Goal: Task Accomplishment & Management: Manage account settings

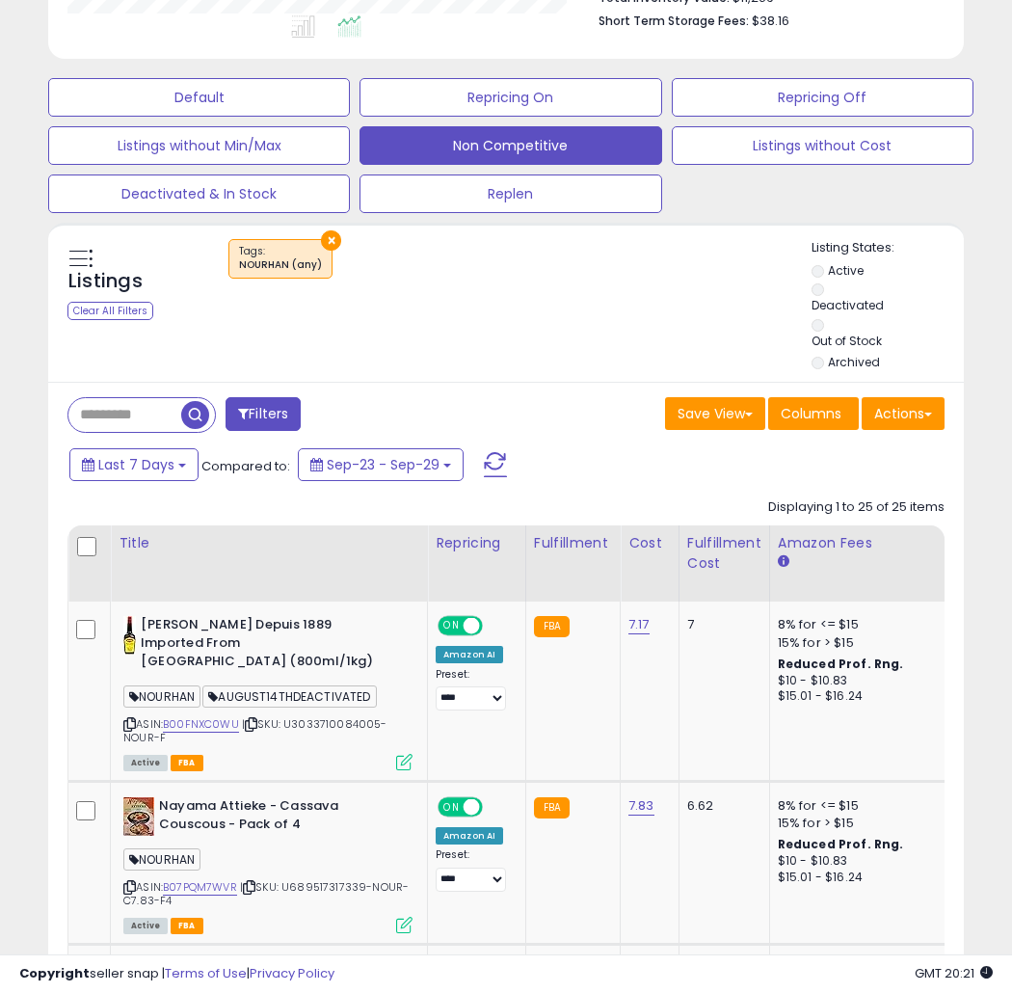
scroll to position [963408, 963274]
drag, startPoint x: 331, startPoint y: 228, endPoint x: 335, endPoint y: 238, distance: 10.8
click at [331, 230] on button "×" at bounding box center [331, 240] width 20 height 20
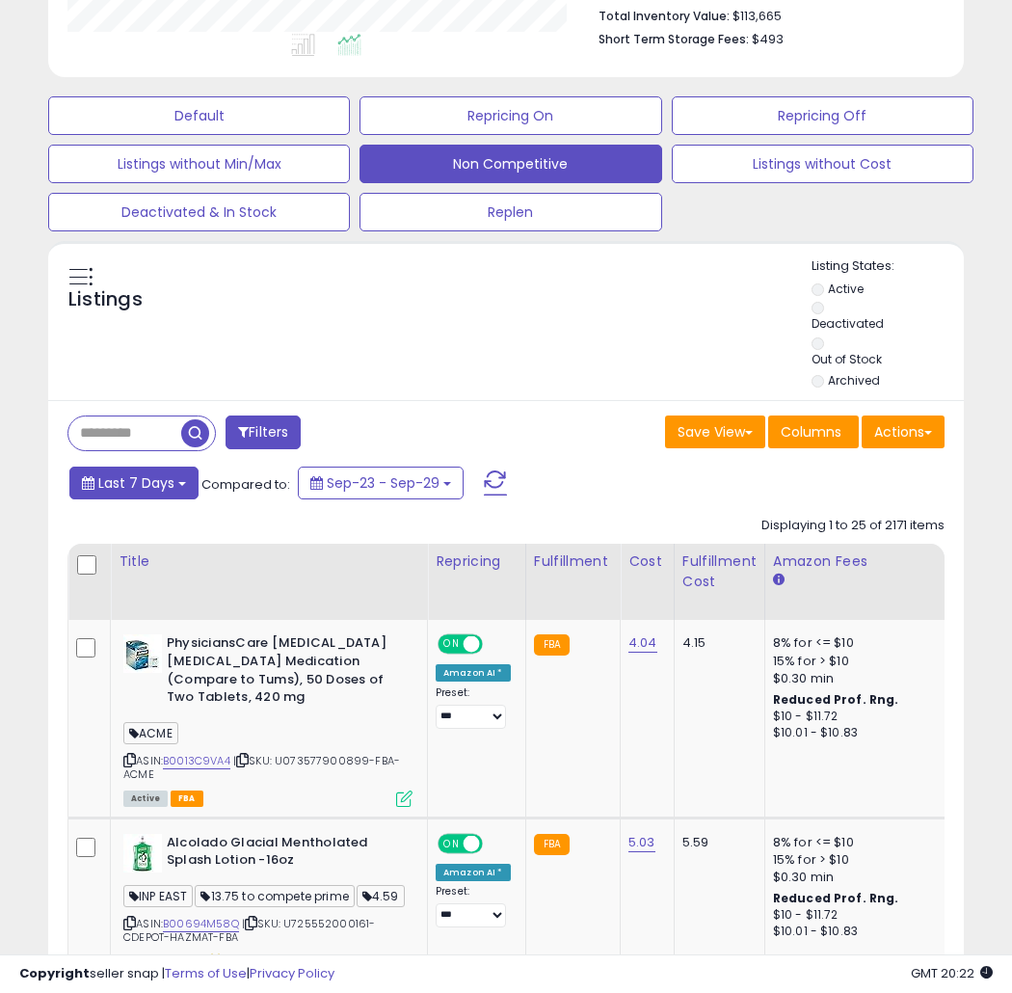
scroll to position [546, 0]
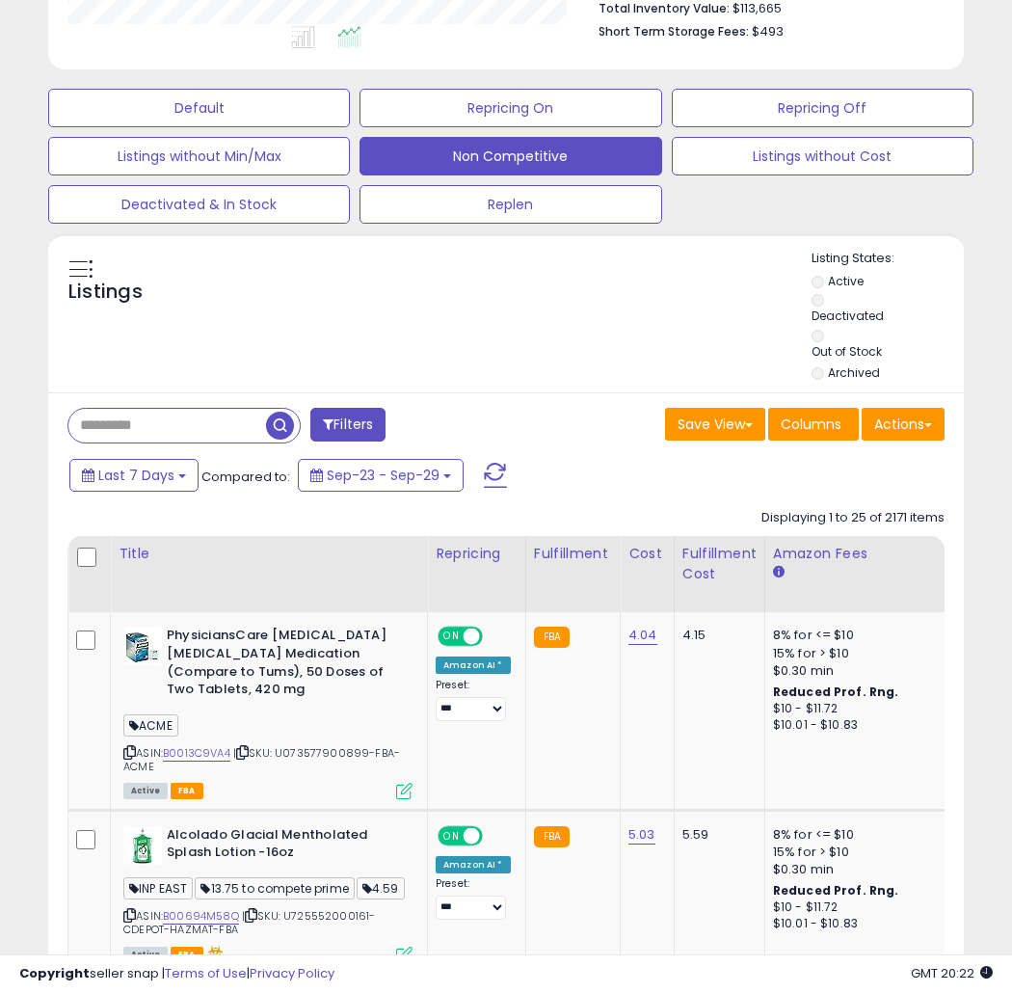
click at [111, 430] on input "text" at bounding box center [167, 426] width 198 height 34
paste input "**********"
type input "**********"
click at [277, 427] on span "button" at bounding box center [280, 426] width 28 height 28
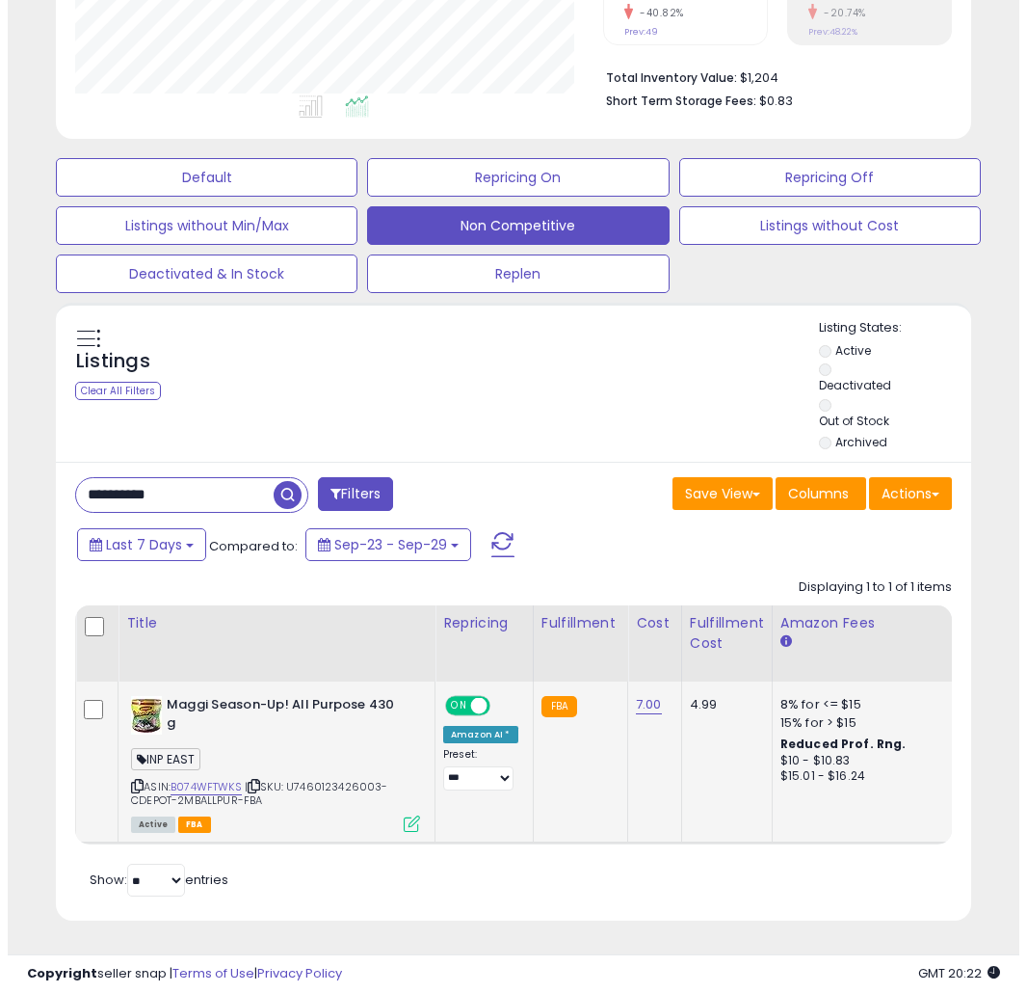
scroll to position [395, 527]
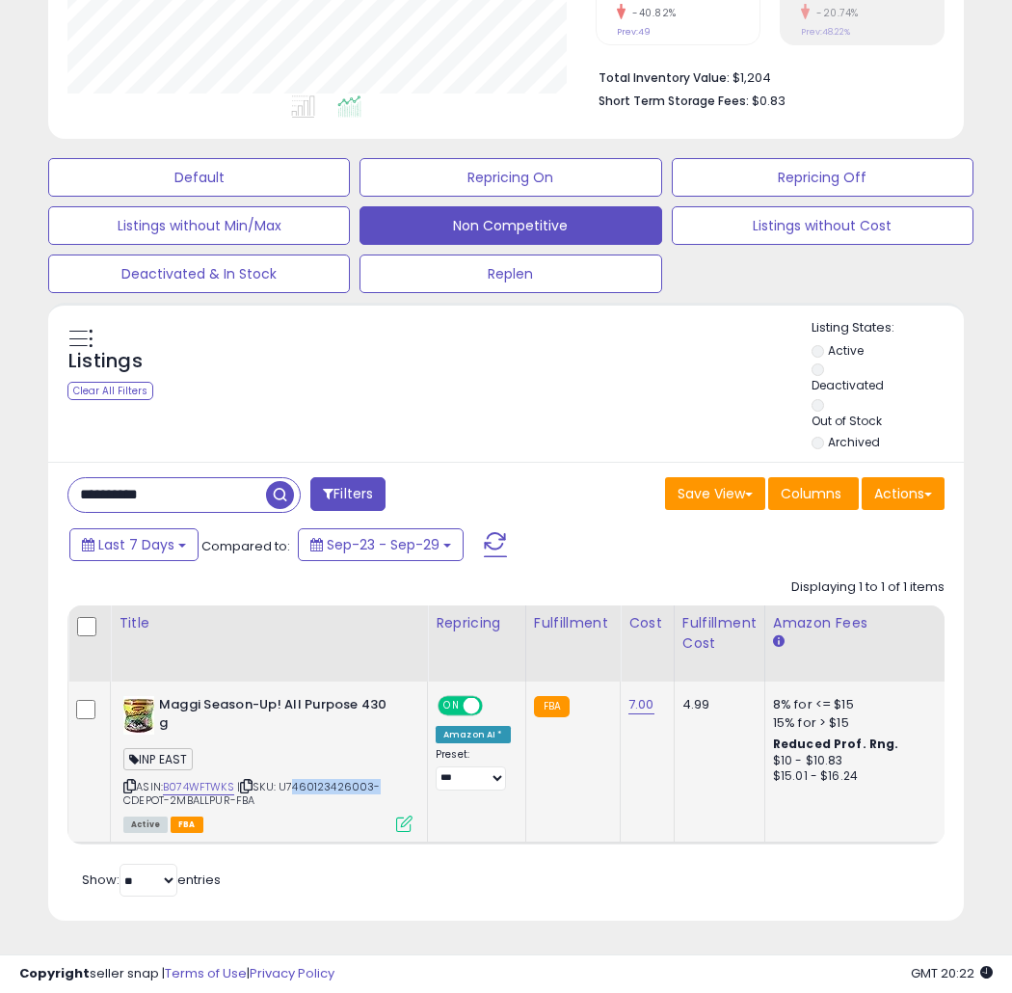
drag, startPoint x: 291, startPoint y: 765, endPoint x: 372, endPoint y: 774, distance: 81.4
click at [372, 779] on span "| SKU: U7460123426003-CDEPOT-2MBALLPUR-FBA" at bounding box center [251, 793] width 257 height 29
copy span "7460123426003"
click at [405, 815] on icon at bounding box center [404, 823] width 16 height 16
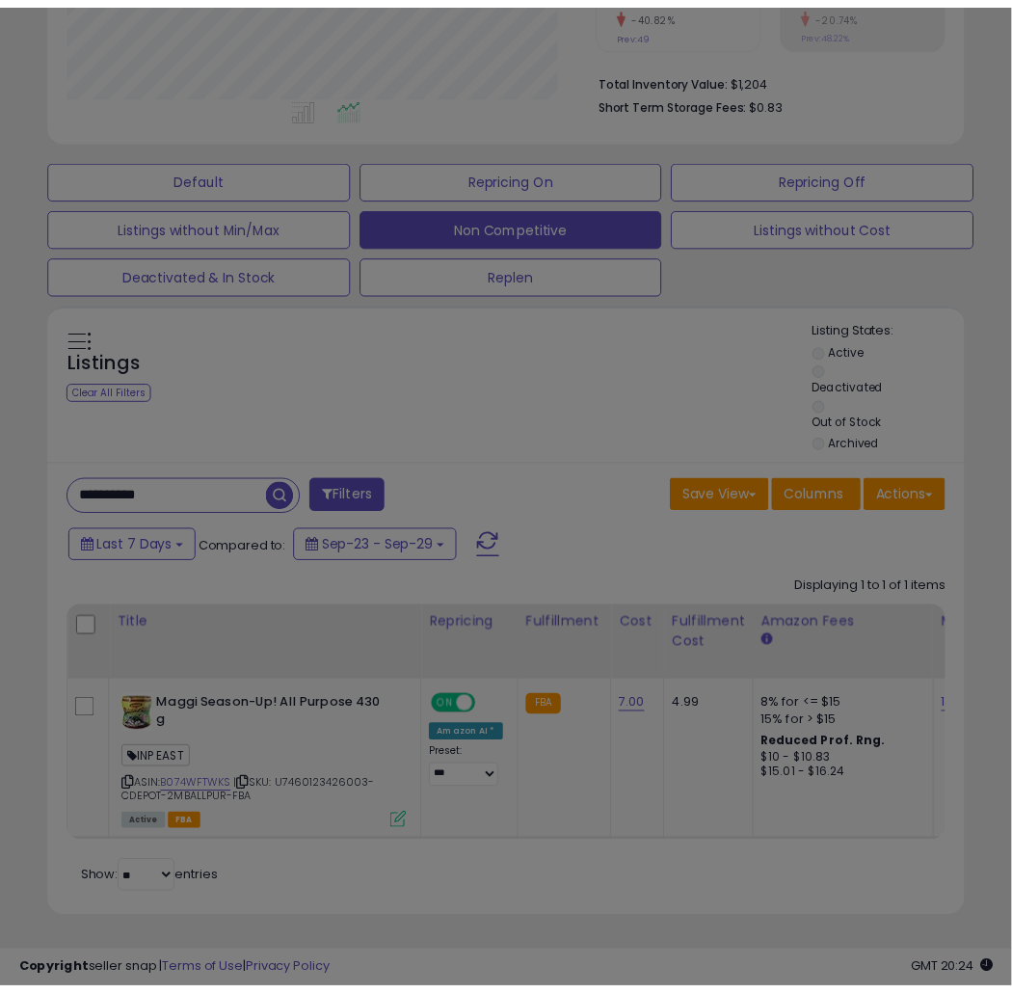
scroll to position [395, 538]
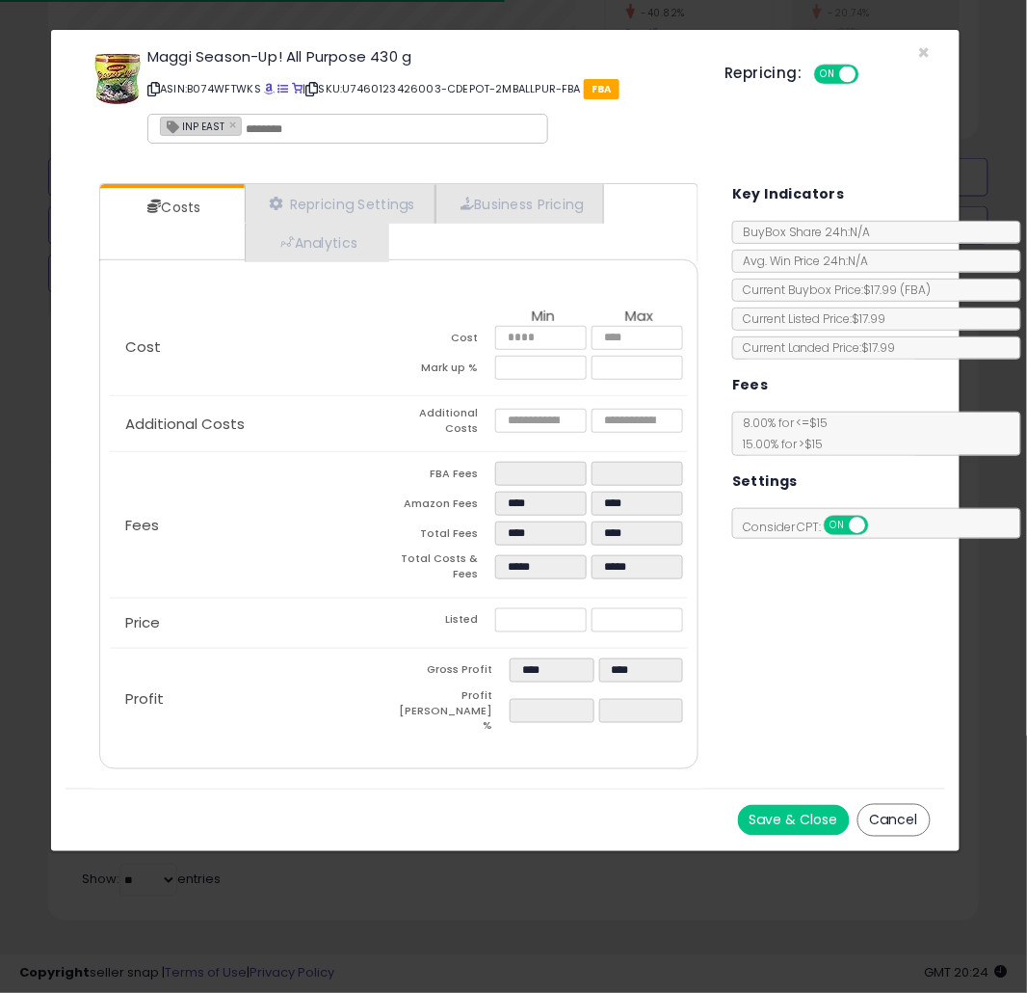
click at [319, 127] on input "text" at bounding box center [391, 128] width 289 height 17
type input "*"
type input "*******"
type input "**********"
click at [808, 805] on button "Save & Close" at bounding box center [794, 820] width 112 height 31
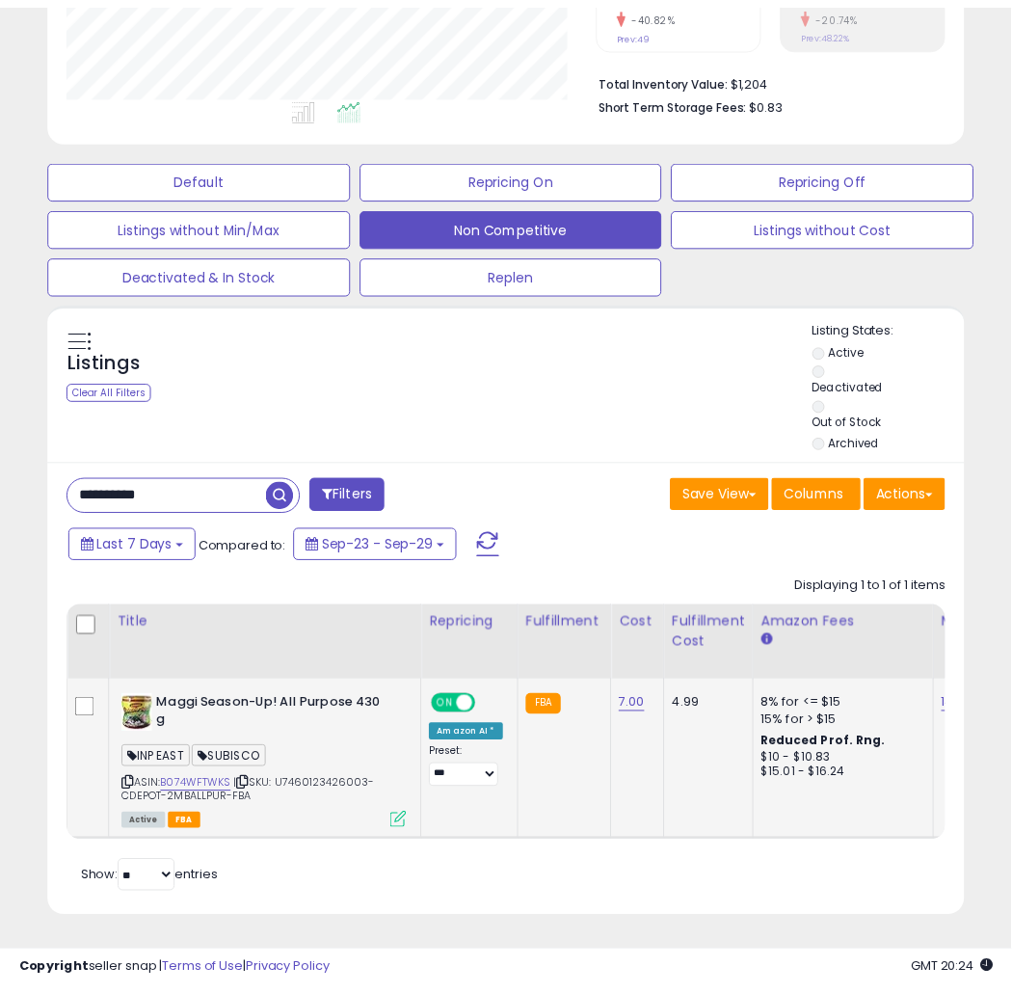
scroll to position [963408, 963274]
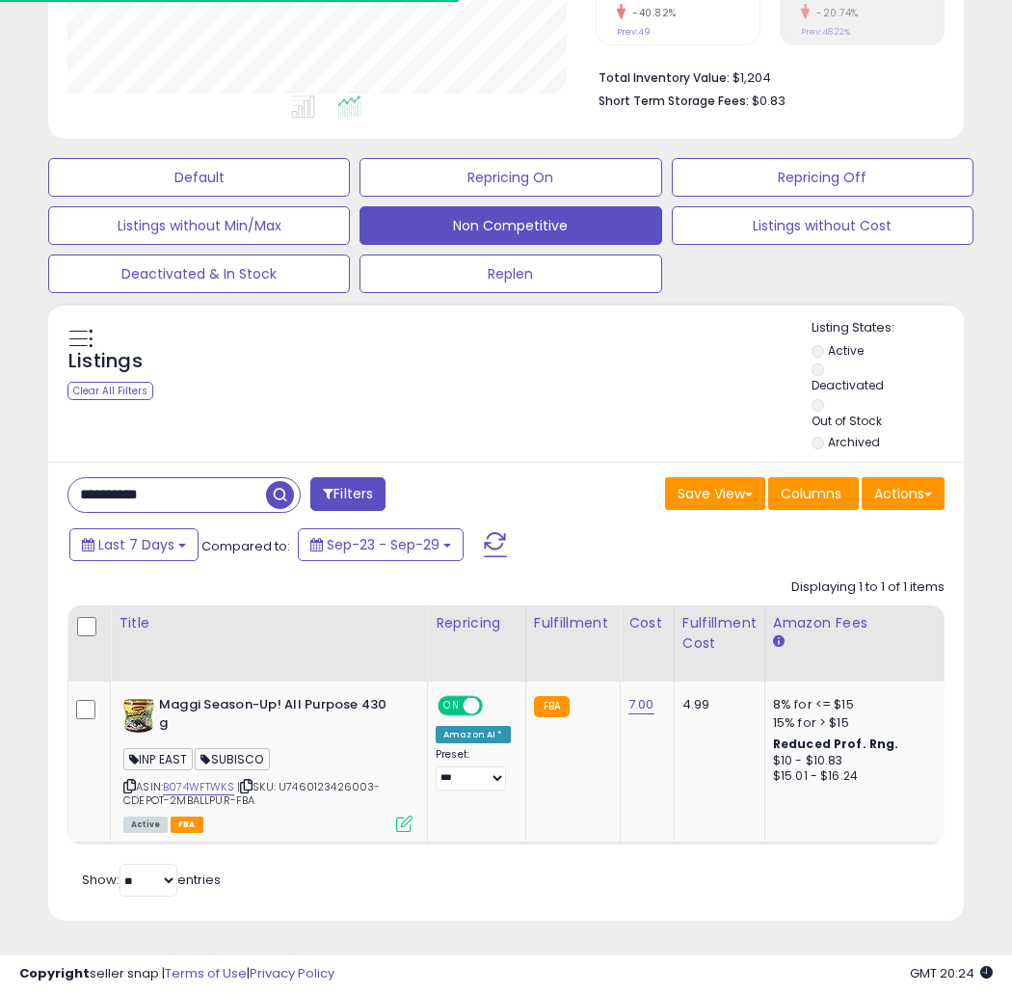
click at [0, 476] on html "Unable to login Retrieving listings data.. has not yet accepted the Terms of Us…" at bounding box center [506, 20] width 1012 height 993
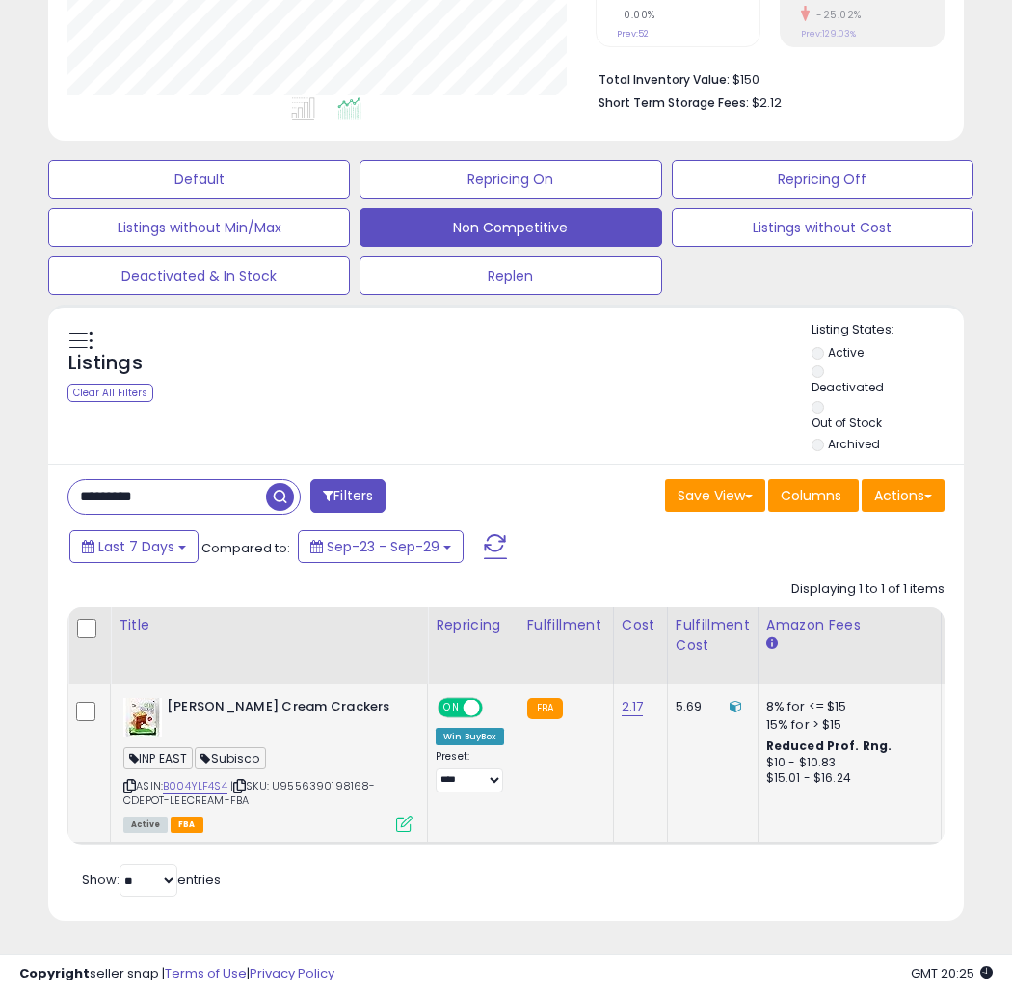
scroll to position [395, 527]
click at [226, 747] on span "Subisco" at bounding box center [230, 758] width 70 height 22
copy span "Subisco"
drag, startPoint x: 190, startPoint y: 480, endPoint x: -33, endPoint y: 477, distance: 222.7
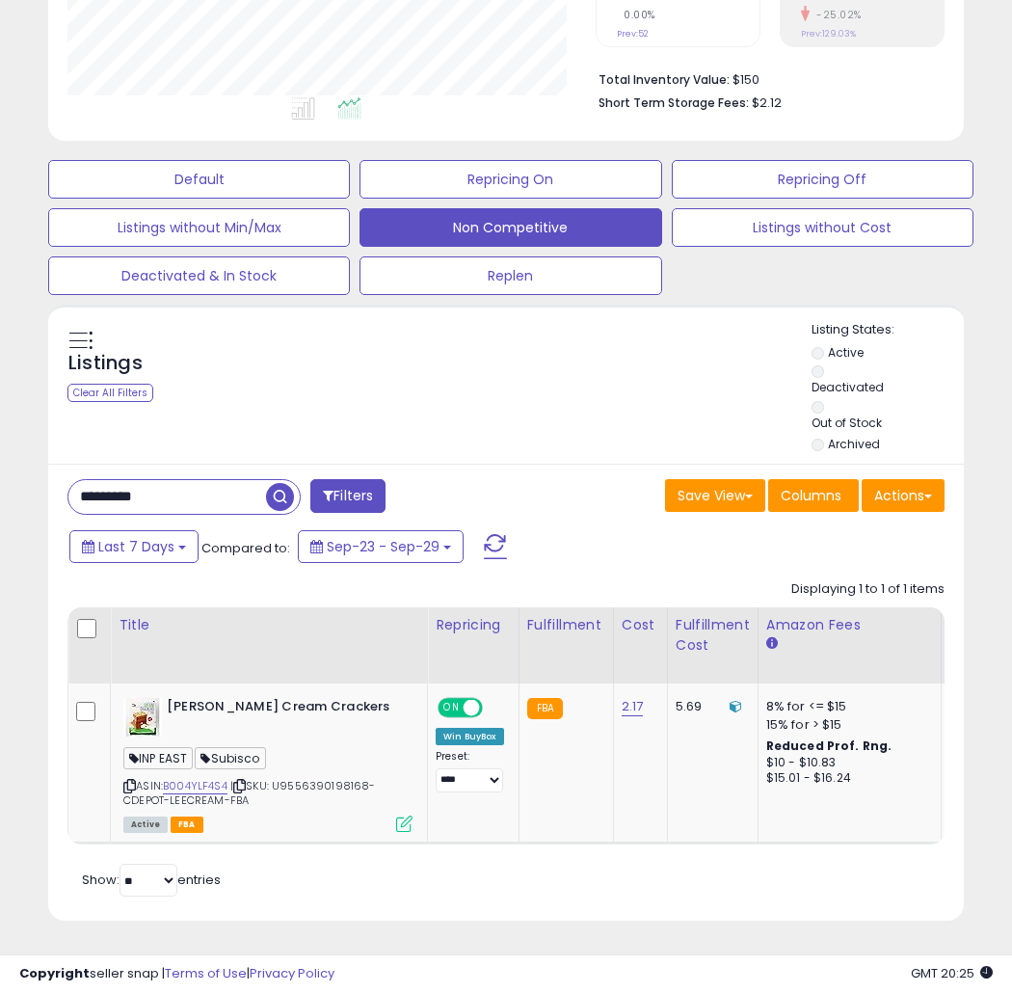
click at [0, 477] on html "Unable to login Retrieving listings data.. has not yet accepted the Terms of Us…" at bounding box center [506, 22] width 1012 height 993
paste input "text"
click at [276, 483] on span "button" at bounding box center [280, 497] width 28 height 28
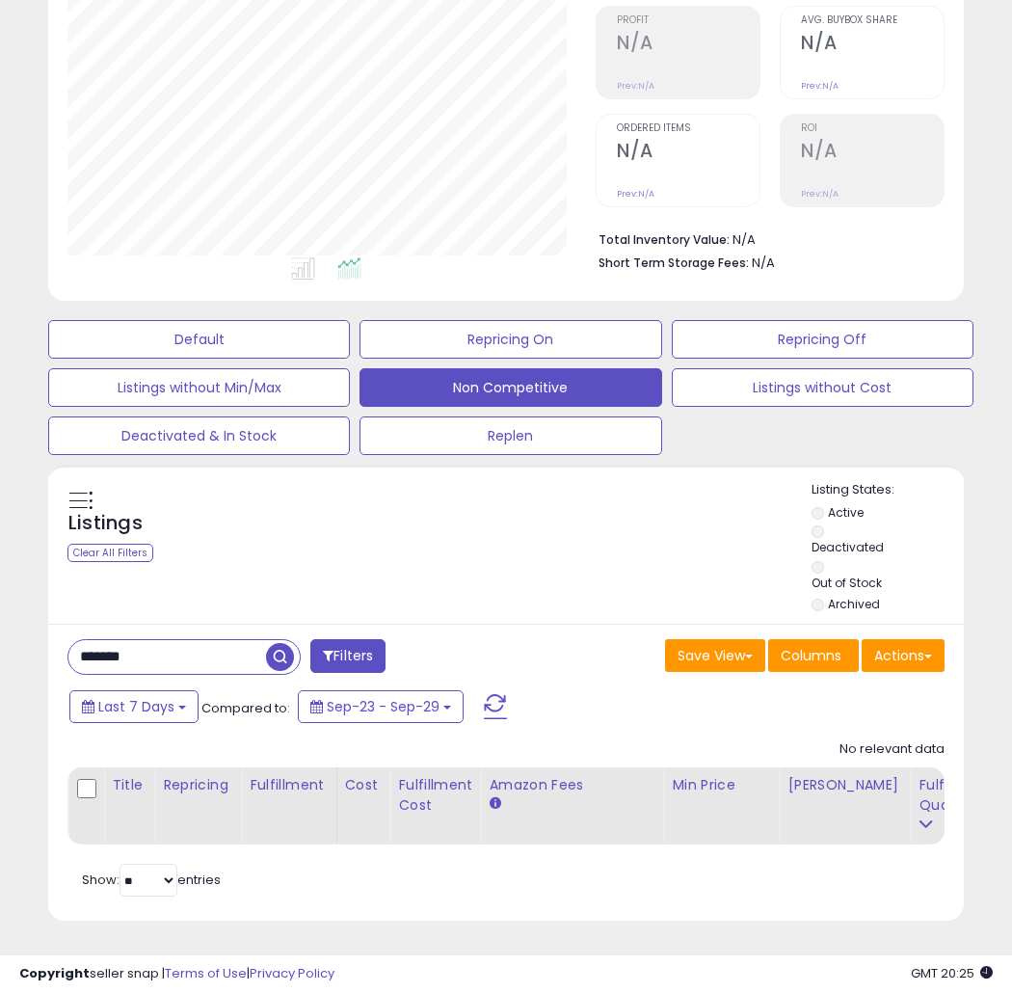
drag, startPoint x: 199, startPoint y: 640, endPoint x: -37, endPoint y: 644, distance: 235.2
click at [0, 644] on html "Unable to login Retrieving listings data.. has not yet accepted the Terms of Us…" at bounding box center [506, 182] width 1012 height 993
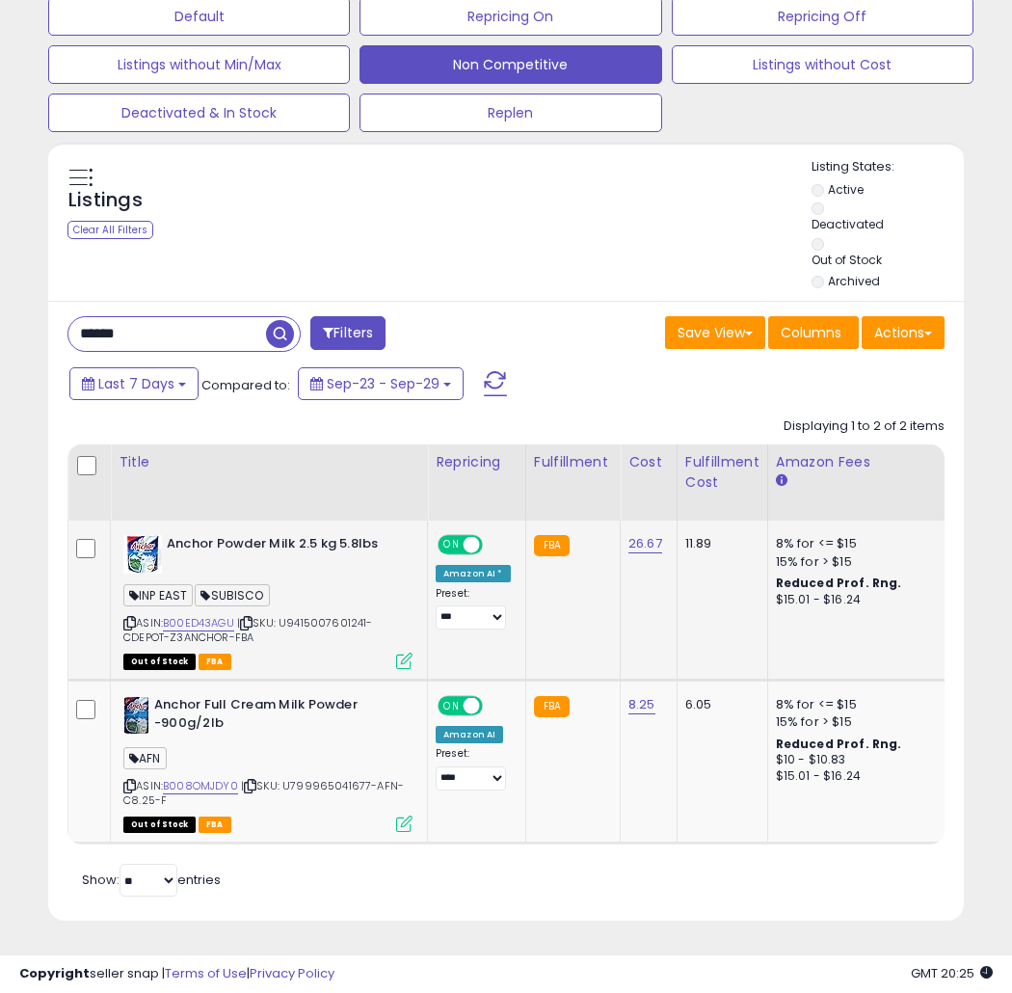
scroll to position [0, 0]
click at [255, 584] on span "SUBISCO" at bounding box center [232, 595] width 74 height 22
copy span "SUBISCO"
drag, startPoint x: 141, startPoint y: 313, endPoint x: 1, endPoint y: 313, distance: 139.8
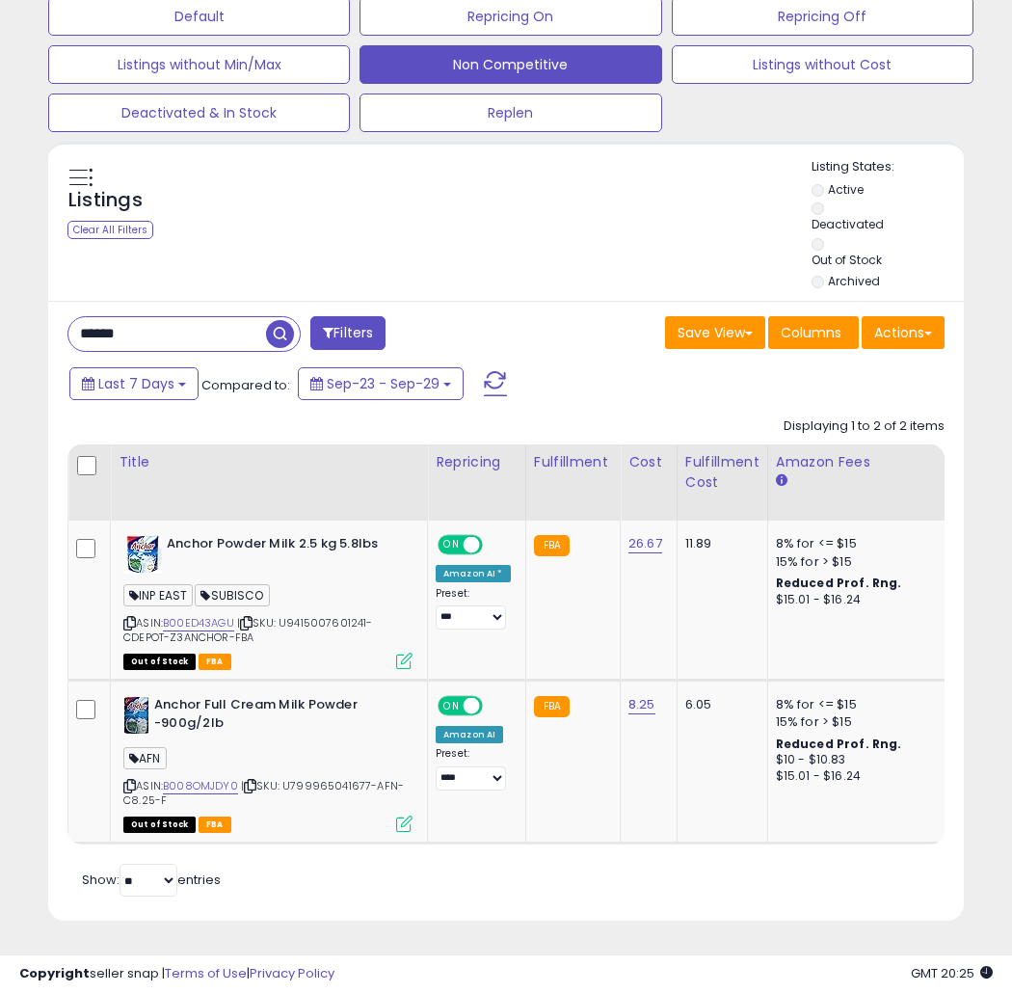
click at [1, 313] on div "**********" at bounding box center [506, 209] width 1012 height 1567
type input "*********"
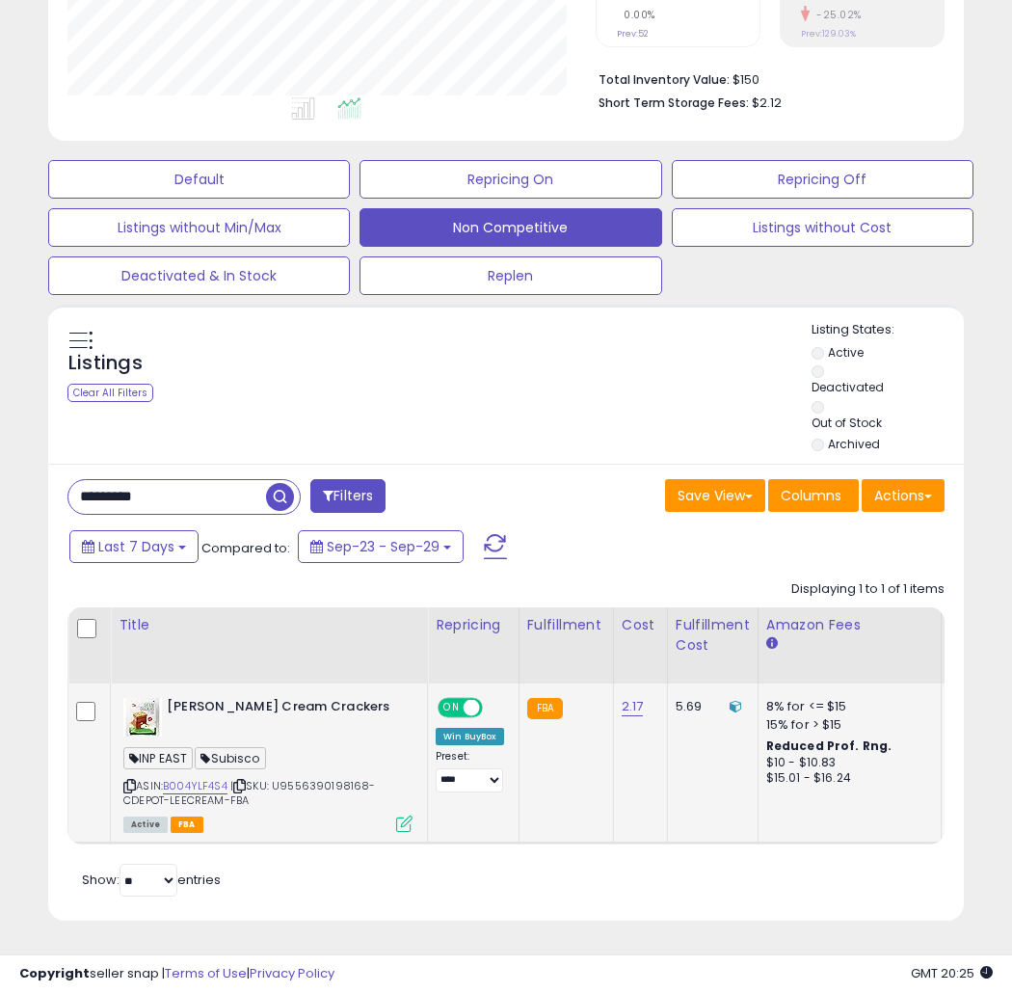
click at [412, 815] on icon at bounding box center [404, 823] width 16 height 16
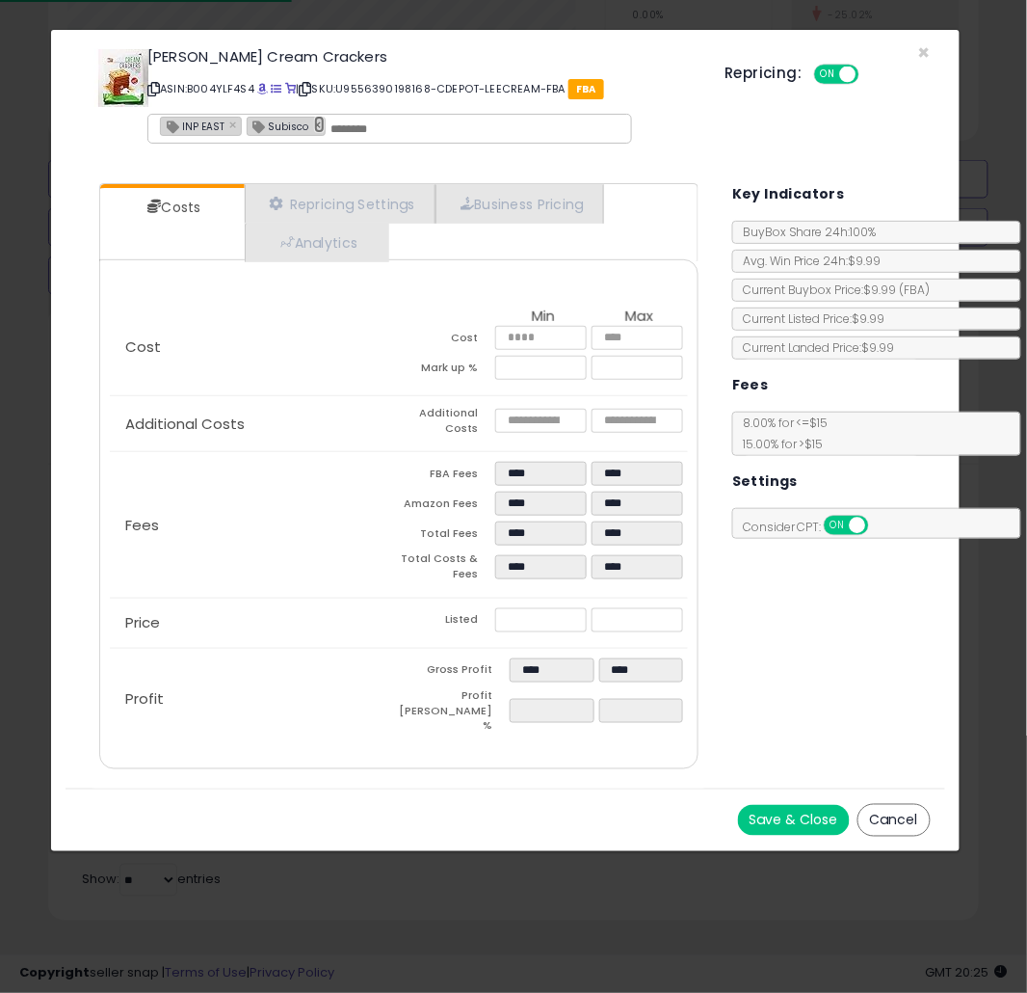
click at [314, 128] on link "×" at bounding box center [320, 124] width 12 height 17
click at [331, 128] on input "text" at bounding box center [475, 128] width 289 height 17
type input "********"
click at [315, 120] on input "text" at bounding box center [391, 128] width 289 height 17
paste input "*******"
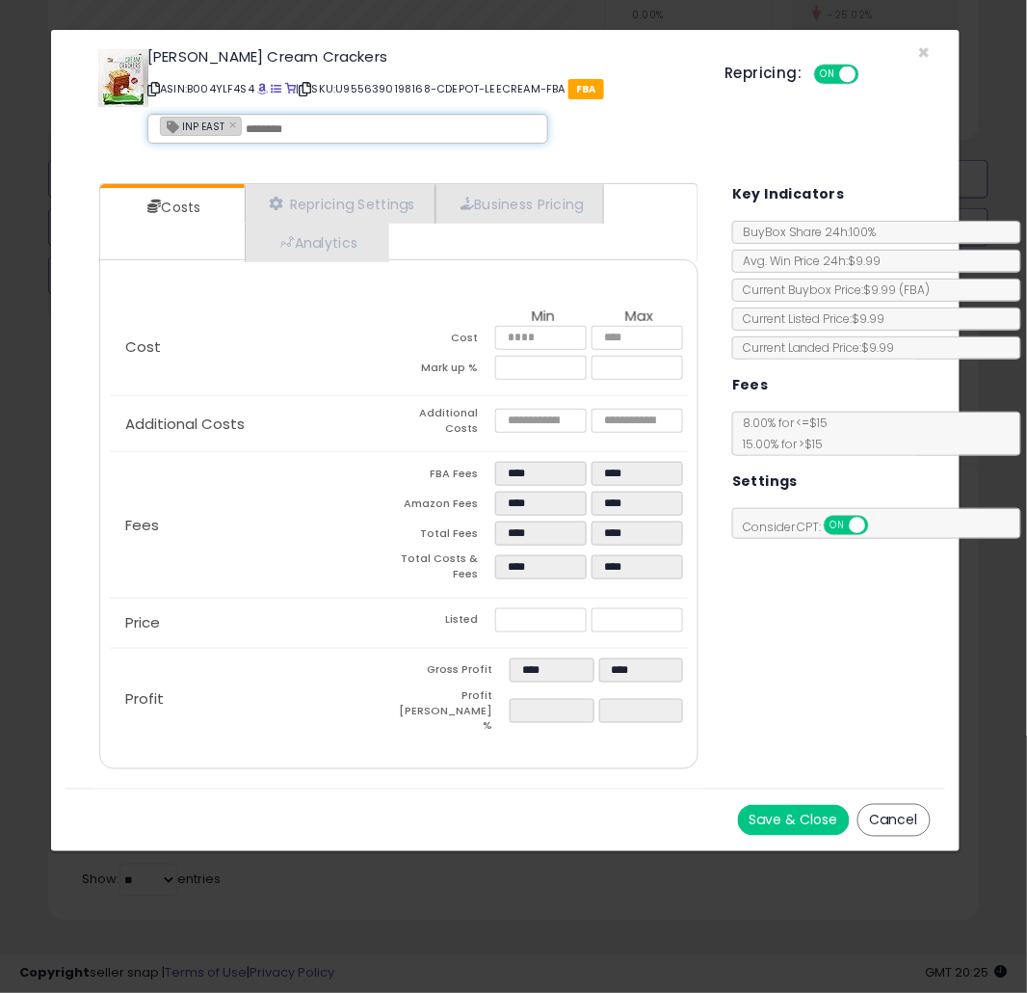
type input "*******"
type input "**********"
click at [785, 805] on button "Save & Close" at bounding box center [794, 820] width 112 height 31
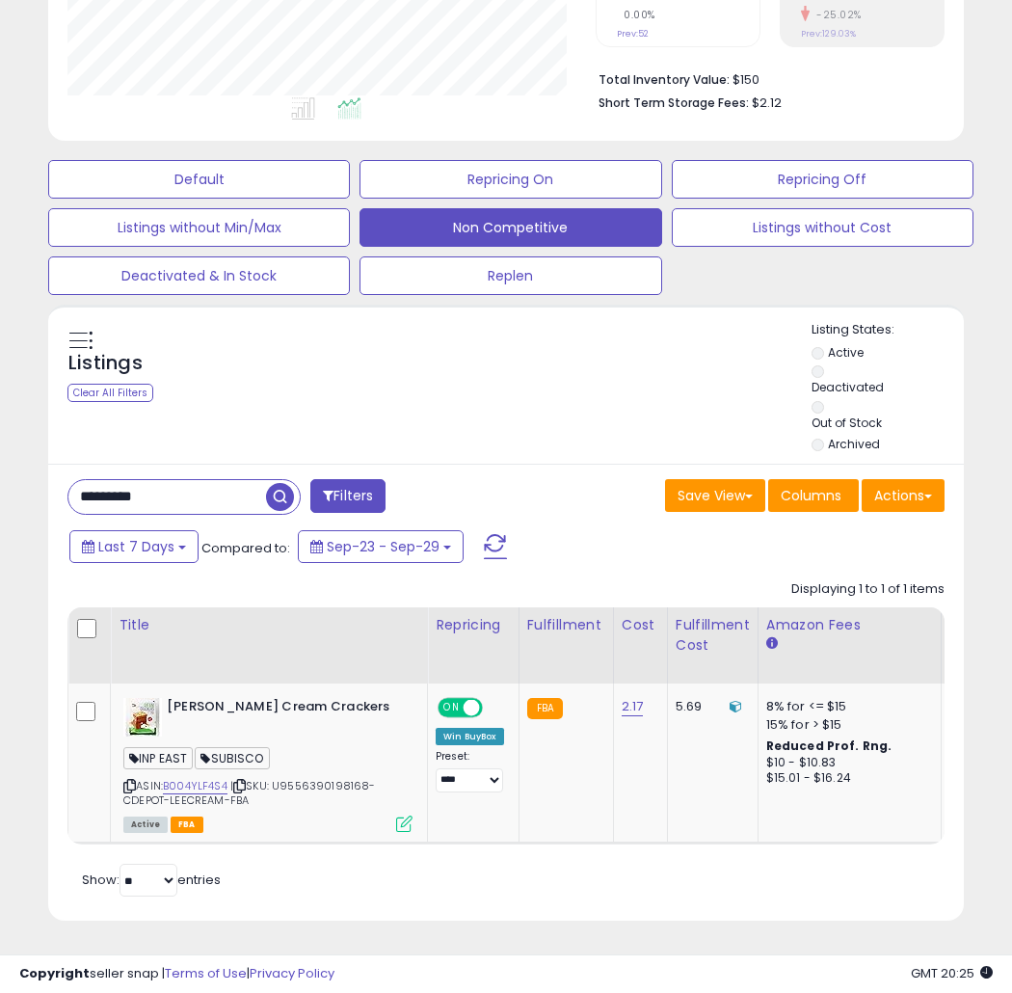
drag, startPoint x: 206, startPoint y: 480, endPoint x: -5, endPoint y: 454, distance: 212.7
click at [0, 454] on html "Unable to login Retrieving listings data.. has not yet accepted the Terms of Us…" at bounding box center [506, 22] width 1012 height 993
click at [198, 480] on input "*********" at bounding box center [167, 497] width 198 height 34
click at [1, 474] on div "**********" at bounding box center [506, 290] width 1012 height 1404
paste input "*"
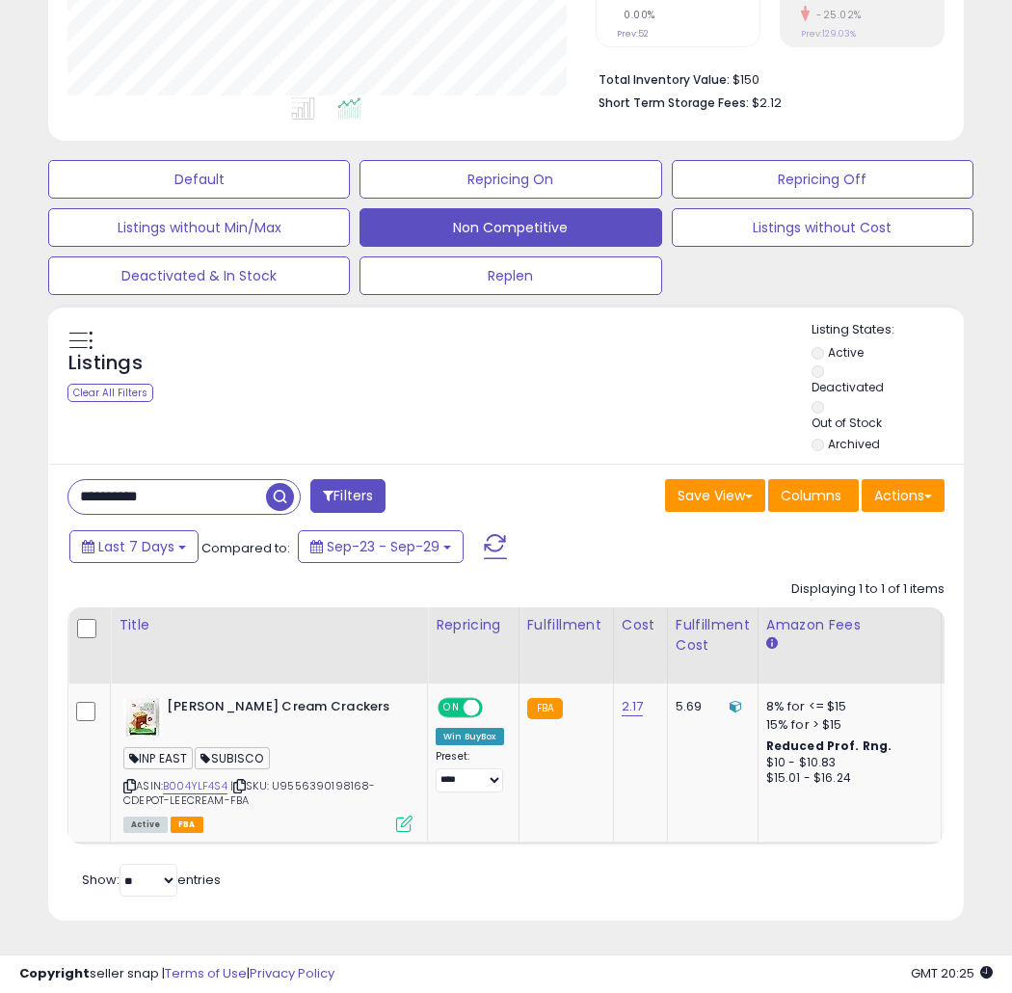
click at [285, 483] on span "button" at bounding box center [280, 497] width 28 height 28
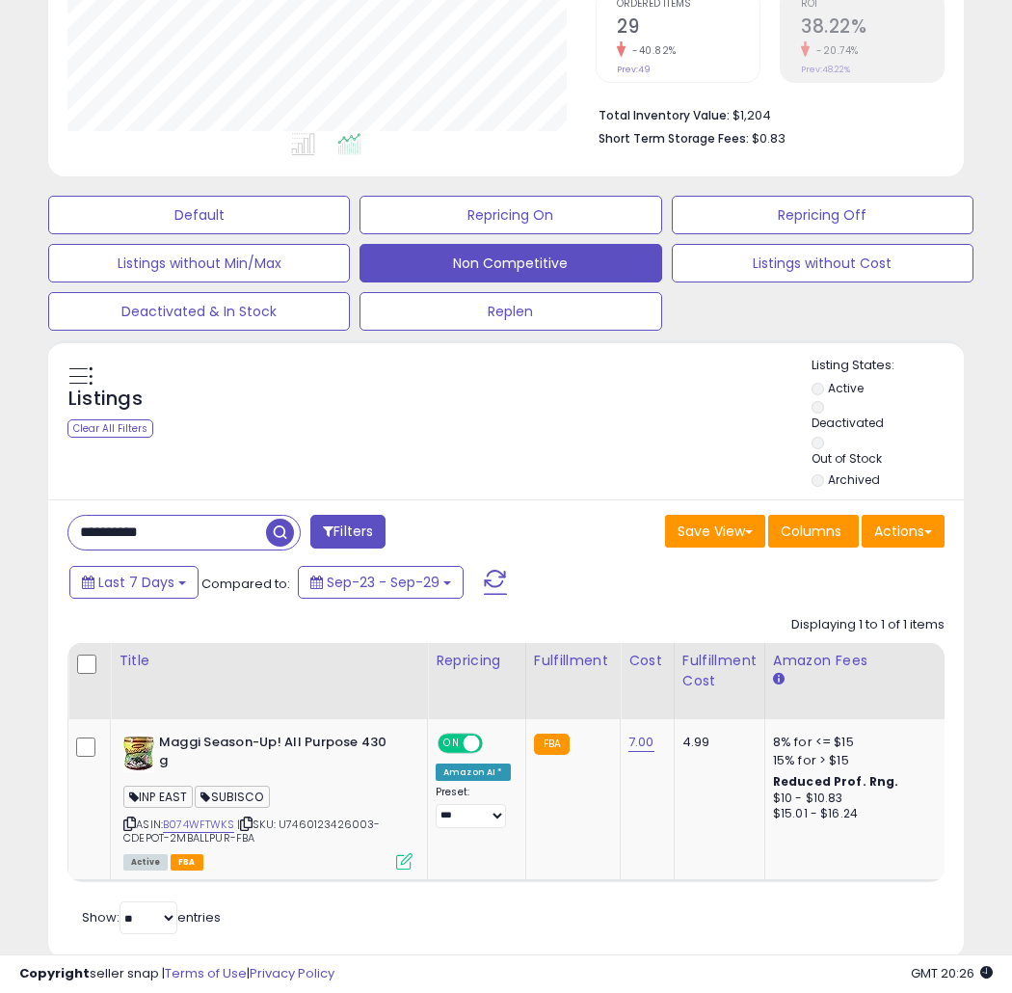
click at [381, 459] on div "Listings Clear All Filters Listing States:" at bounding box center [506, 425] width 916 height 136
click at [207, 820] on link "B074WFTWKS" at bounding box center [198, 824] width 71 height 16
drag, startPoint x: 193, startPoint y: 535, endPoint x: -30, endPoint y: 524, distance: 222.9
click at [0, 524] on html "Unable to login Retrieving listings data.. has not yet accepted the Terms of Us…" at bounding box center [506, 57] width 1012 height 993
paste input "text"
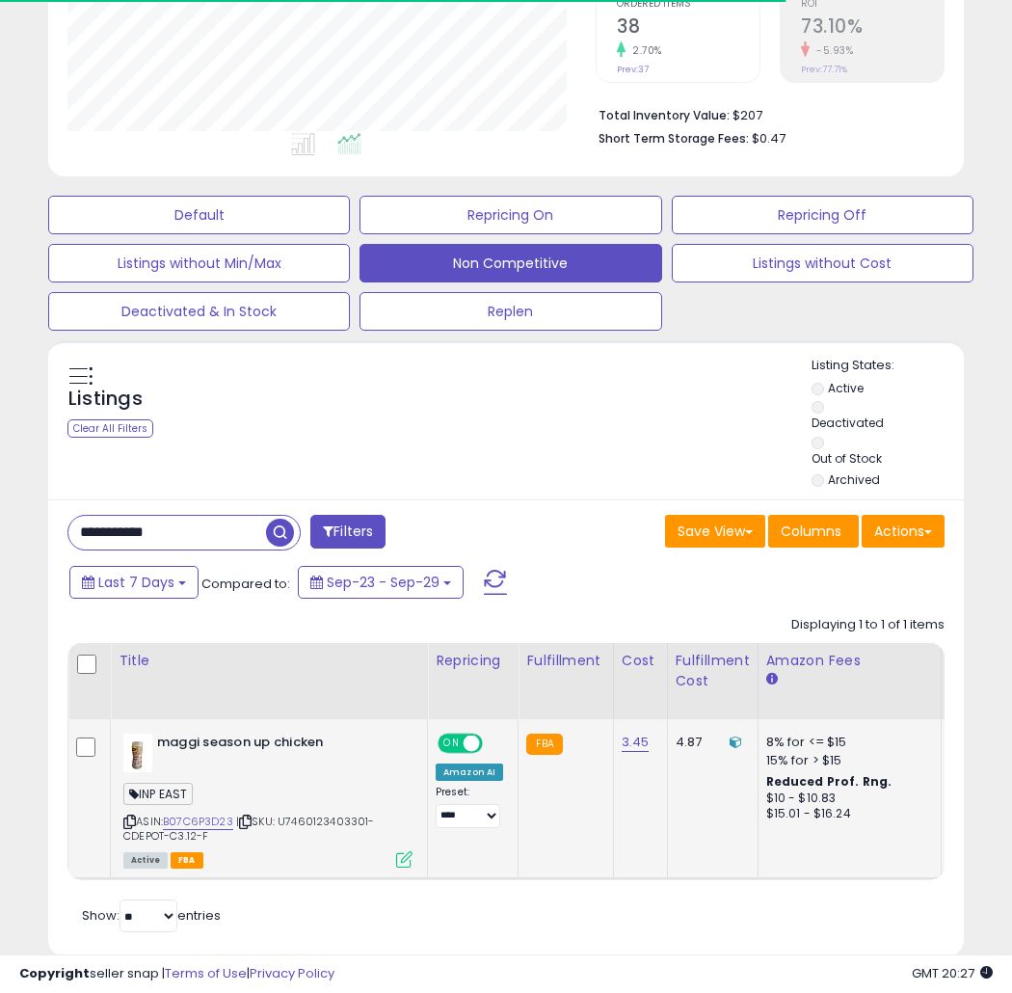
scroll to position [395, 527]
drag, startPoint x: 292, startPoint y: 820, endPoint x: 370, endPoint y: 819, distance: 78.1
click at [370, 819] on span "| SKU: U7460123403301-CDEPOT-C3.12-F" at bounding box center [249, 827] width 252 height 29
copy span "7460123403301"
drag, startPoint x: 197, startPoint y: 532, endPoint x: 83, endPoint y: 534, distance: 113.7
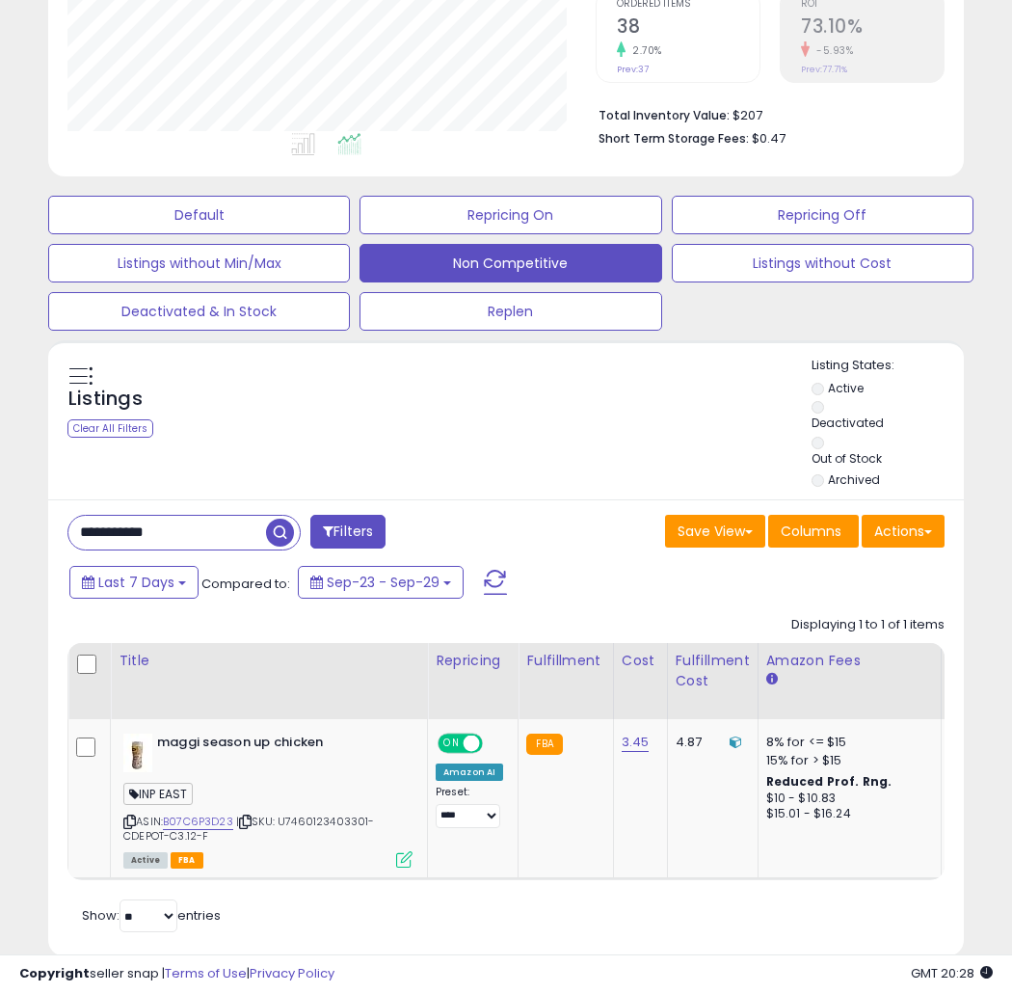
click at [87, 534] on input "**********" at bounding box center [167, 533] width 198 height 34
click at [140, 524] on input "**********" at bounding box center [167, 533] width 198 height 34
drag, startPoint x: 194, startPoint y: 524, endPoint x: 19, endPoint y: 542, distance: 175.3
click at [22, 542] on div "**********" at bounding box center [506, 311] width 993 height 1337
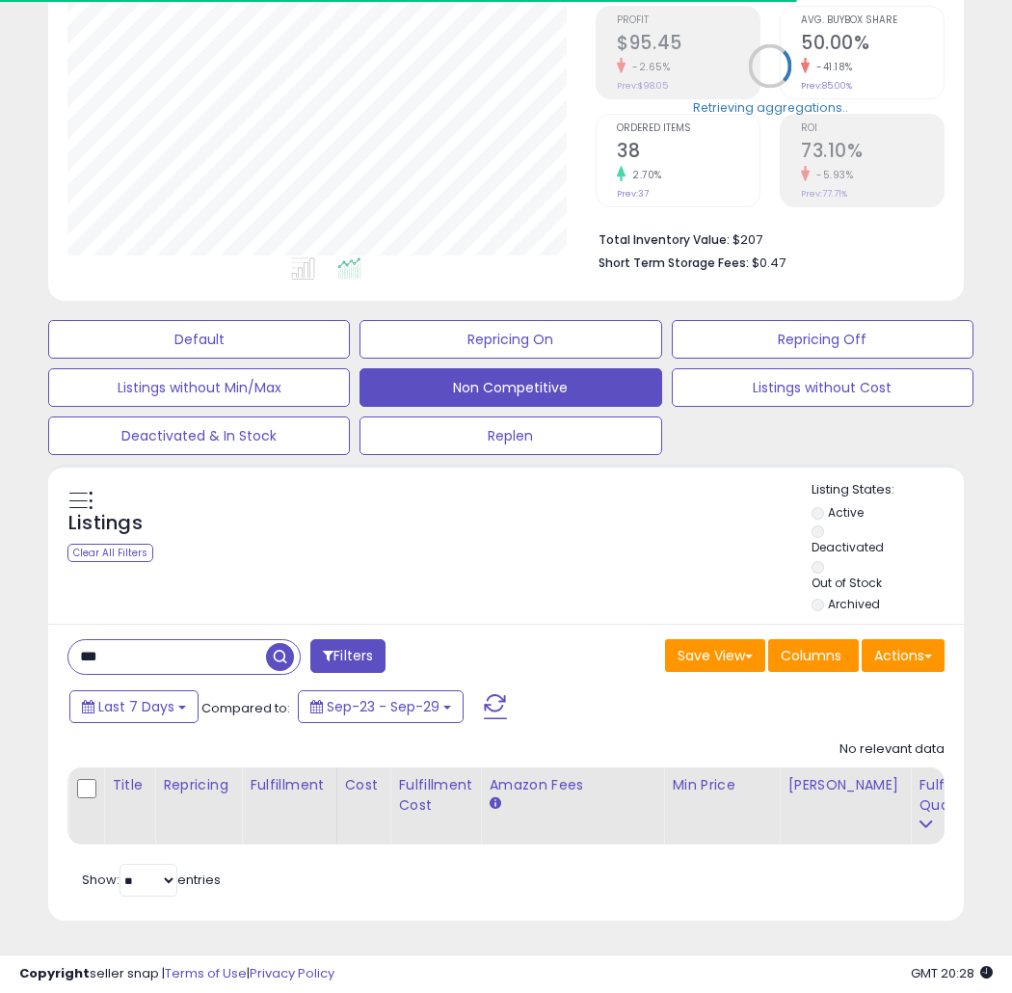
click at [154, 644] on input "***" at bounding box center [167, 657] width 198 height 34
drag, startPoint x: 154, startPoint y: 644, endPoint x: 12, endPoint y: 631, distance: 143.2
click at [12, 631] on div "**********" at bounding box center [506, 356] width 993 height 1177
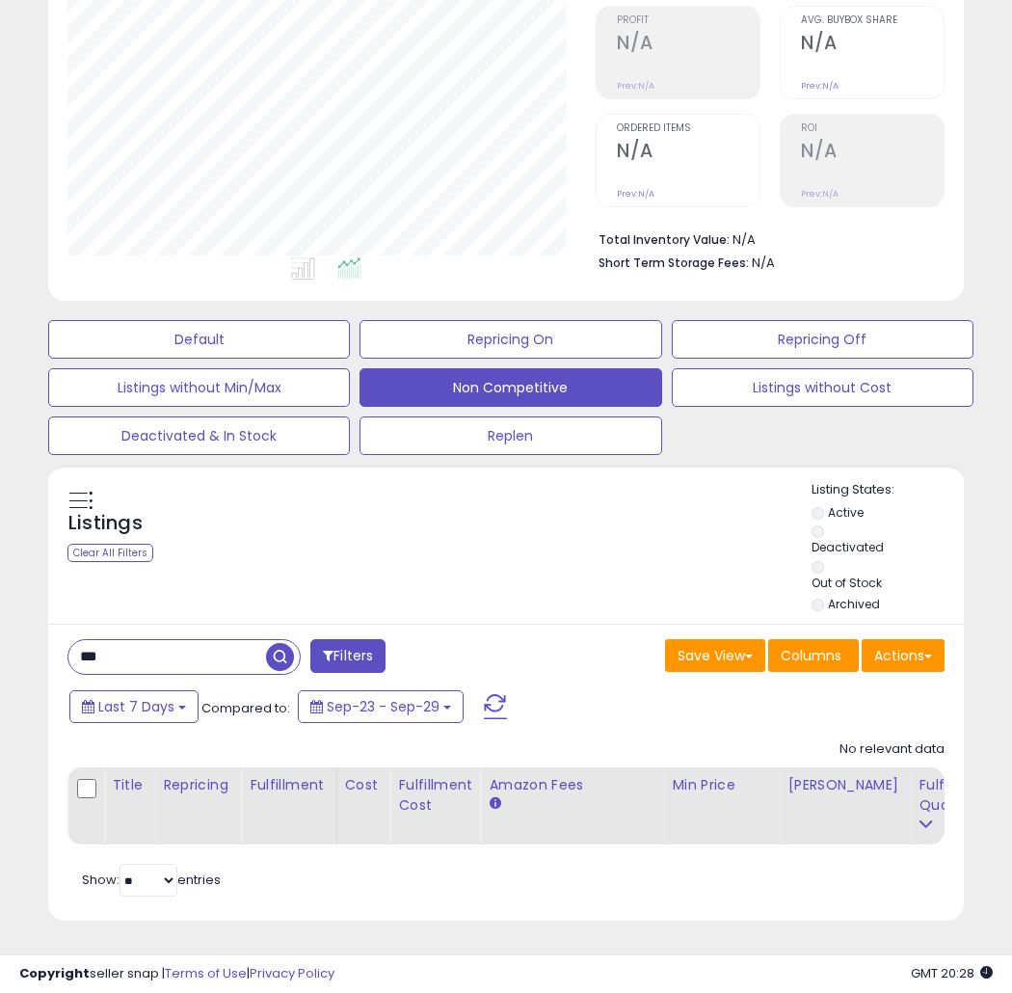
click at [176, 624] on div "*** Filters Save View Save As New View Update Current View" at bounding box center [506, 772] width 916 height 297
drag, startPoint x: 180, startPoint y: 629, endPoint x: -22, endPoint y: 643, distance: 202.8
click at [0, 643] on html "Unable to login Retrieving listings data.. has not yet accepted the Terms of Us…" at bounding box center [506, 182] width 1012 height 993
paste input "*******"
click at [285, 643] on span "button" at bounding box center [280, 657] width 28 height 28
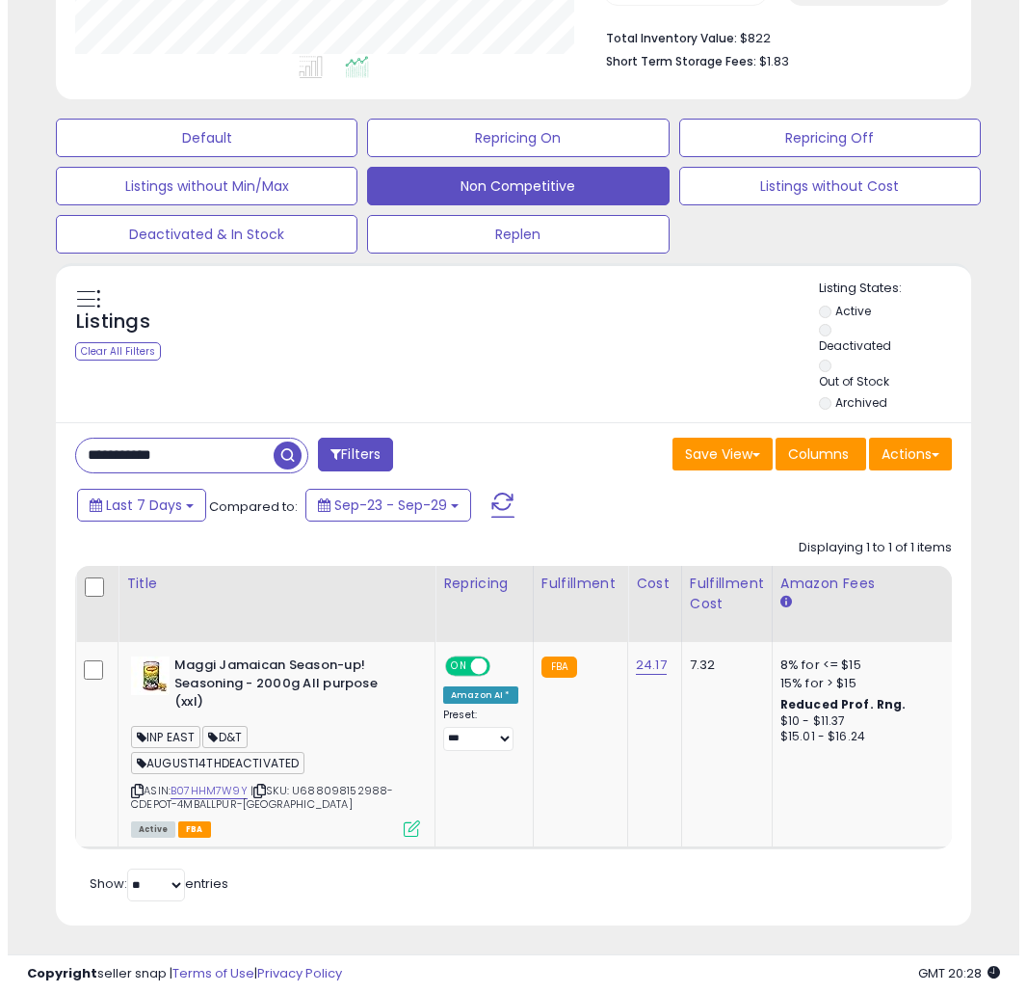
scroll to position [519, 0]
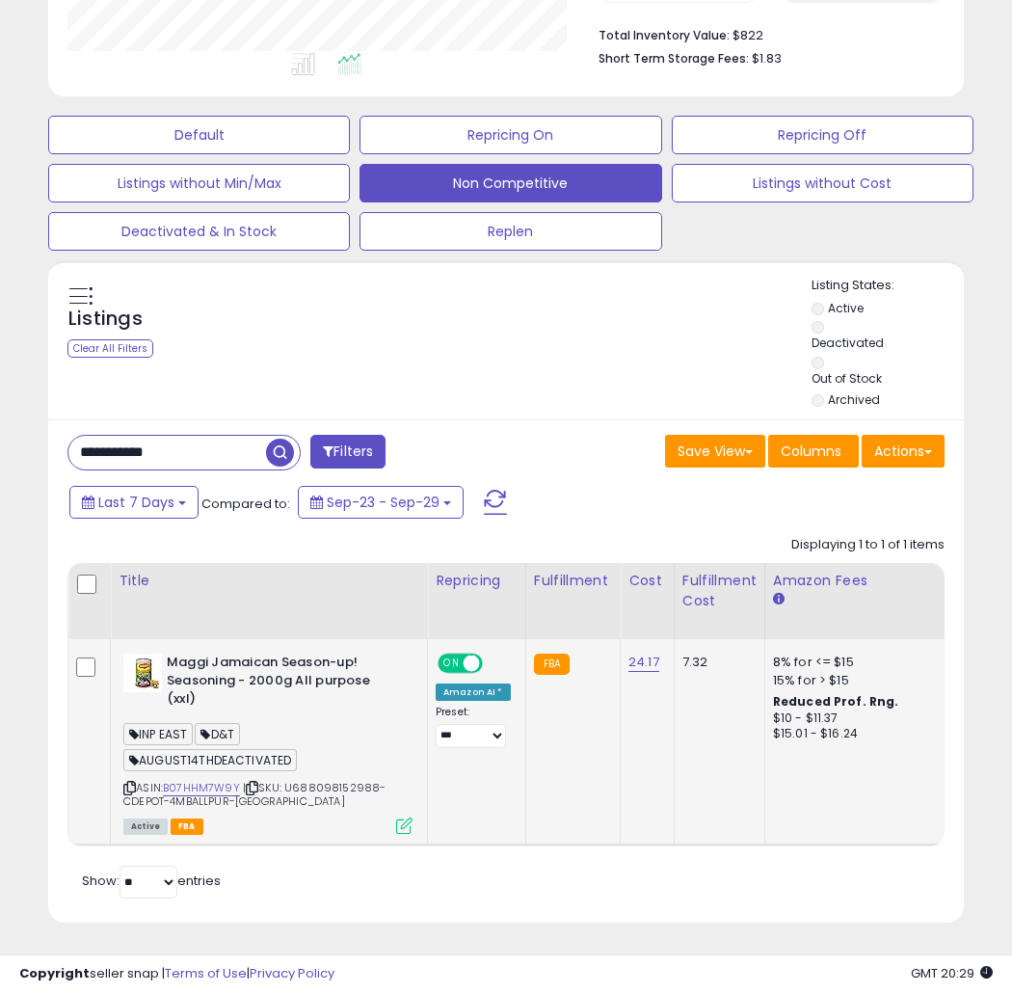
click at [402, 817] on icon at bounding box center [404, 825] width 16 height 16
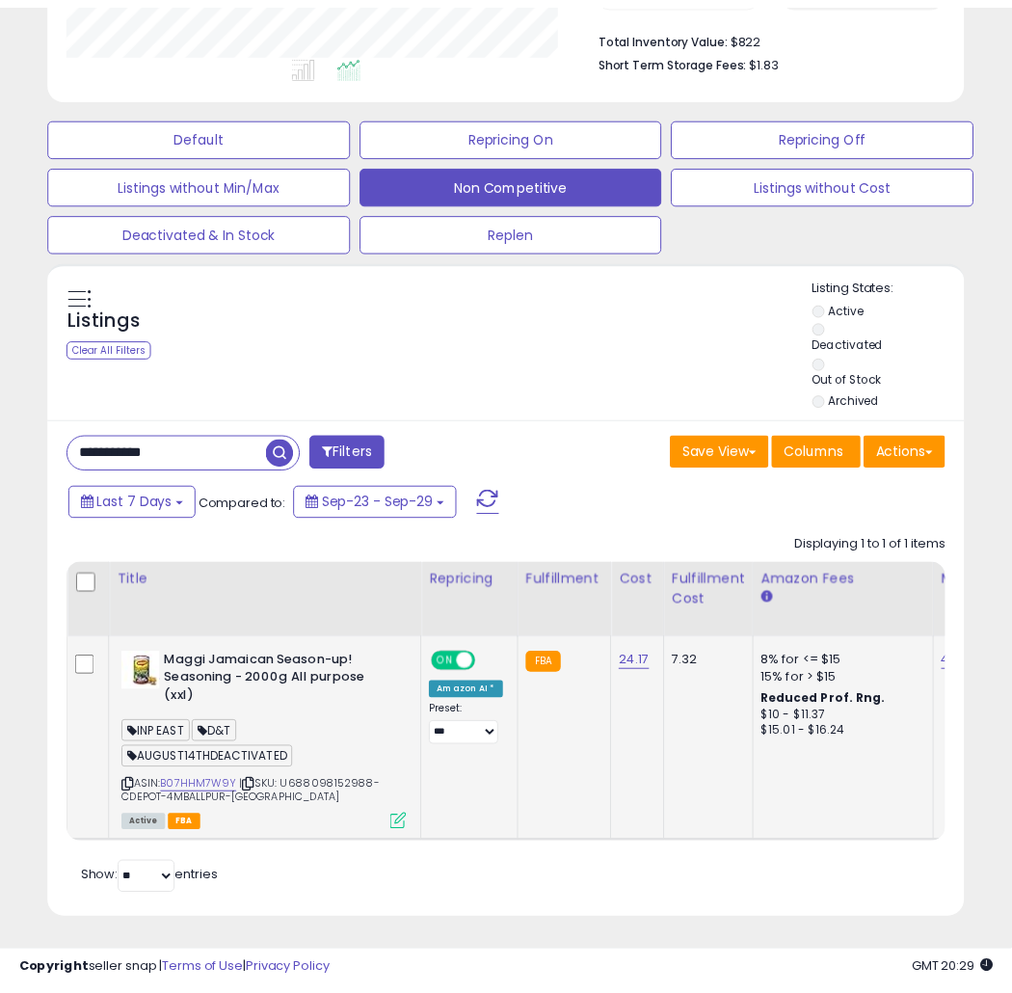
scroll to position [395, 538]
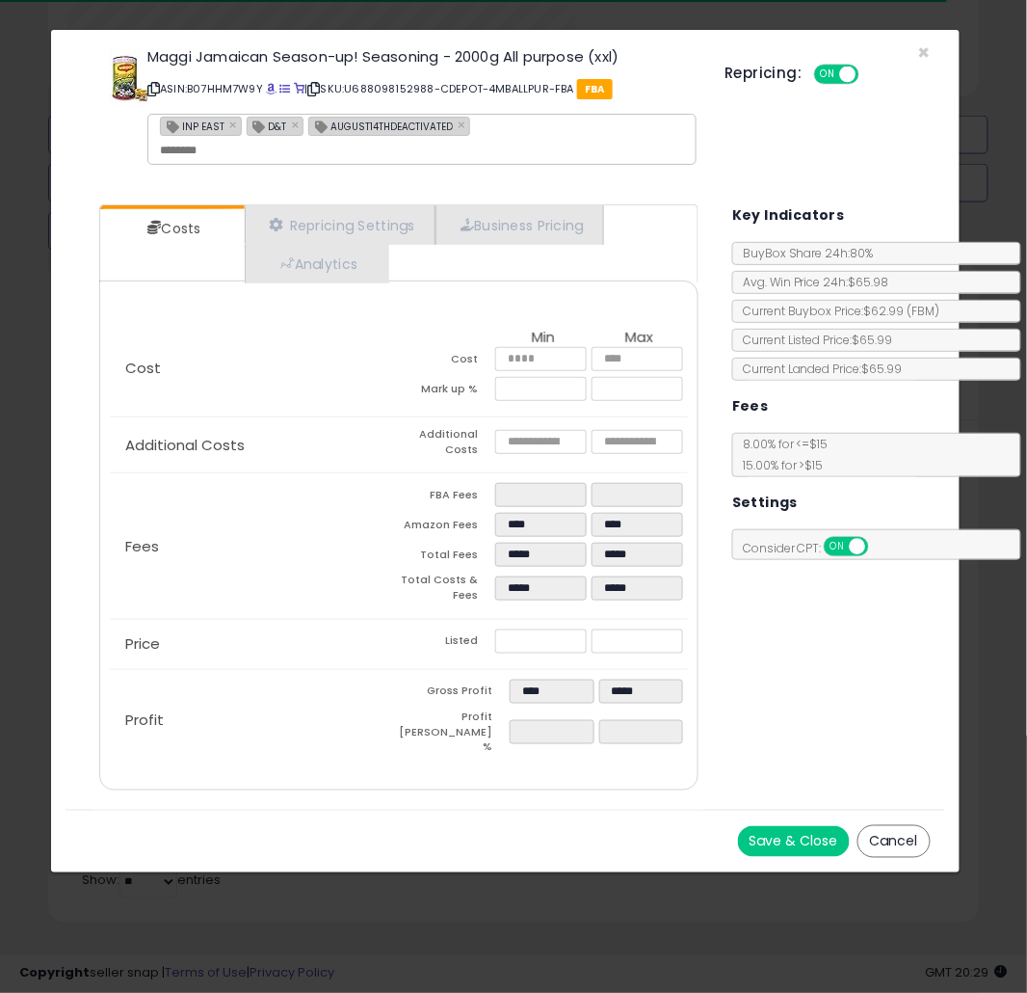
click at [892, 810] on div "Save & Close Cancel" at bounding box center [505, 841] width 879 height 63
drag, startPoint x: 902, startPoint y: 821, endPoint x: 891, endPoint y: 840, distance: 22.5
click at [903, 825] on button "Cancel" at bounding box center [894, 841] width 73 height 33
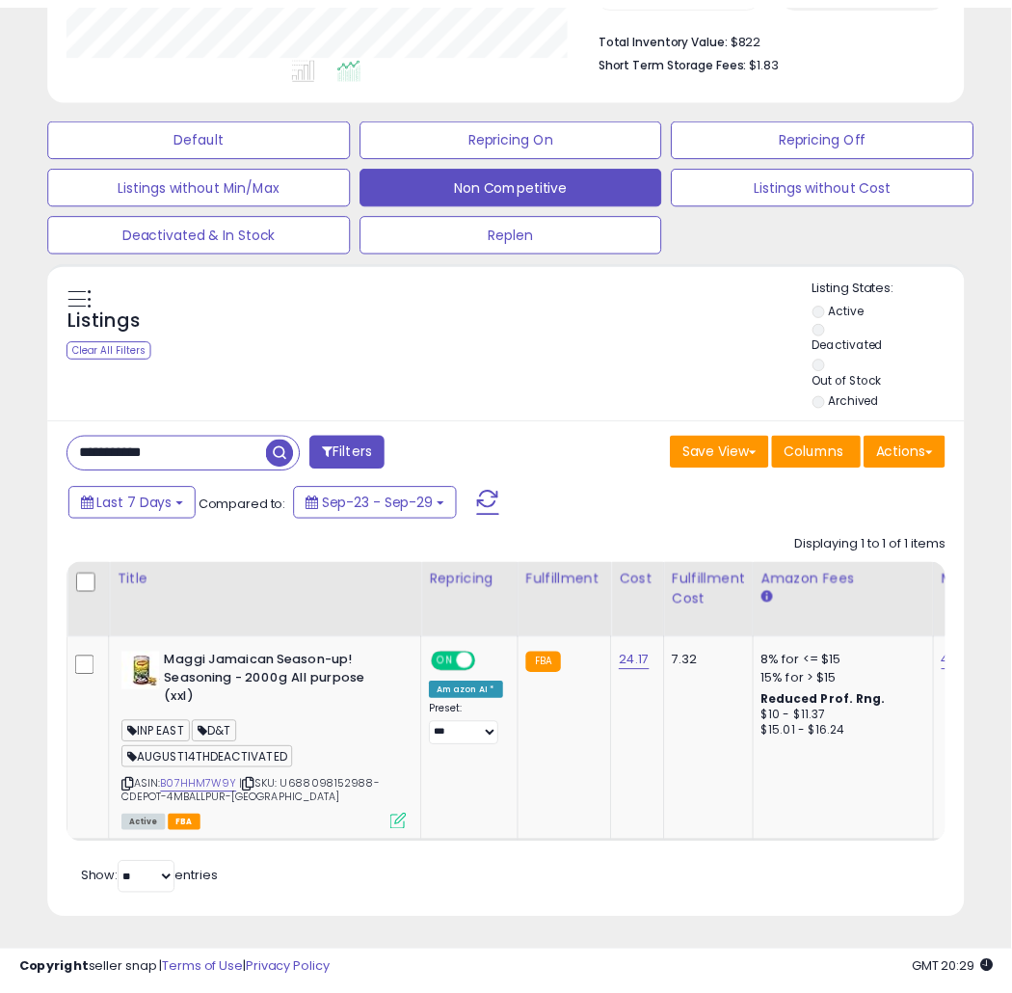
scroll to position [963408, 963274]
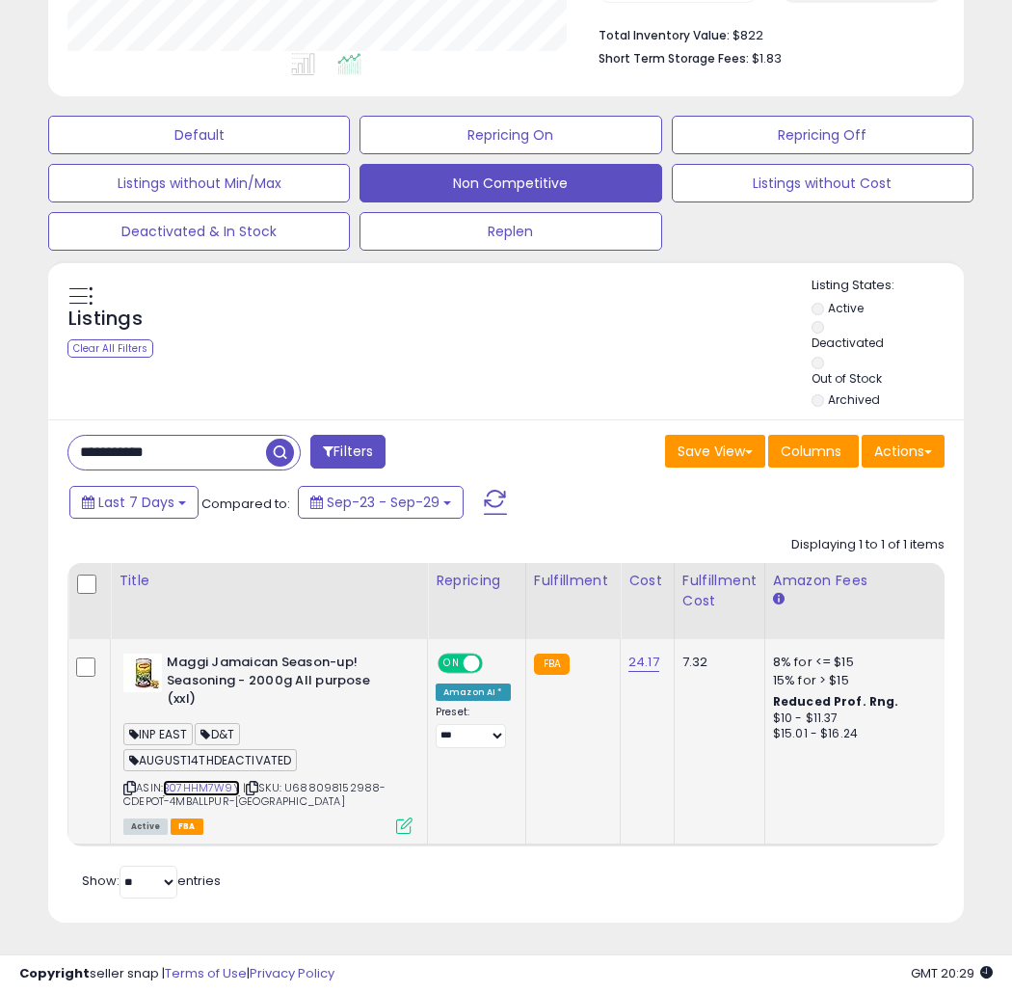
click at [202, 780] on link "B07HHM7W9Y" at bounding box center [201, 788] width 77 height 16
drag, startPoint x: 204, startPoint y: 454, endPoint x: 1, endPoint y: 450, distance: 203.4
click at [15, 450] on div "**********" at bounding box center [506, 254] width 993 height 1383
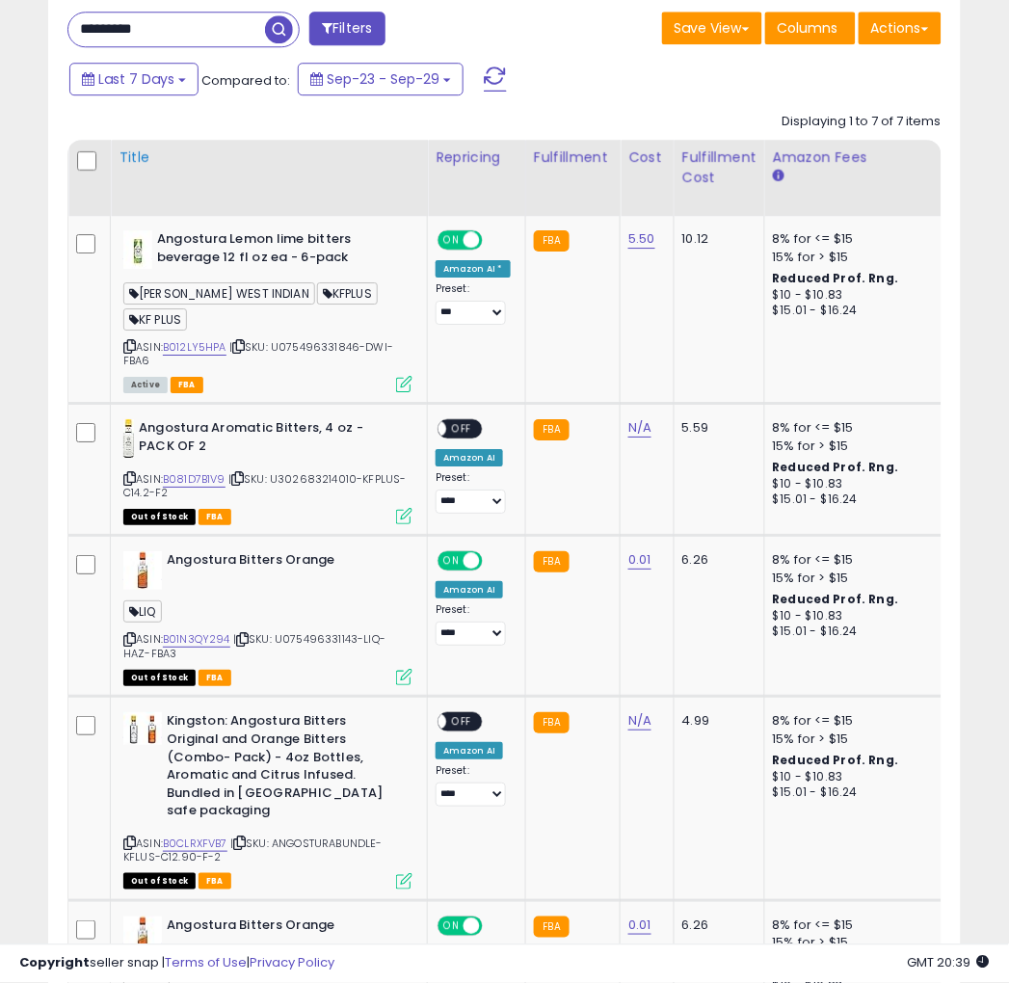
scroll to position [916, 0]
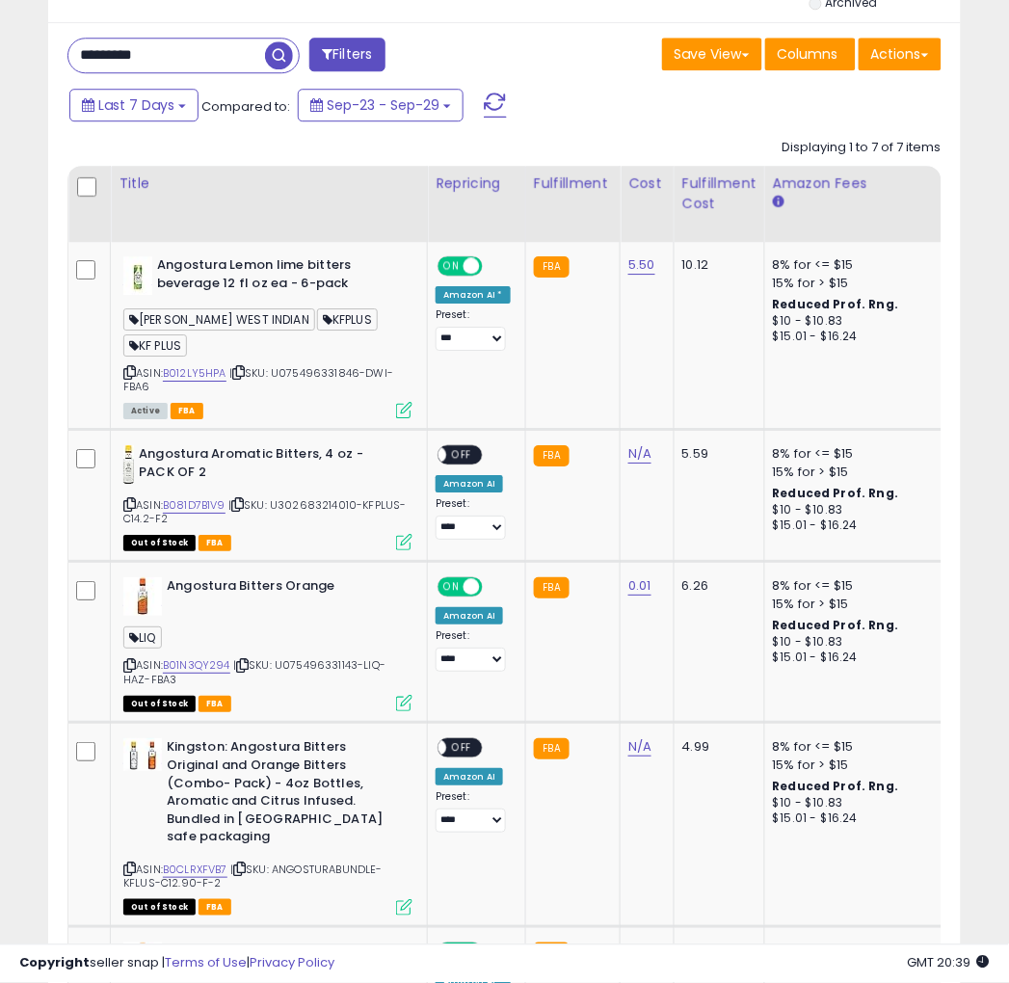
drag, startPoint x: 219, startPoint y: 53, endPoint x: 10, endPoint y: 16, distance: 212.3
click at [25, 20] on div "**********" at bounding box center [505, 333] width 990 height 2335
paste input "*"
type input "**********"
click at [283, 55] on span "button" at bounding box center [279, 55] width 28 height 28
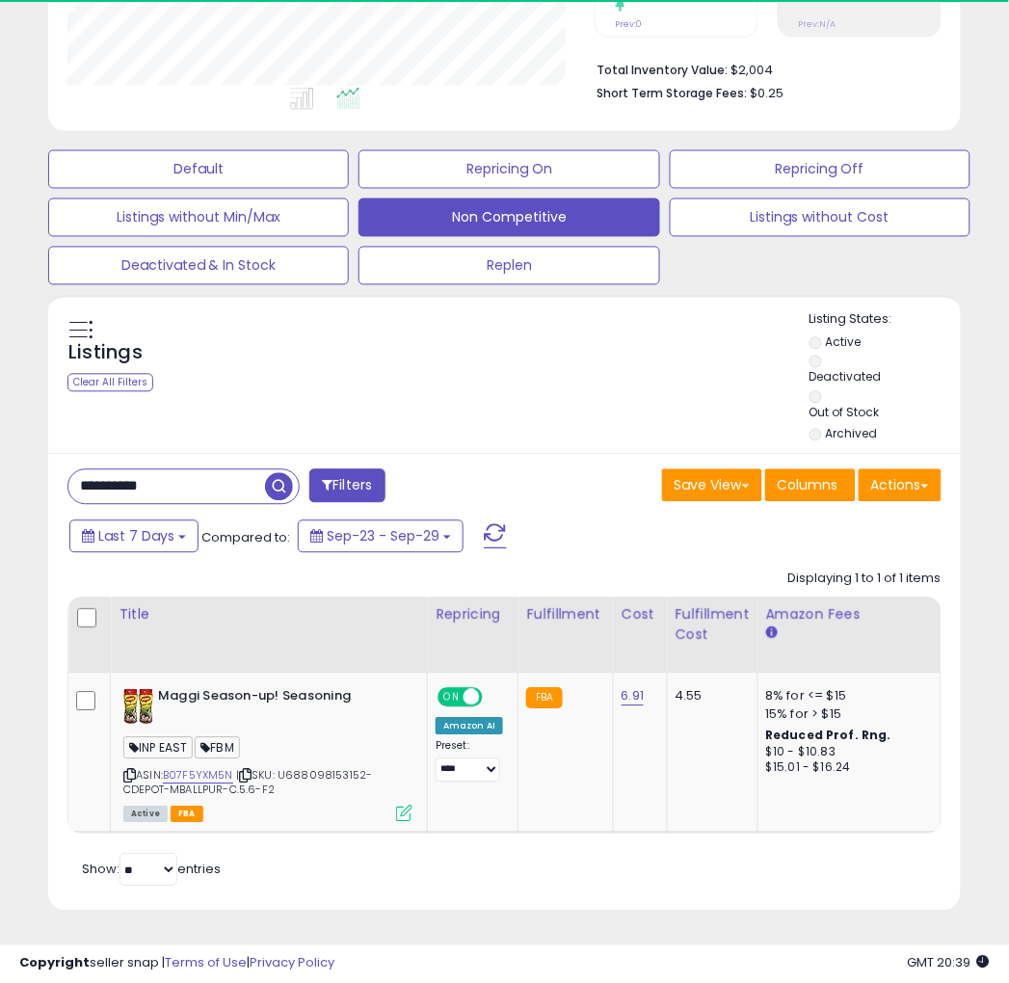
scroll to position [395, 527]
click at [637, 687] on link "6.91" at bounding box center [633, 696] width 23 height 19
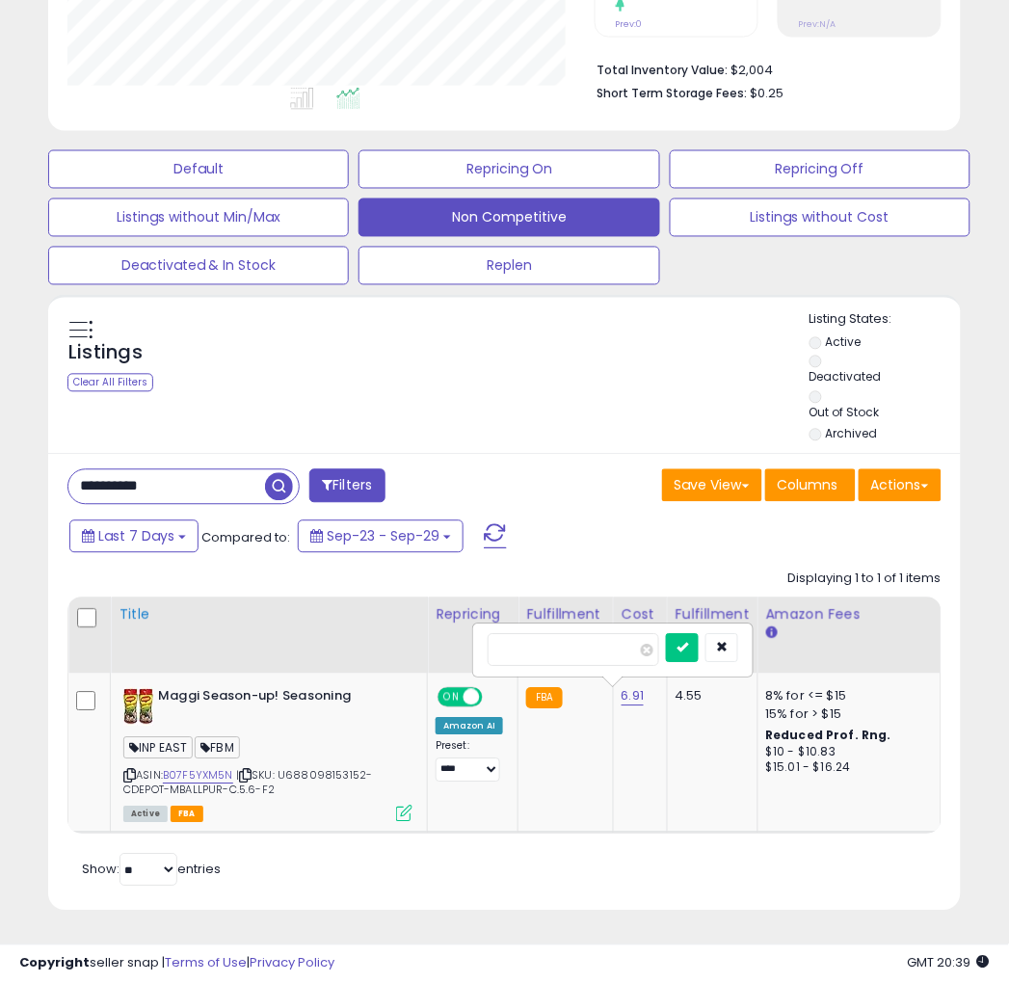
type input "*"
click button "submit" at bounding box center [682, 648] width 33 height 29
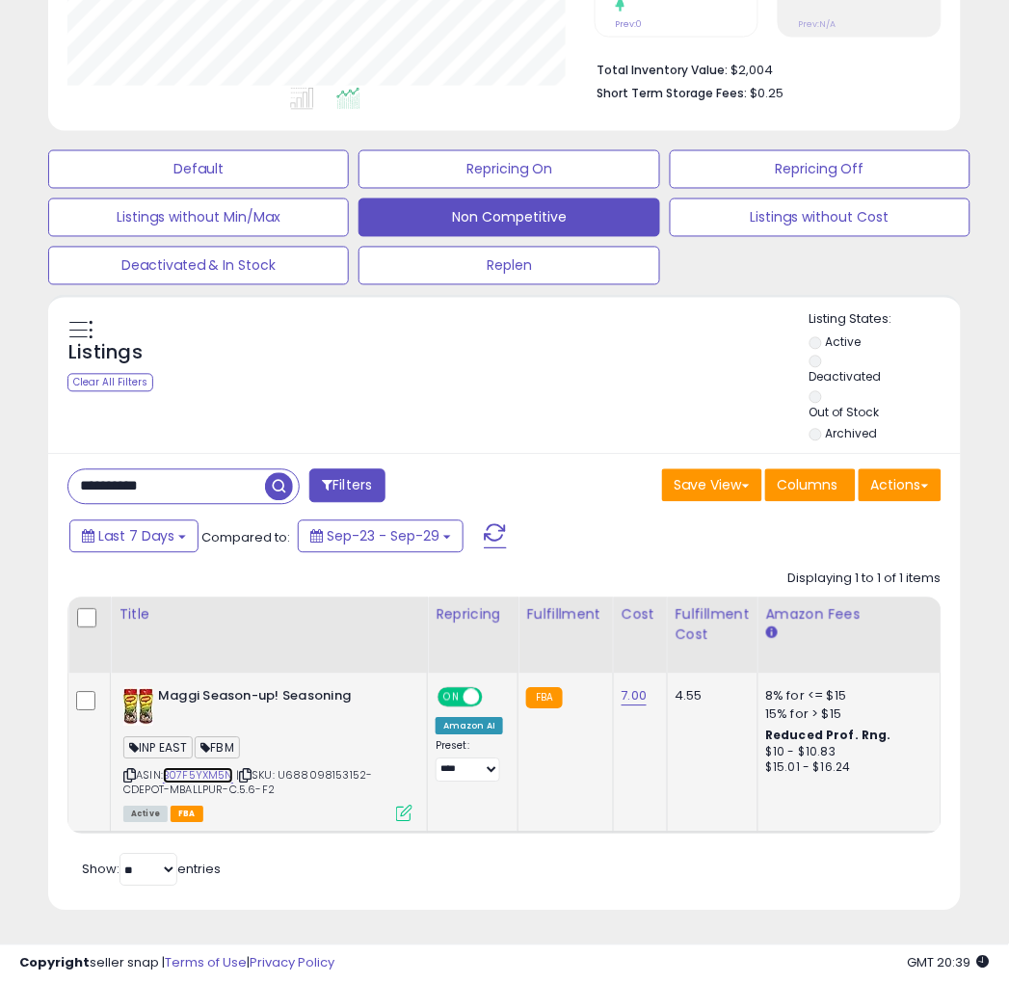
click at [194, 768] on link "B07F5YXM5N" at bounding box center [198, 776] width 70 height 16
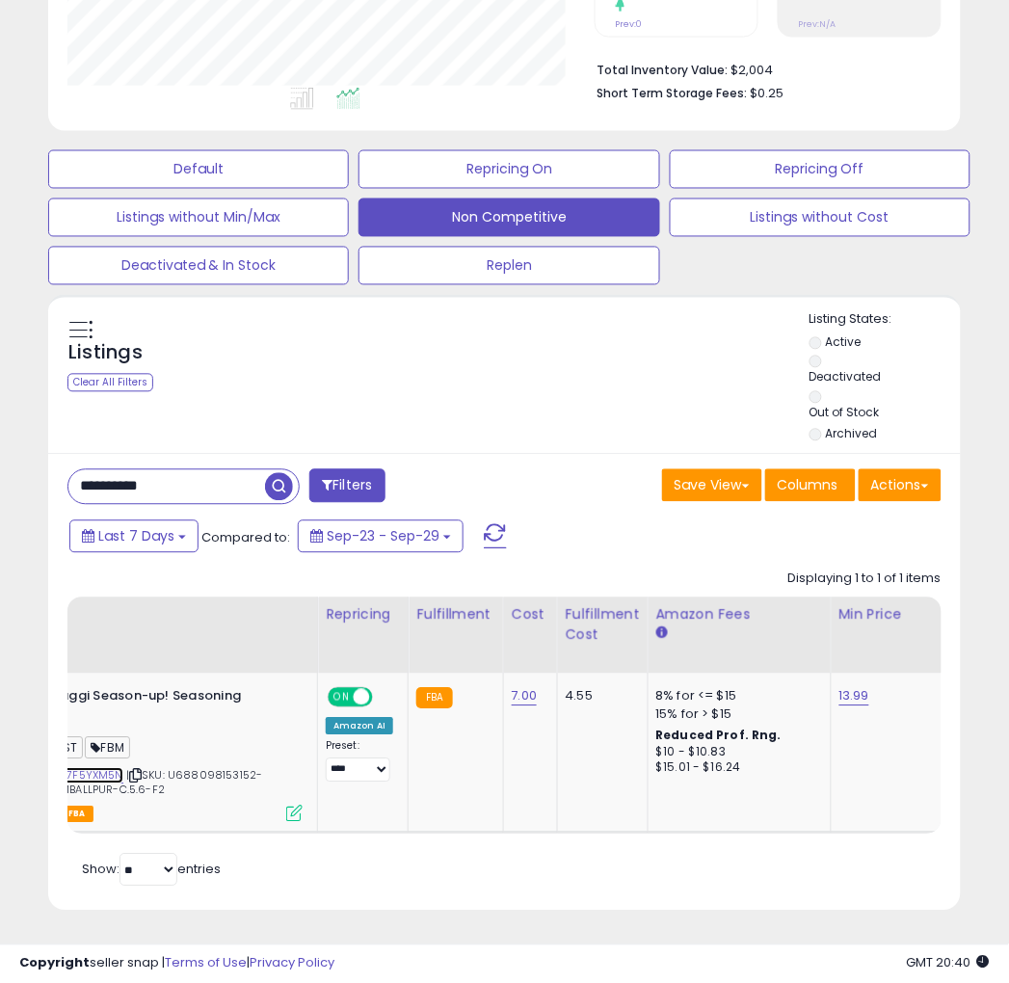
scroll to position [0, 0]
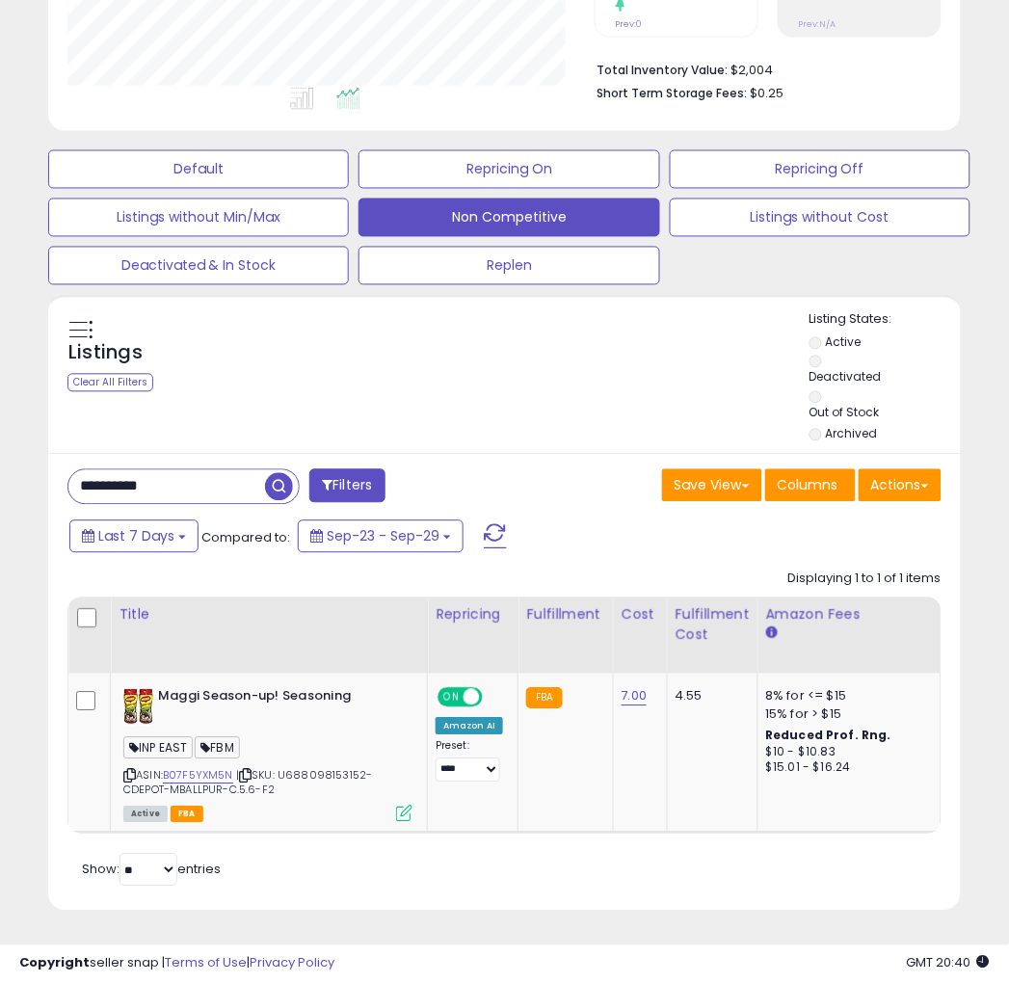
drag, startPoint x: 172, startPoint y: 469, endPoint x: -75, endPoint y: 453, distance: 247.3
click at [0, 453] on html "Unable to login Retrieving listings data.. has not yet accepted the Terms of Us…" at bounding box center [504, 7] width 1009 height 983
paste input "text"
click at [287, 473] on span "button" at bounding box center [279, 487] width 28 height 28
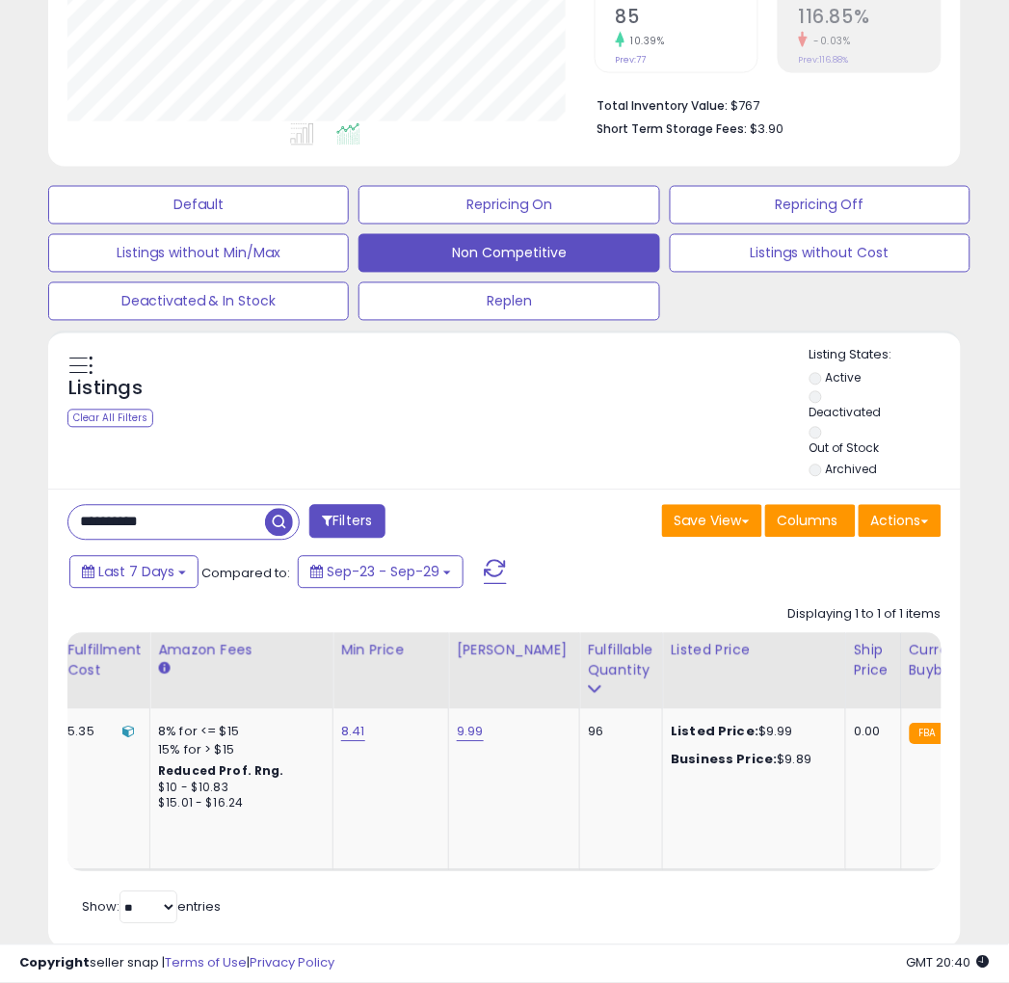
scroll to position [0, 986]
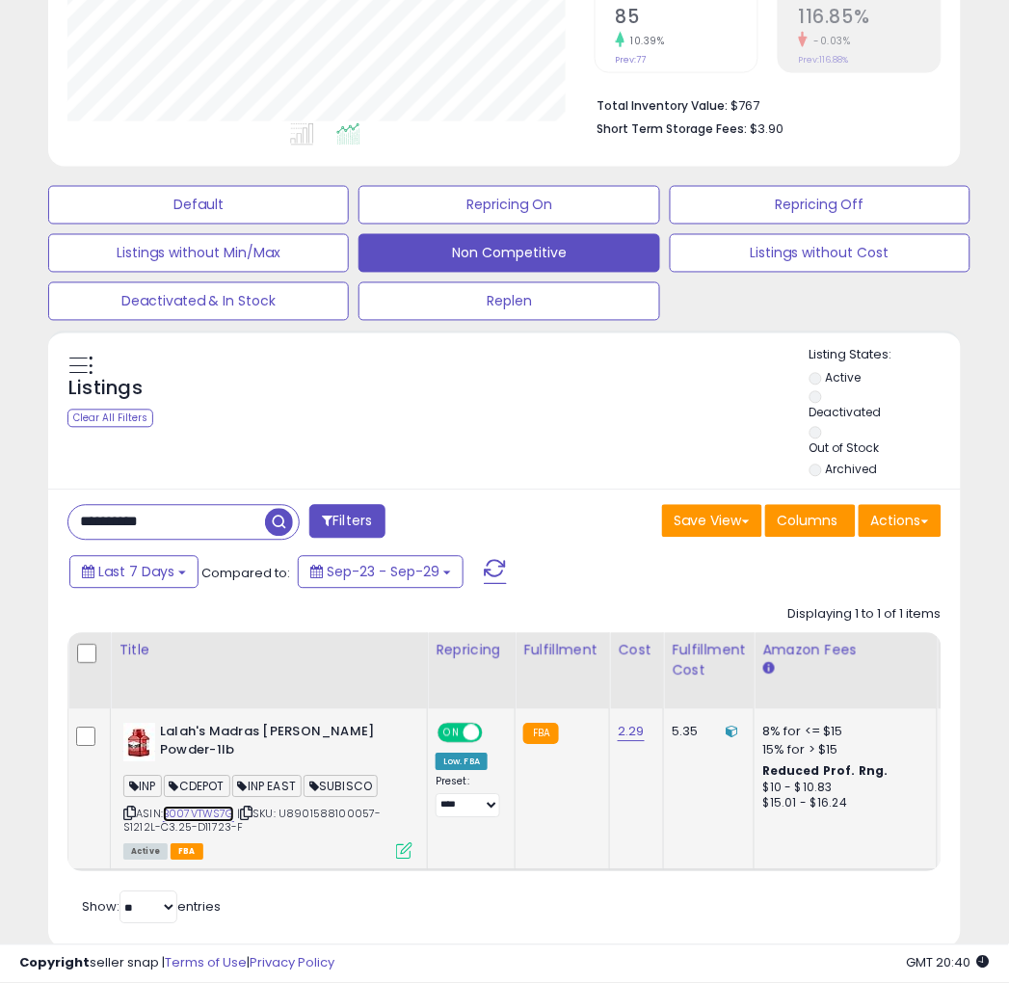
click at [203, 815] on link "B007VTWS7G" at bounding box center [198, 815] width 71 height 16
click at [0, 507] on html "Unable to login Retrieving listings data.. has not yet accepted the Terms of Us…" at bounding box center [504, 43] width 1009 height 983
paste input "text"
type input "**********"
click at [283, 534] on span "button" at bounding box center [279, 523] width 28 height 28
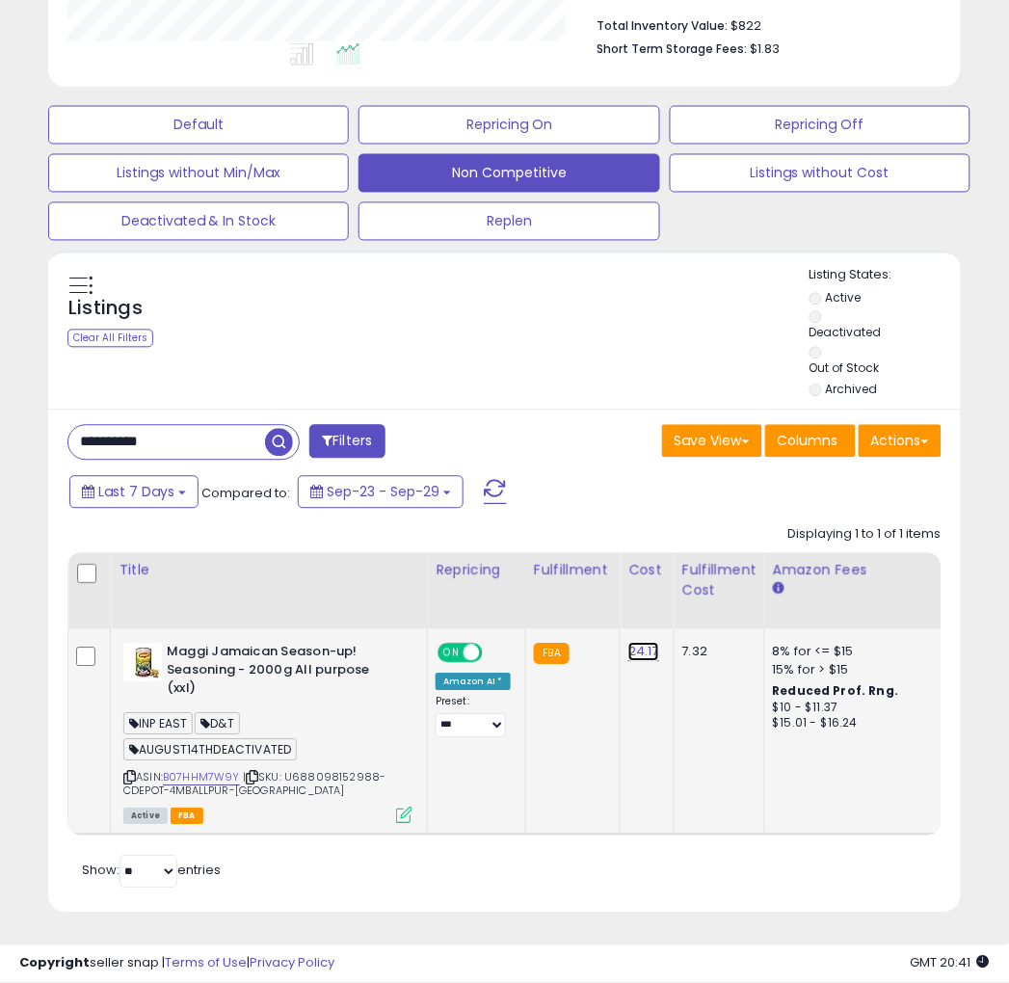
click at [649, 653] on link "24.17" at bounding box center [643, 652] width 31 height 19
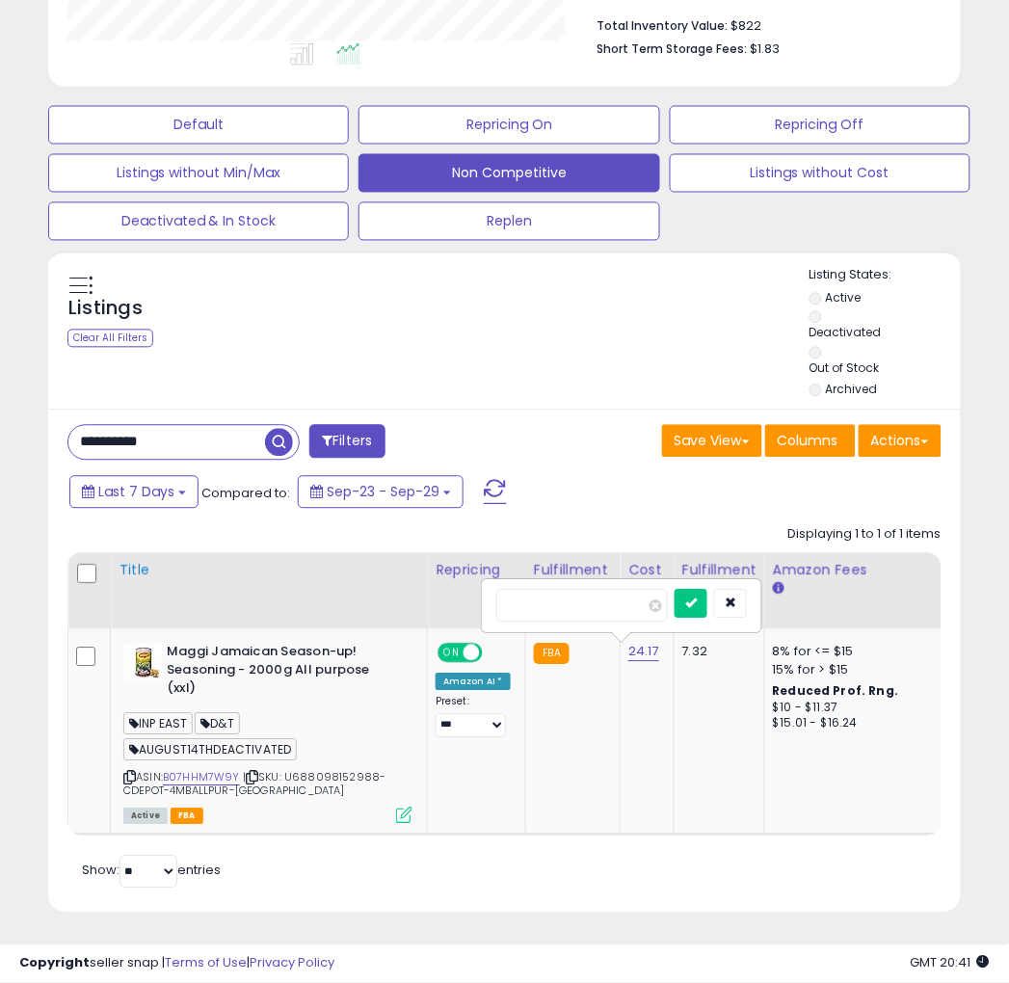
drag, startPoint x: 585, startPoint y: 619, endPoint x: 413, endPoint y: 611, distance: 172.7
type input "**"
click button "submit" at bounding box center [691, 604] width 33 height 29
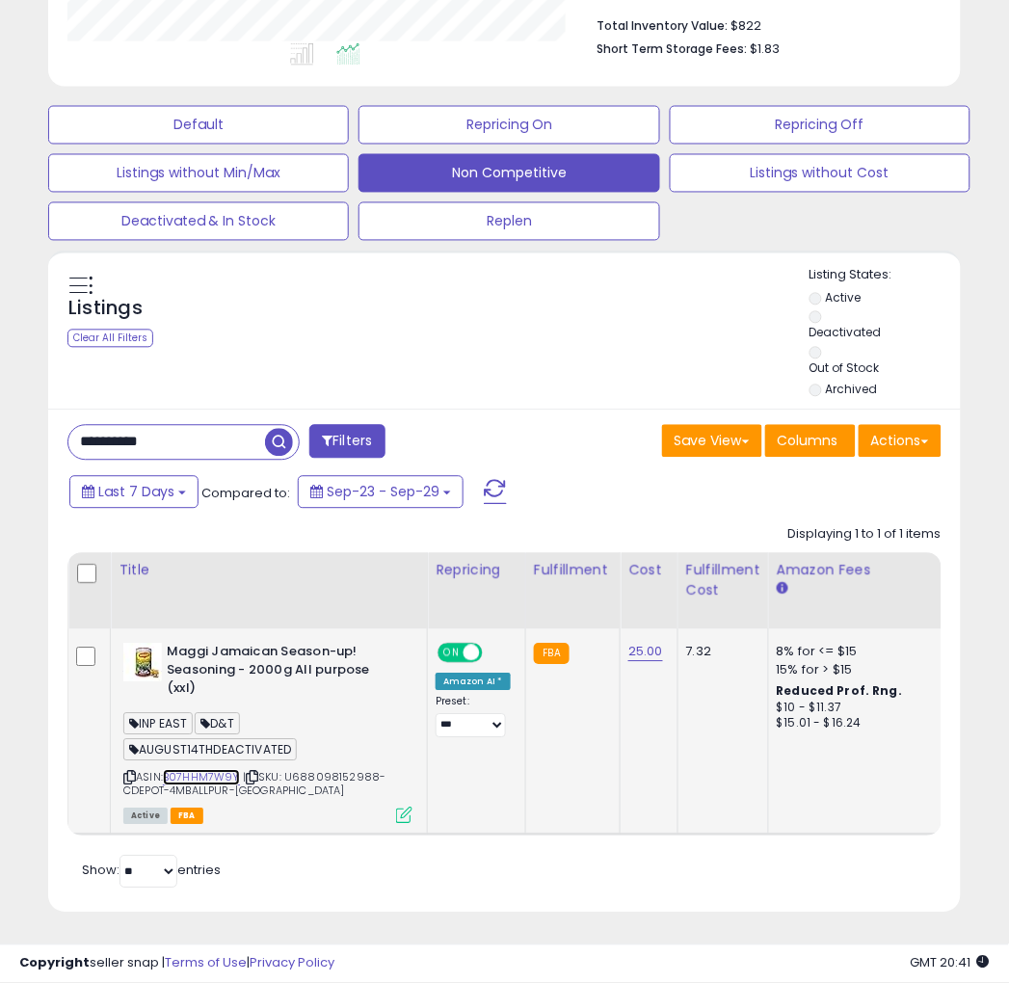
click at [217, 770] on link "B07HHM7W9Y" at bounding box center [201, 778] width 77 height 16
drag, startPoint x: 225, startPoint y: 448, endPoint x: -27, endPoint y: 465, distance: 252.1
paste input "text"
type input "**********"
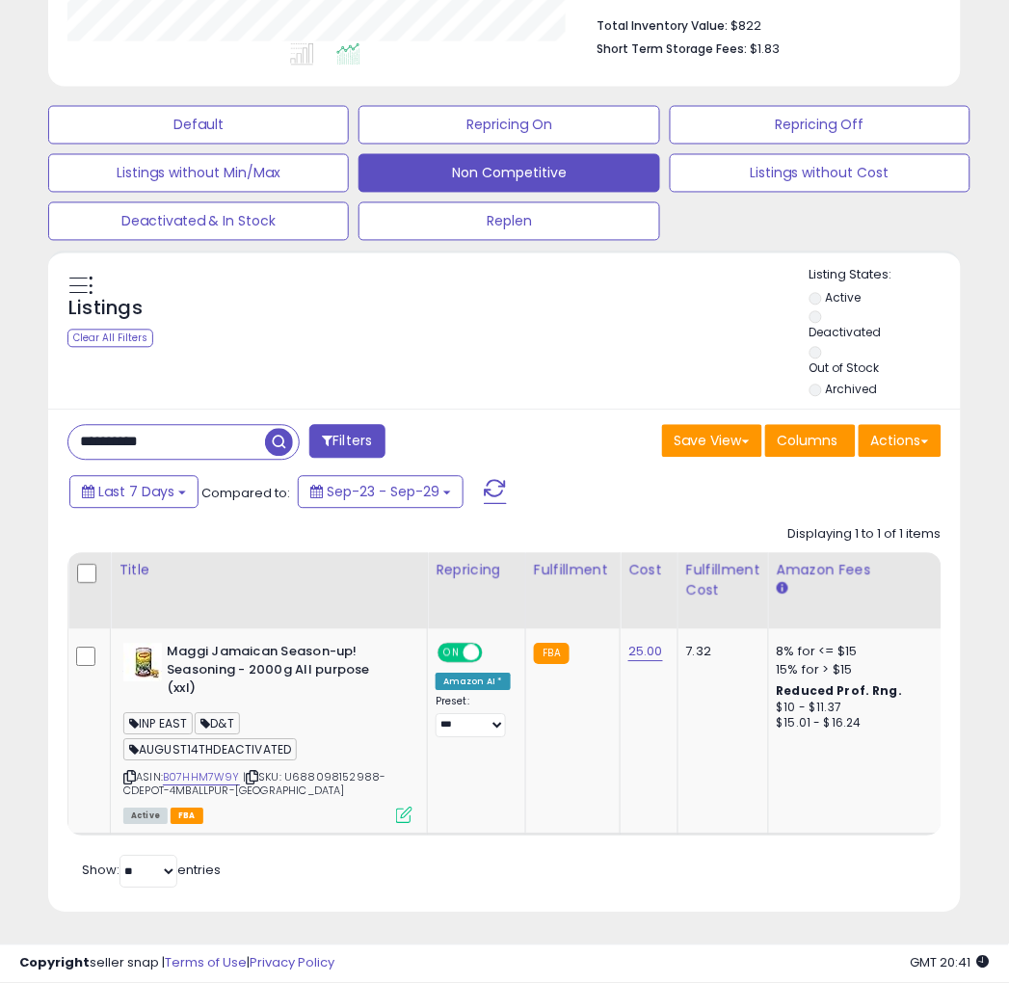
click at [285, 439] on span "button" at bounding box center [279, 443] width 28 height 28
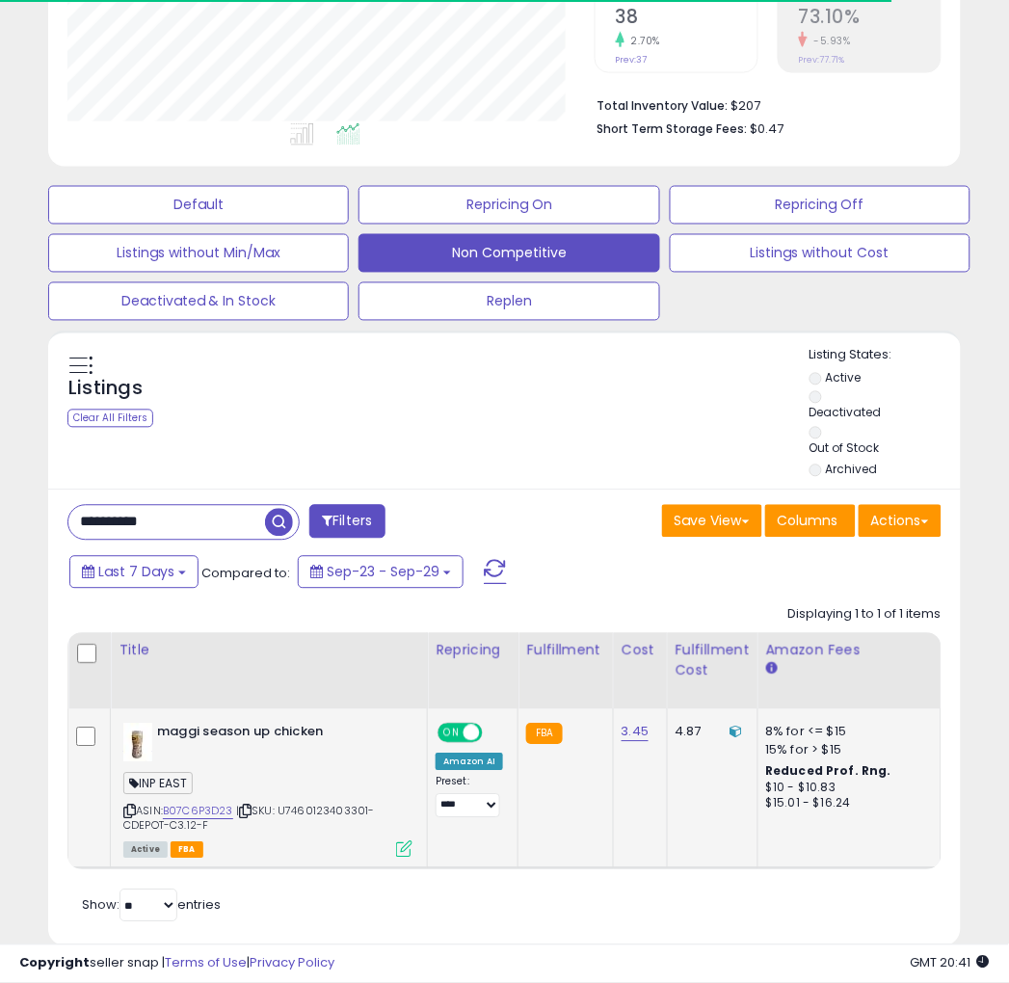
scroll to position [395, 527]
click at [632, 732] on link "3.45" at bounding box center [636, 732] width 28 height 19
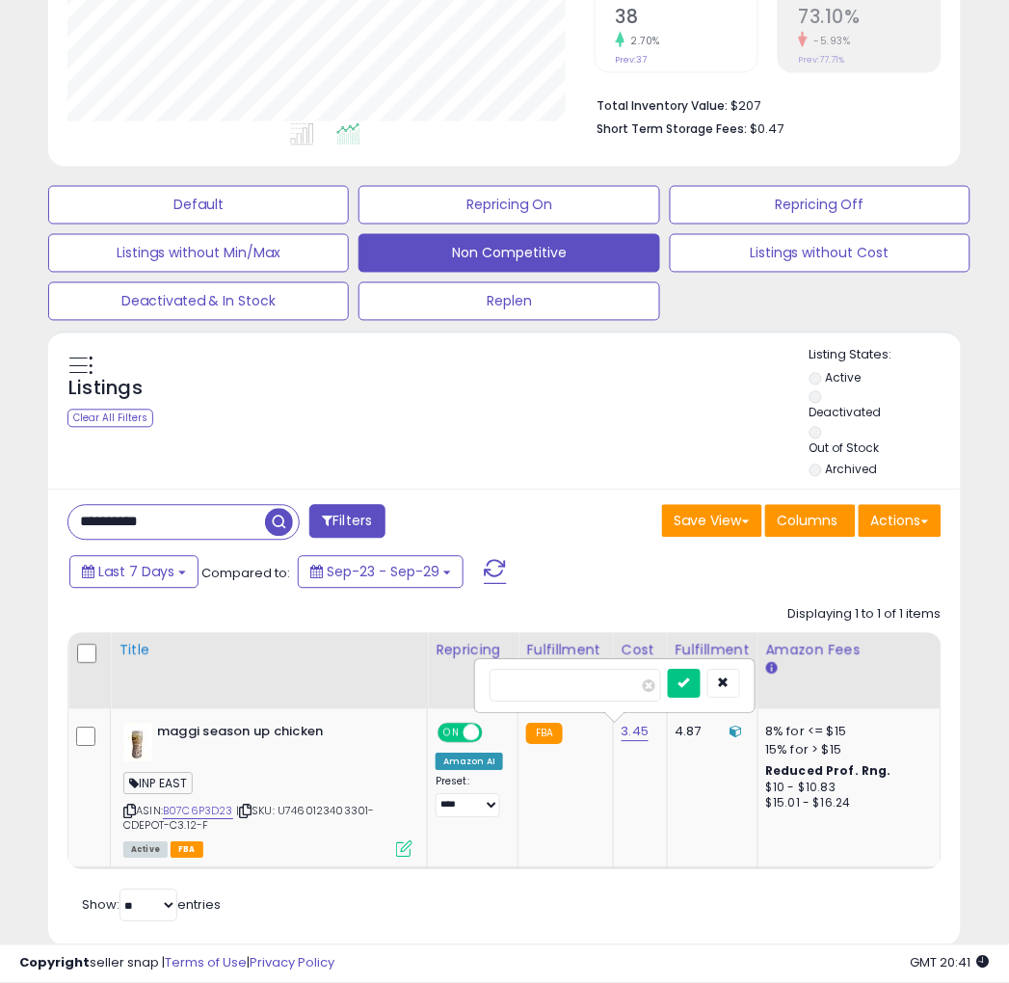
drag, startPoint x: 582, startPoint y: 687, endPoint x: 405, endPoint y: 686, distance: 177.3
type input "***"
click button "submit" at bounding box center [684, 684] width 33 height 29
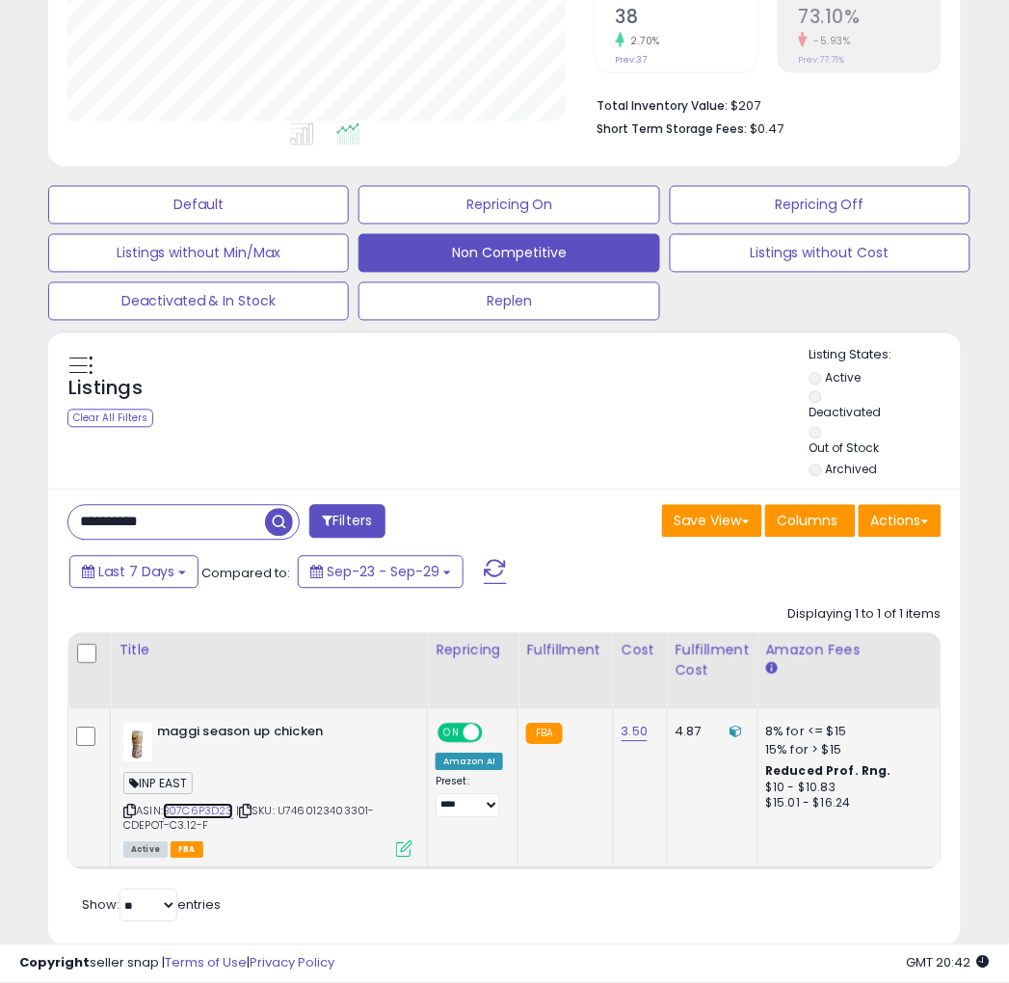
click at [223, 810] on link "B07C6P3D23" at bounding box center [198, 812] width 70 height 16
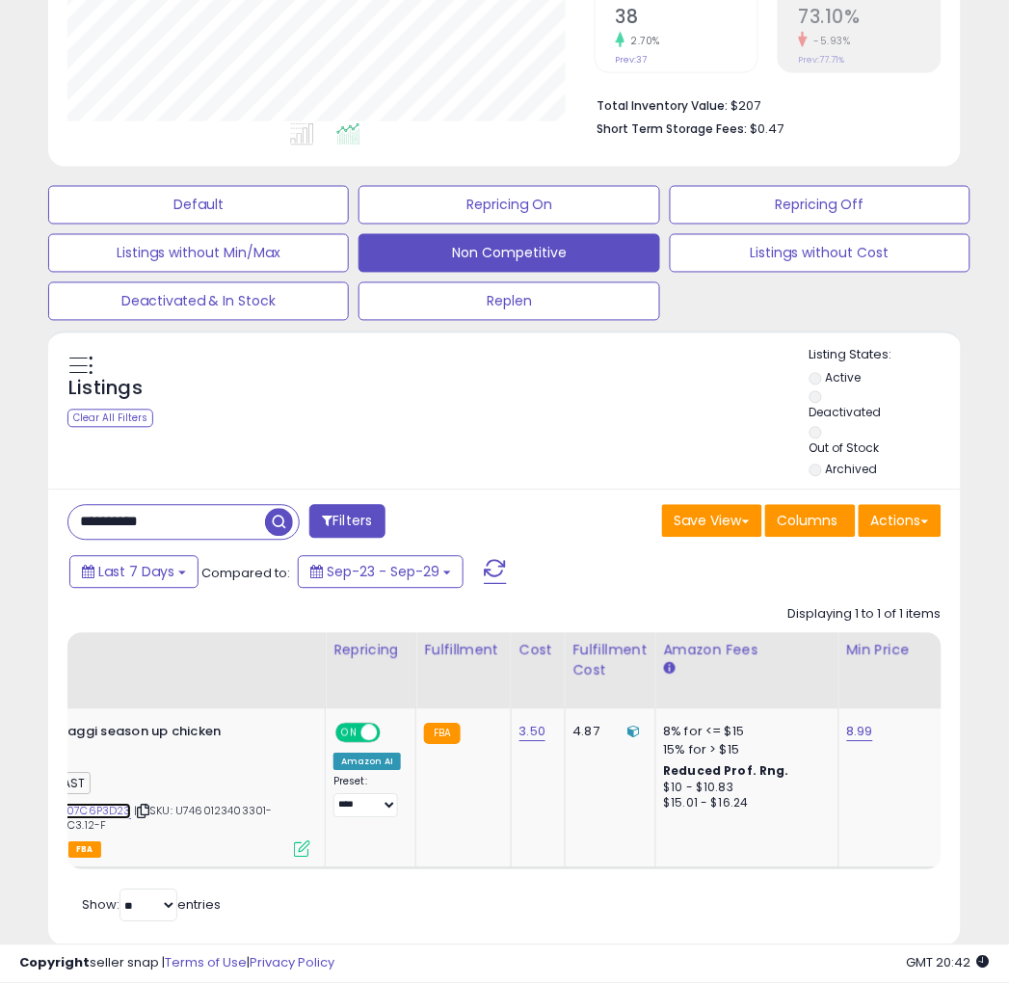
scroll to position [0, 0]
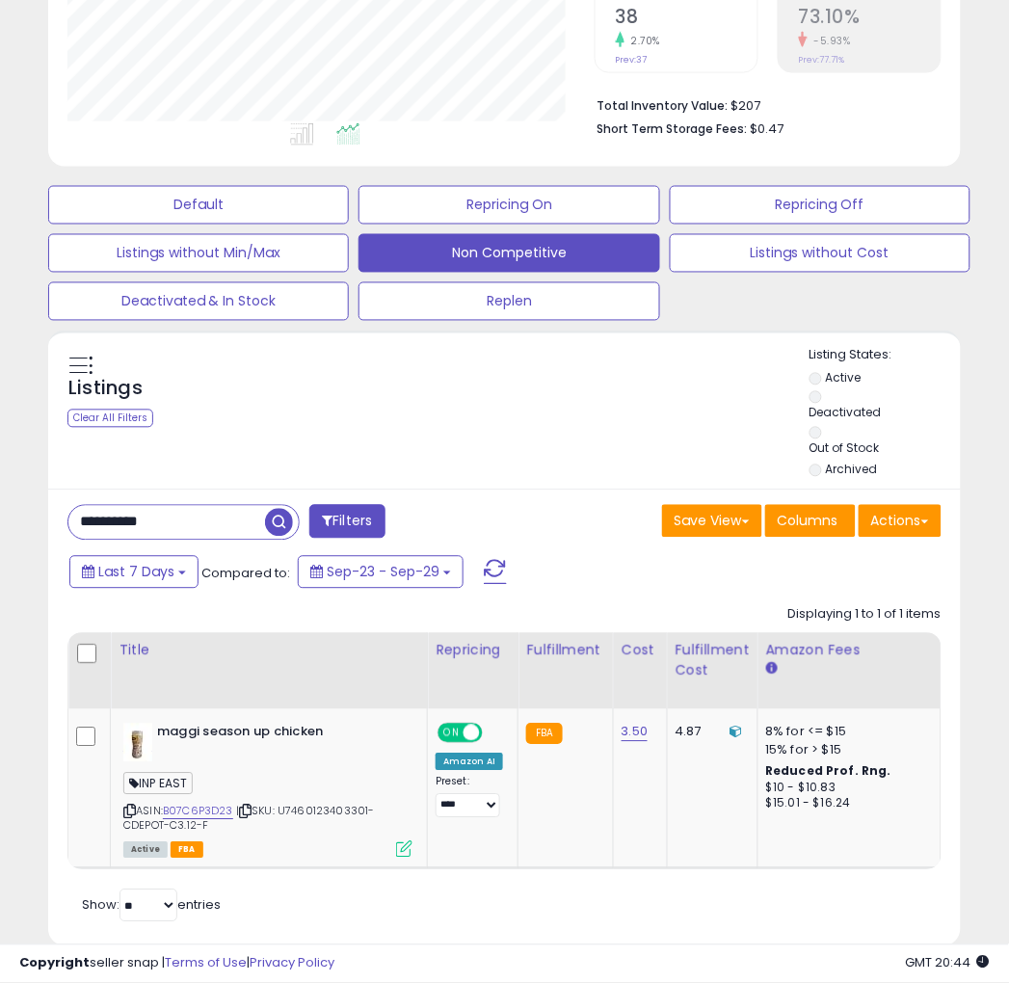
drag, startPoint x: 229, startPoint y: 519, endPoint x: 3, endPoint y: 490, distance: 228.3
click at [3, 490] on div "**********" at bounding box center [504, 316] width 1009 height 1404
paste input "text"
type input "**********"
click at [280, 517] on span "button" at bounding box center [279, 523] width 28 height 28
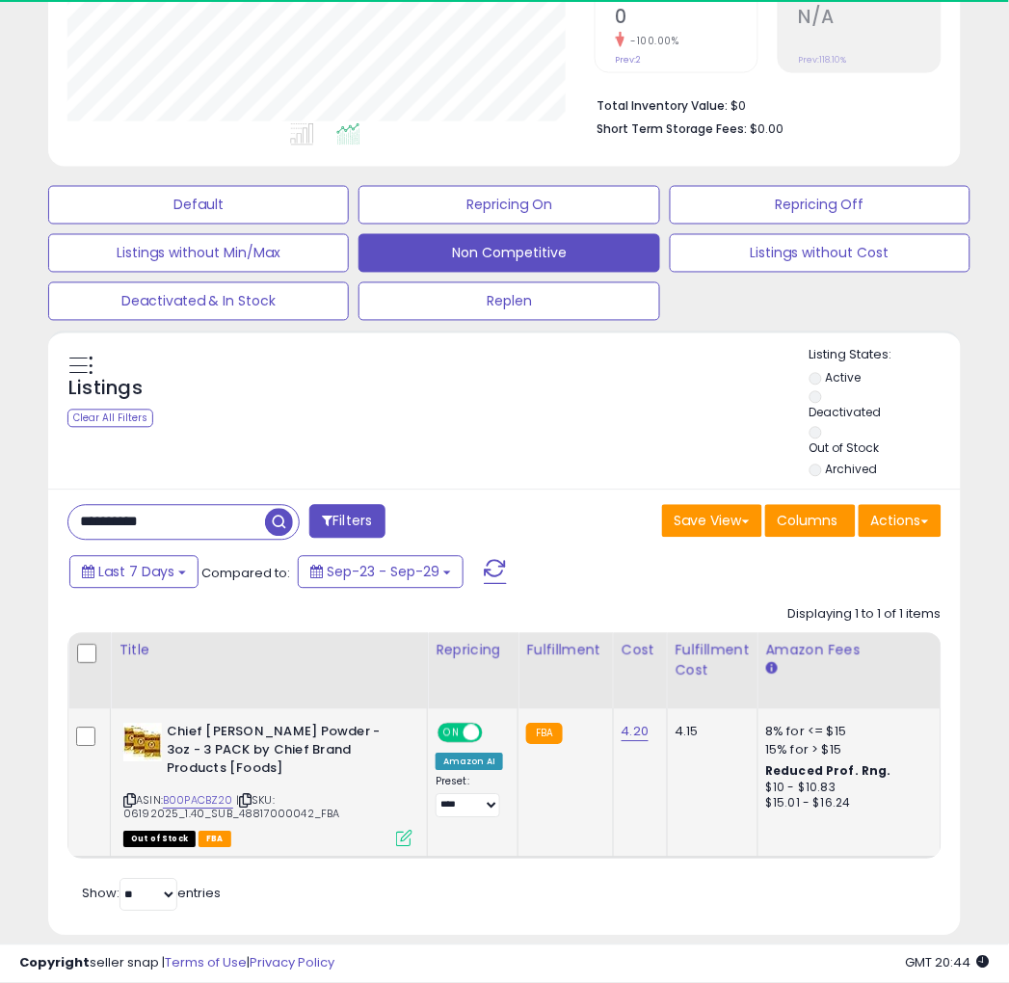
scroll to position [395, 527]
click at [622, 728] on link "4.20" at bounding box center [636, 732] width 28 height 19
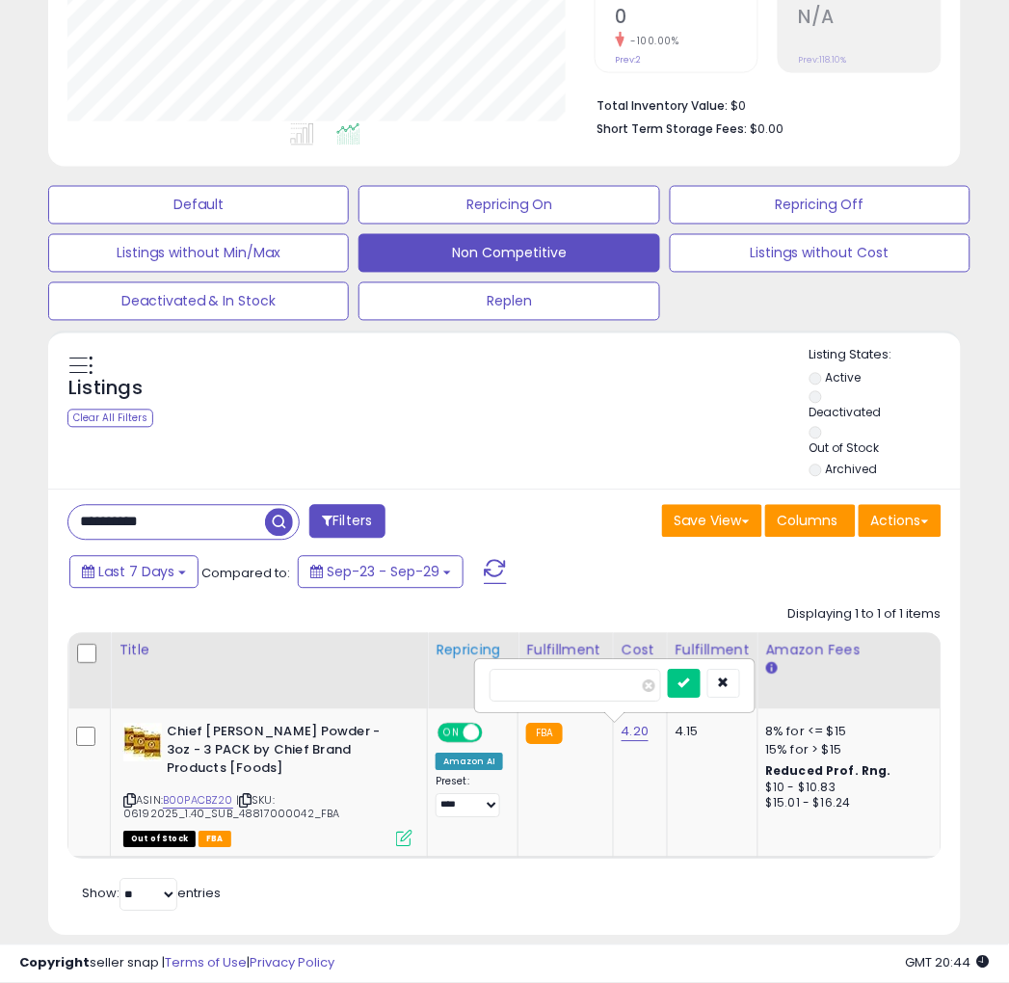
drag, startPoint x: 589, startPoint y: 689, endPoint x: 428, endPoint y: 686, distance: 161.0
type input "***"
click button "submit" at bounding box center [684, 684] width 33 height 29
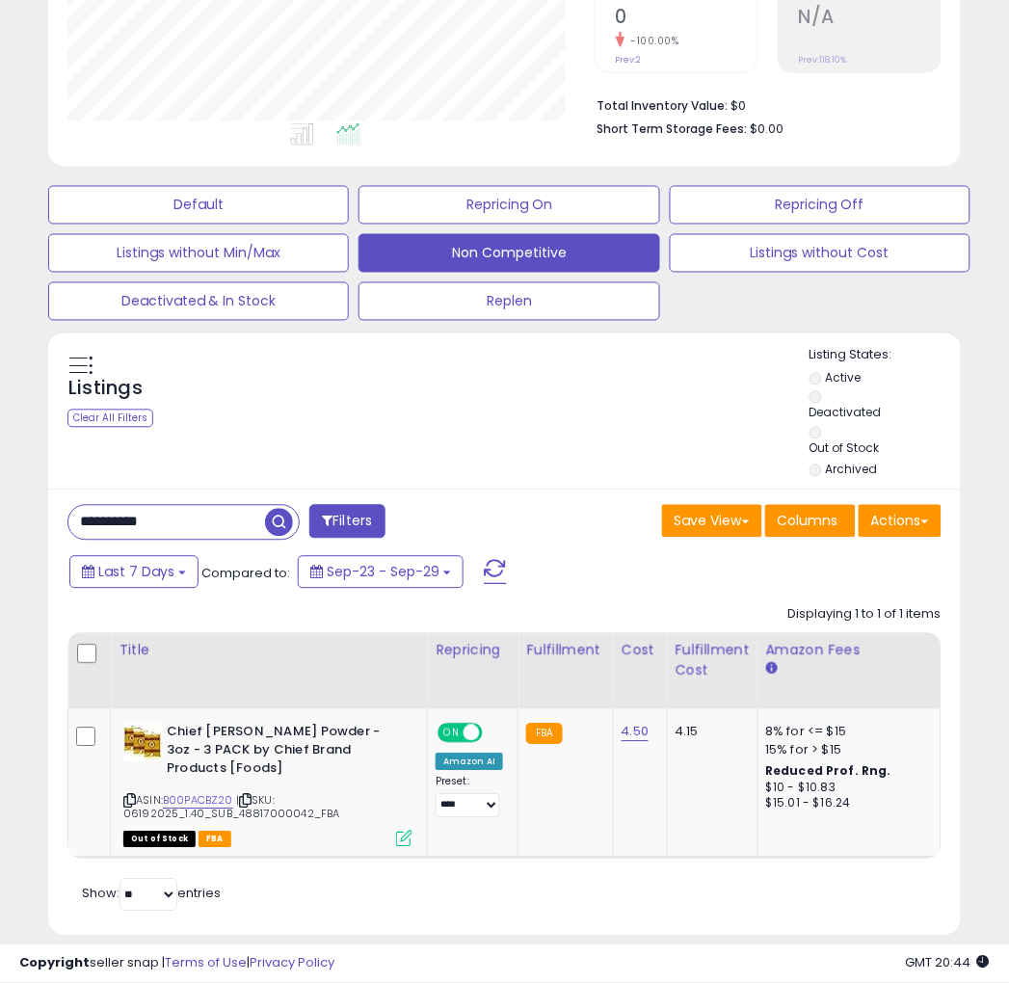
drag, startPoint x: 338, startPoint y: 861, endPoint x: 381, endPoint y: 858, distance: 42.5
click at [381, 858] on div "Retrieving listings data.. Displaying 1 to 1 of 1 items Title Repricing" at bounding box center [504, 757] width 874 height 320
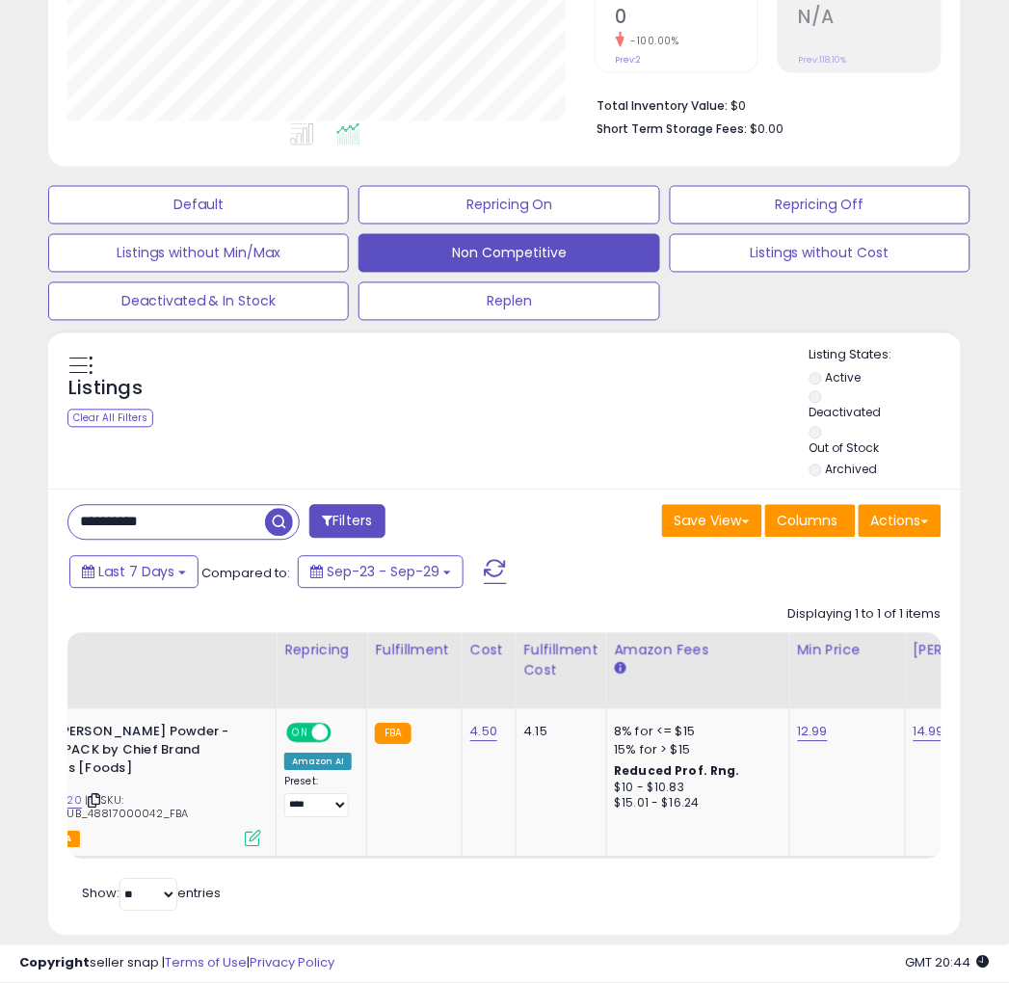
scroll to position [0, 0]
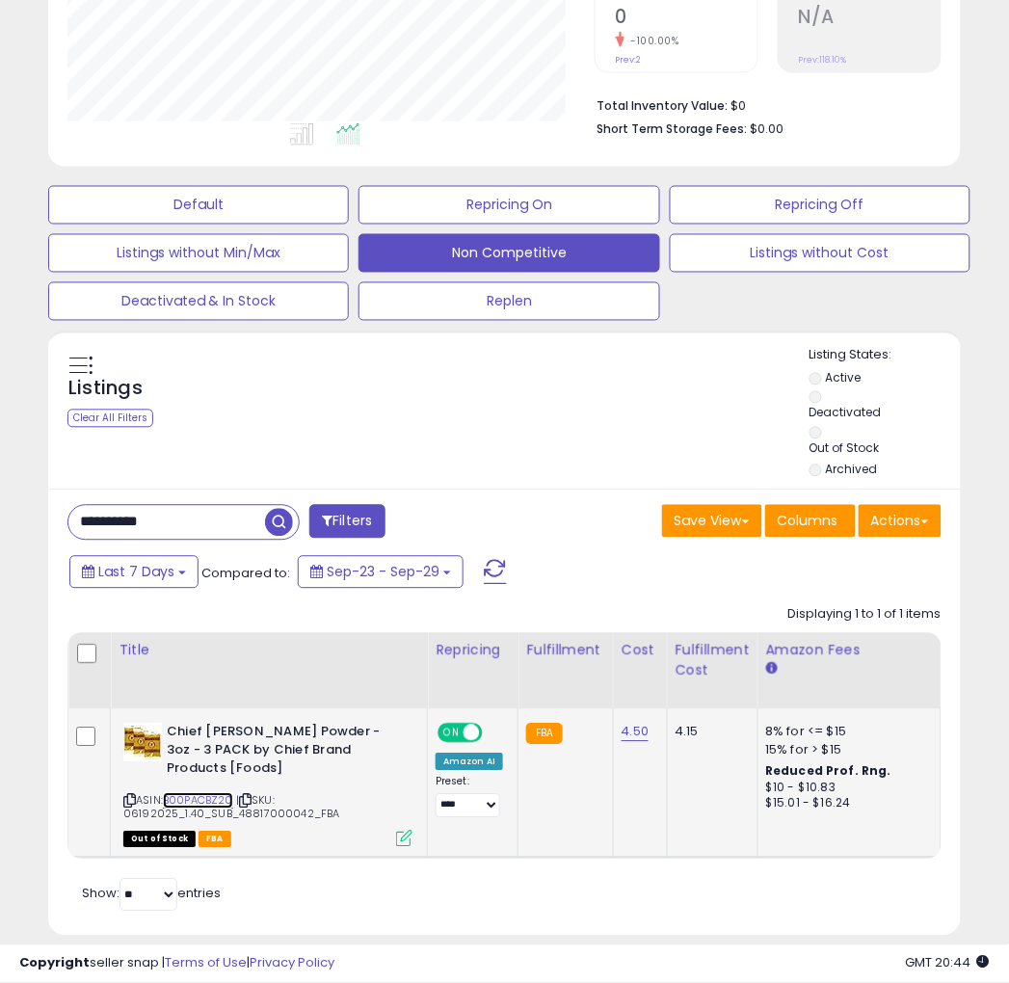
click at [200, 793] on link "B00PACBZ20" at bounding box center [198, 801] width 70 height 16
click at [0, 514] on html "Unable to login Retrieving listings data.. has not yet accepted the Terms of Us…" at bounding box center [504, 43] width 1009 height 983
paste input "text"
click at [273, 526] on span "button" at bounding box center [279, 523] width 28 height 28
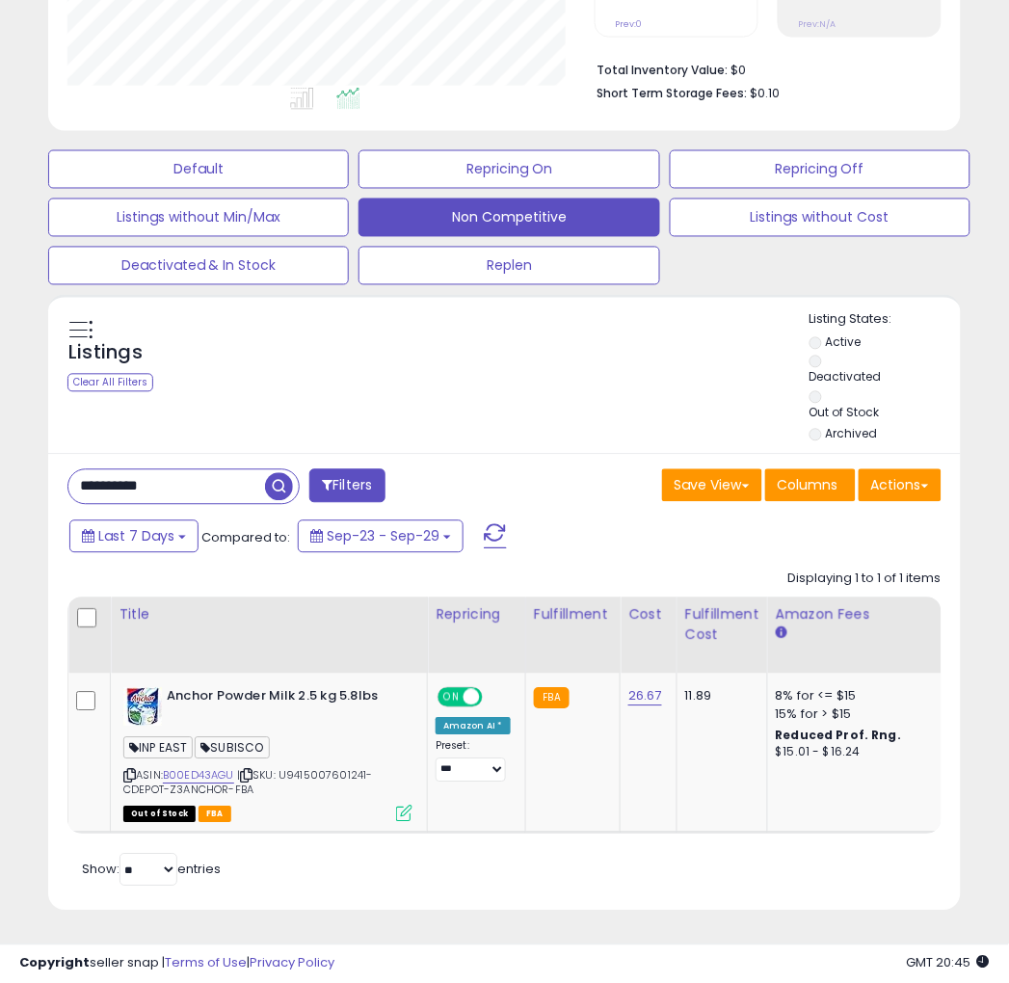
drag, startPoint x: 602, startPoint y: 877, endPoint x: 405, endPoint y: 835, distance: 202.1
click at [600, 877] on div "Retrieving listings data.. Displaying 1 to 1 of 1 items Title Repricing" at bounding box center [504, 726] width 874 height 331
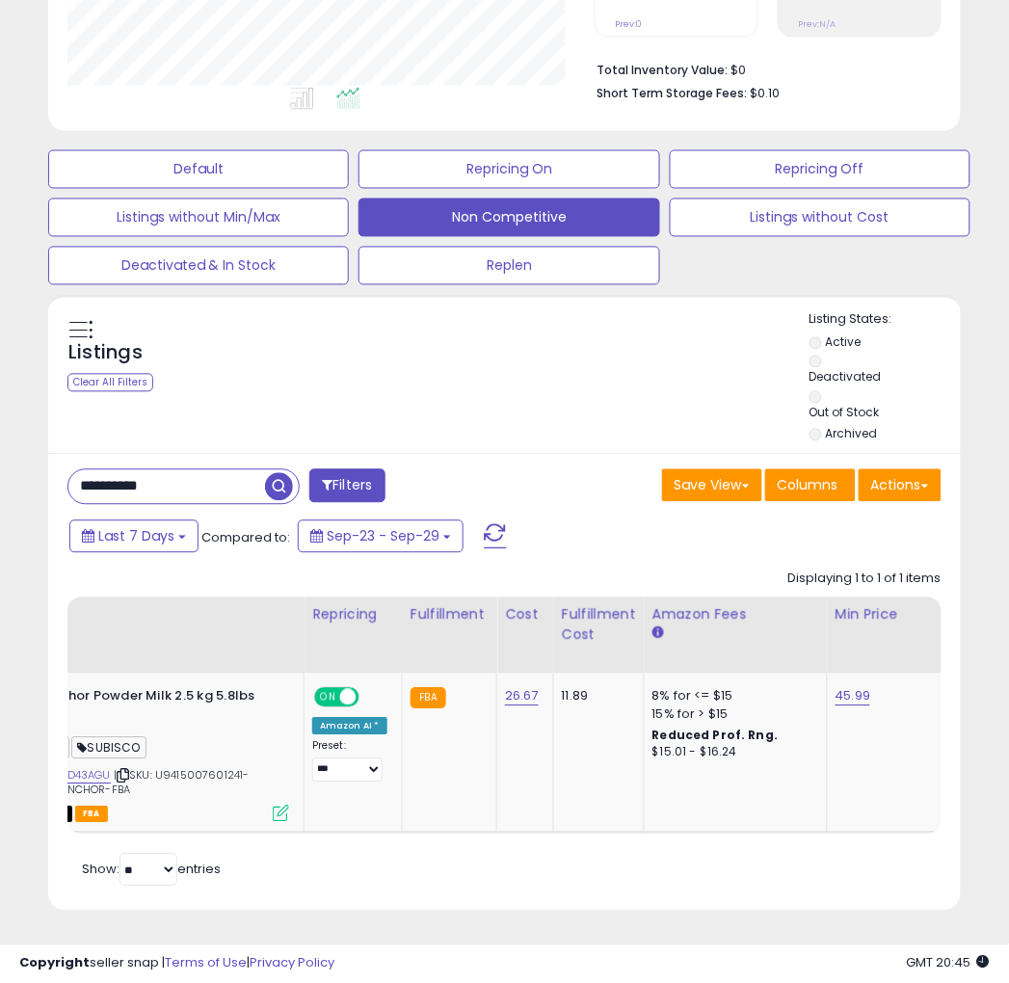
scroll to position [0, 165]
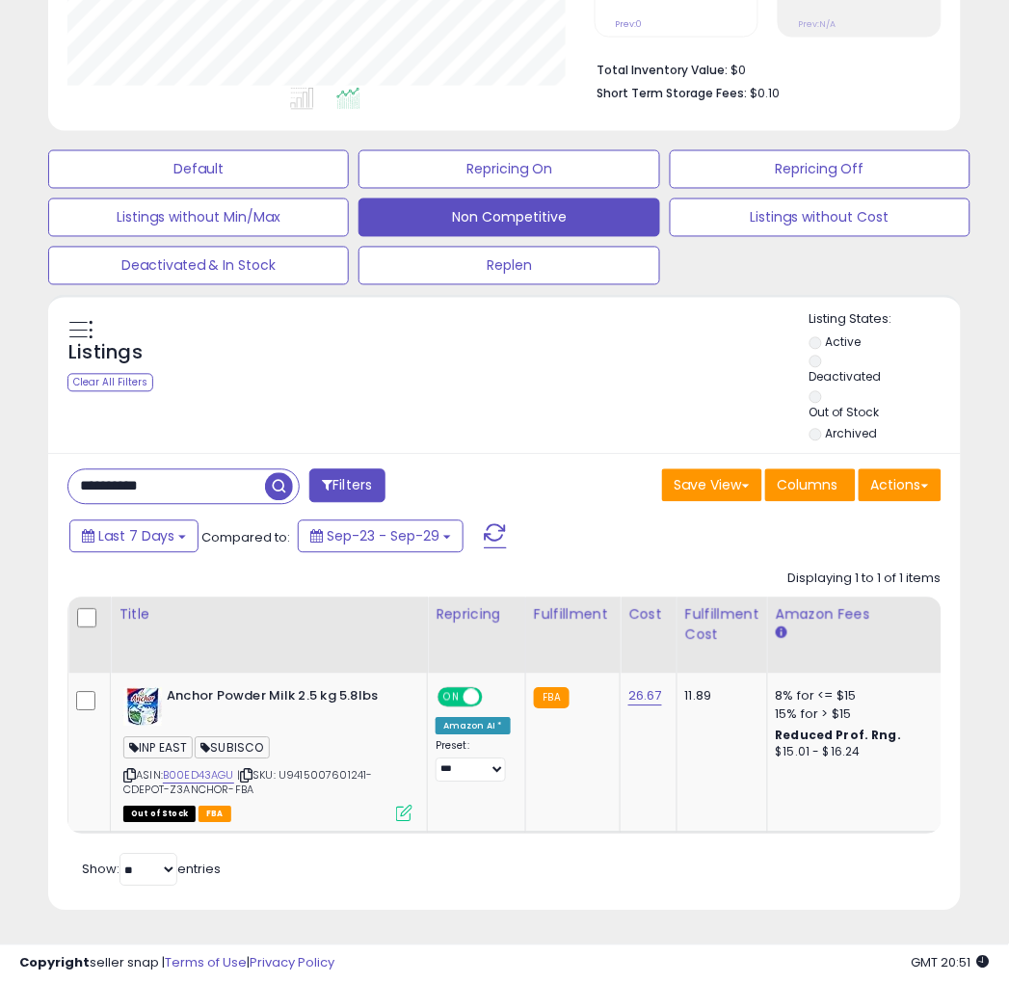
click at [0, 475] on html "Unable to login Retrieving listings data.. has not yet accepted the Terms of Us…" at bounding box center [504, 7] width 1009 height 983
paste input "text"
type input "**********"
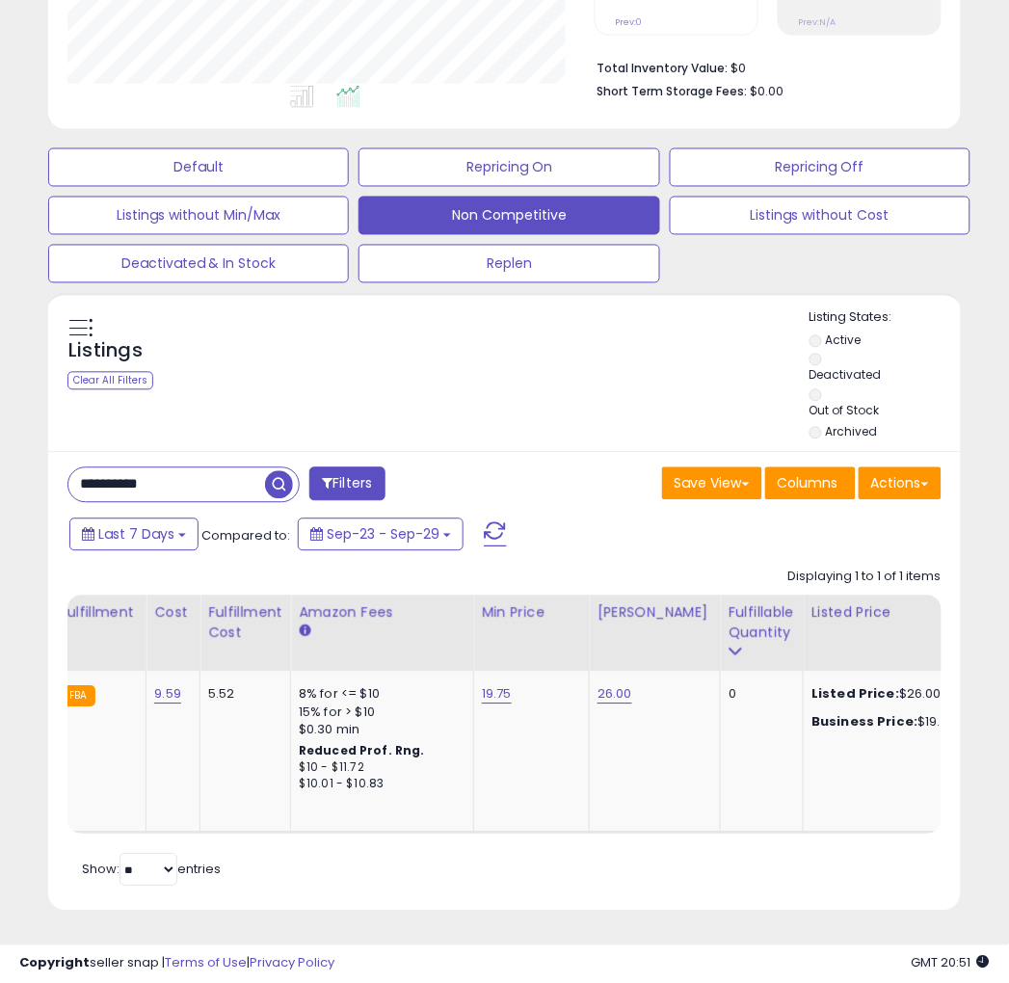
scroll to position [0, 0]
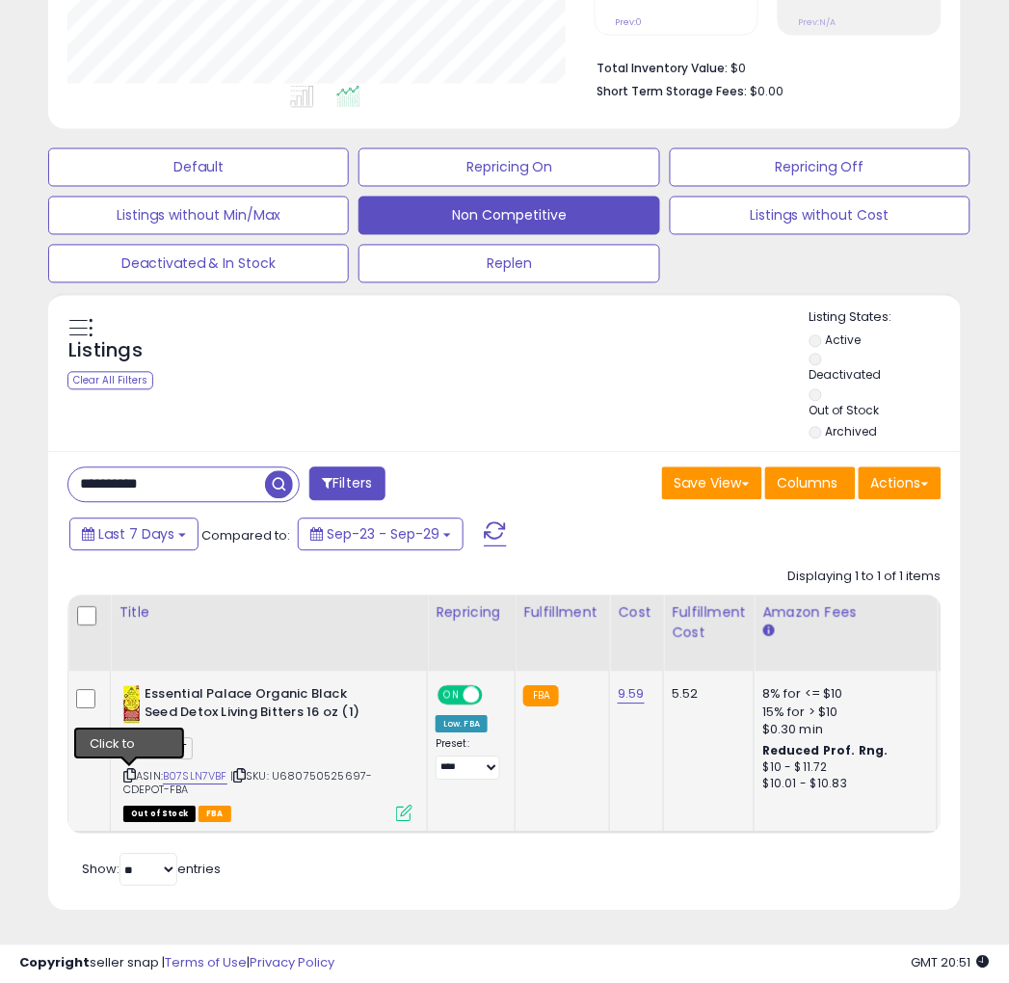
click at [131, 771] on icon at bounding box center [129, 776] width 13 height 11
click at [191, 769] on link "B07SLN7VBF" at bounding box center [195, 777] width 65 height 16
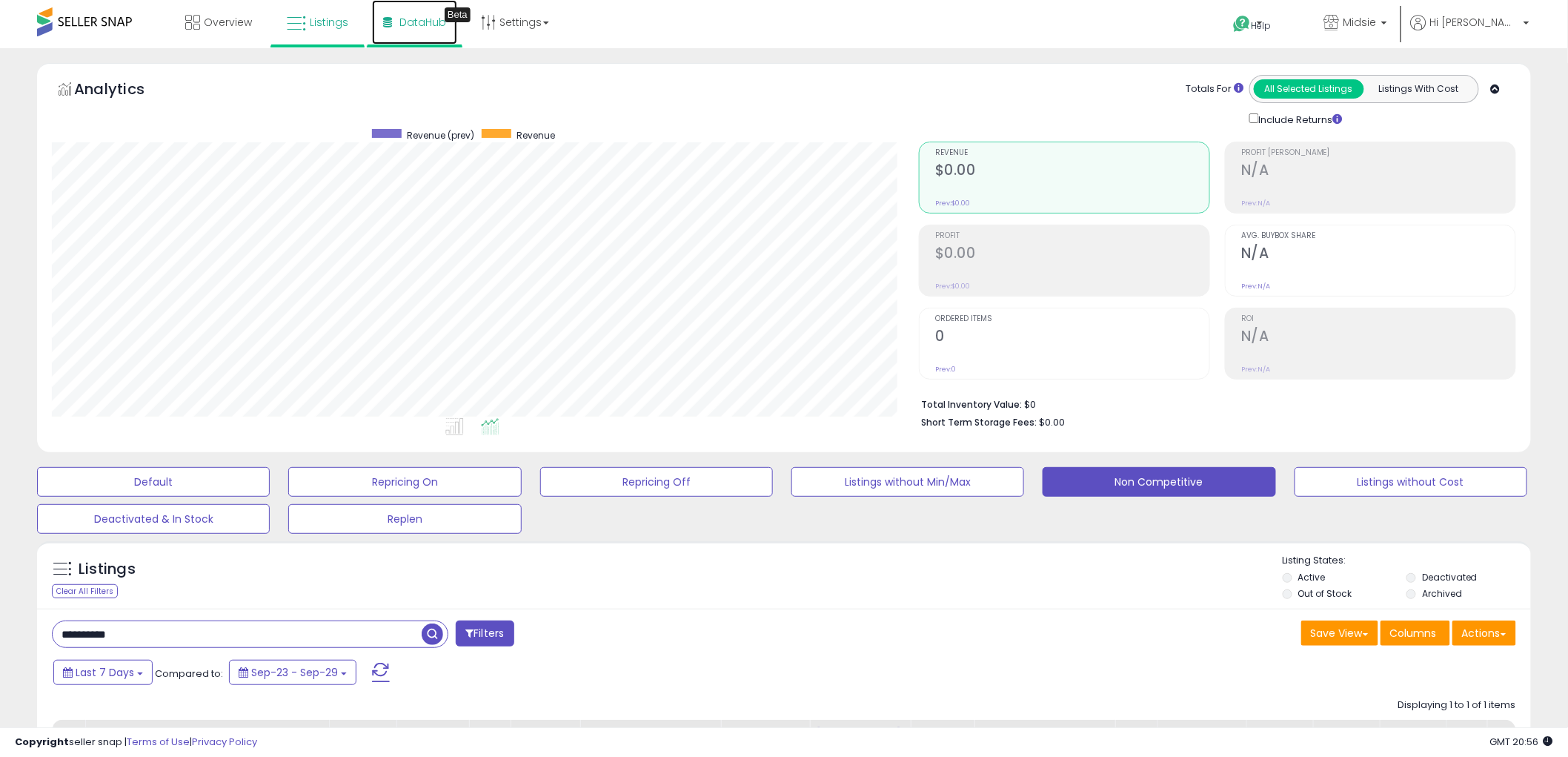
click at [420, 25] on span "DataHub" at bounding box center [422, 22] width 47 height 15
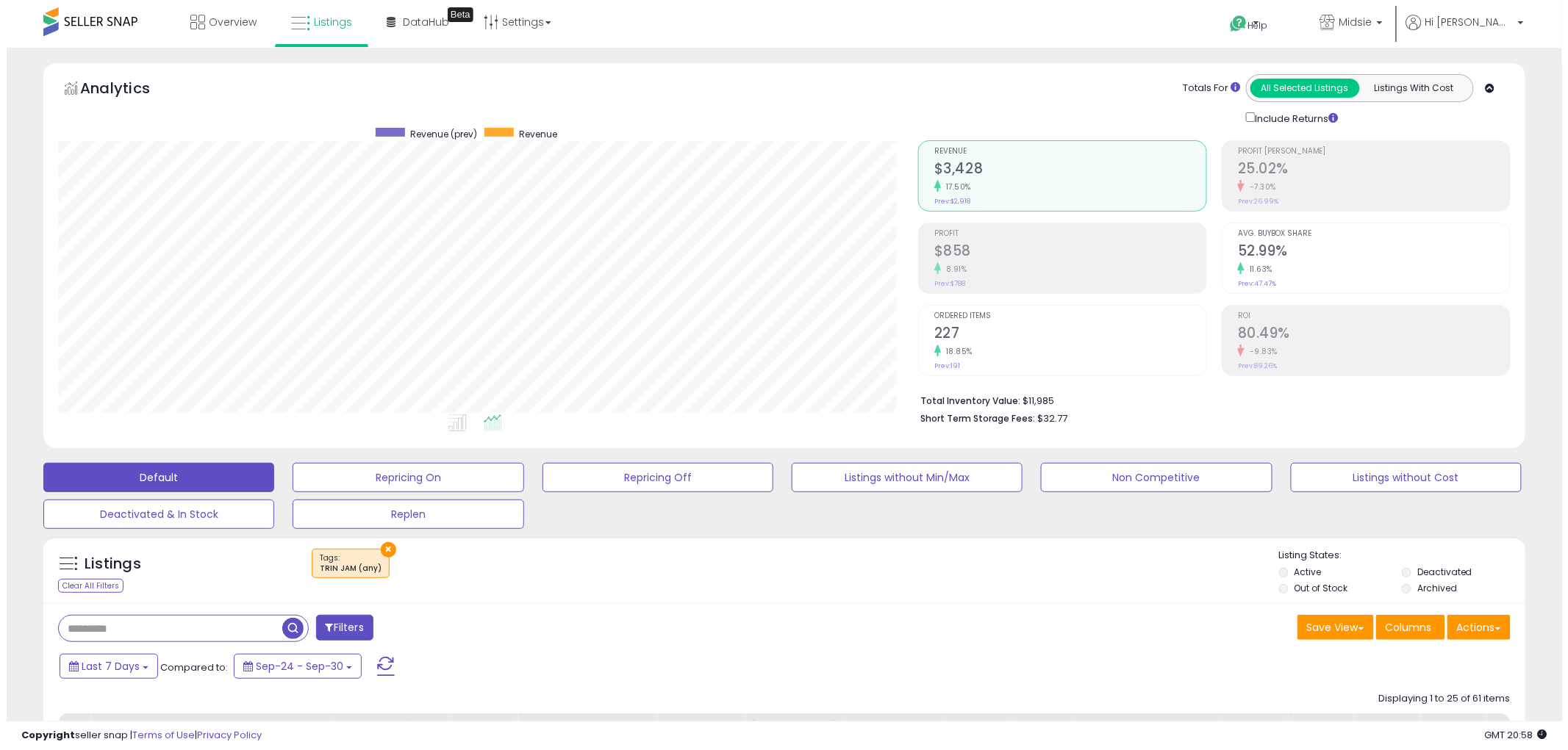
scroll to position [301, 860]
drag, startPoint x: 196, startPoint y: 621, endPoint x: 231, endPoint y: 621, distance: 35.0
click at [196, 621] on input "text" at bounding box center [163, 629] width 223 height 26
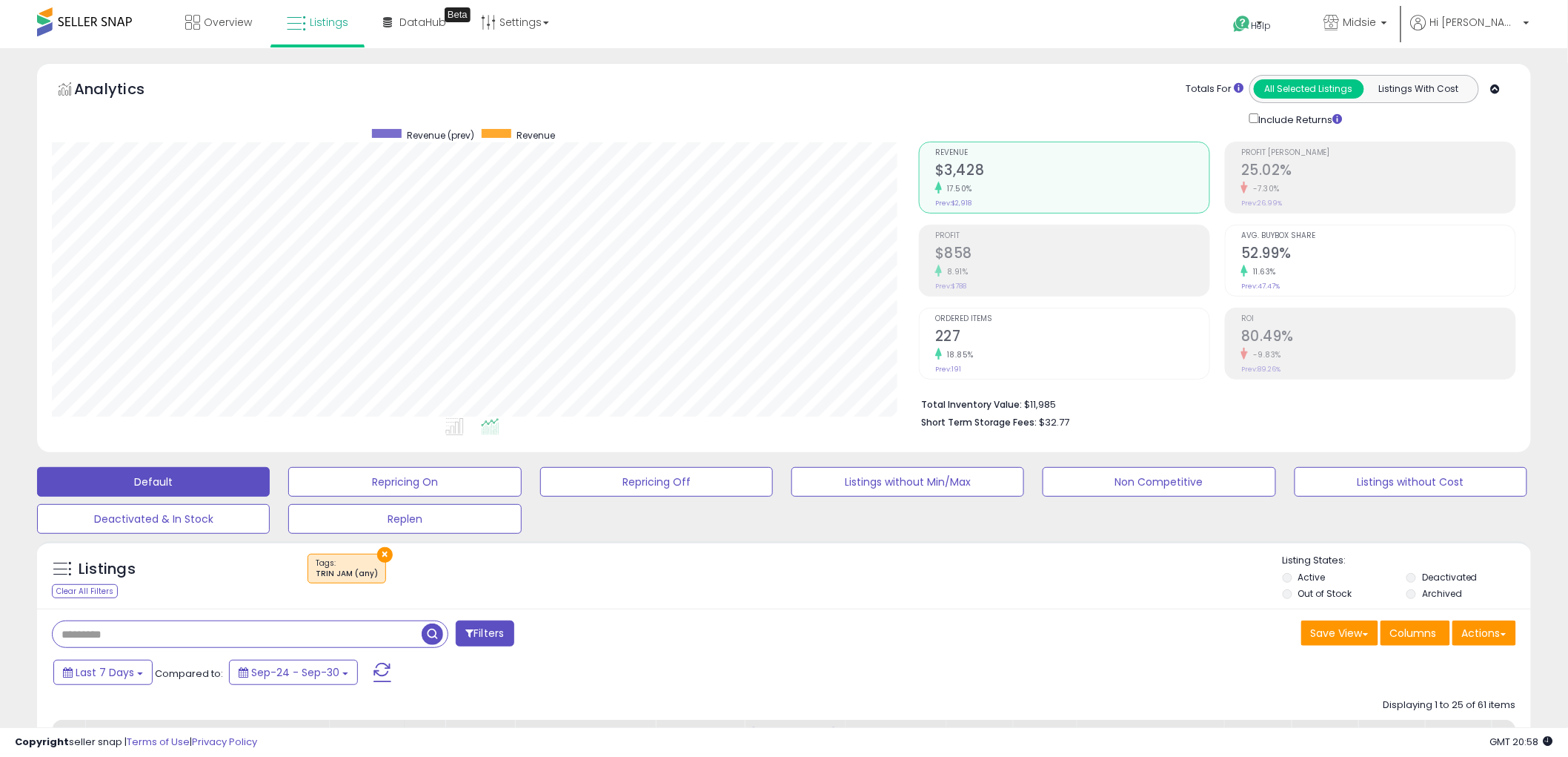
click at [382, 553] on button "×" at bounding box center [385, 555] width 15 height 15
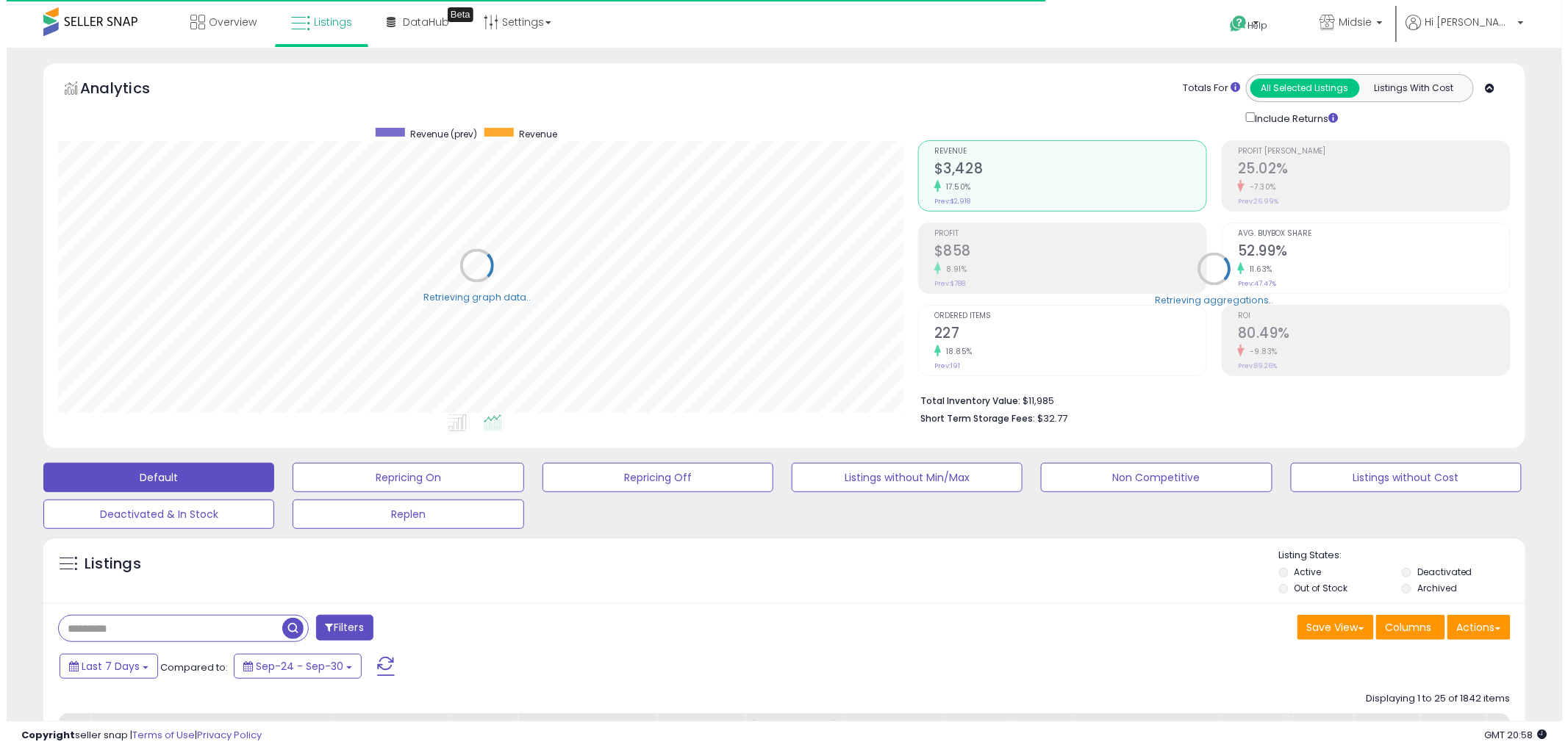
scroll to position [734305, 734179]
click at [240, 627] on input "text" at bounding box center [163, 629] width 223 height 26
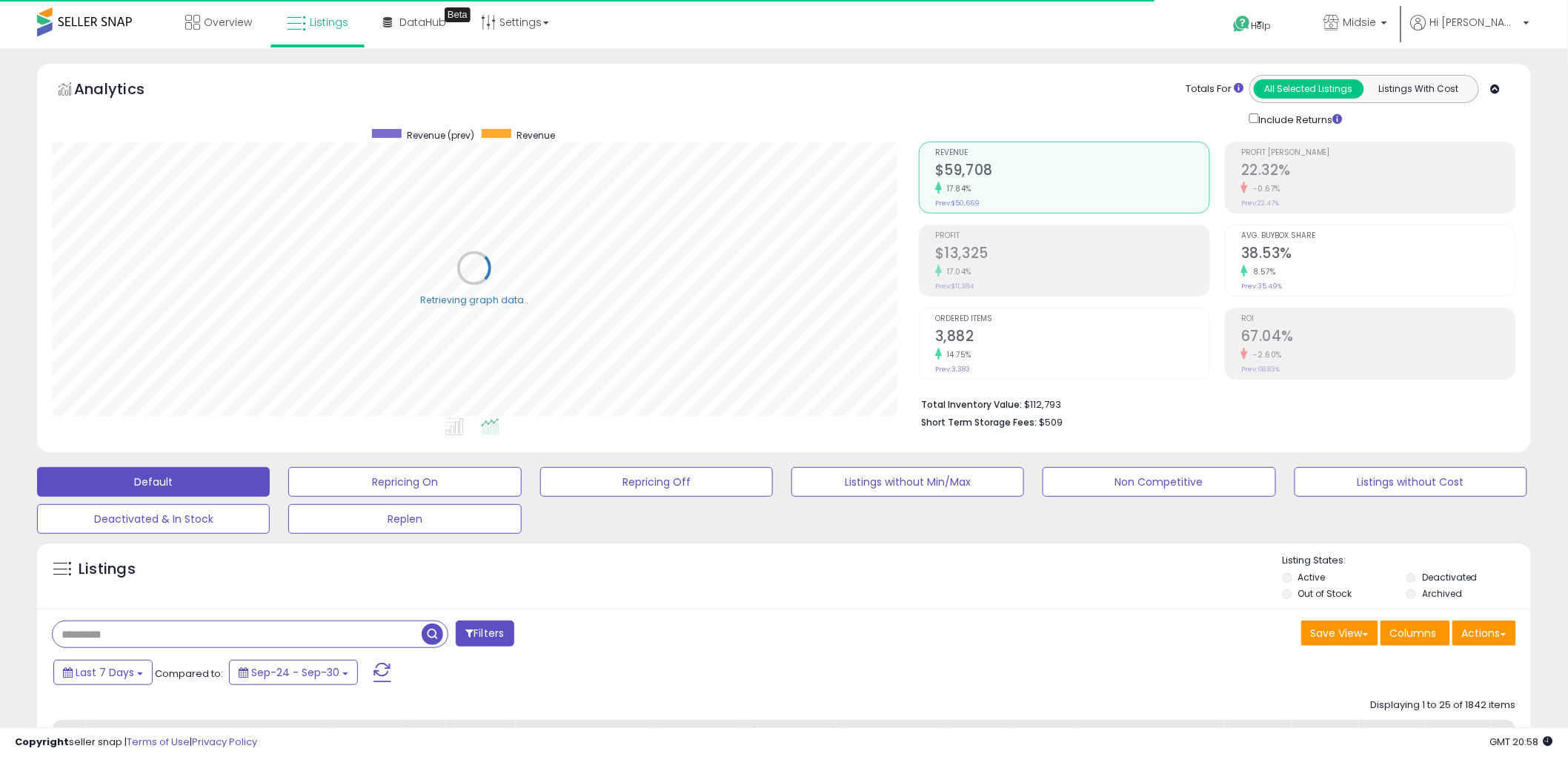
paste input "**********"
click at [439, 639] on span "button" at bounding box center [432, 635] width 22 height 22
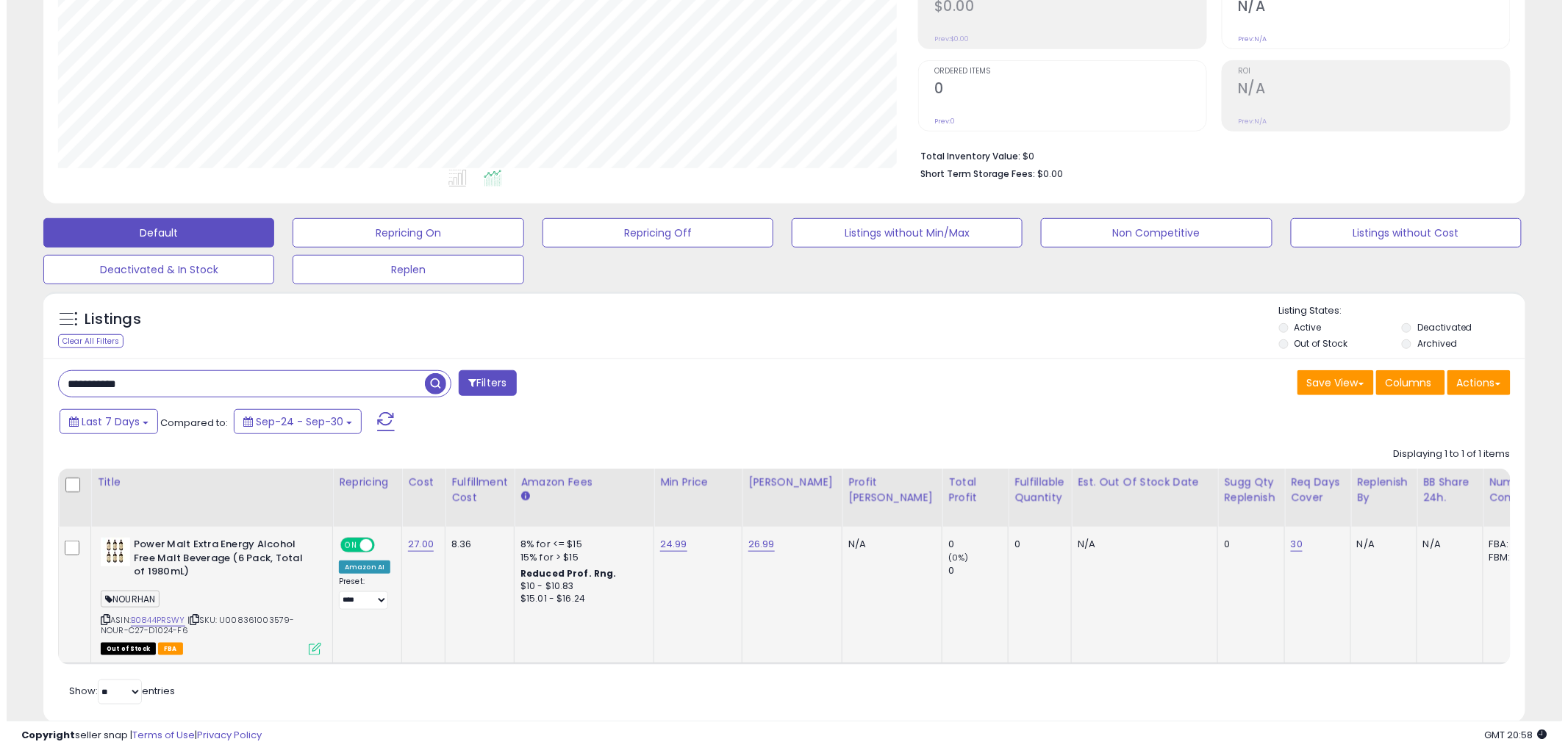
scroll to position [301, 860]
click at [307, 650] on icon at bounding box center [308, 649] width 12 height 12
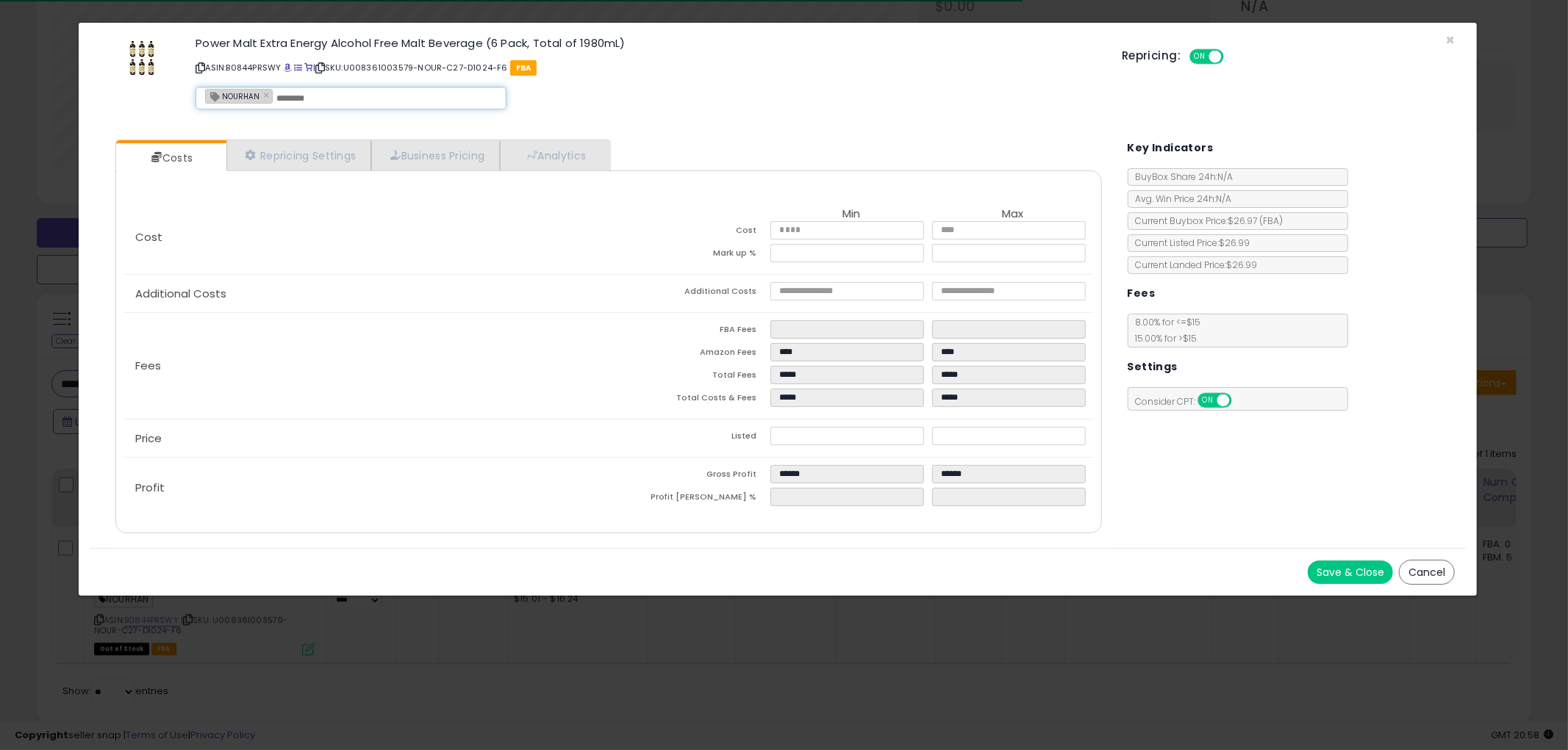
click at [390, 103] on input "text" at bounding box center [386, 98] width 220 height 13
click at [1452, 40] on span "×" at bounding box center [1450, 40] width 10 height 21
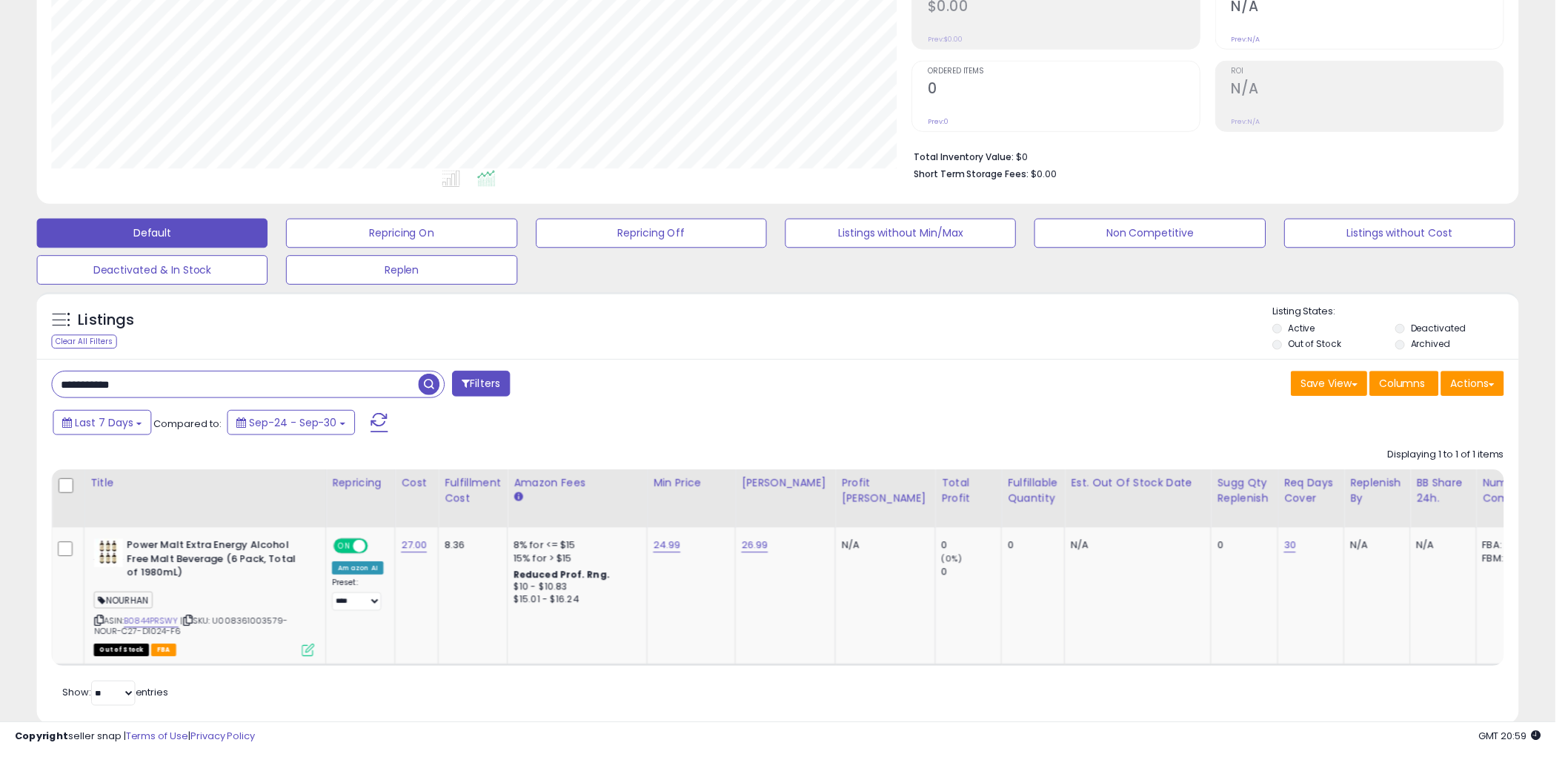
scroll to position [741158, 740301]
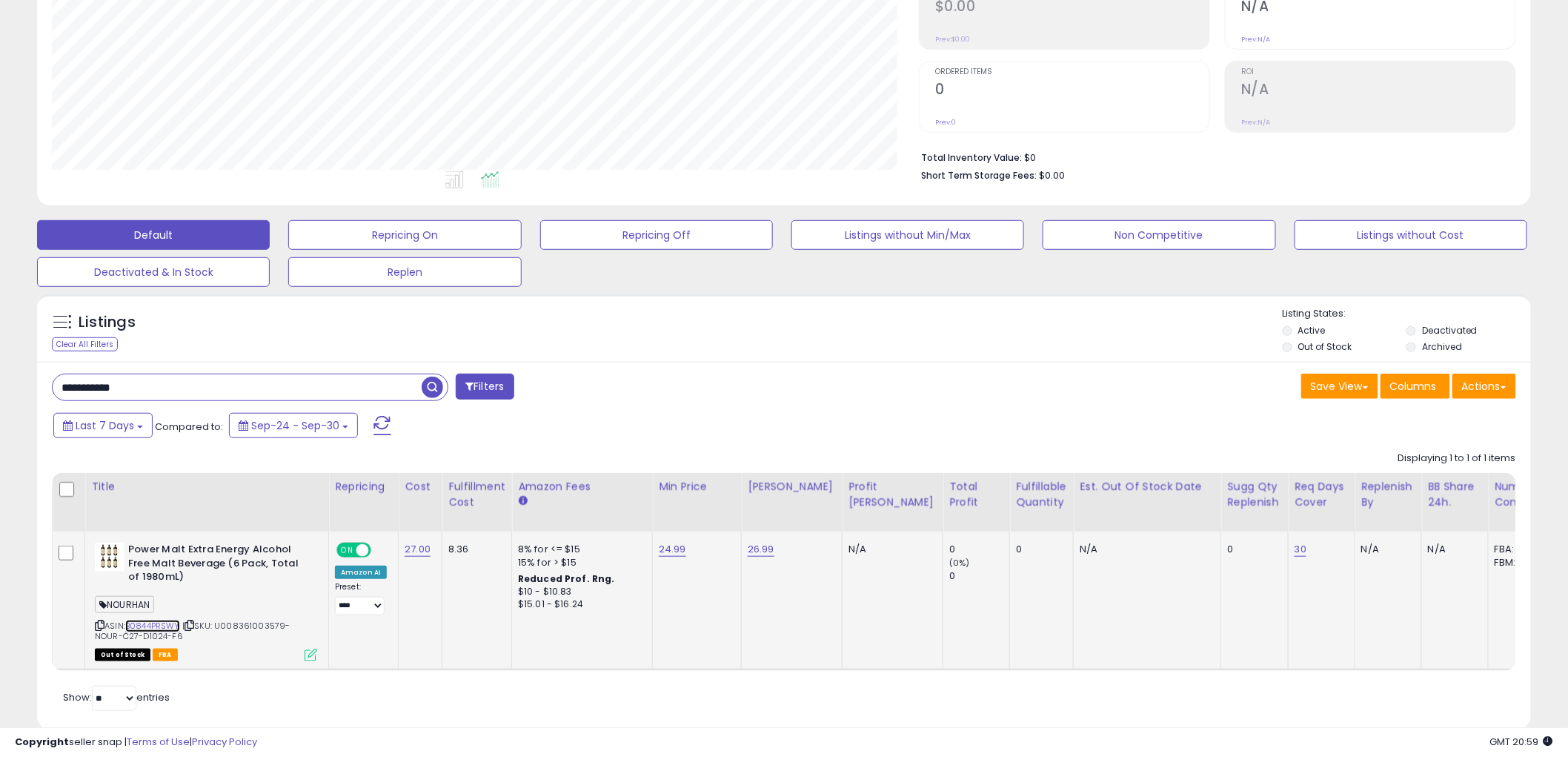
click at [156, 624] on link "B0844PRSWY" at bounding box center [152, 626] width 55 height 12
drag, startPoint x: 196, startPoint y: 393, endPoint x: -75, endPoint y: 419, distance: 272.2
click at [0, 419] on html "Unable to login Retrieving listings data.. has not yet accepted the Terms of Us…" at bounding box center [784, 132] width 1568 height 757
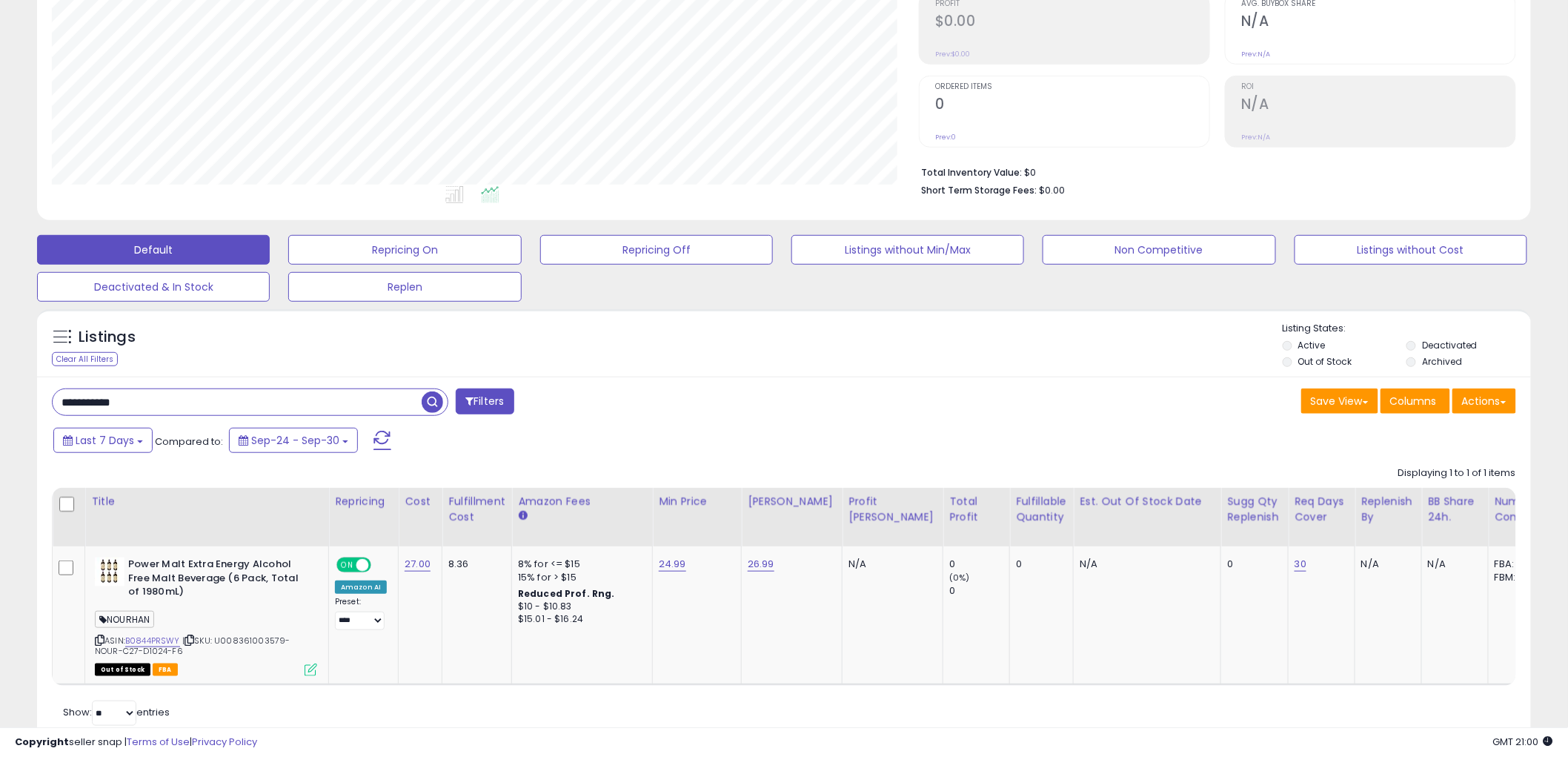
scroll to position [304, 867]
drag, startPoint x: 87, startPoint y: 392, endPoint x: -72, endPoint y: 391, distance: 159.0
click at [0, 391] on html "Unable to login Retrieving listings data.. has not yet accepted the Terms of Us…" at bounding box center [784, 146] width 1568 height 757
paste input "text"
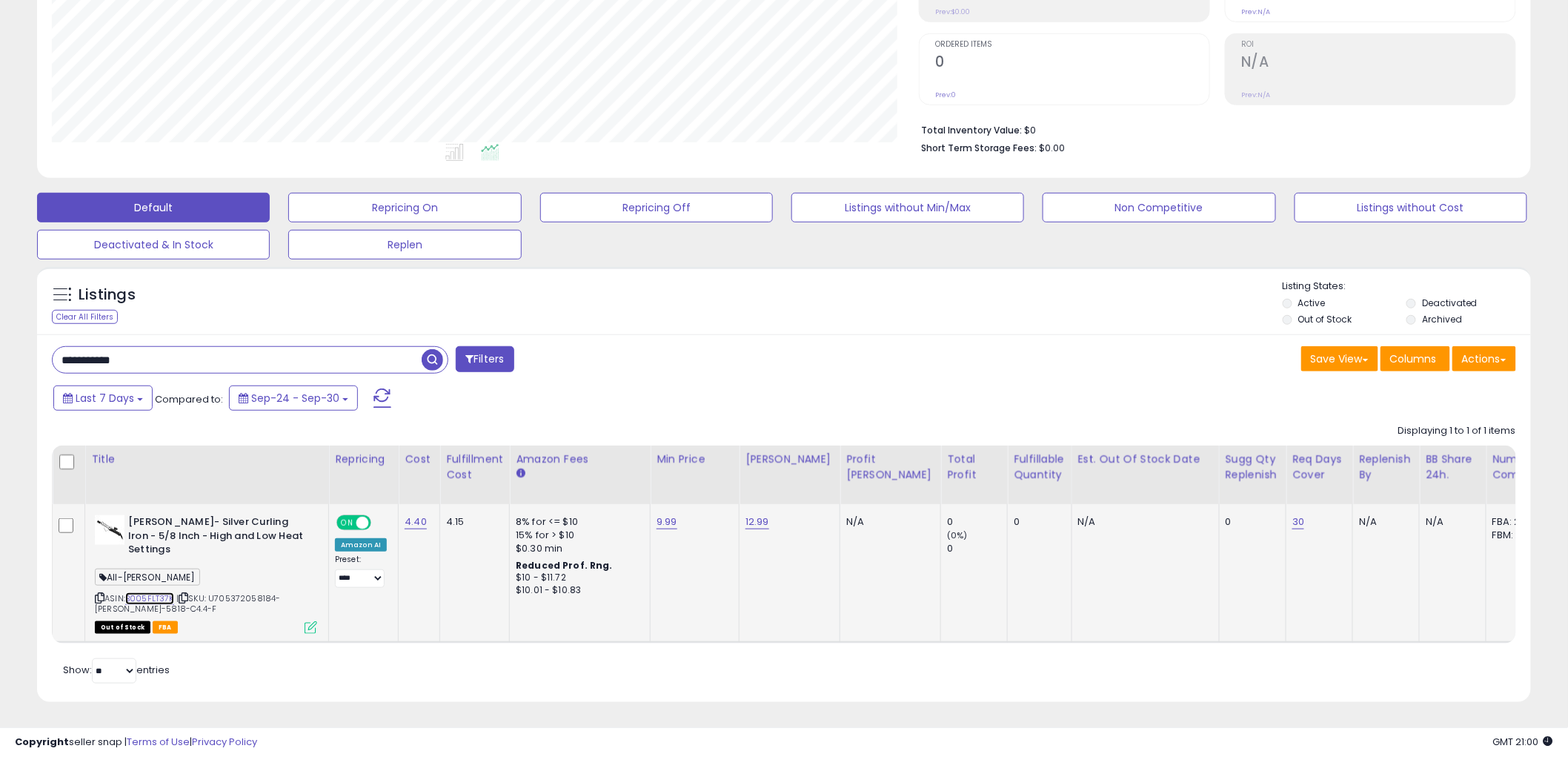
click at [163, 592] on link "B005FLT37K" at bounding box center [150, 599] width 49 height 12
drag, startPoint x: 211, startPoint y: 337, endPoint x: 117, endPoint y: 338, distance: 94.0
click at [0, 335] on html "Unable to login Retrieving listings data.. has not yet accepted the Terms of Us…" at bounding box center [784, 104] width 1568 height 757
drag, startPoint x: 130, startPoint y: 367, endPoint x: -94, endPoint y: 389, distance: 225.1
click at [0, 389] on html "Unable to login Retrieving listings data.. has not yet accepted the Terms of Us…" at bounding box center [784, 104] width 1568 height 757
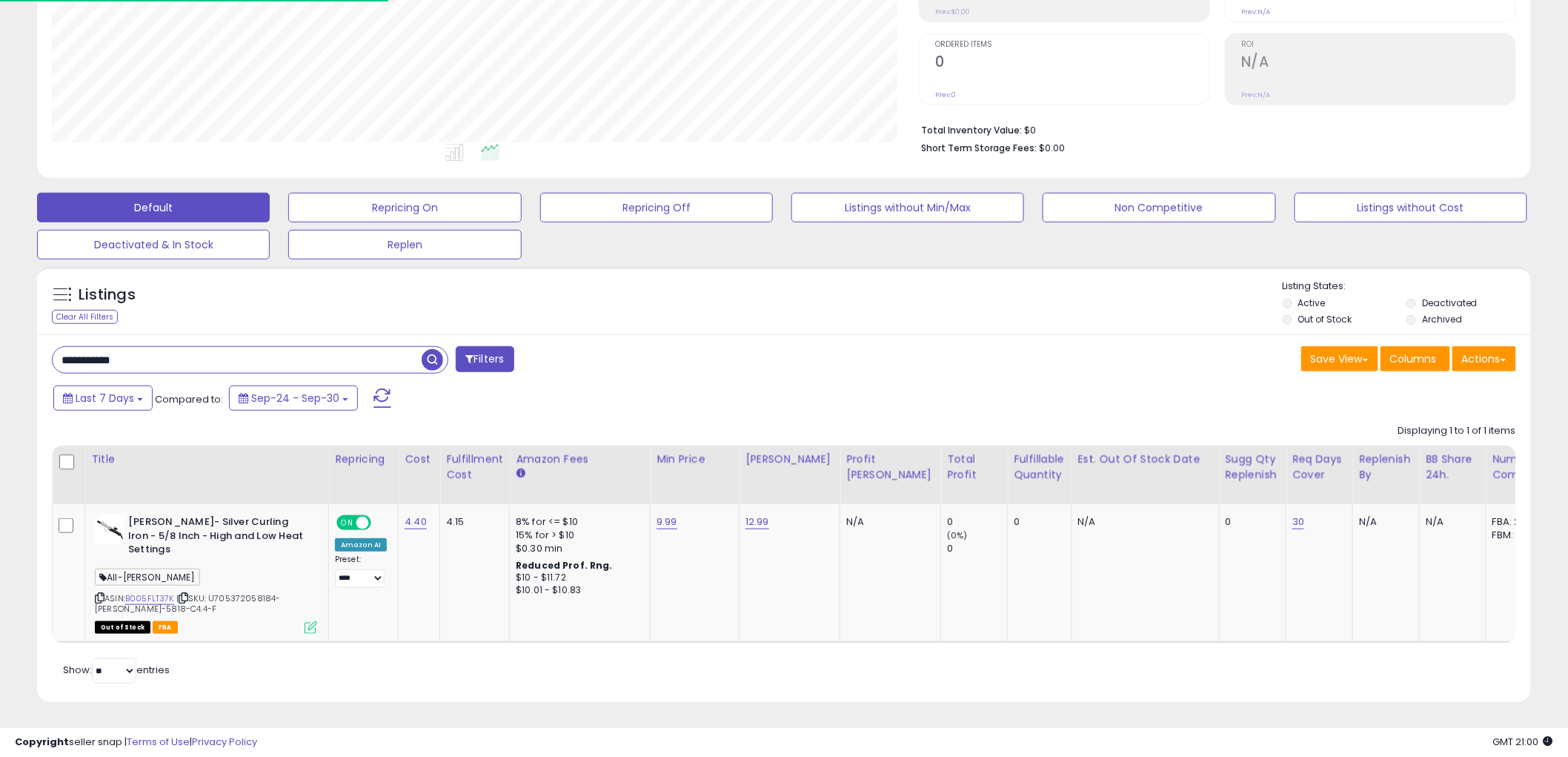
paste input "text"
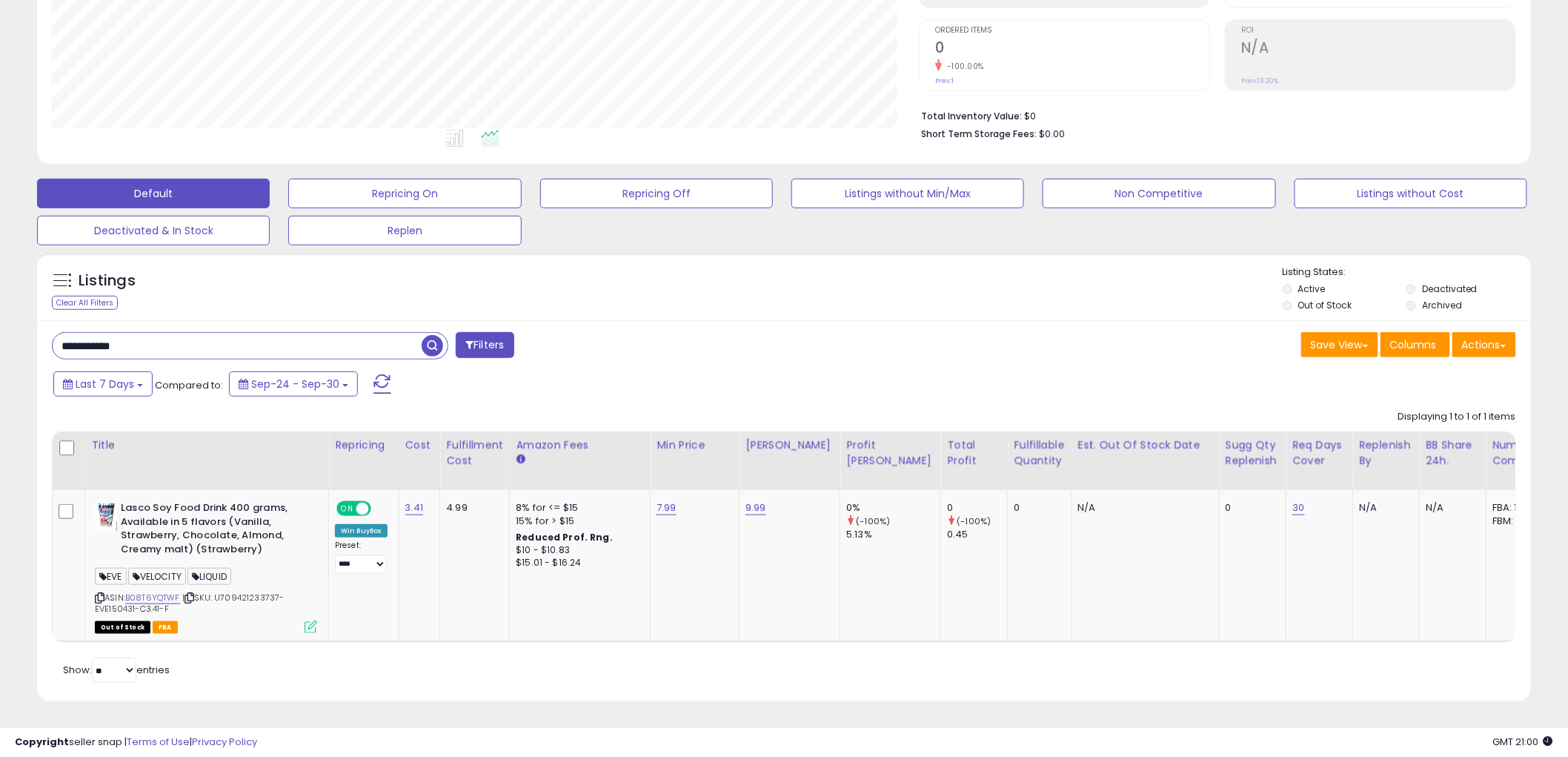
drag, startPoint x: 233, startPoint y: 338, endPoint x: 12, endPoint y: 332, distance: 221.1
click at [12, 332] on div "**********" at bounding box center [784, 247] width 1553 height 945
paste input "text"
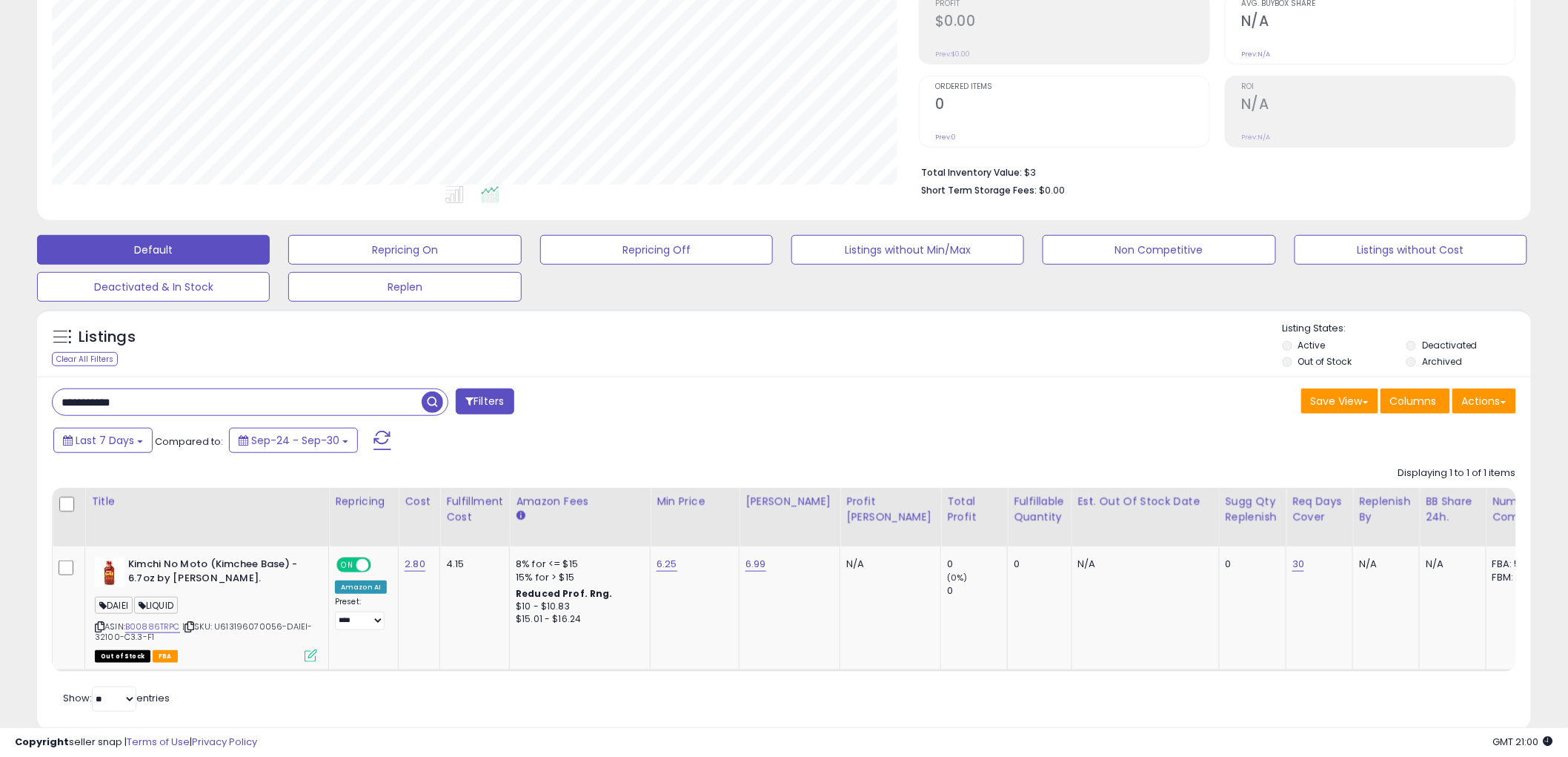
drag, startPoint x: 173, startPoint y: 409, endPoint x: -118, endPoint y: 409, distance: 291.0
click at [0, 409] on html "Unable to login Retrieving listings data.. has not yet accepted the Terms of Us…" at bounding box center [784, 146] width 1568 height 757
paste input "text"
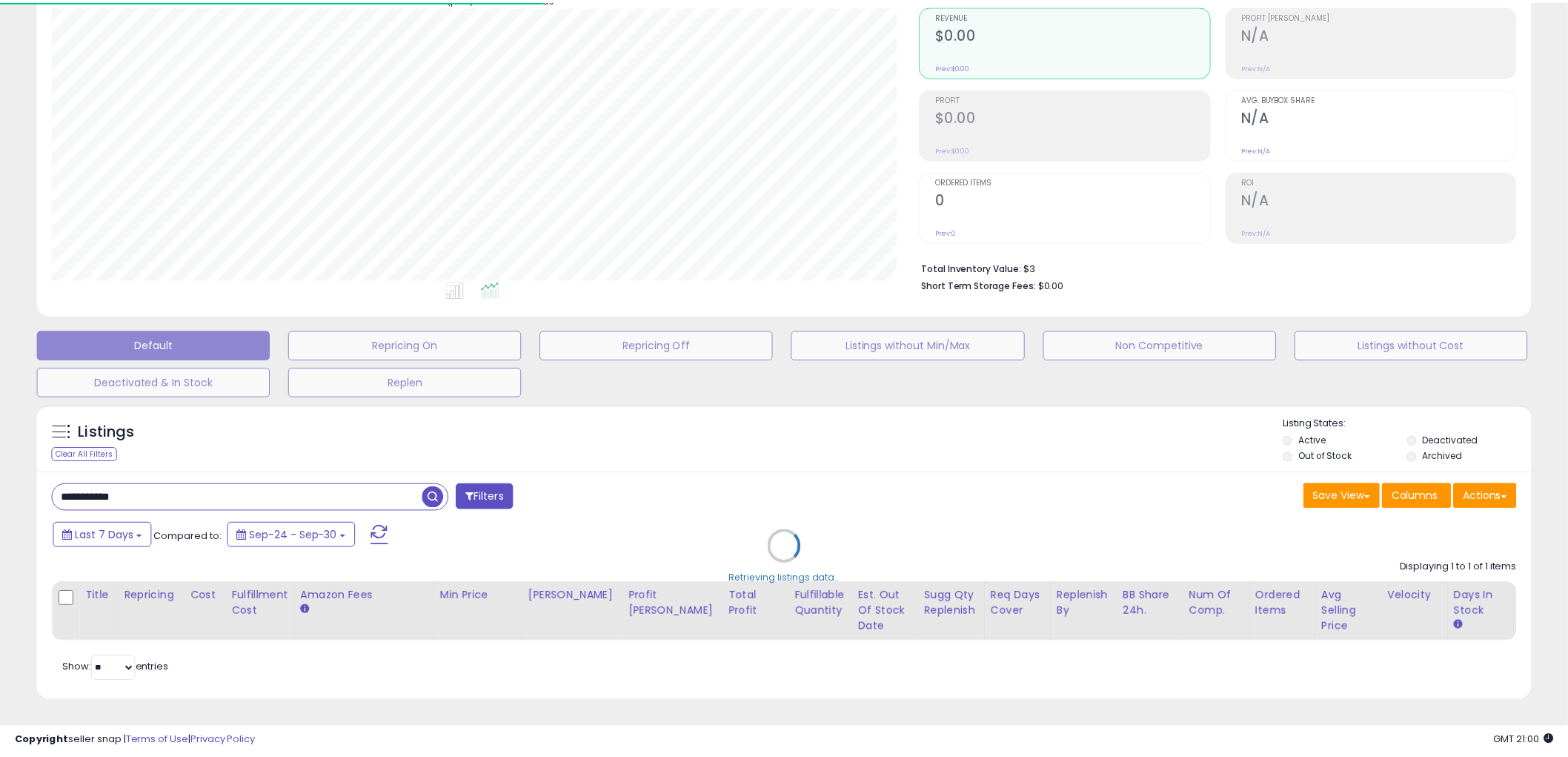
scroll to position [0, 0]
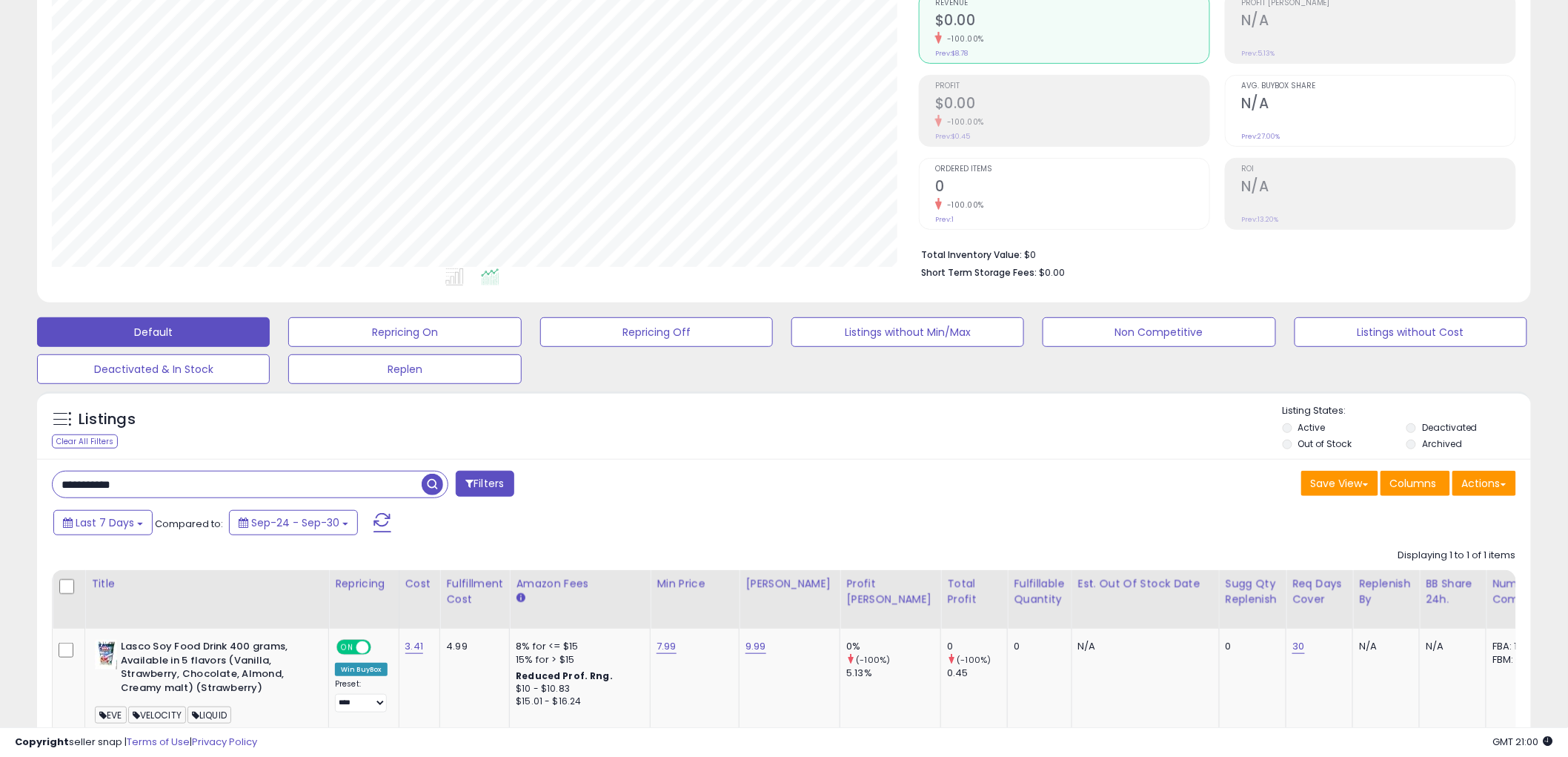
drag, startPoint x: 196, startPoint y: 498, endPoint x: -71, endPoint y: 488, distance: 267.2
click at [0, 488] on html "Unable to login Retrieving listings data.. has not yet accepted the Terms of Us…" at bounding box center [784, 228] width 1568 height 757
paste input "text"
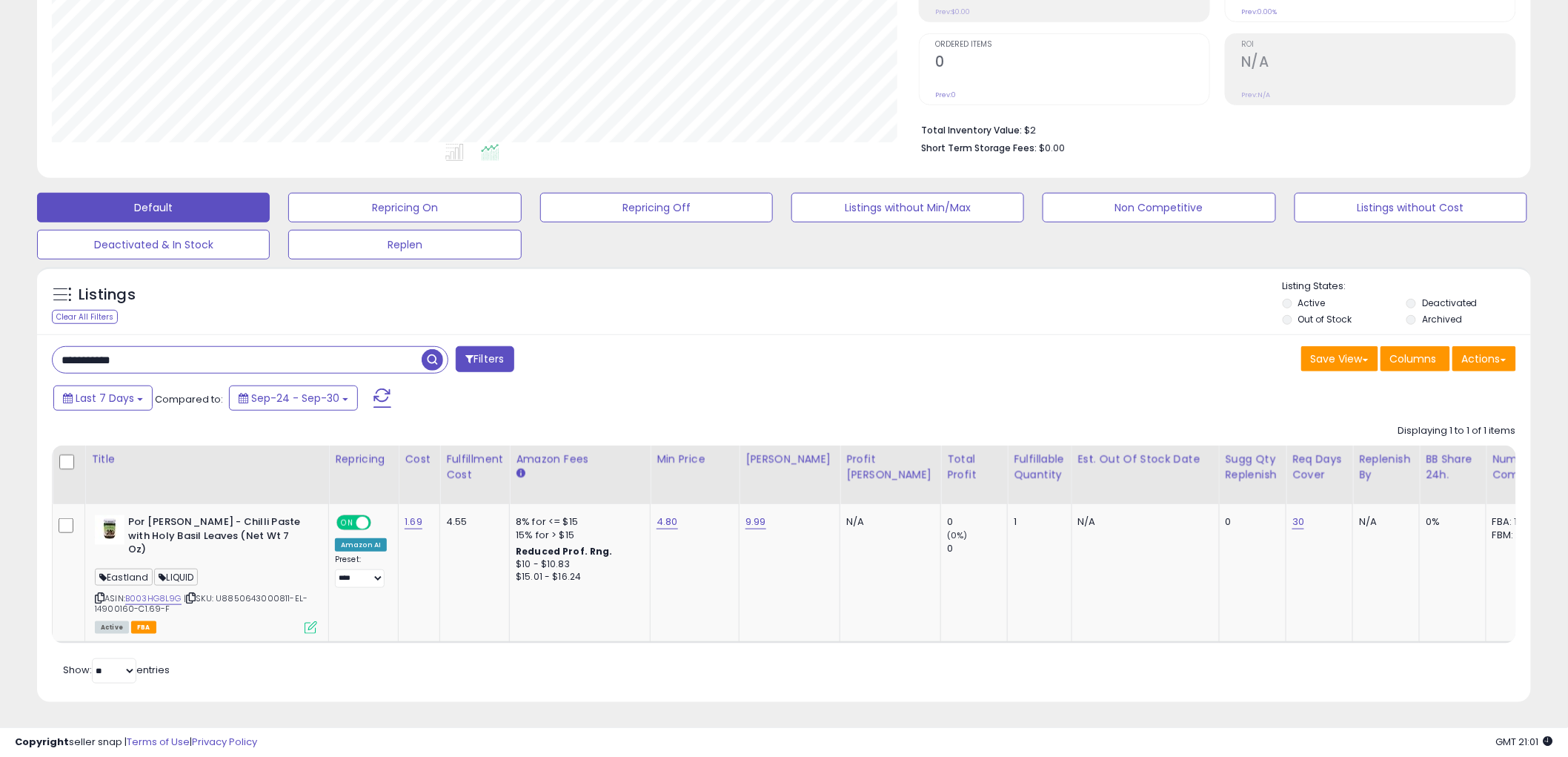
drag, startPoint x: 184, startPoint y: 372, endPoint x: -99, endPoint y: 354, distance: 283.6
click at [0, 354] on html "Unable to login Retrieving listings data.. has not yet accepted the Terms of Us…" at bounding box center [784, 104] width 1568 height 757
paste input "text"
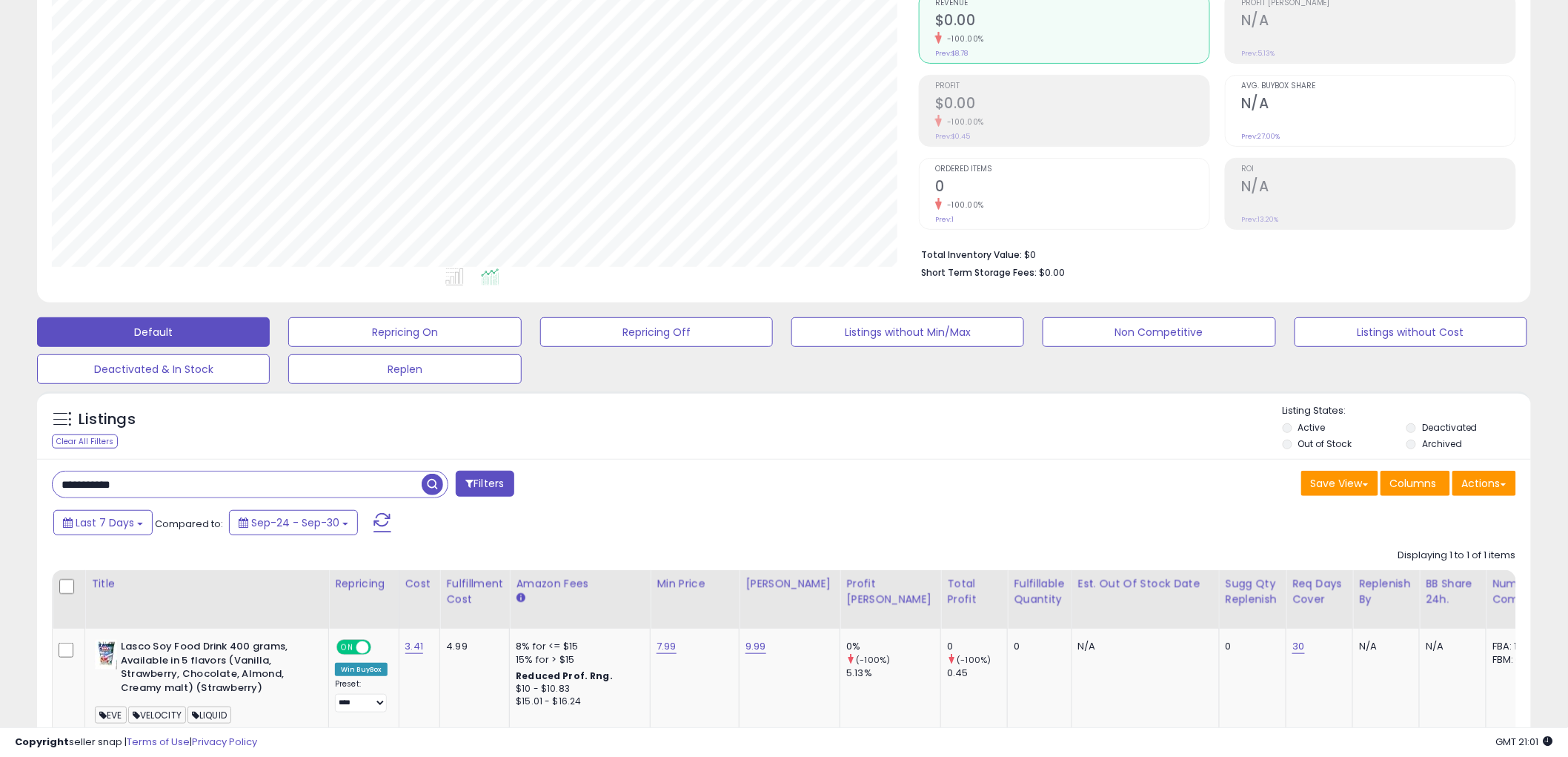
drag, startPoint x: 195, startPoint y: 491, endPoint x: -92, endPoint y: 455, distance: 289.2
click at [0, 455] on html "Unable to login Retrieving listings data.. has not yet accepted the Terms of Us…" at bounding box center [784, 228] width 1568 height 757
paste input "text"
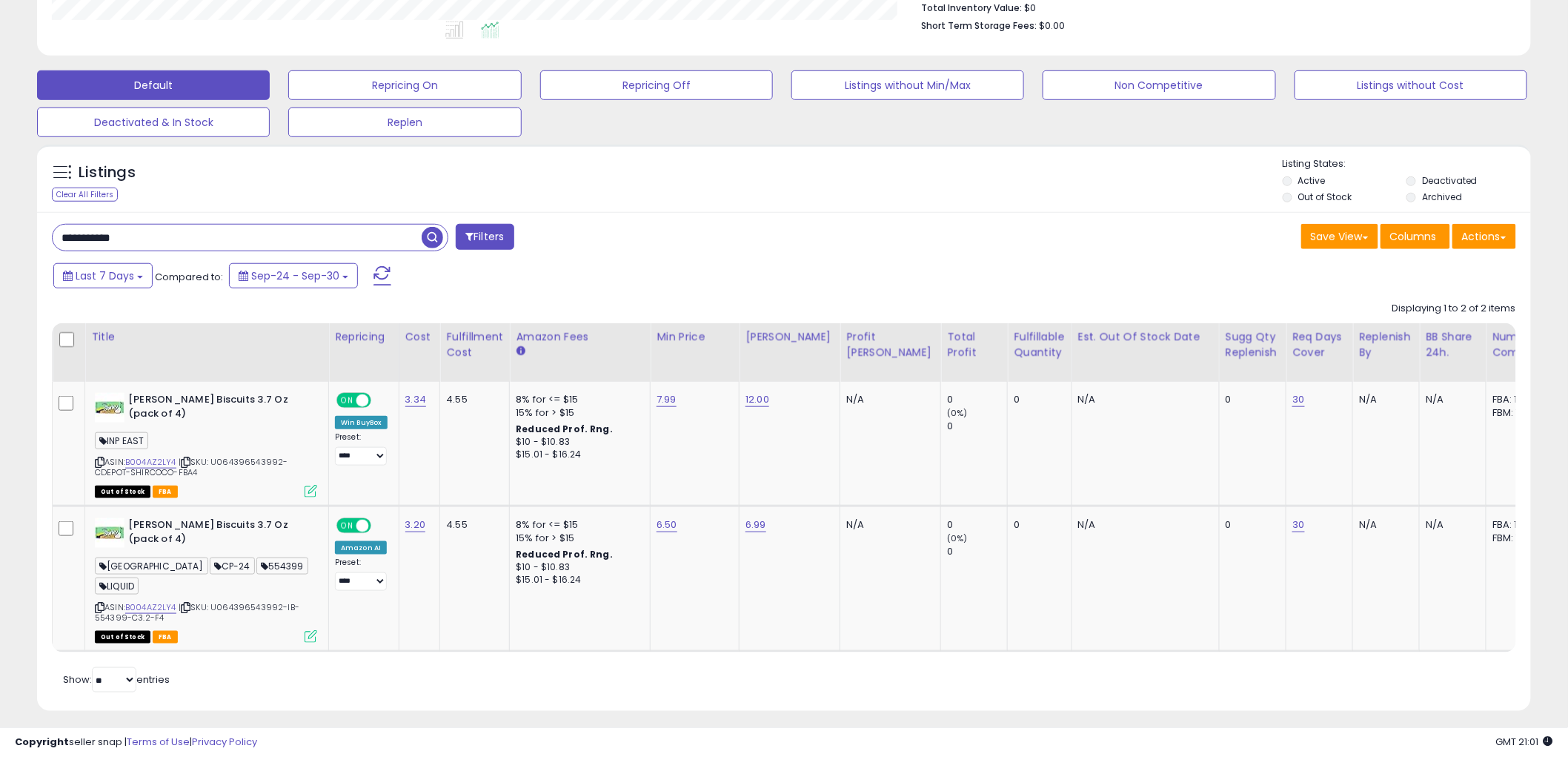
drag, startPoint x: 277, startPoint y: 242, endPoint x: 8, endPoint y: 228, distance: 269.4
click at [8, 228] on div "**********" at bounding box center [784, 198] width 1553 height 1063
paste input "text"
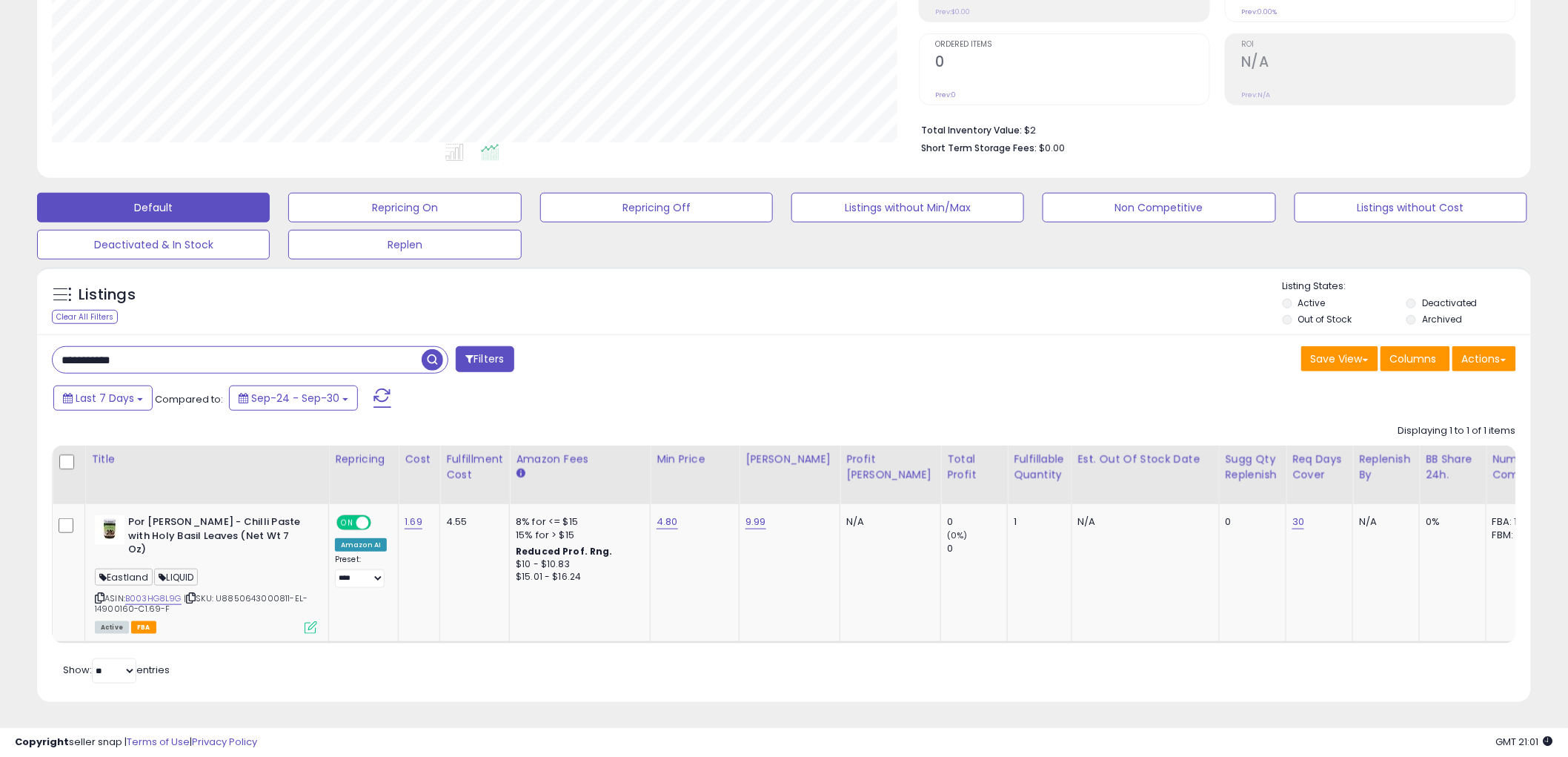
drag, startPoint x: 168, startPoint y: 358, endPoint x: -65, endPoint y: 351, distance: 233.1
click at [0, 351] on html "Unable to login Retrieving listings data.. has not yet accepted the Terms of Us…" at bounding box center [784, 104] width 1568 height 757
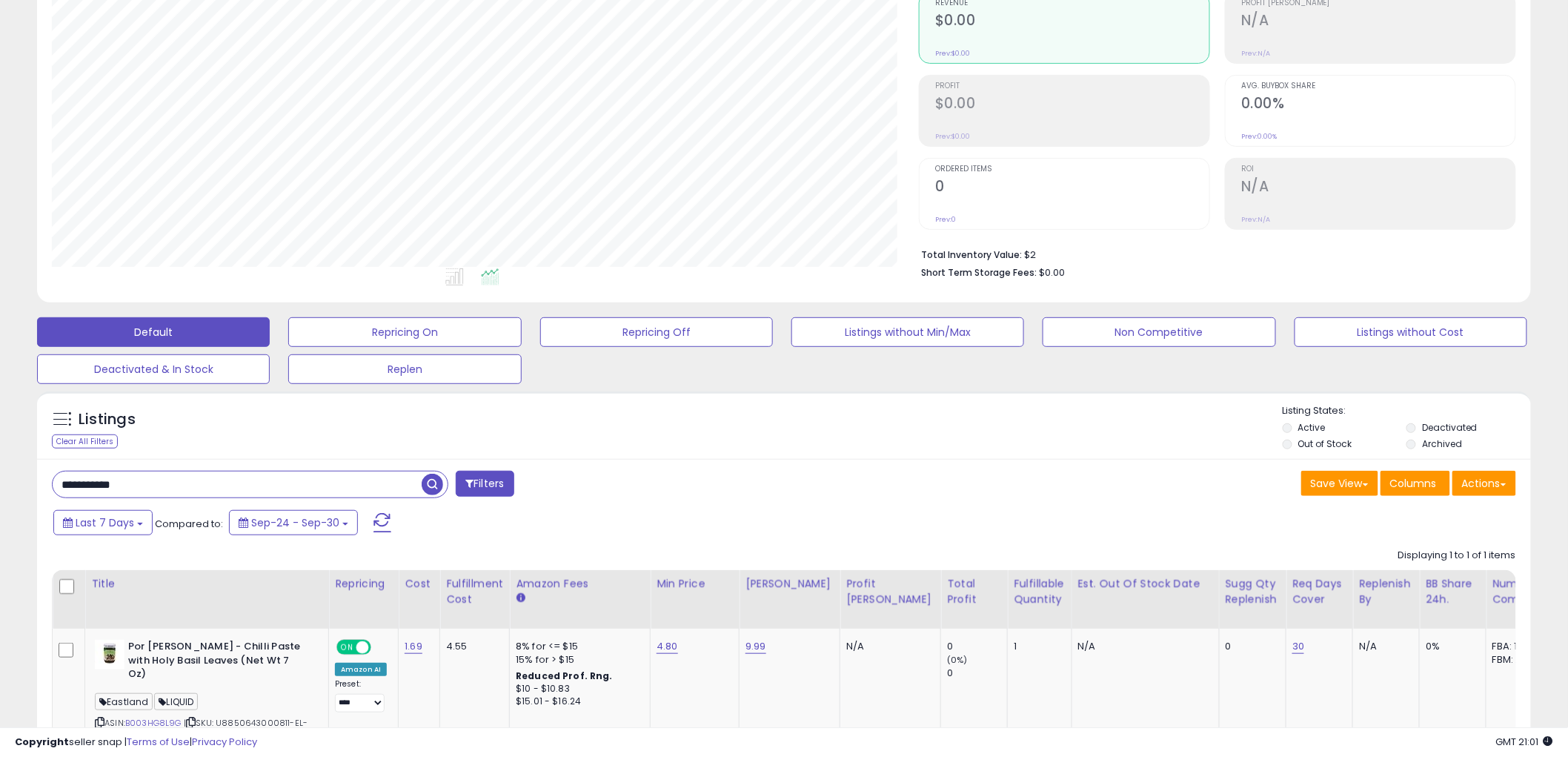
drag, startPoint x: 198, startPoint y: 483, endPoint x: -41, endPoint y: 477, distance: 239.1
click at [0, 477] on html "Unable to login Retrieving listings data.. has not yet accepted the Terms of Us…" at bounding box center [784, 228] width 1568 height 757
paste input "text"
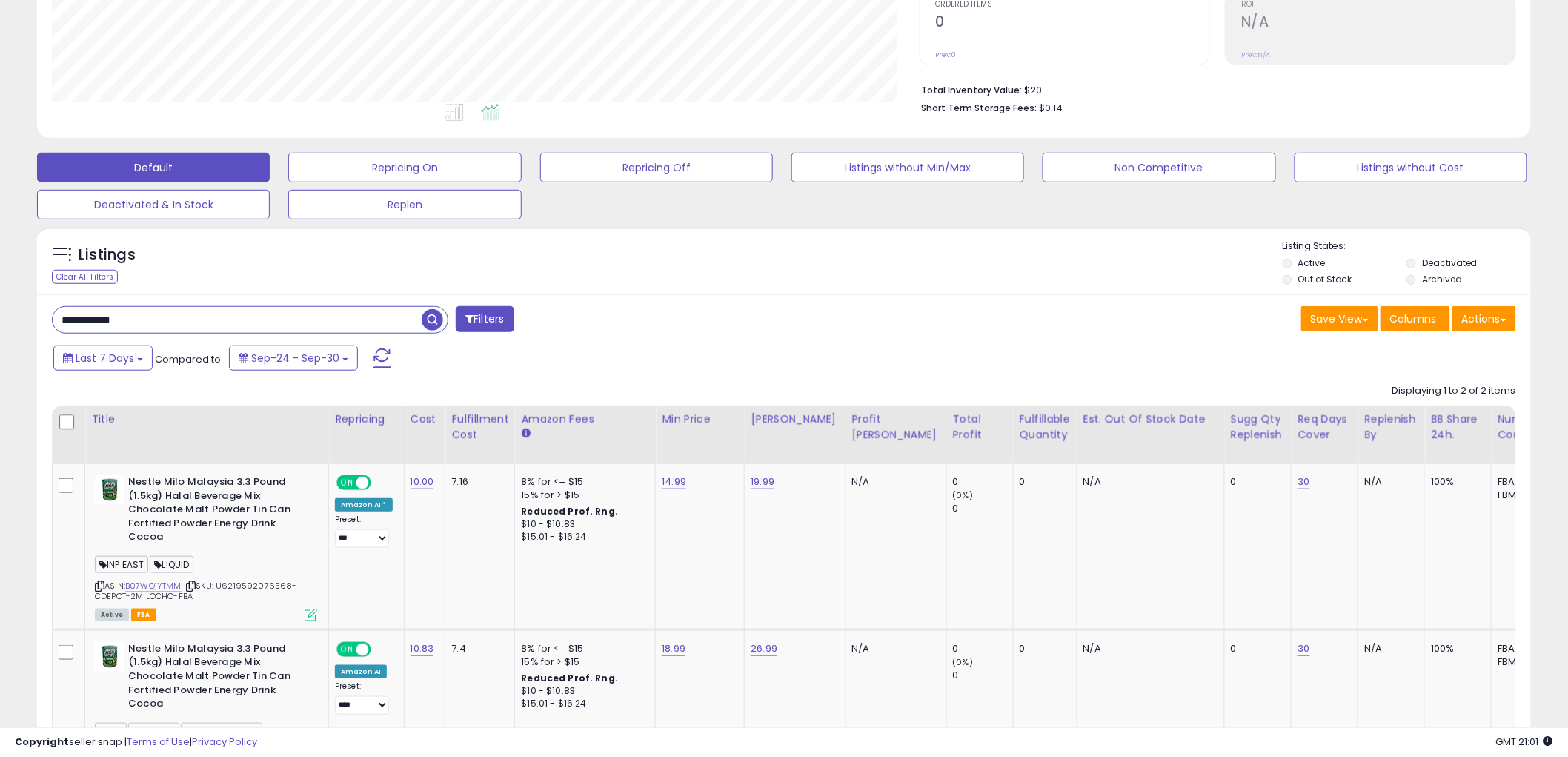
drag, startPoint x: 178, startPoint y: 329, endPoint x: -136, endPoint y: 309, distance: 314.6
click at [0, 309] on html "Unable to login Retrieving listings data.. has not yet accepted the Terms of Us…" at bounding box center [784, 64] width 1568 height 757
paste input "text"
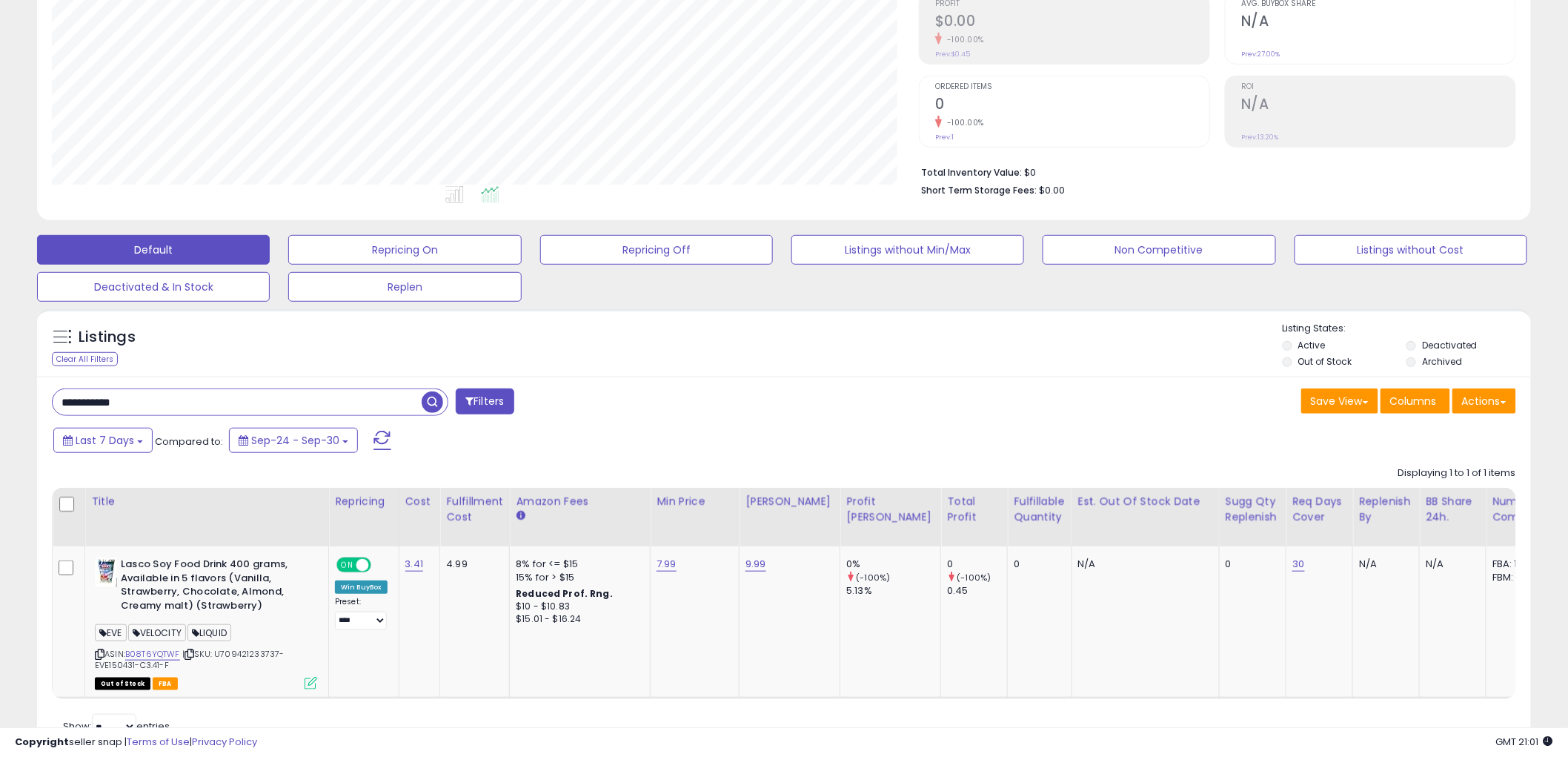
drag, startPoint x: 267, startPoint y: 402, endPoint x: -161, endPoint y: 402, distance: 428.0
click at [0, 402] on html "Unable to login Retrieving listings data.. has not yet accepted the Terms of Us…" at bounding box center [784, 146] width 1568 height 757
paste input "text"
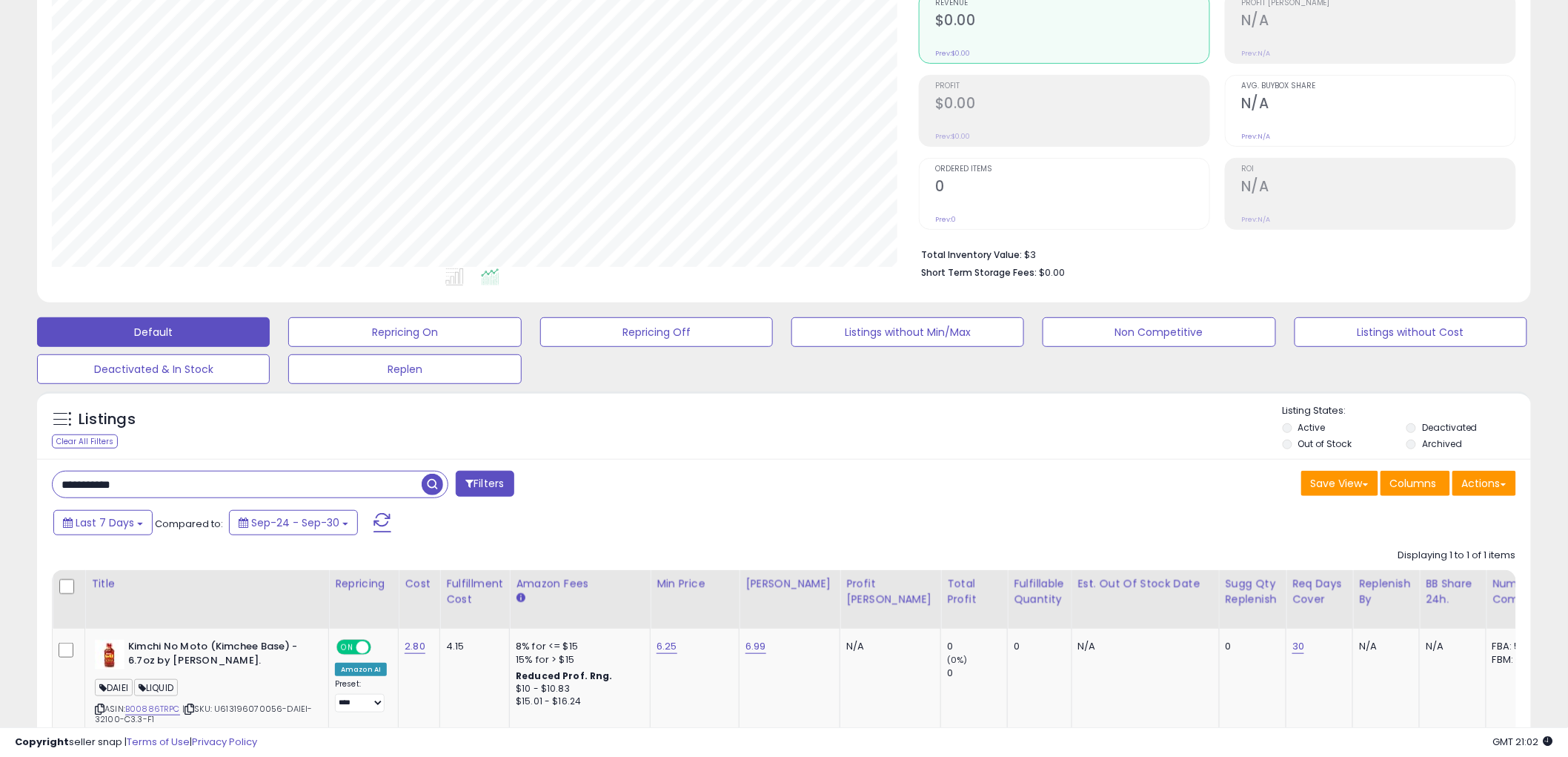
click at [0, 493] on html "Unable to login Retrieving listings data.. has not yet accepted the Terms of Us…" at bounding box center [784, 228] width 1568 height 757
paste input "text"
drag, startPoint x: 172, startPoint y: 481, endPoint x: -196, endPoint y: 440, distance: 370.3
click at [0, 440] on html "Unable to login Retrieving listings data.. has not yet accepted the Terms of Us…" at bounding box center [784, 228] width 1568 height 757
paste input "text"
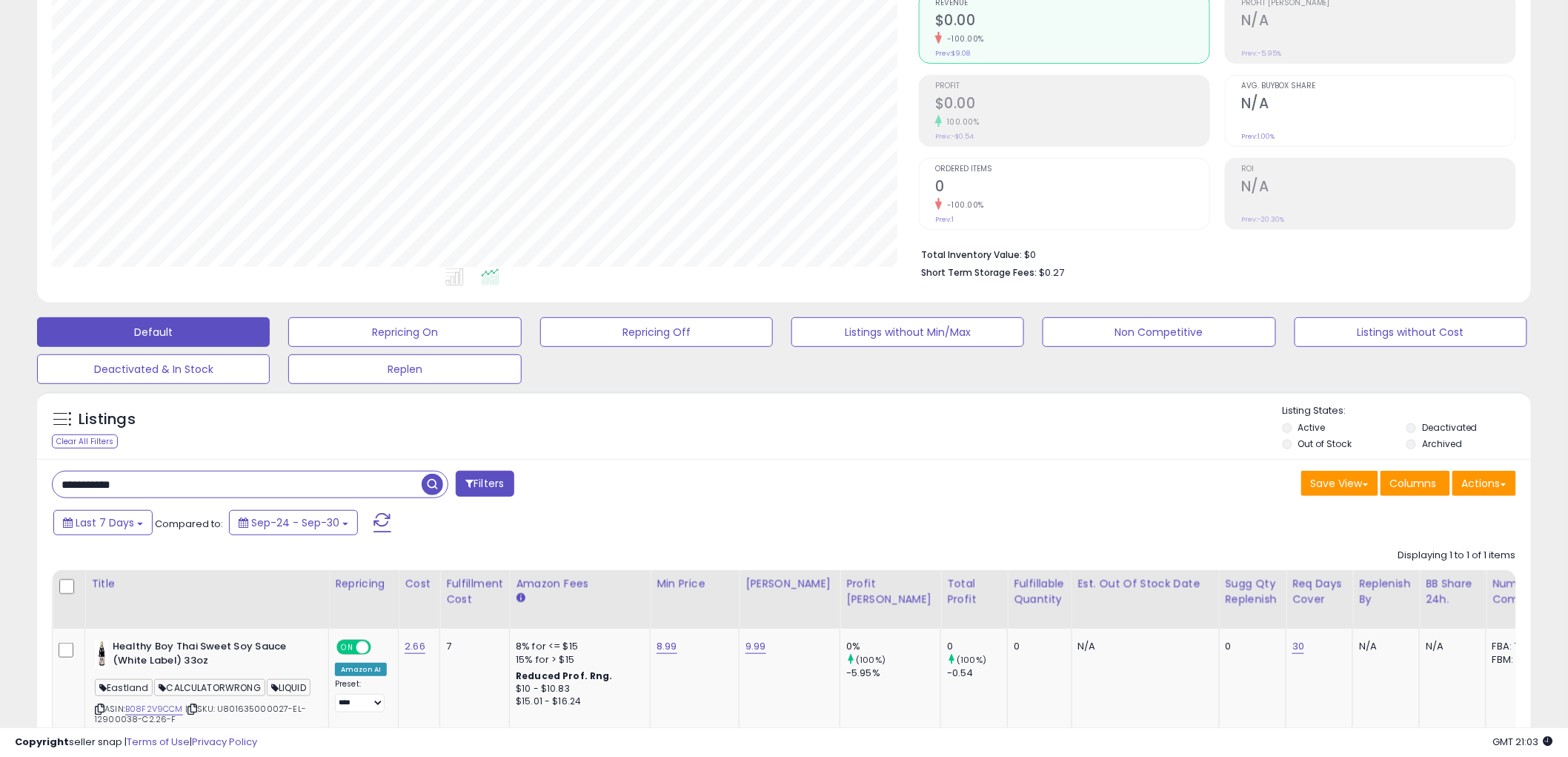
drag, startPoint x: 175, startPoint y: 497, endPoint x: -66, endPoint y: 482, distance: 241.5
click at [0, 482] on html "Unable to login Retrieving listings data.. has not yet accepted the Terms of Us…" at bounding box center [784, 228] width 1568 height 757
paste input "text"
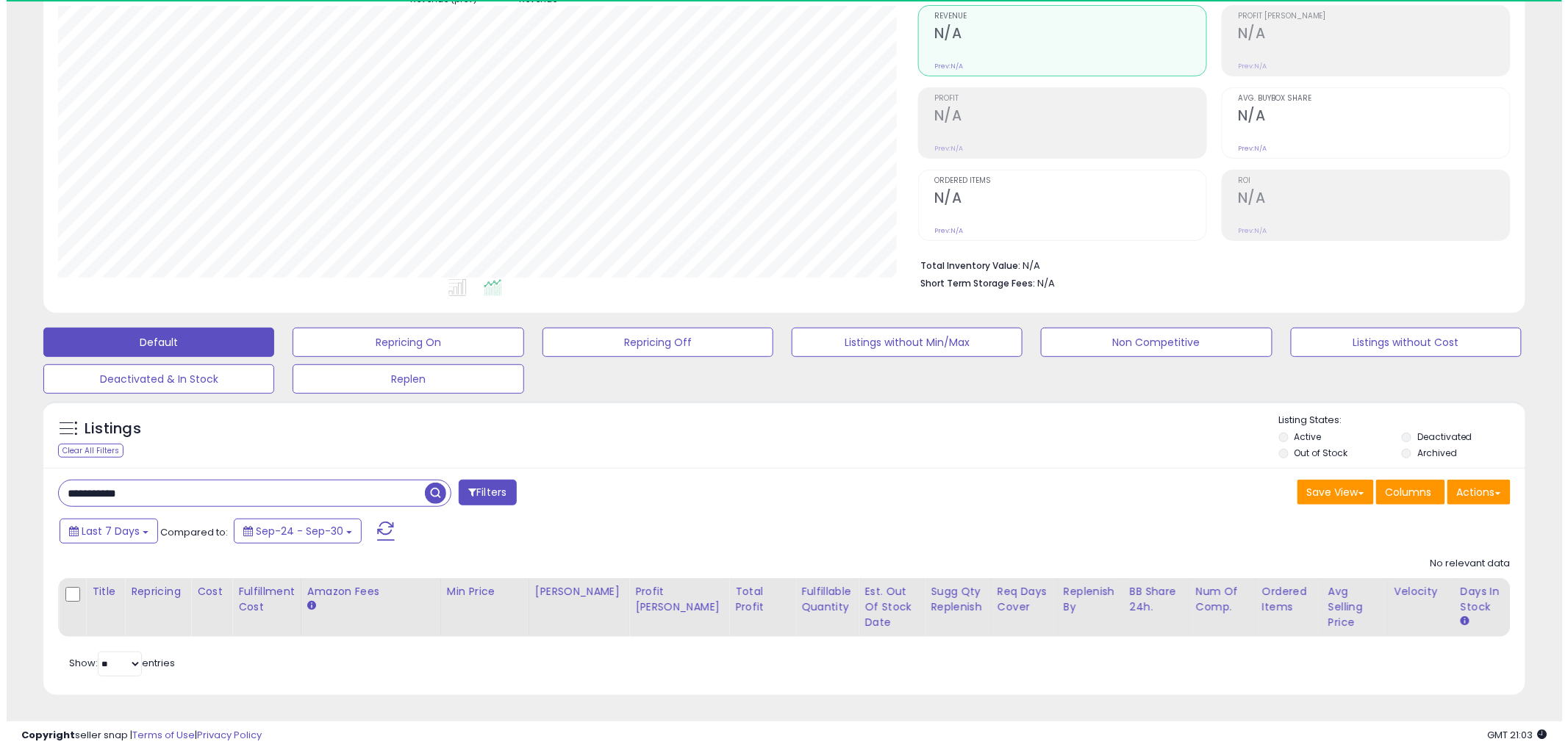
scroll to position [301, 860]
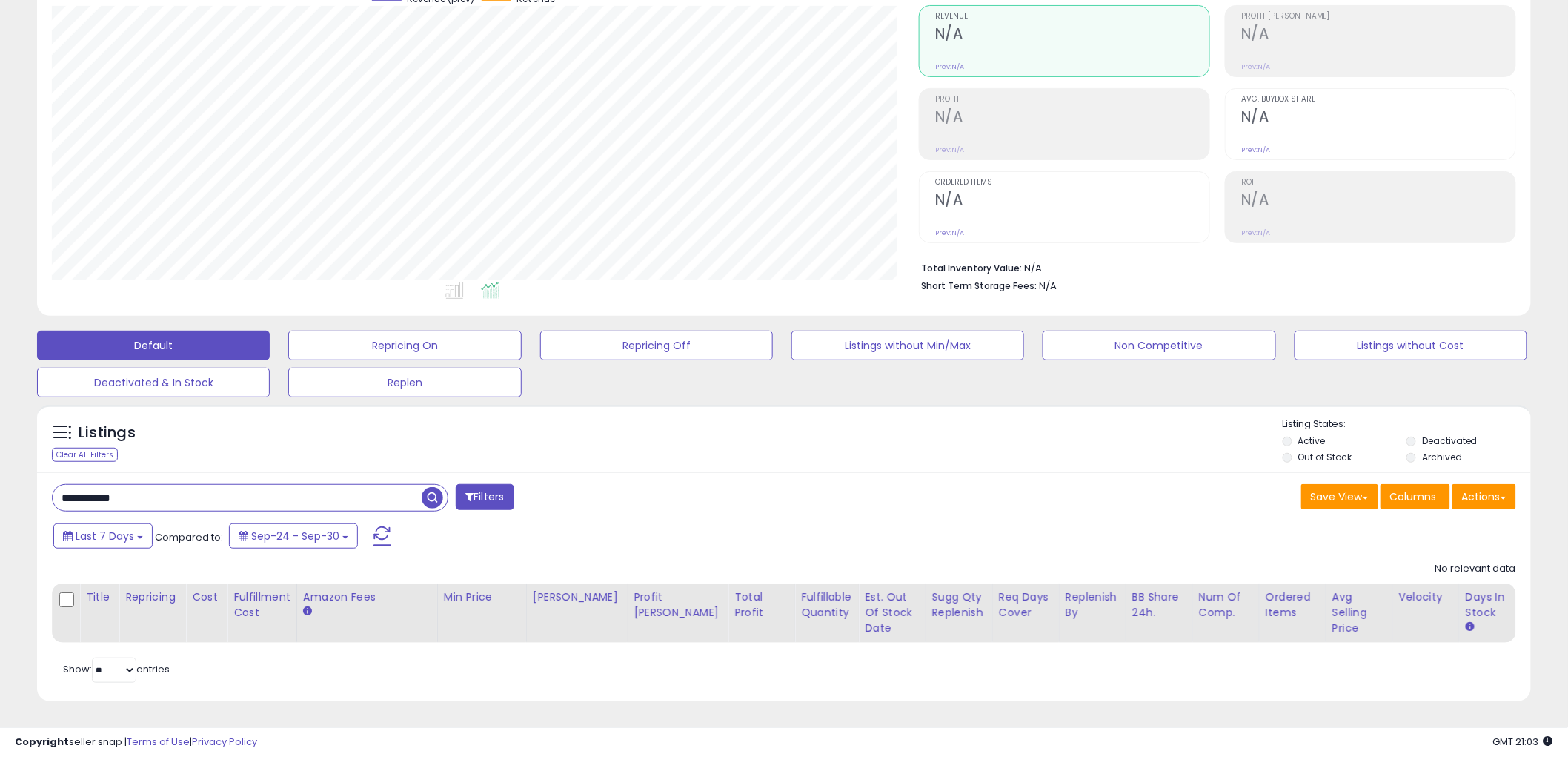
click at [1443, 435] on label "Deactivated" at bounding box center [1450, 441] width 55 height 12
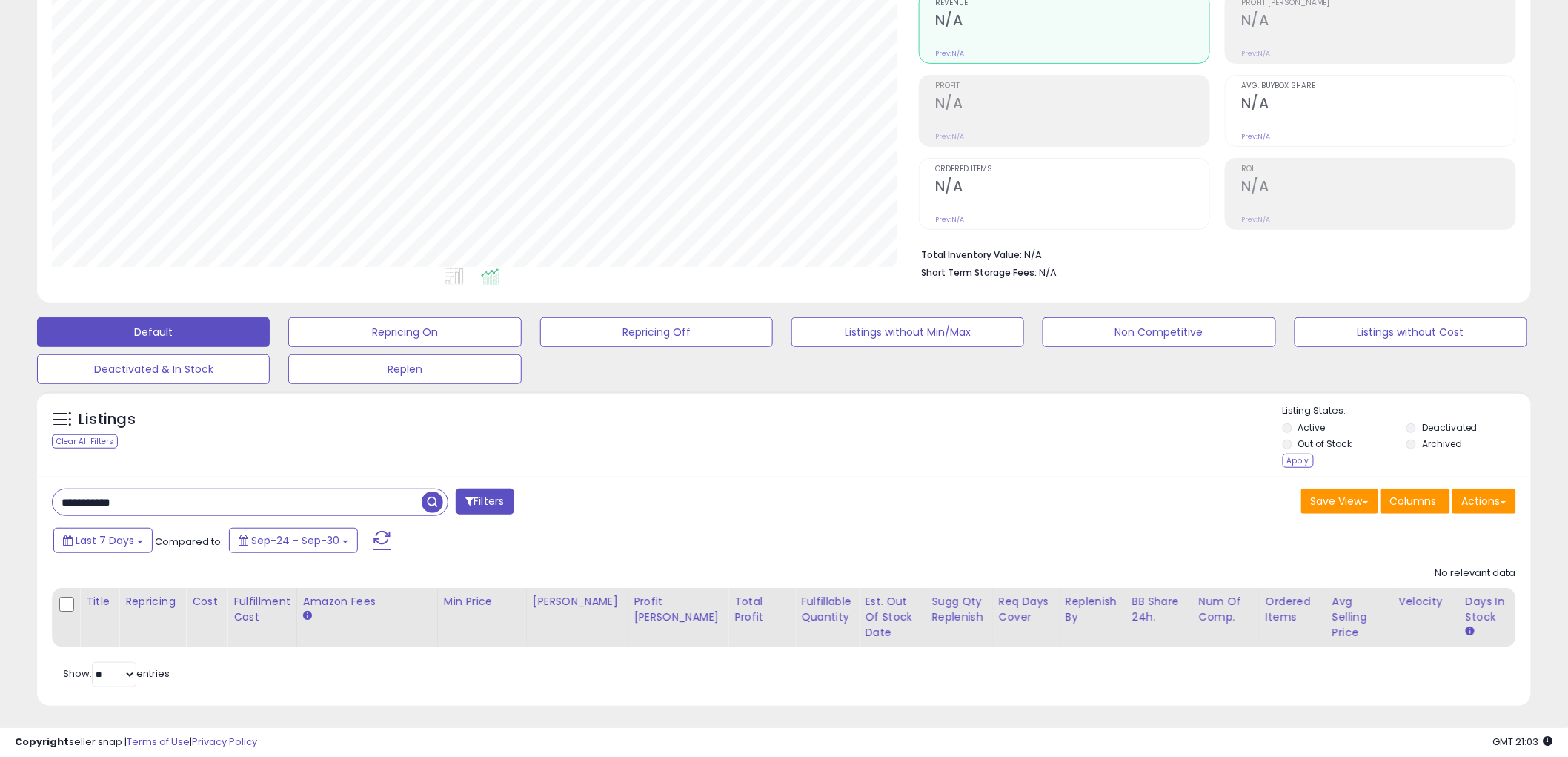
click at [1433, 445] on label "Archived" at bounding box center [1443, 444] width 40 height 12
click at [1309, 454] on li "Out of Stock" at bounding box center [1343, 445] width 122 height 16
click at [1300, 458] on div "Apply" at bounding box center [1298, 461] width 31 height 14
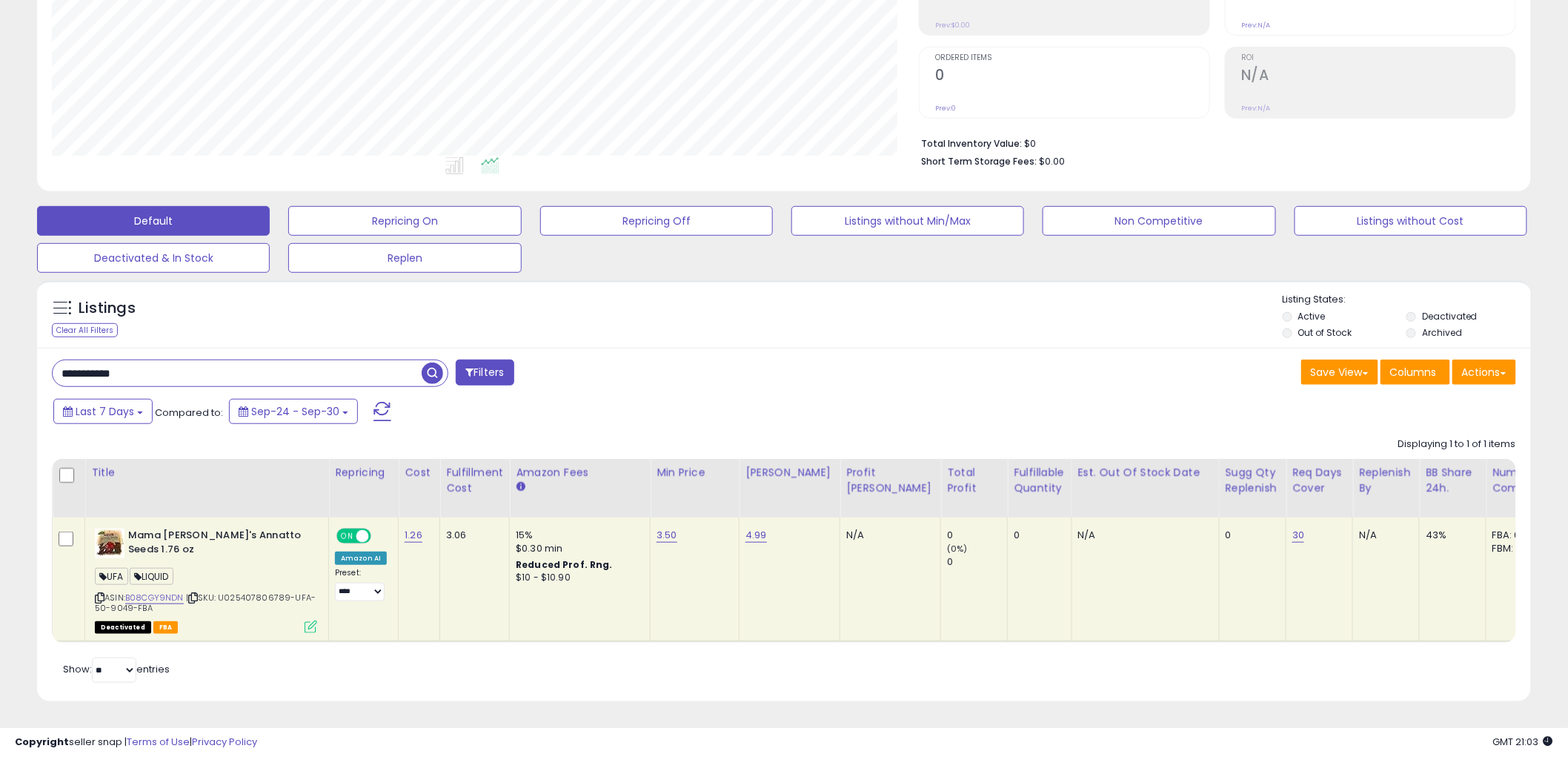
drag, startPoint x: 161, startPoint y: 360, endPoint x: -78, endPoint y: 348, distance: 239.3
click at [0, 348] on html "Unable to login Retrieving listings data.. has not yet accepted the Terms of Us…" at bounding box center [784, 118] width 1568 height 757
paste input "text"
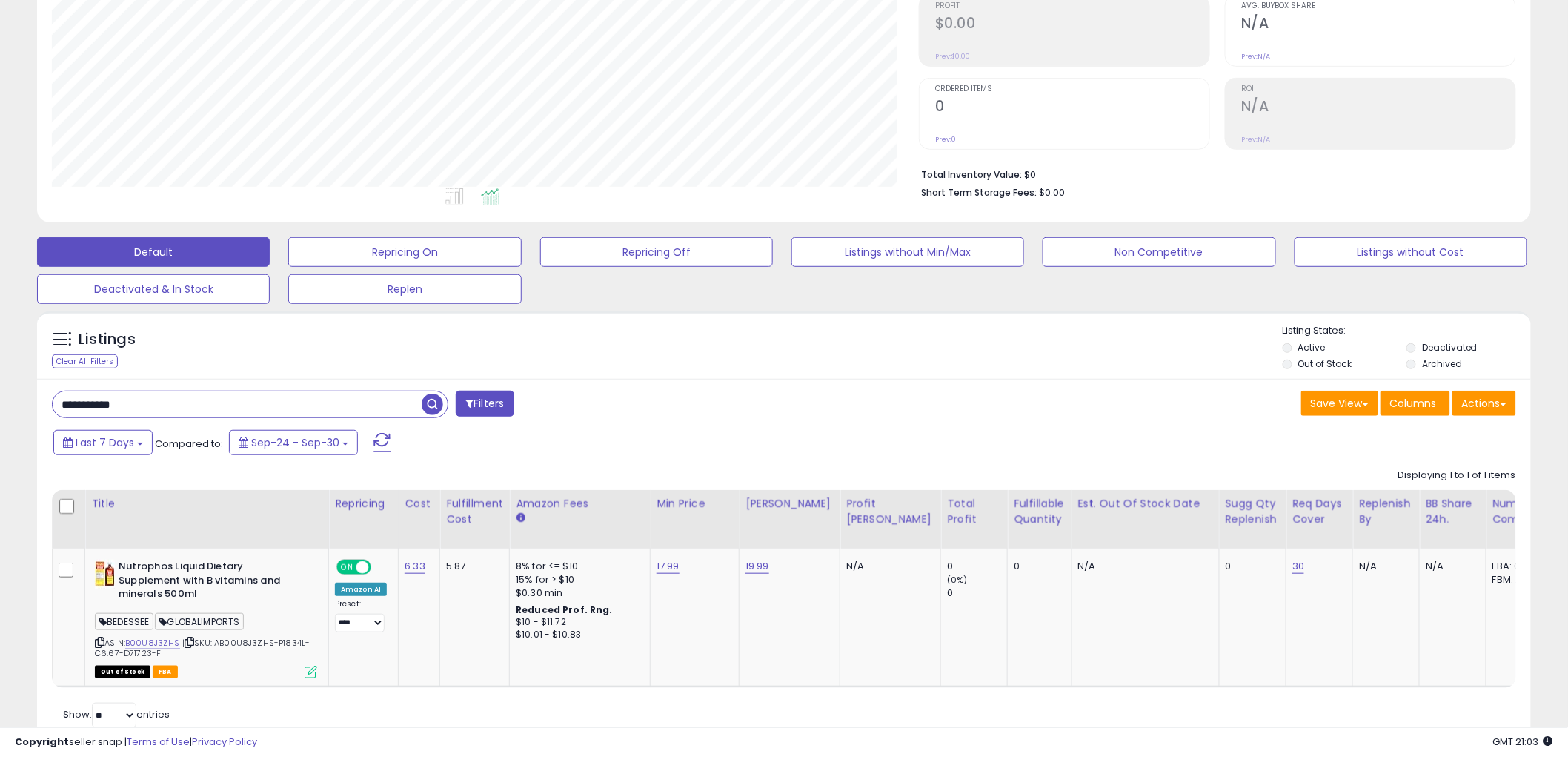
scroll to position [232, 0]
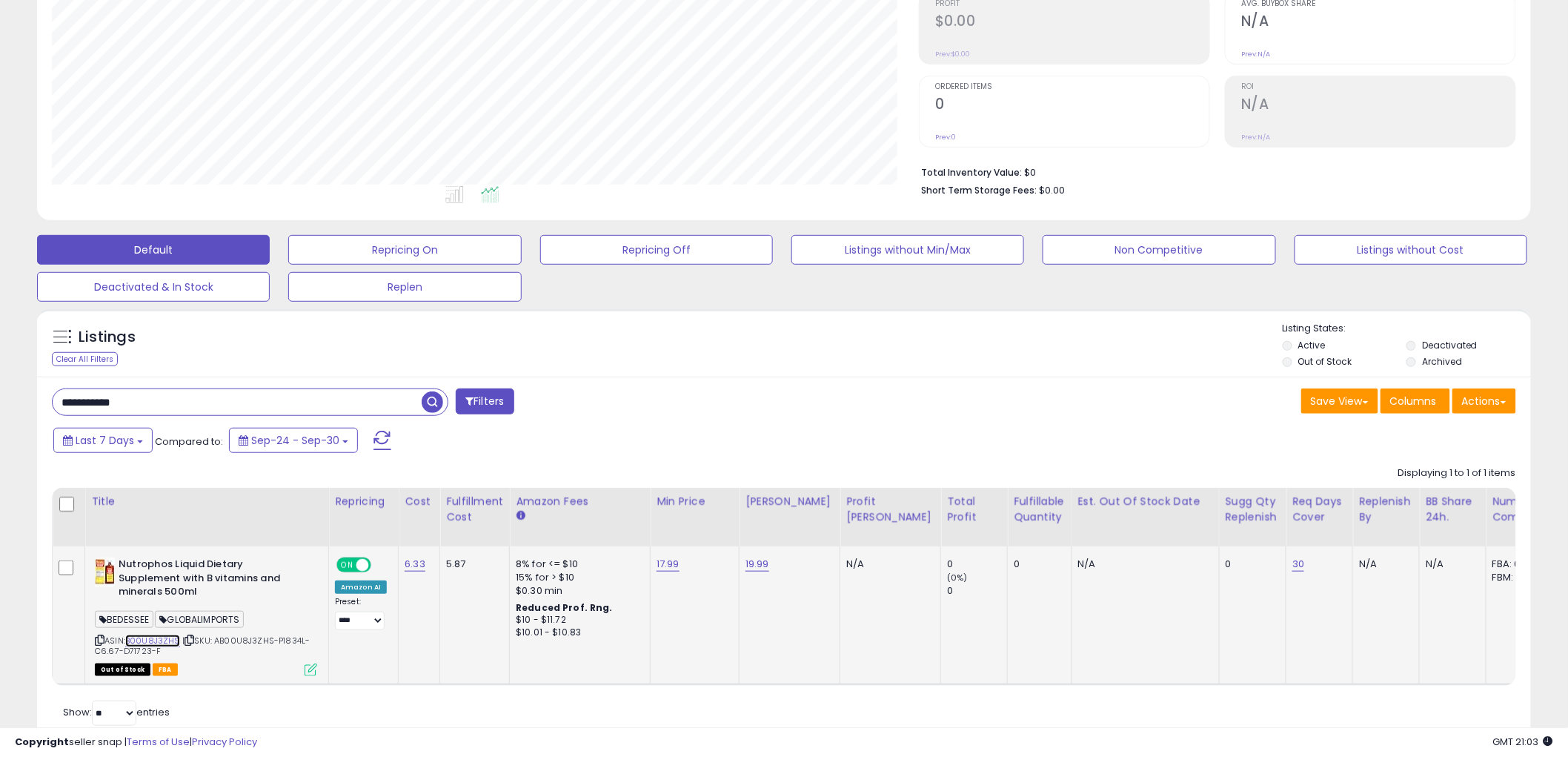
click at [151, 639] on link "B00U8J3ZHS" at bounding box center [152, 641] width 55 height 12
drag, startPoint x: 256, startPoint y: 399, endPoint x: -24, endPoint y: 388, distance: 280.2
click at [0, 388] on html "Unable to login Retrieving listings data.. has not yet accepted the Terms of Us…" at bounding box center [784, 146] width 1568 height 757
paste input "text"
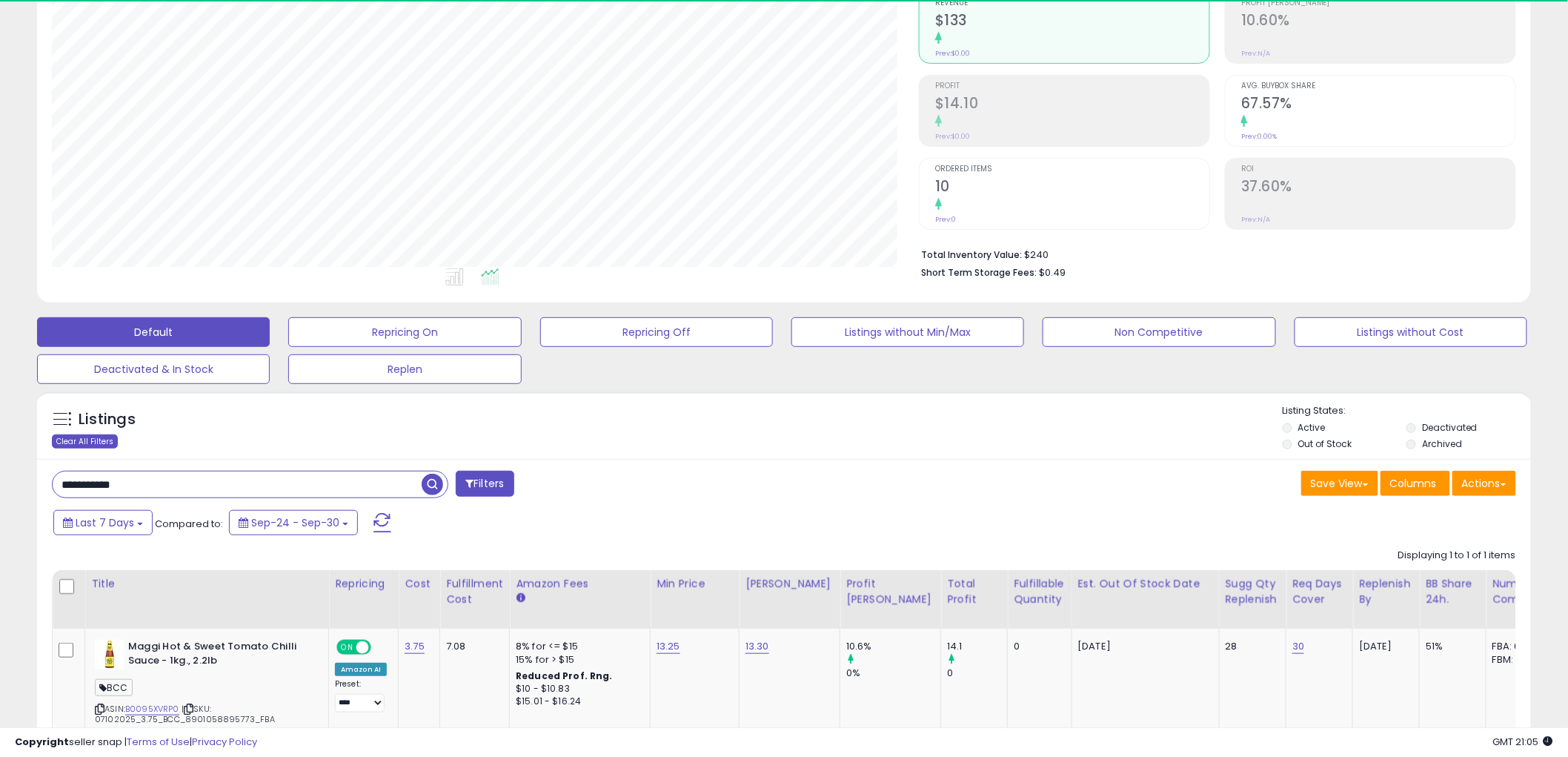
scroll to position [304, 867]
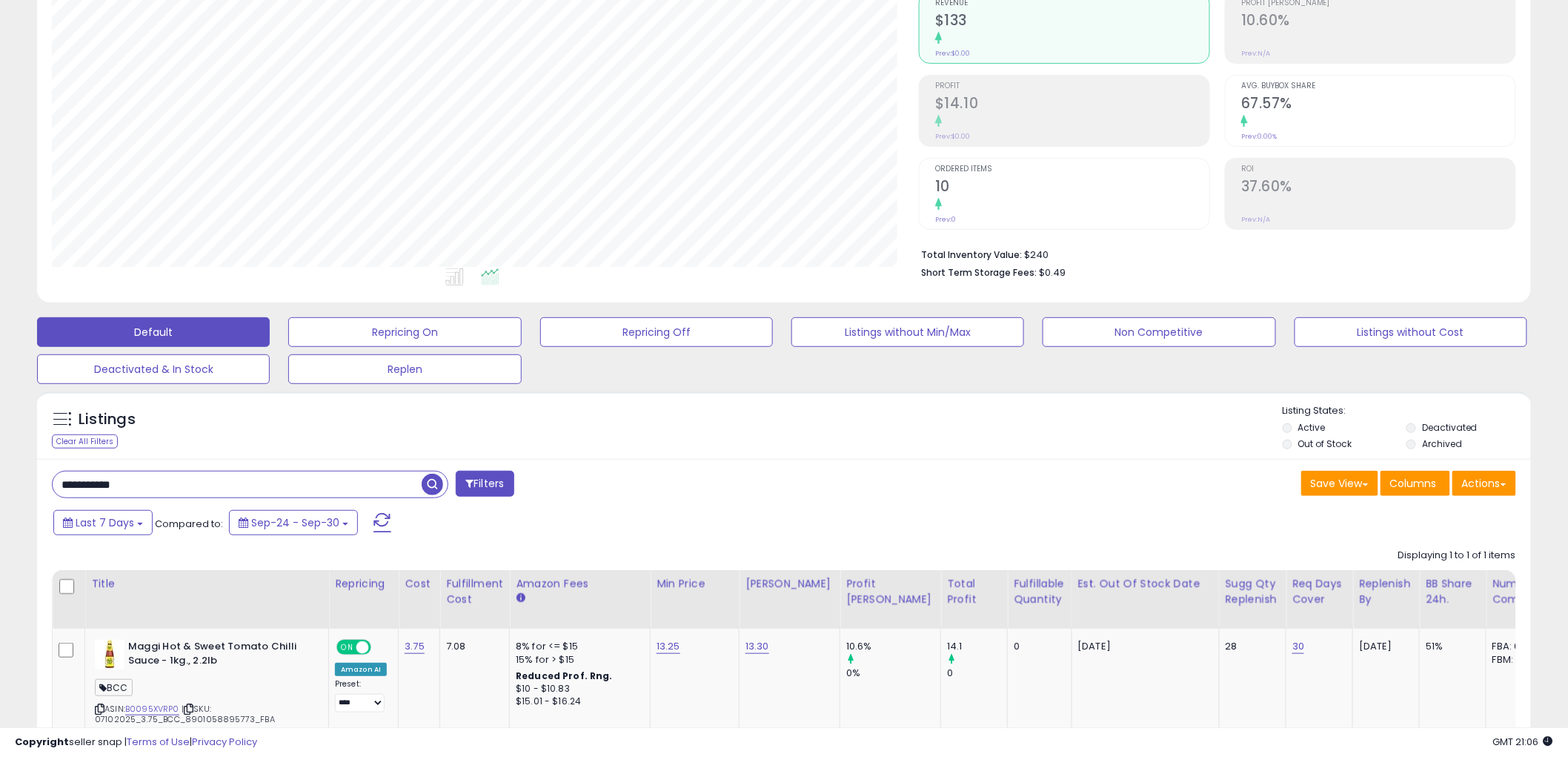
drag, startPoint x: 193, startPoint y: 481, endPoint x: -164, endPoint y: 472, distance: 357.1
click at [0, 472] on html "Unable to login Retrieving listings data.. has not yet accepted the Terms of Us…" at bounding box center [784, 228] width 1568 height 757
paste input "text"
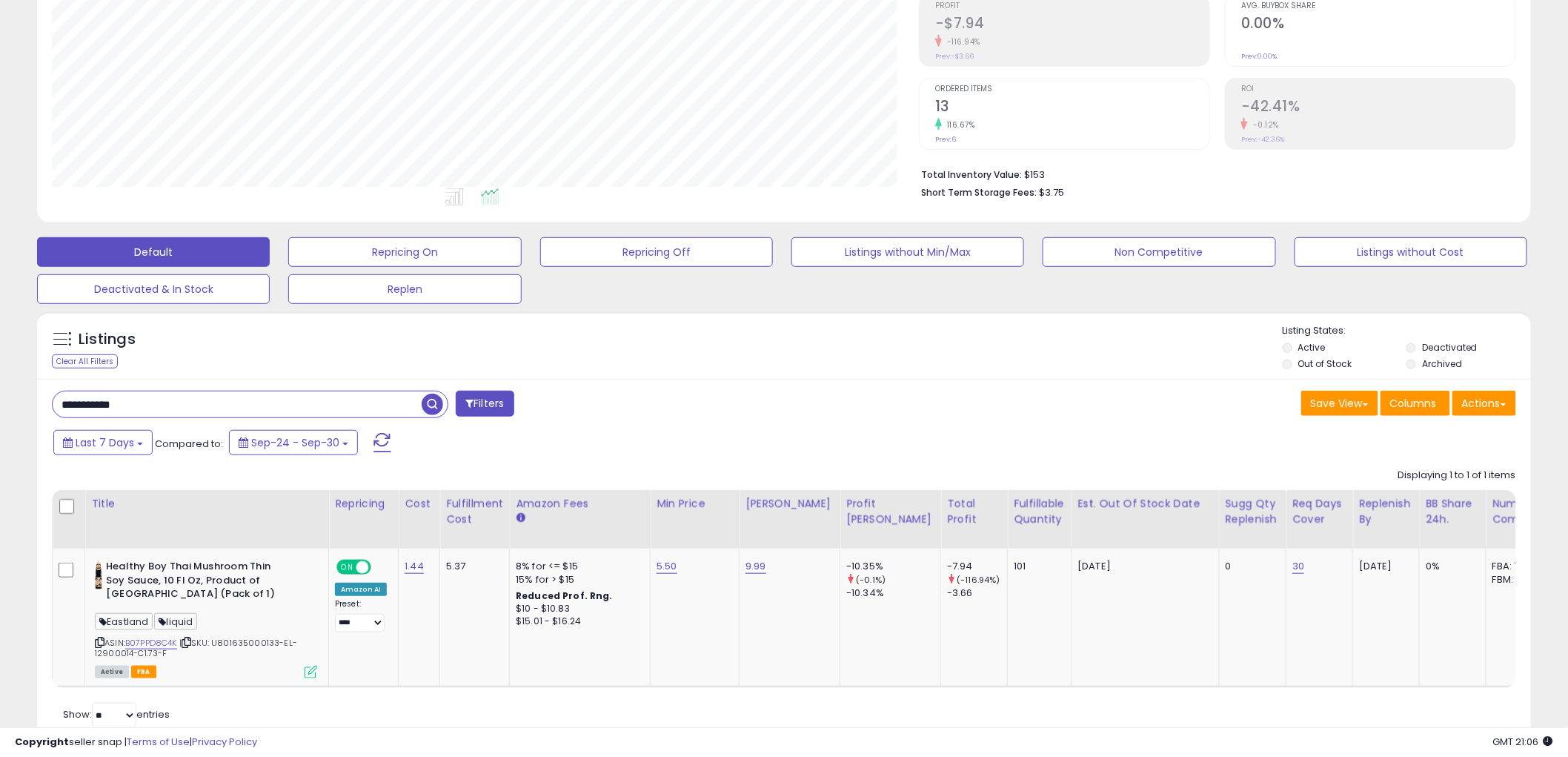
scroll to position [232, 0]
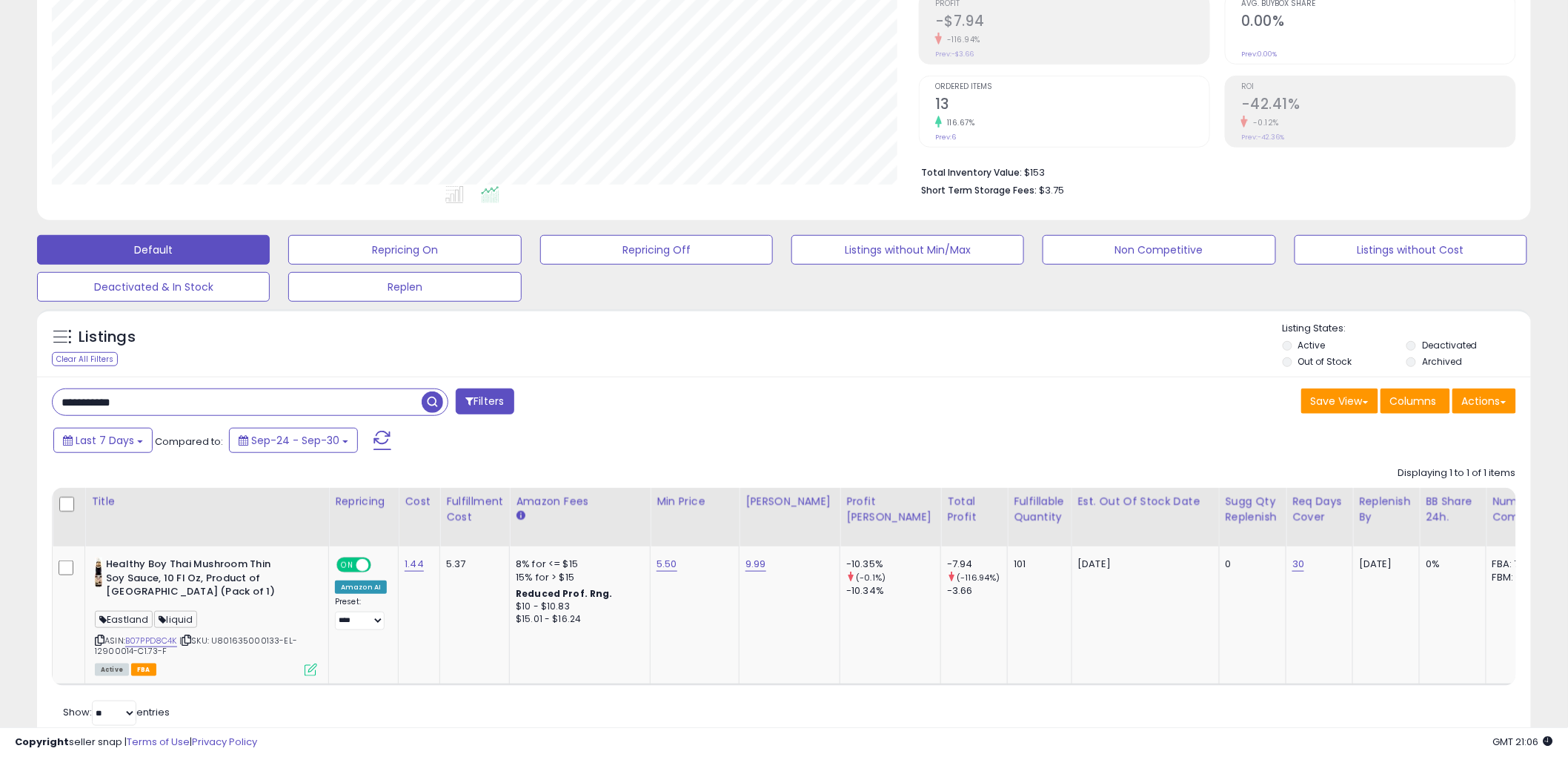
drag, startPoint x: 133, startPoint y: 394, endPoint x: -112, endPoint y: 383, distance: 245.2
click at [0, 383] on html "Unable to login Retrieving listings data.. has not yet accepted the Terms of Us…" at bounding box center [784, 146] width 1568 height 757
paste input "text"
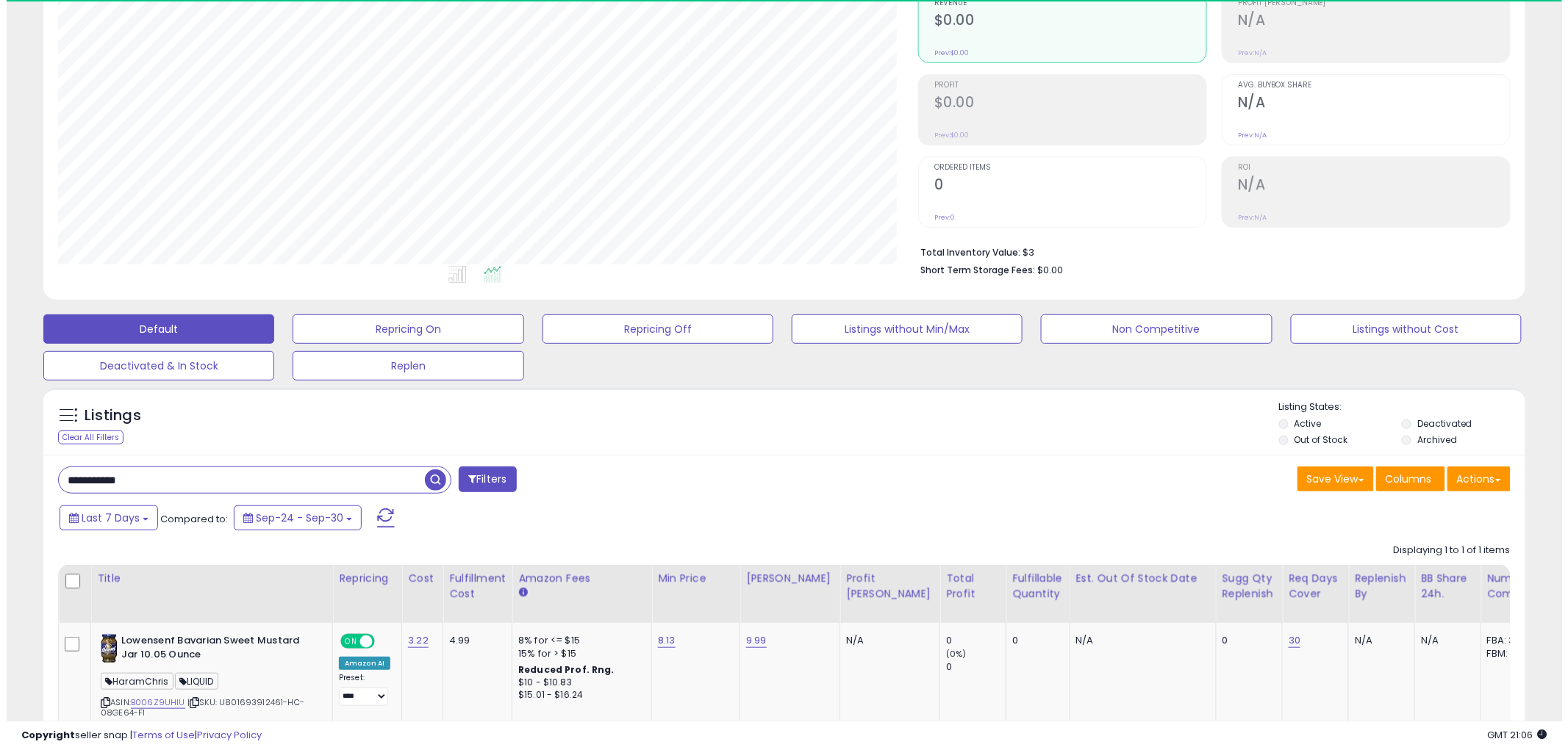
scroll to position [301, 860]
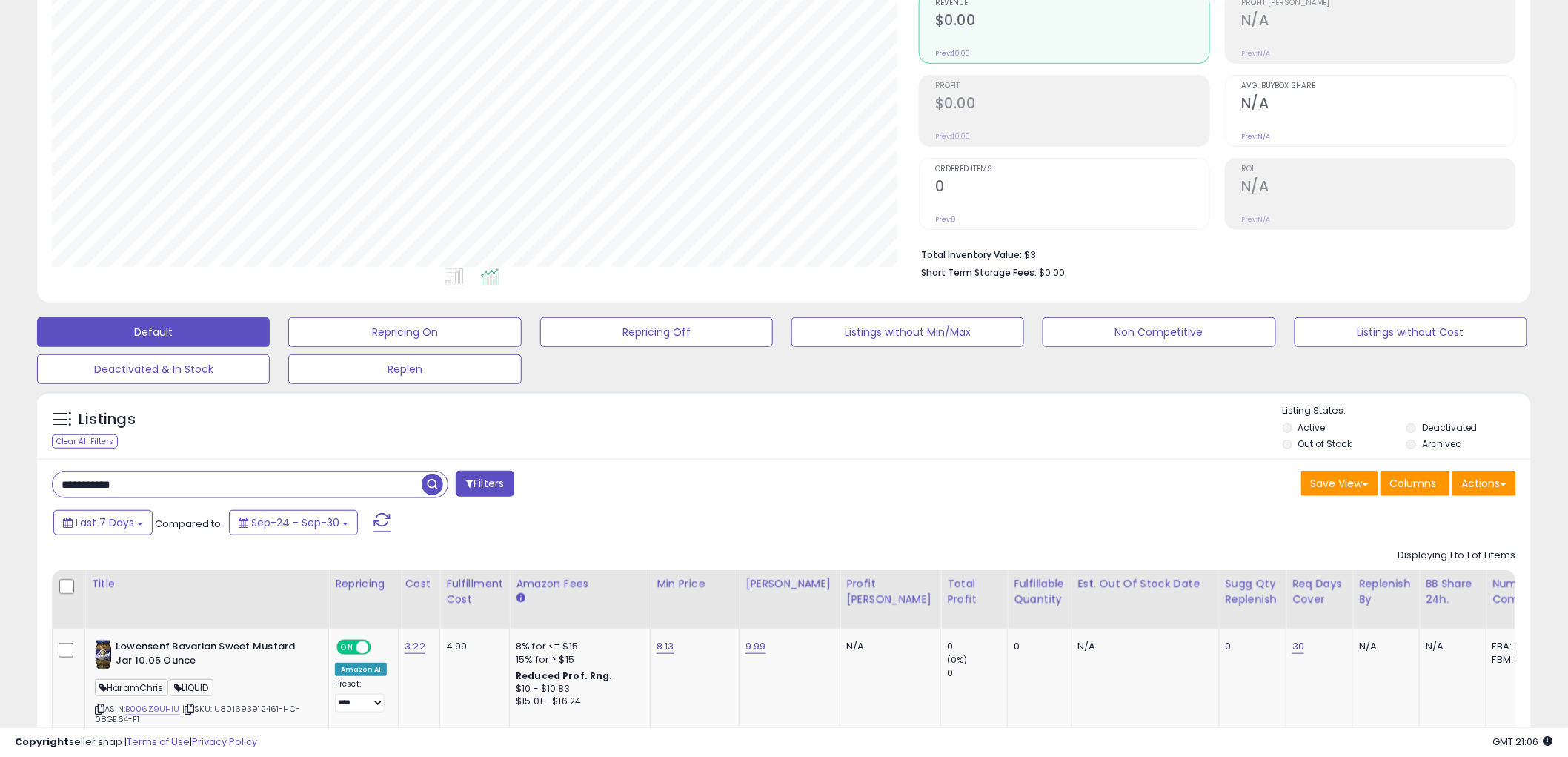
drag, startPoint x: 164, startPoint y: 477, endPoint x: -181, endPoint y: 469, distance: 345.1
click at [0, 469] on html "Unable to login Retrieving listings data.. has not yet accepted the Terms of Us…" at bounding box center [784, 228] width 1568 height 757
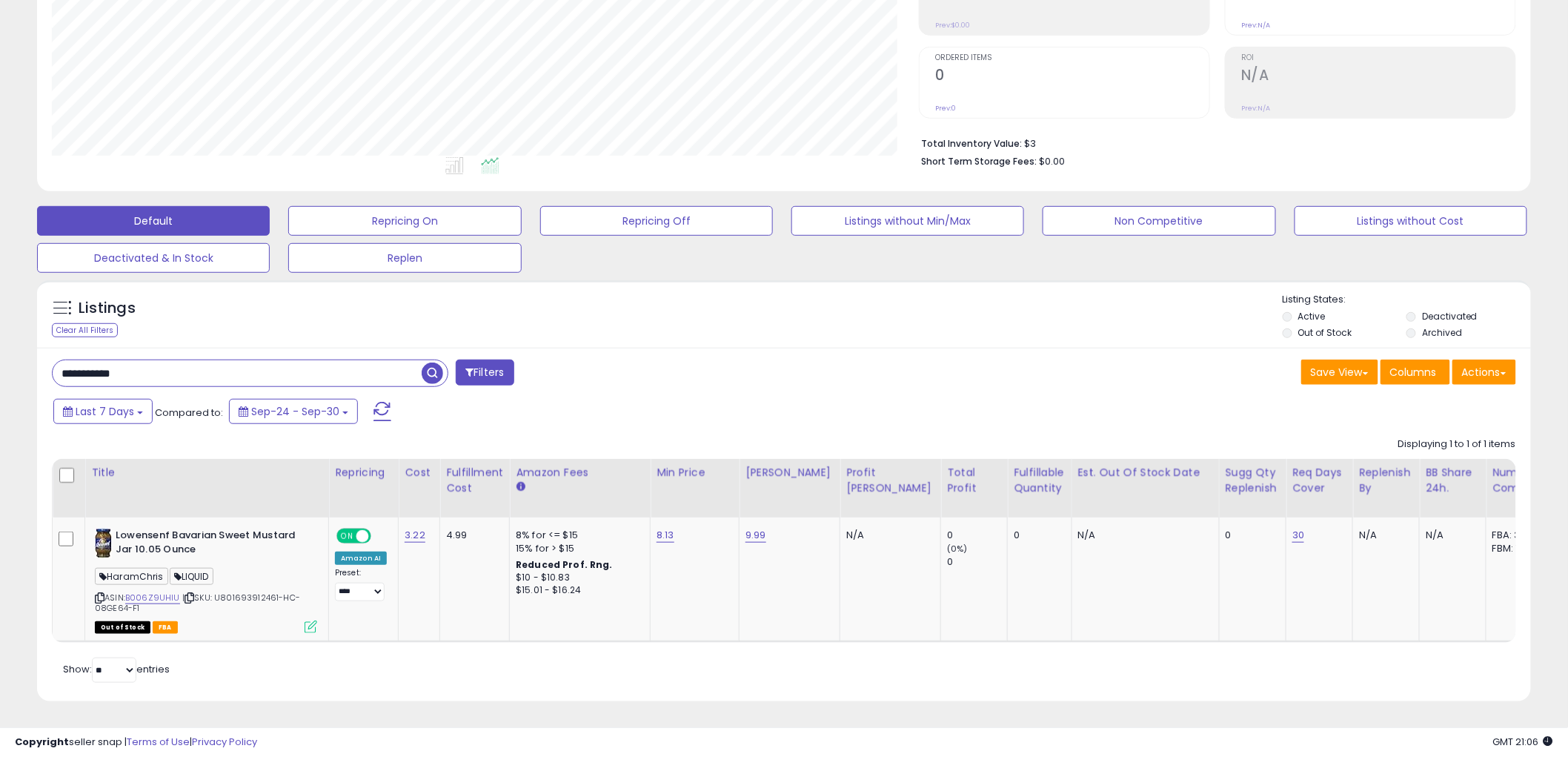
drag, startPoint x: 238, startPoint y: 361, endPoint x: -144, endPoint y: 335, distance: 382.9
click at [0, 335] on html "Unable to login Retrieving listings data.. has not yet accepted the Terms of Us…" at bounding box center [784, 118] width 1568 height 757
paste input "text"
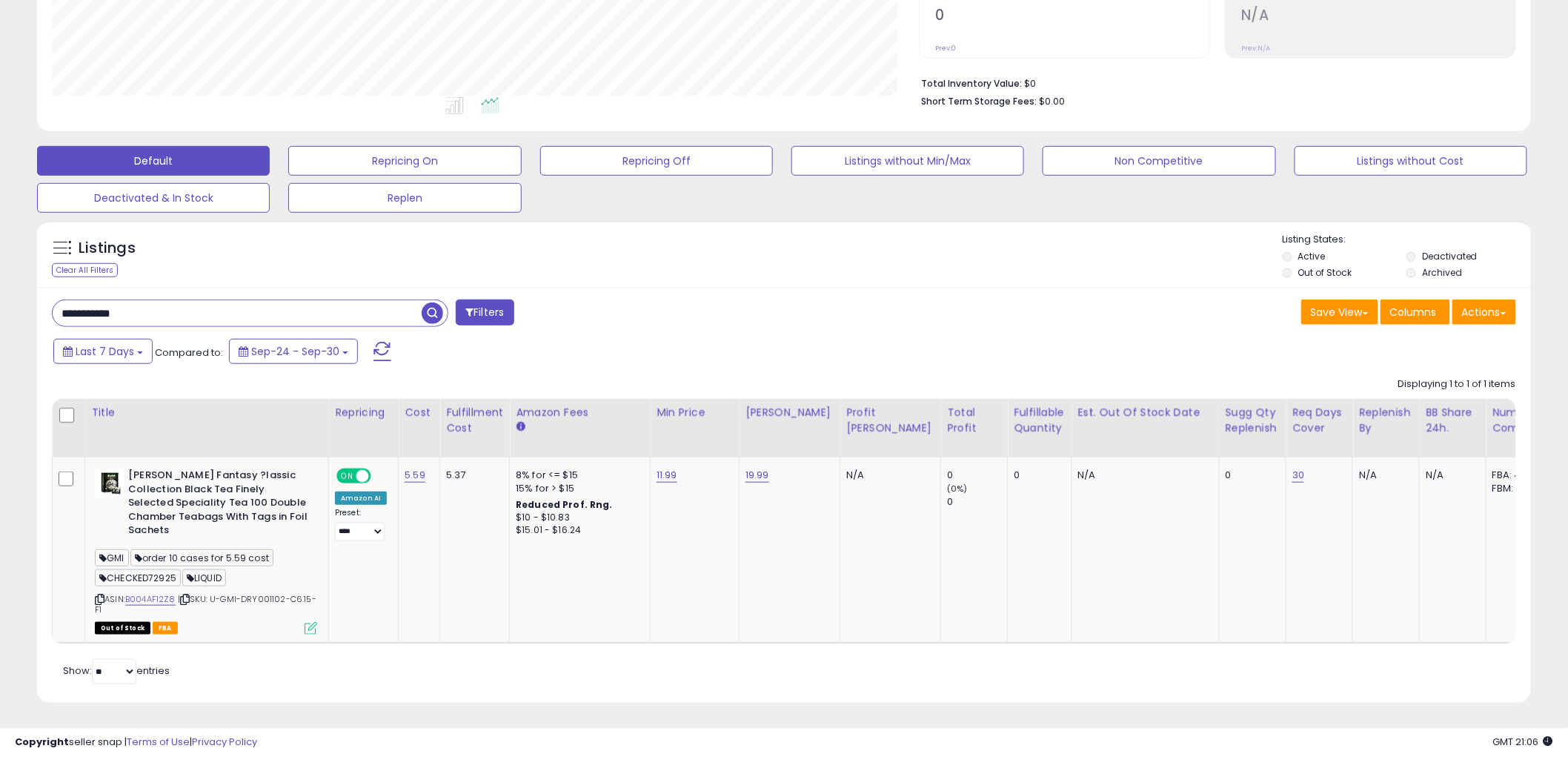
drag, startPoint x: 220, startPoint y: 321, endPoint x: -265, endPoint y: 294, distance: 485.8
click at [0, 294] on html "Unable to login Retrieving listings data.. has not yet accepted the Terms of Us…" at bounding box center [784, 58] width 1568 height 757
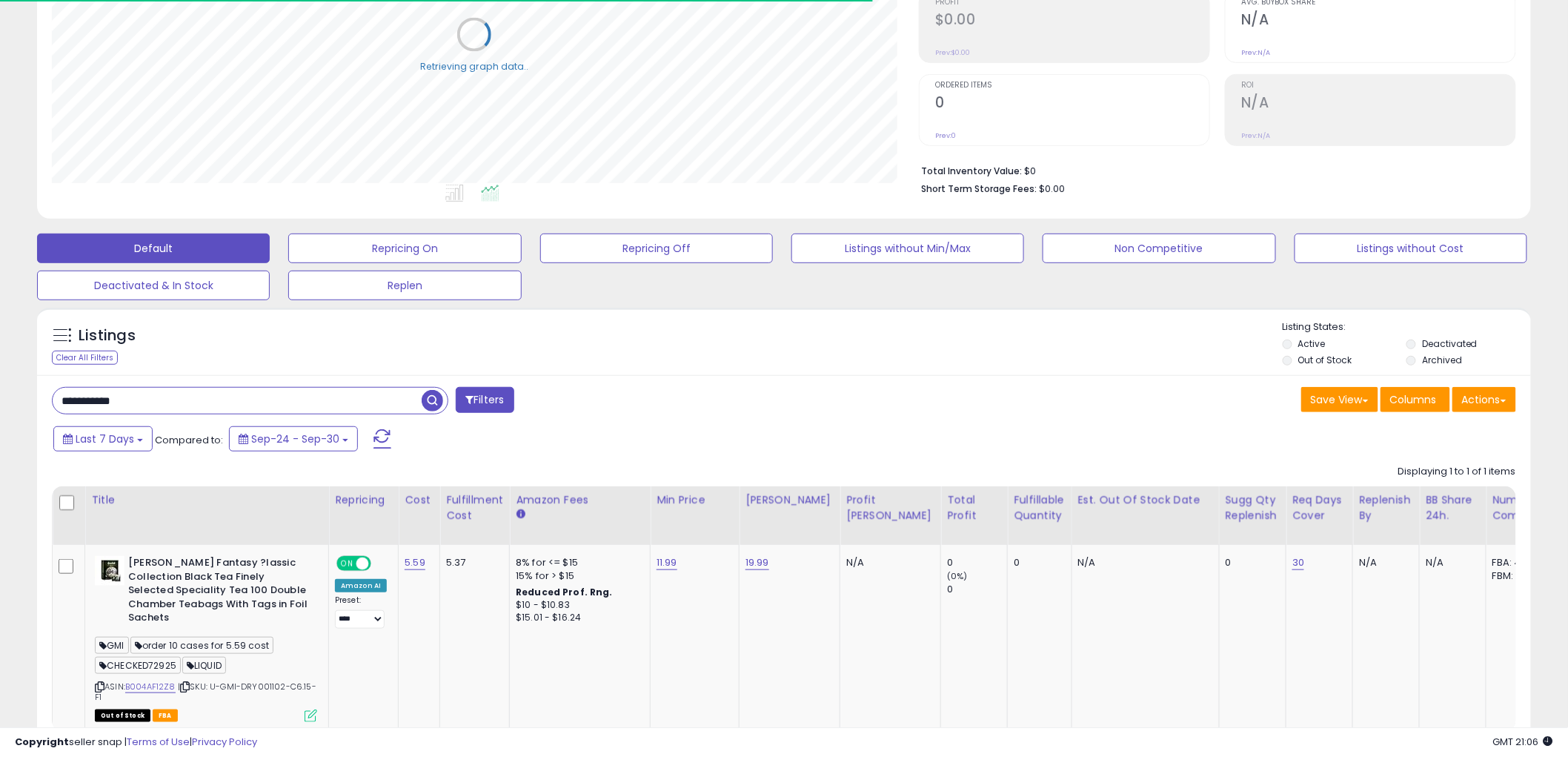
scroll to position [321, 0]
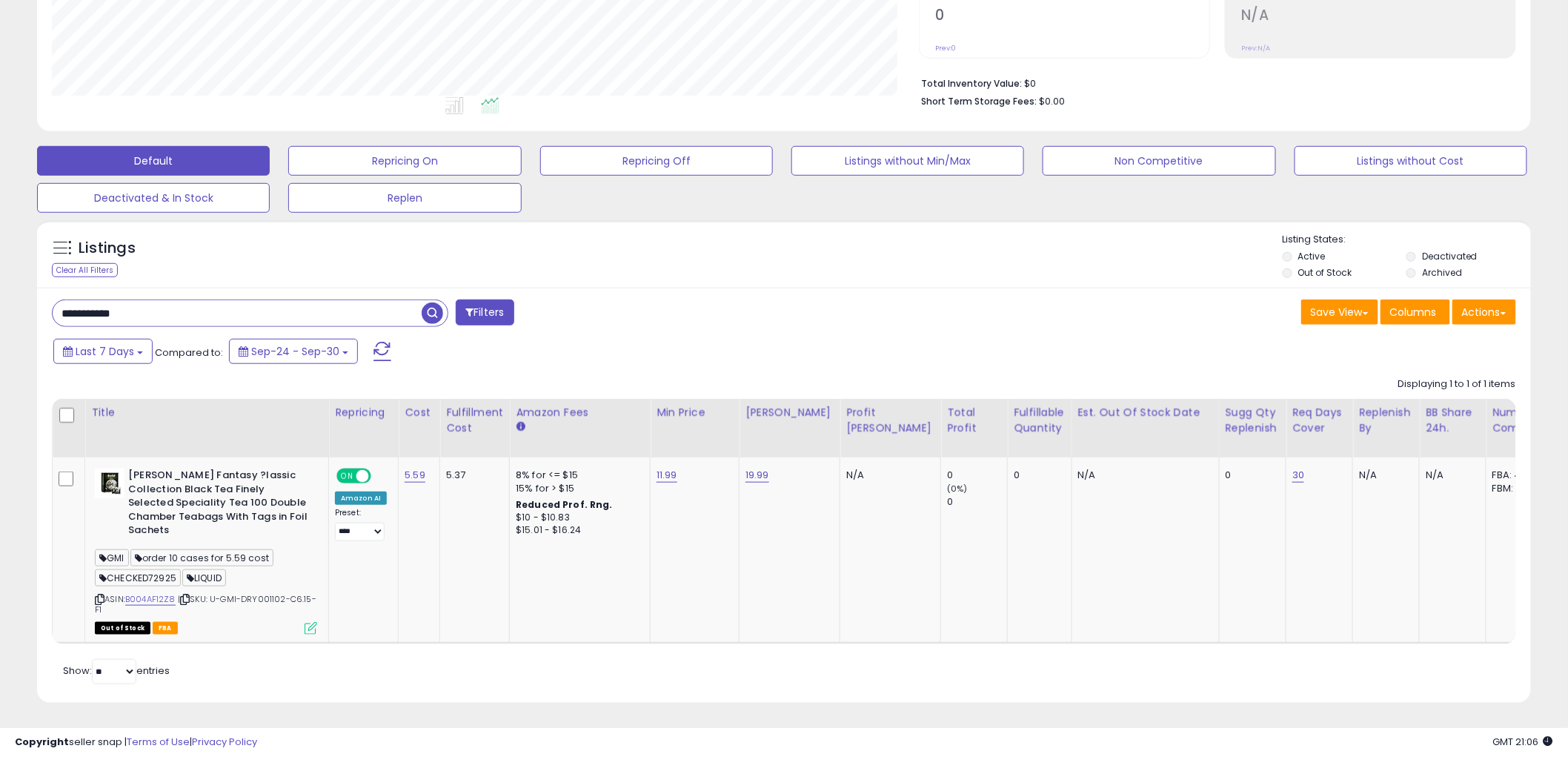
drag, startPoint x: 209, startPoint y: 307, endPoint x: -46, endPoint y: 262, distance: 258.9
click at [0, 262] on html "Unable to login Retrieving listings data.. has not yet accepted the Terms of Us…" at bounding box center [784, 58] width 1568 height 757
paste input "text"
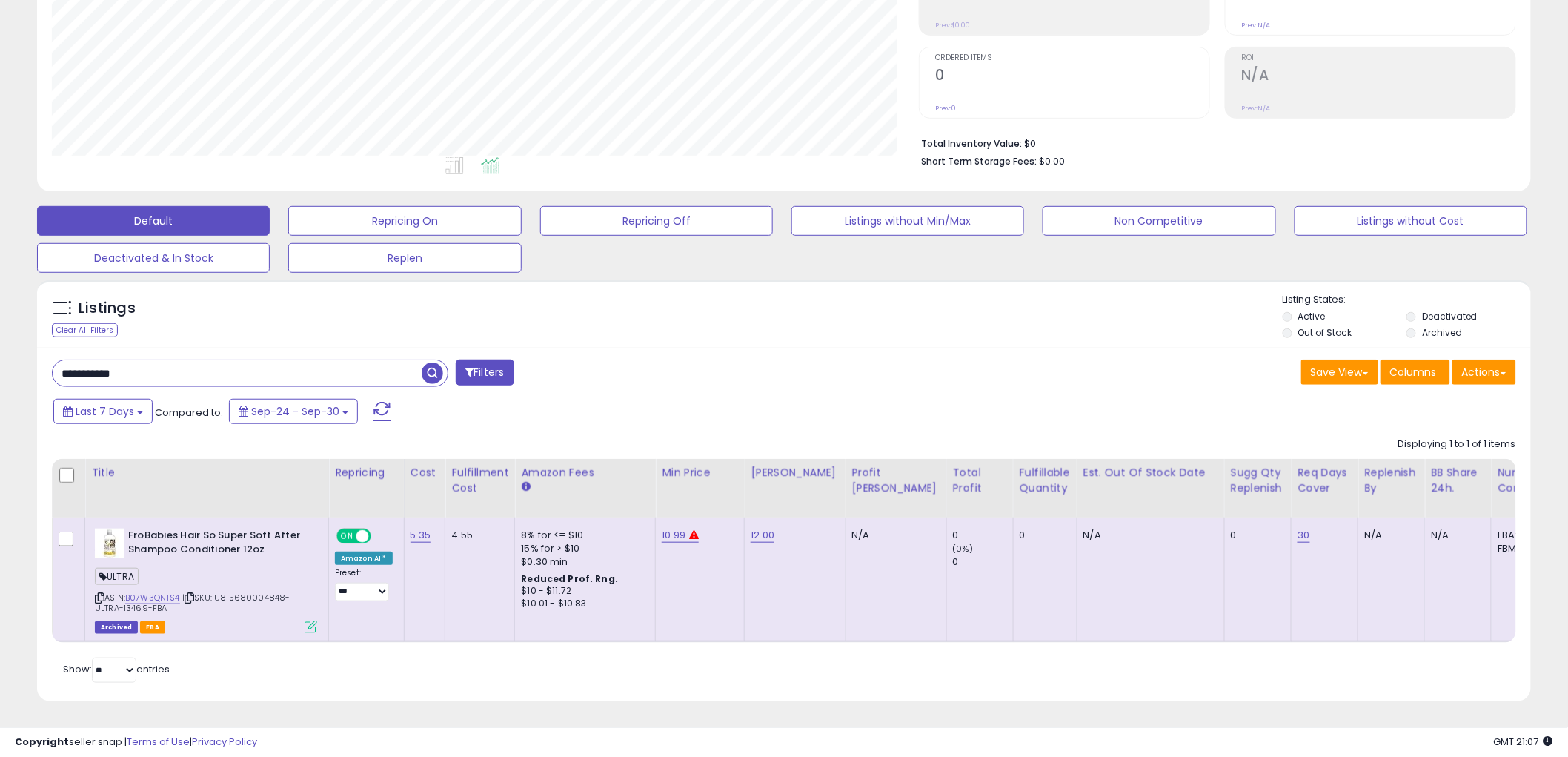
drag, startPoint x: 193, startPoint y: 364, endPoint x: -29, endPoint y: 345, distance: 222.8
click at [0, 345] on html "Unable to login Retrieving listings data.. has not yet accepted the Terms of Us…" at bounding box center [784, 118] width 1568 height 757
paste input "text"
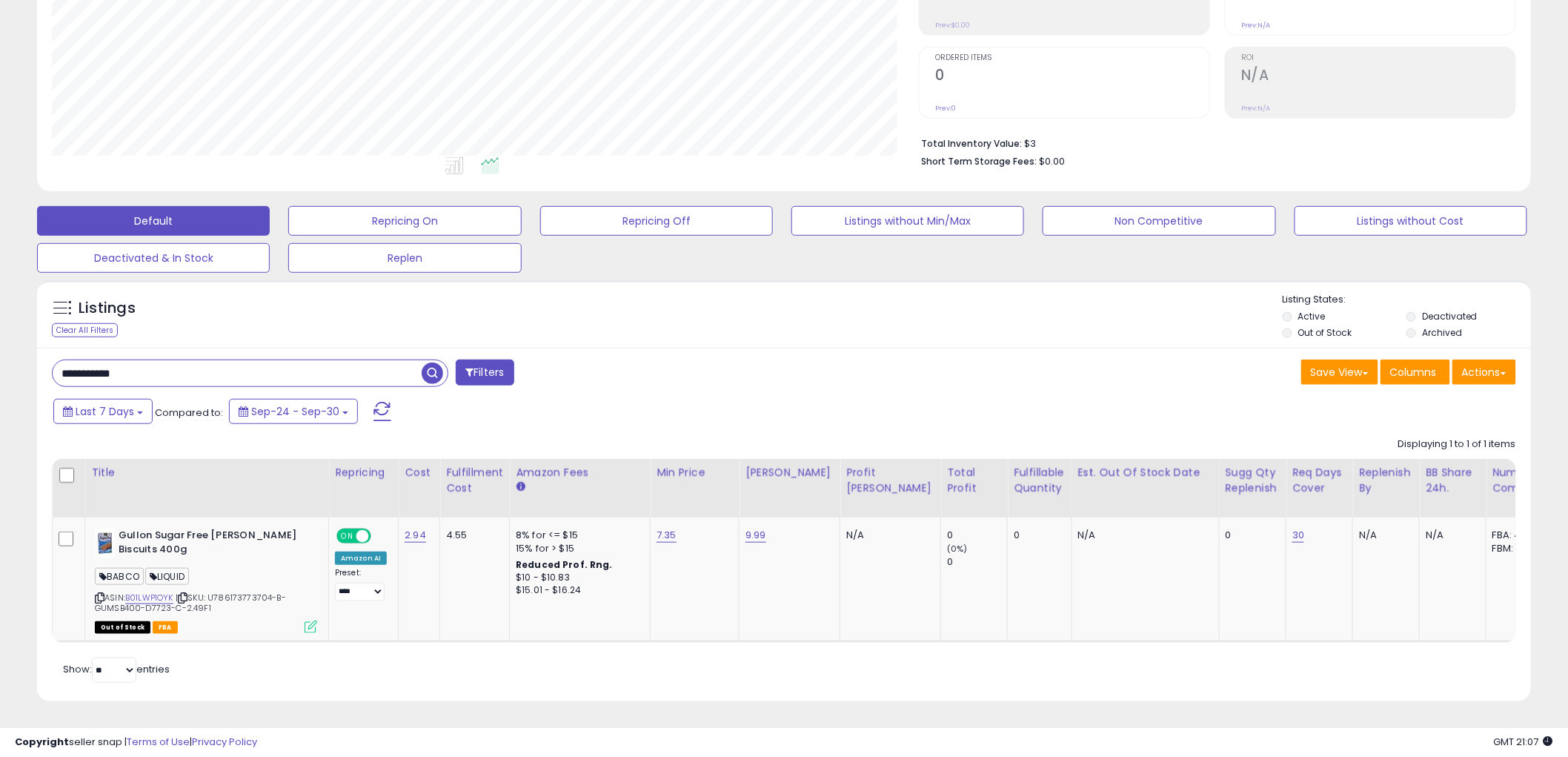
scroll to position [304, 867]
drag, startPoint x: 55, startPoint y: 348, endPoint x: -215, endPoint y: 348, distance: 270.0
click at [0, 348] on html "Unable to login Retrieving listings data.. has not yet accepted the Terms of Us…" at bounding box center [784, 118] width 1568 height 757
paste input "text"
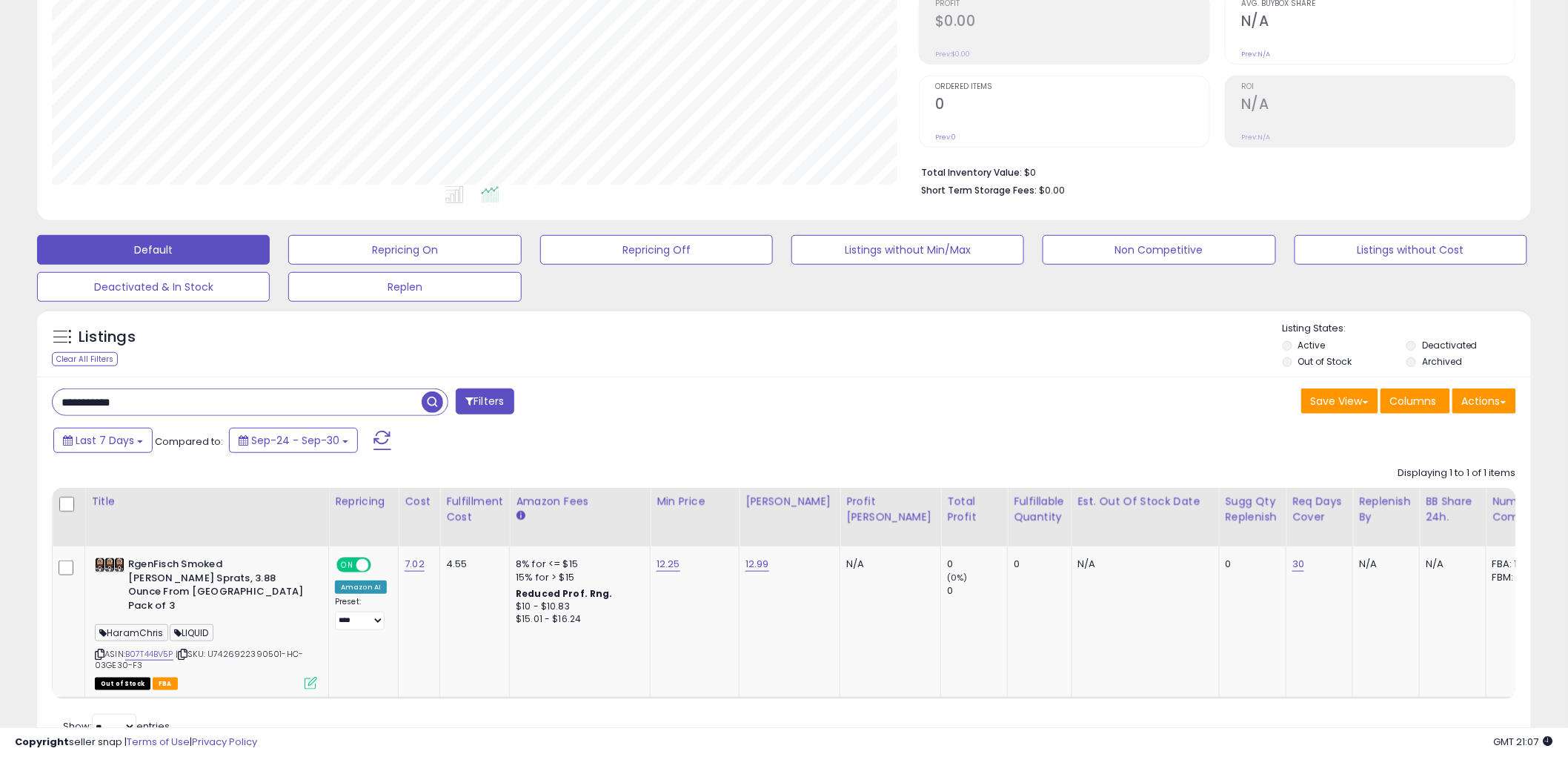
drag, startPoint x: 178, startPoint y: 409, endPoint x: -115, endPoint y: 392, distance: 293.5
click at [0, 392] on html "Unable to login Retrieving listings data.. has not yet accepted the Terms of Us…" at bounding box center [784, 146] width 1568 height 757
paste input "text"
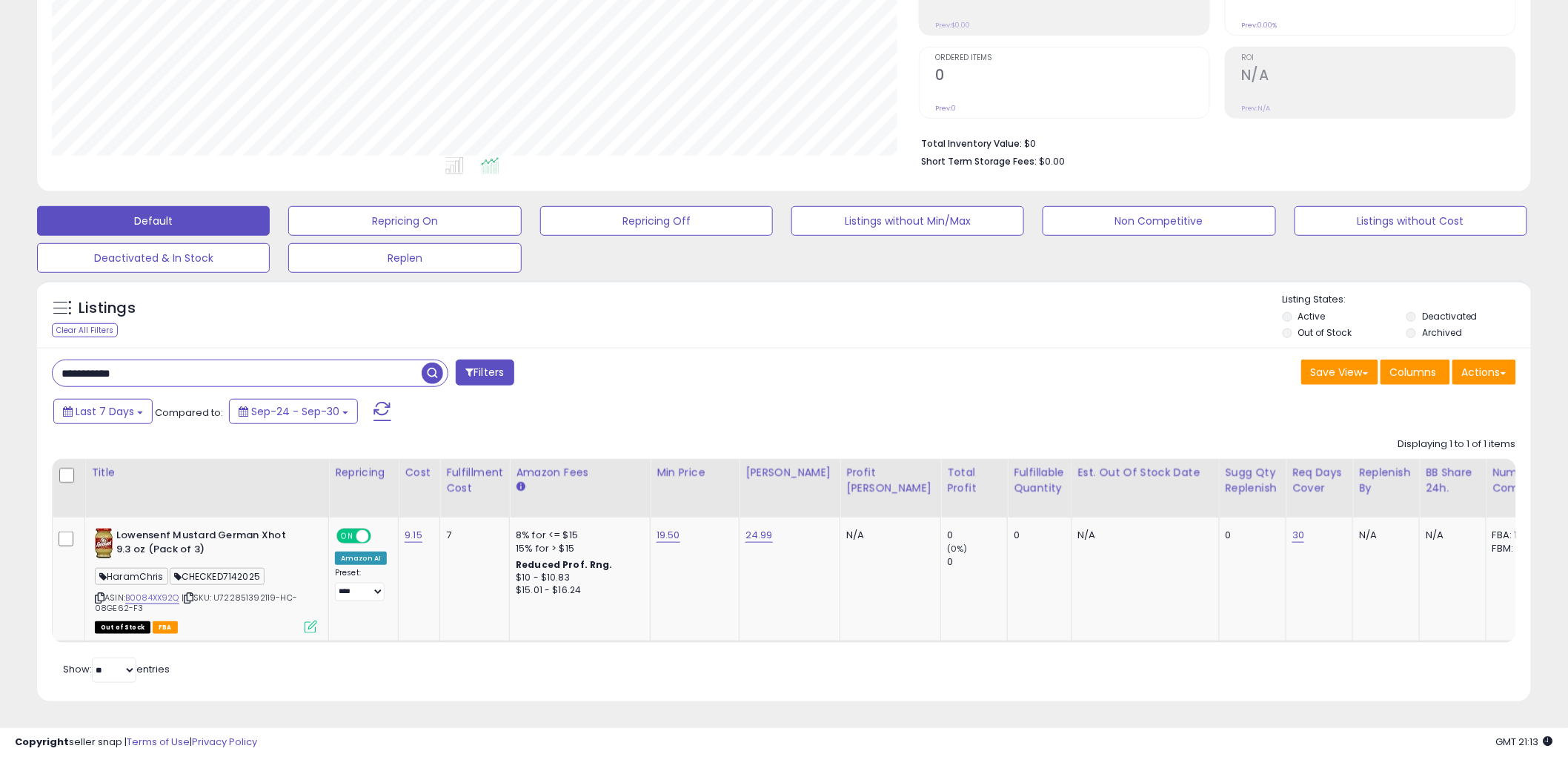
click at [158, 348] on div "**********" at bounding box center [784, 525] width 1494 height 354
drag, startPoint x: 133, startPoint y: 358, endPoint x: -41, endPoint y: 366, distance: 174.2
click at [0, 366] on html "Unable to login Retrieving listings data.. has not yet accepted the Terms of Us…" at bounding box center [784, 118] width 1568 height 757
paste input "text"
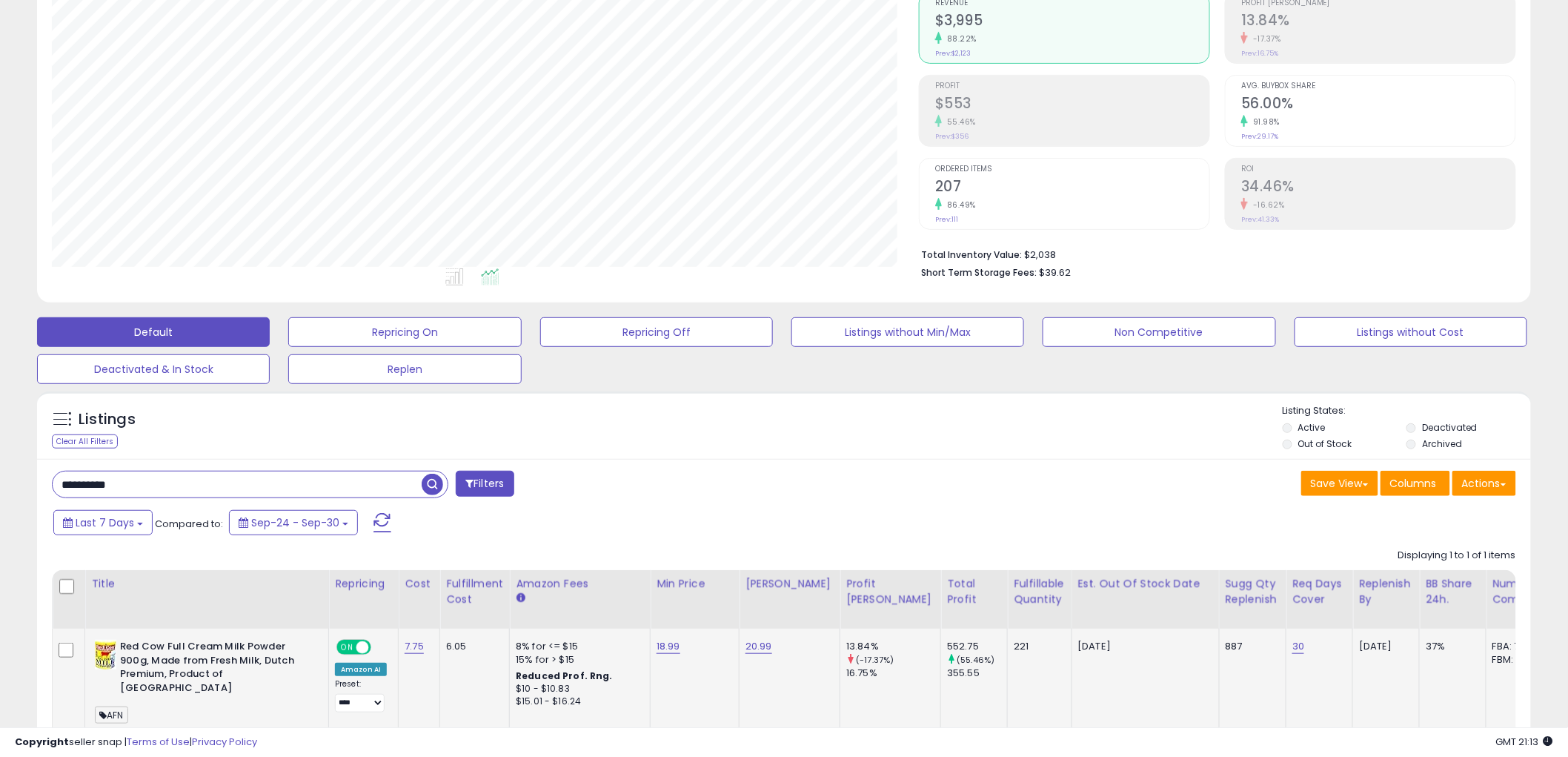
click at [165, 730] on link "B0849WVLTD" at bounding box center [152, 736] width 55 height 12
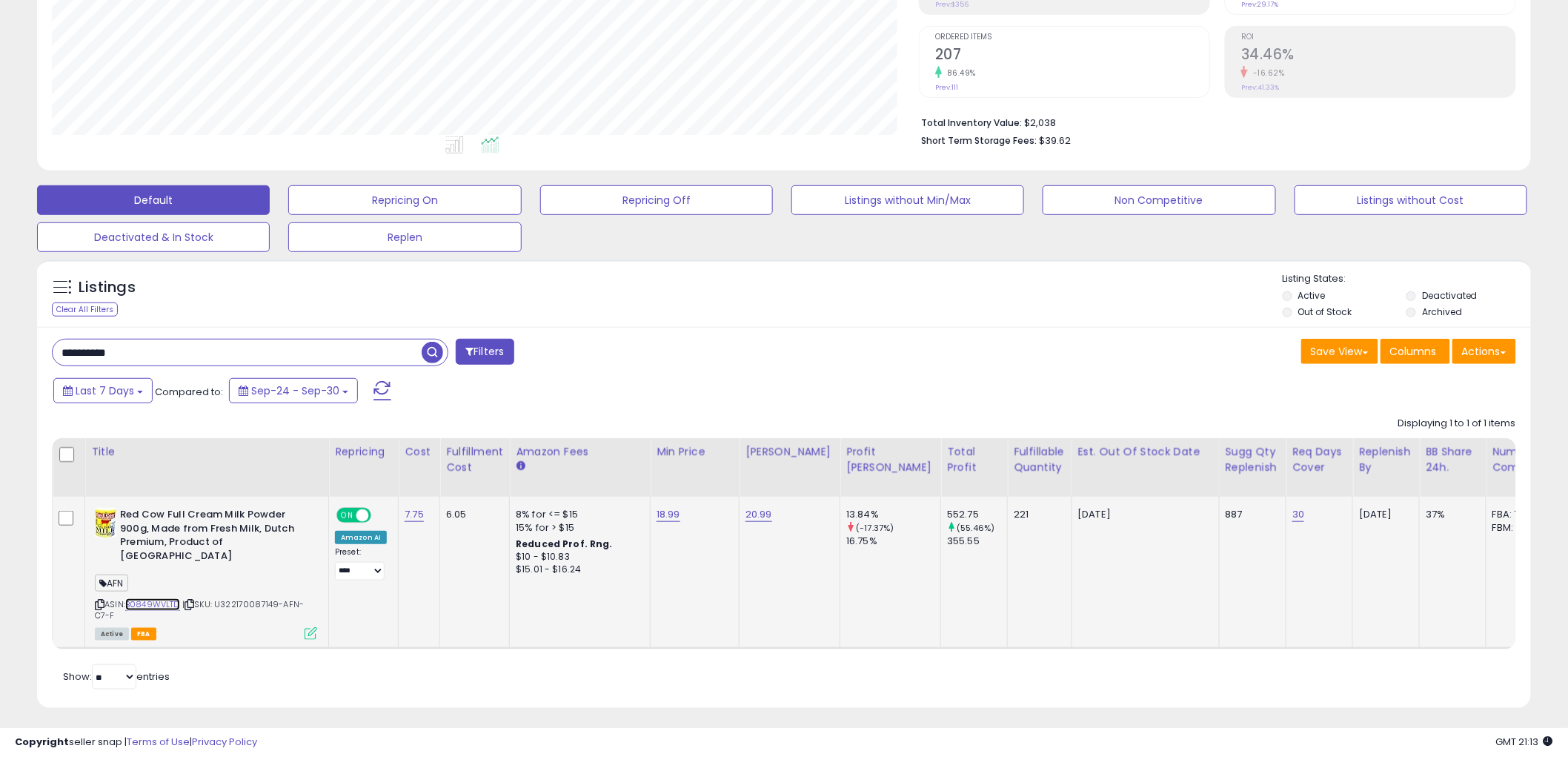
scroll to position [287, 0]
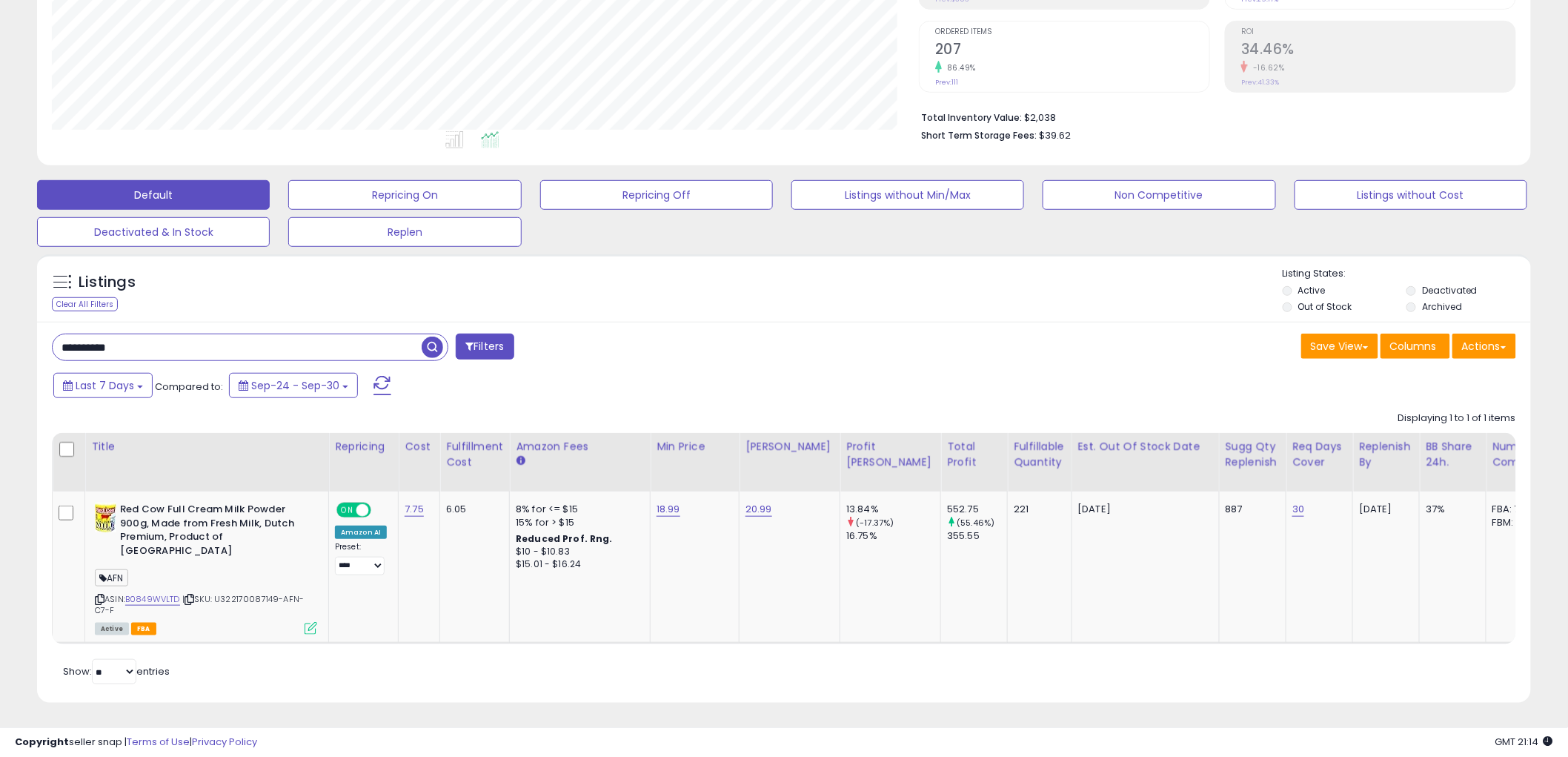
drag, startPoint x: 235, startPoint y: 341, endPoint x: -15, endPoint y: 342, distance: 250.0
click at [0, 342] on html "Unable to login Retrieving listings data.. has not yet accepted the Terms of Us…" at bounding box center [784, 92] width 1568 height 757
paste input "text"
click at [418, 343] on input "**********" at bounding box center [237, 348] width 369 height 26
click at [431, 348] on span "button" at bounding box center [432, 348] width 22 height 22
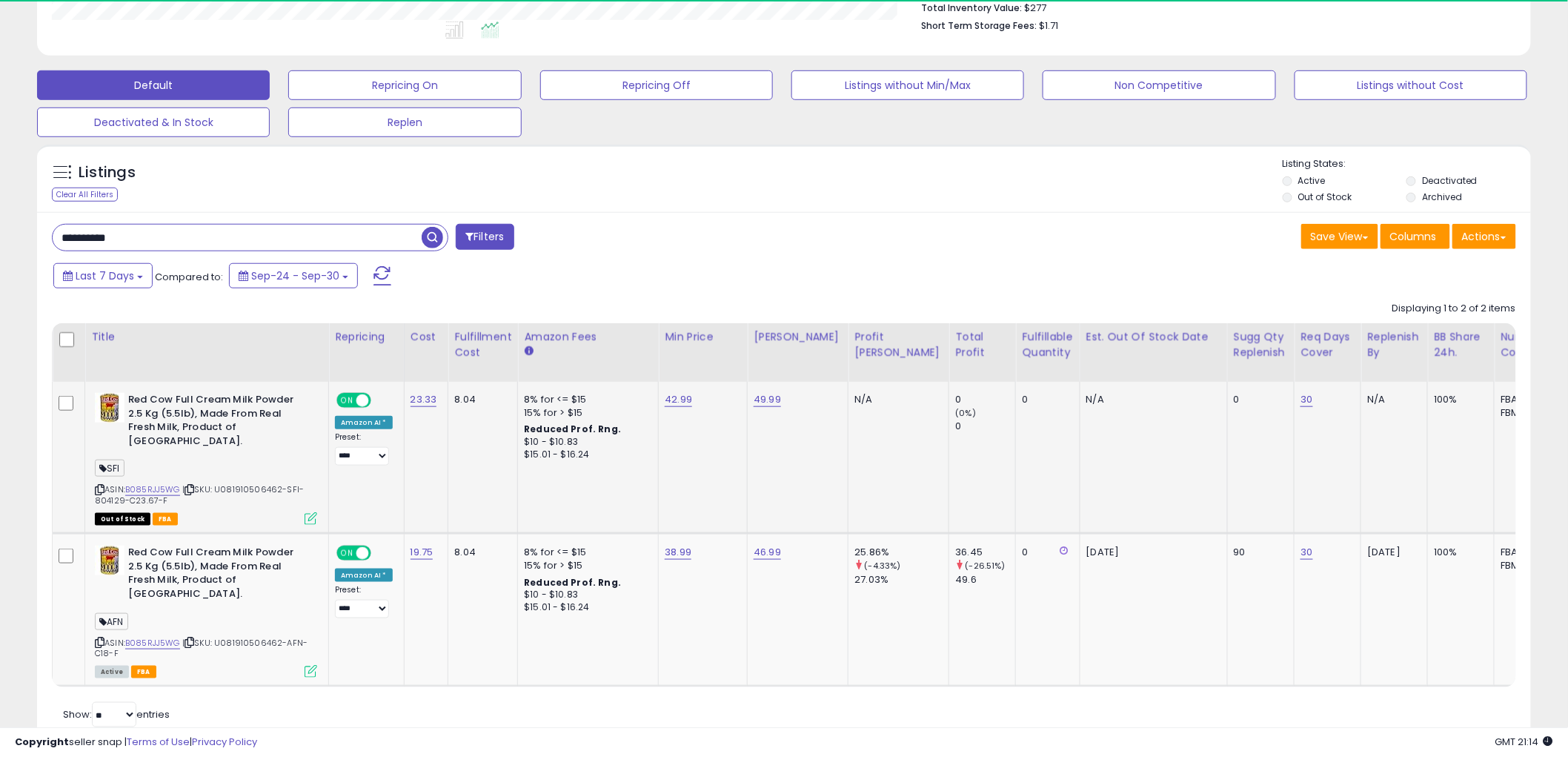
scroll to position [304, 867]
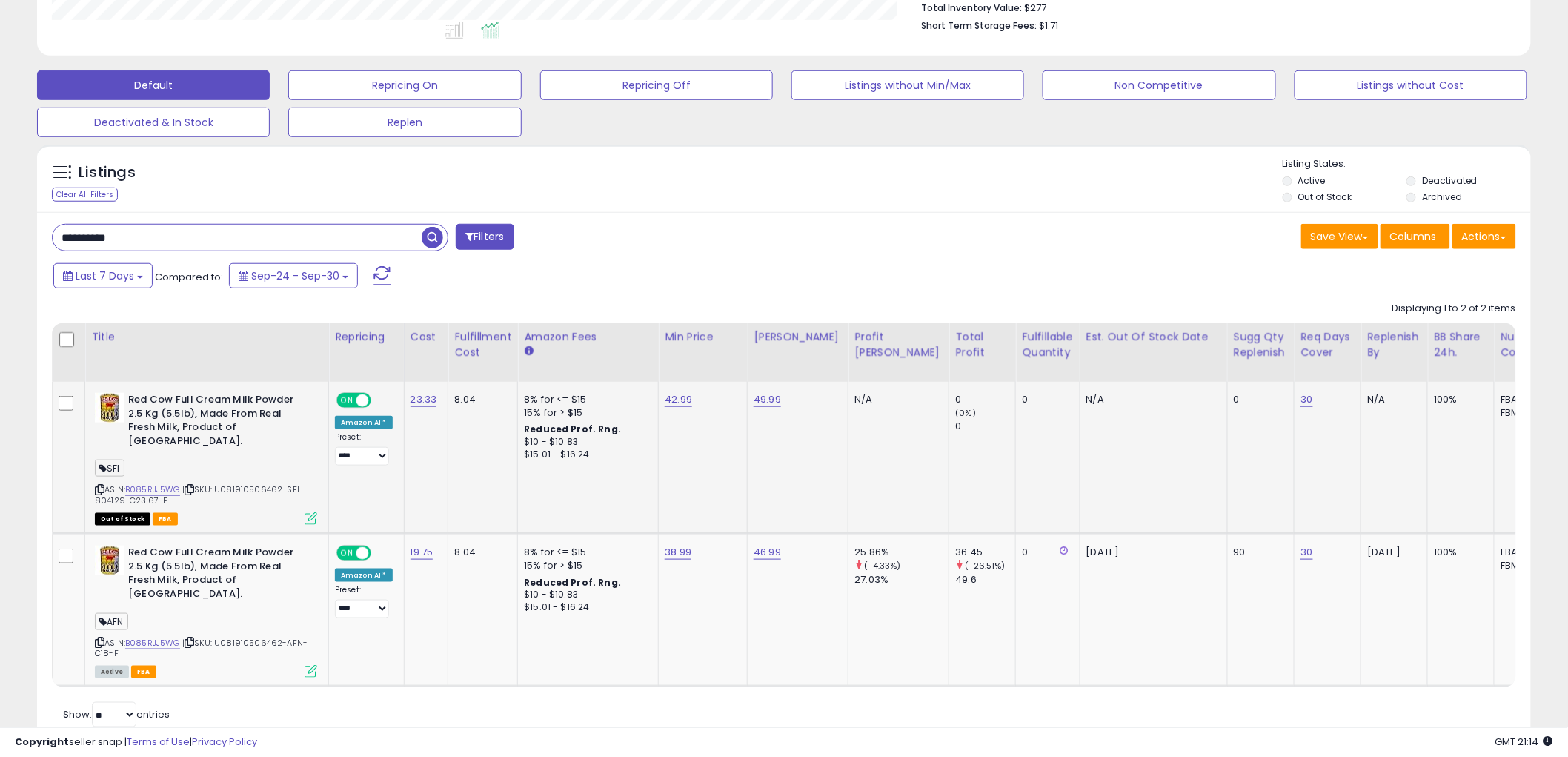
click at [100, 485] on icon at bounding box center [99, 489] width 10 height 8
click at [193, 485] on icon at bounding box center [189, 489] width 10 height 8
paste input "text"
type input "**********"
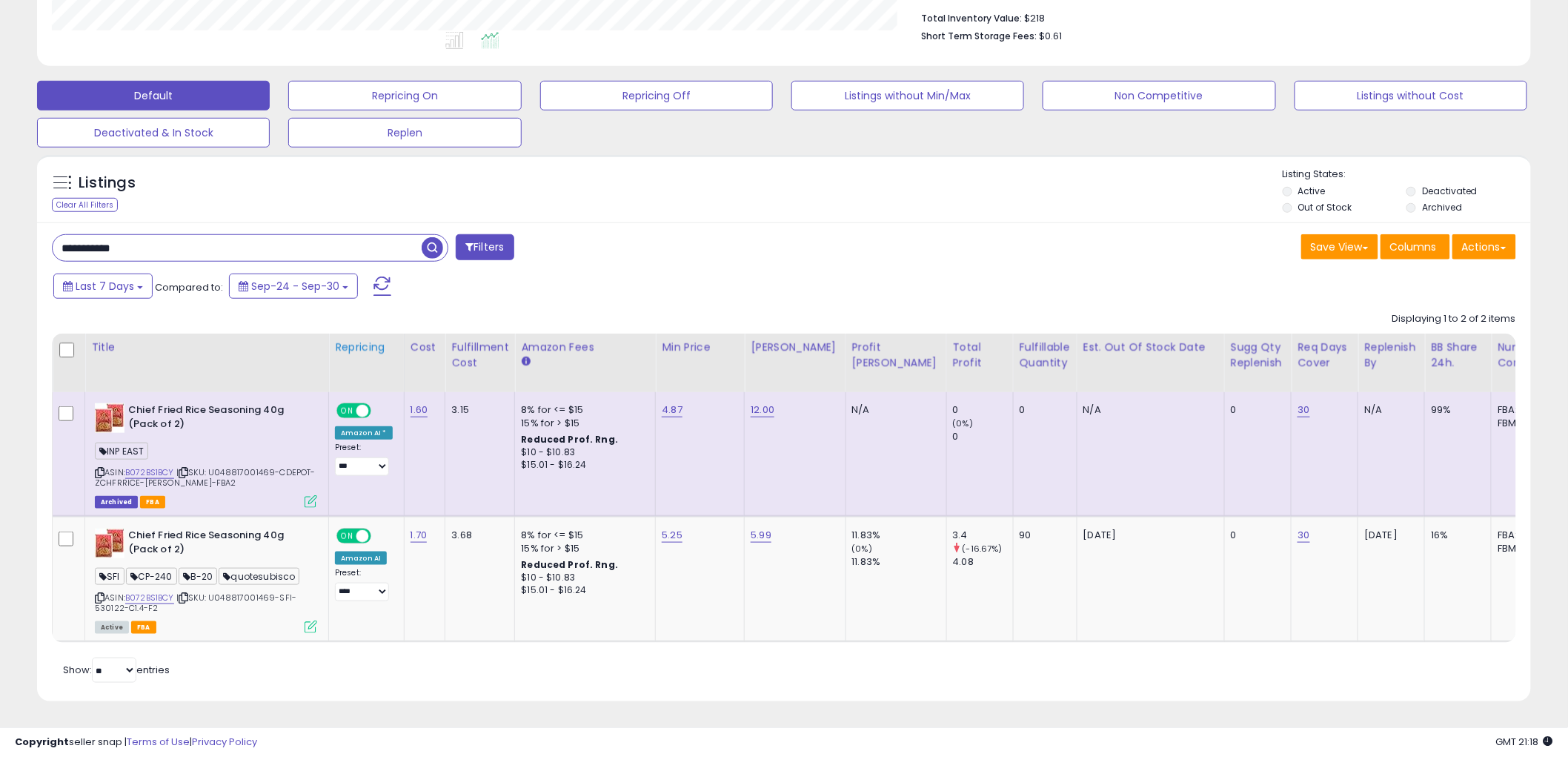
scroll to position [399, 0]
click at [479, 118] on button "Replen" at bounding box center [404, 132] width 233 height 30
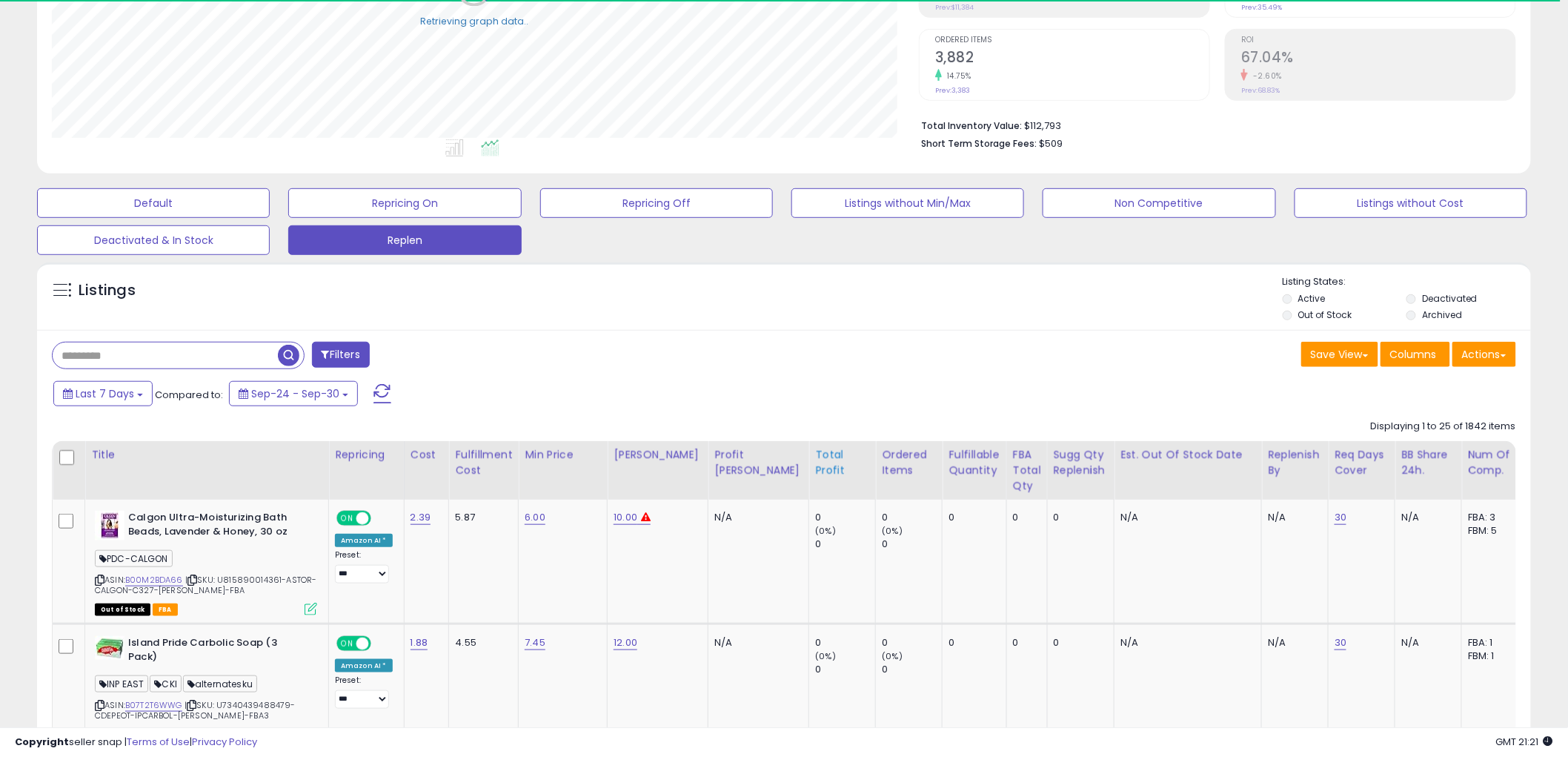
scroll to position [315, 0]
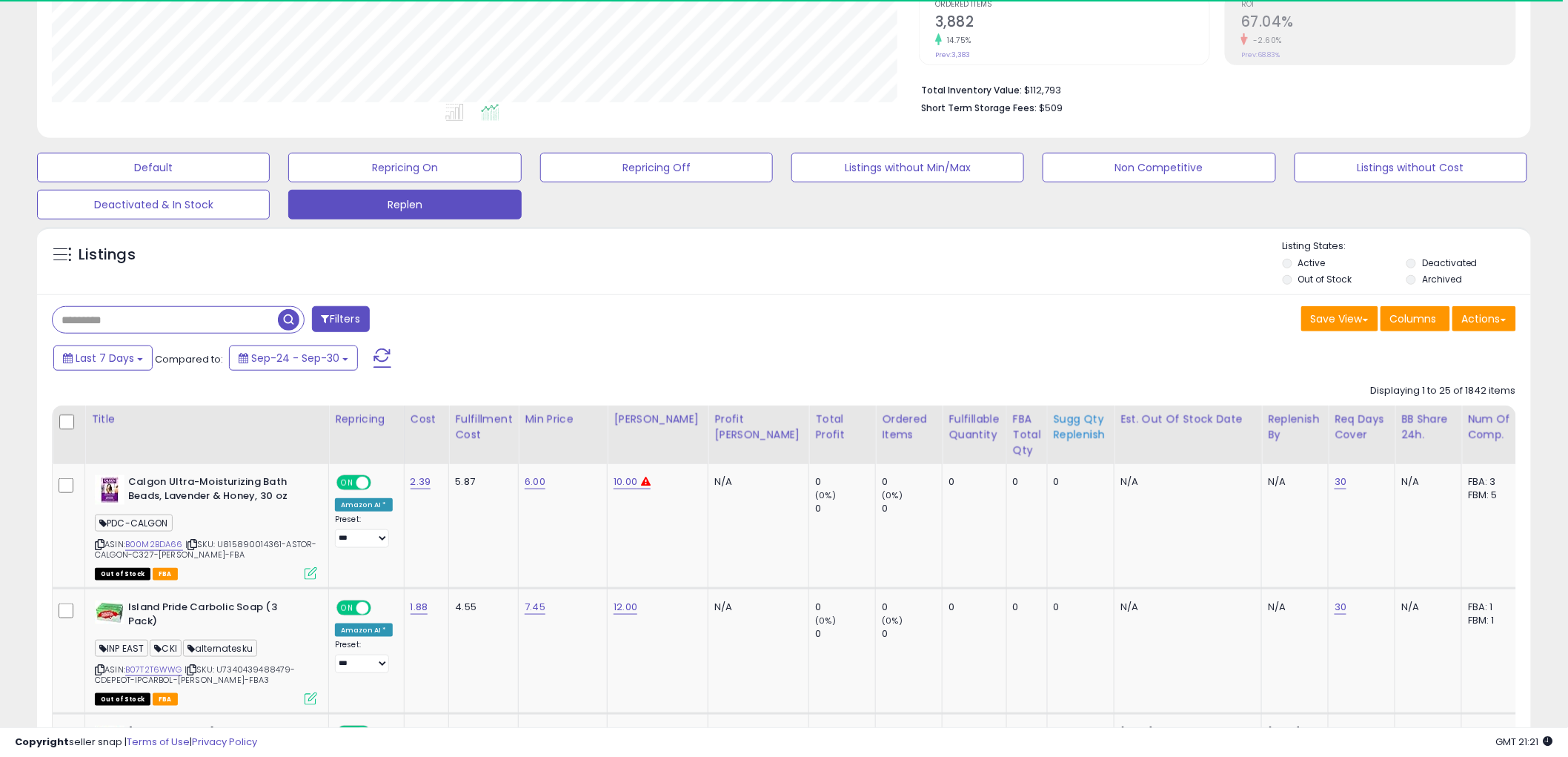
click at [1047, 443] on th "Sugg Qty Replenish" at bounding box center [1081, 435] width 68 height 58
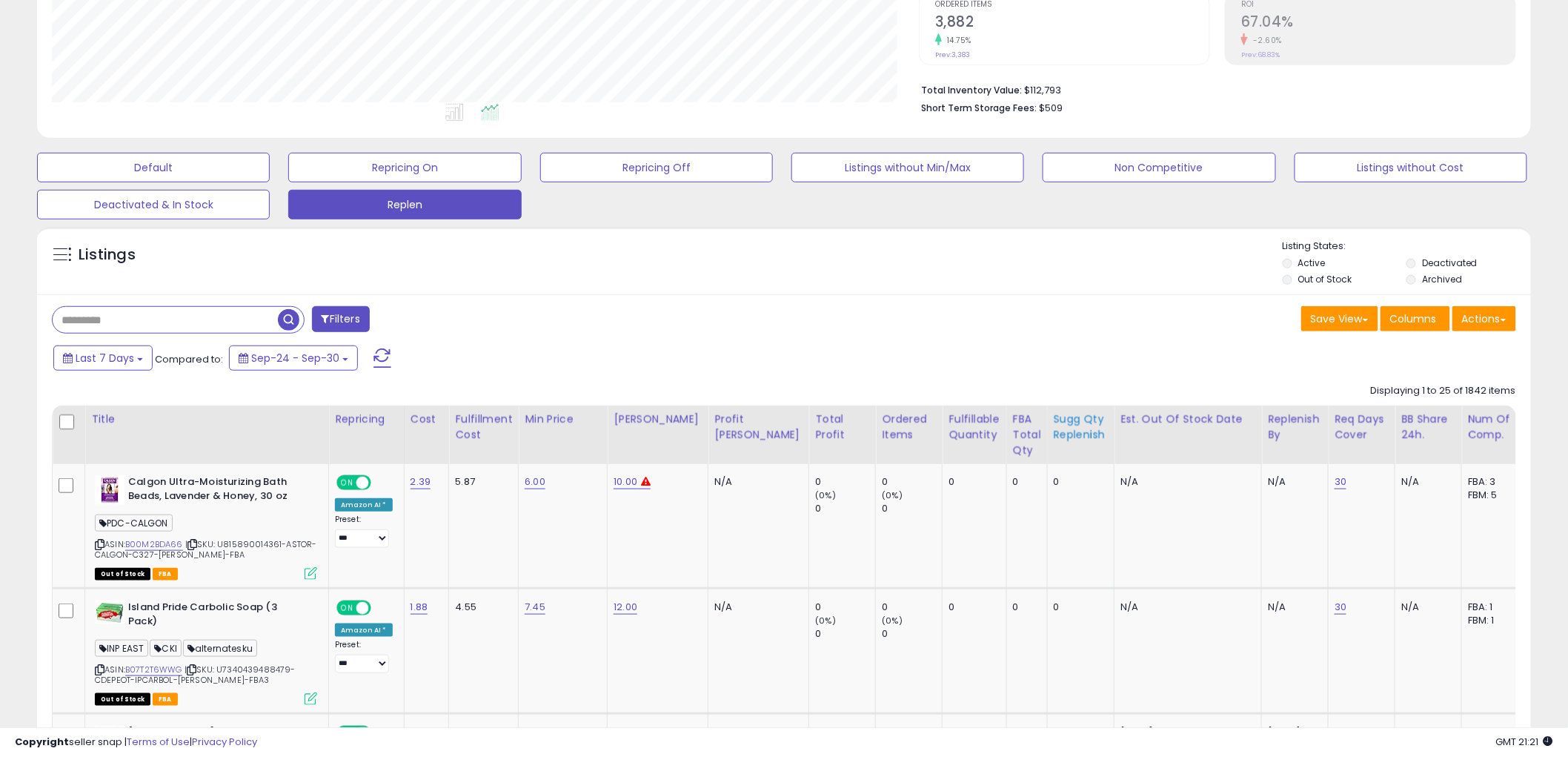
click at [1054, 440] on div "Sugg Qty Replenish" at bounding box center [1081, 427] width 55 height 31
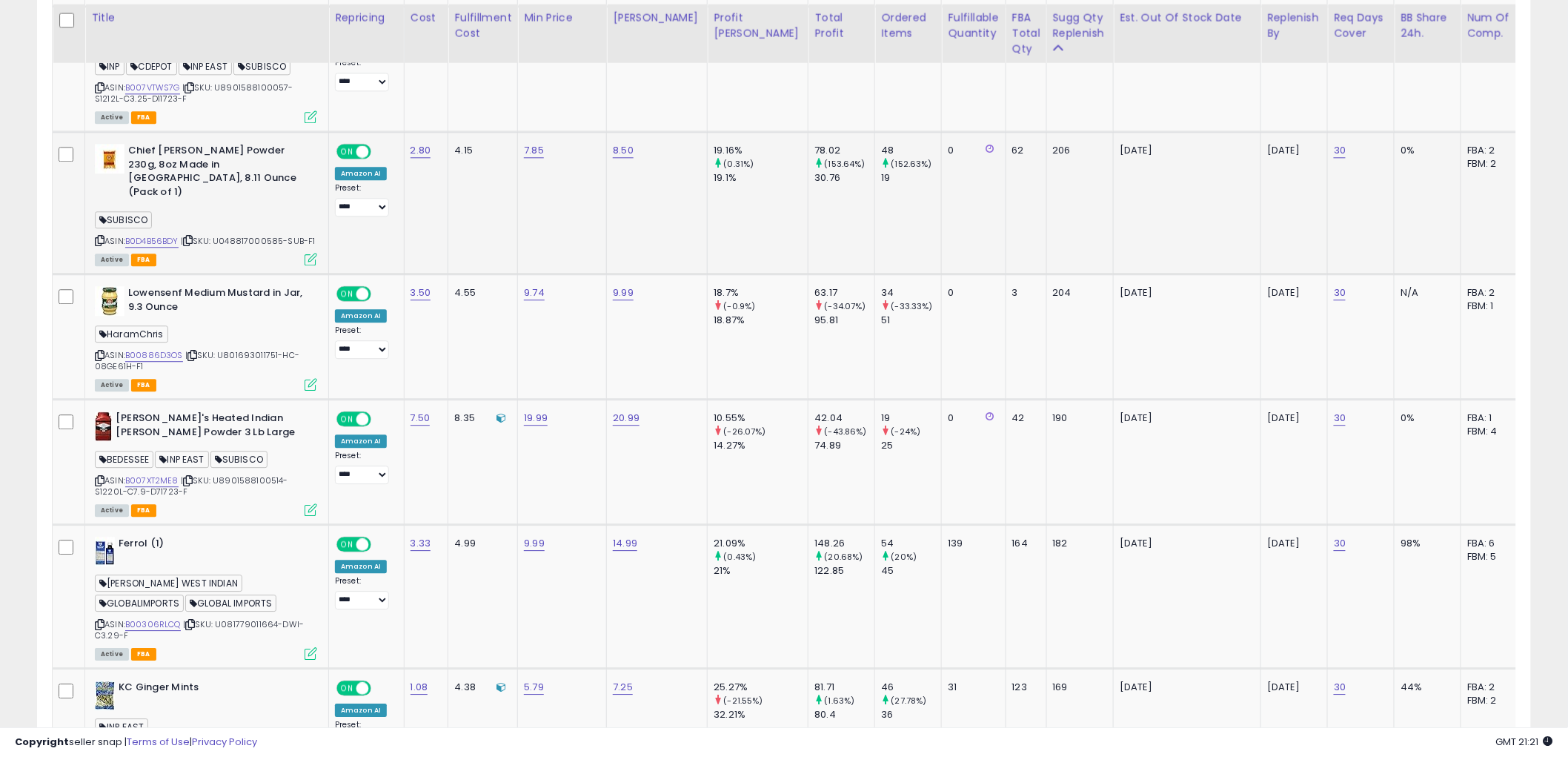
scroll to position [1550, 0]
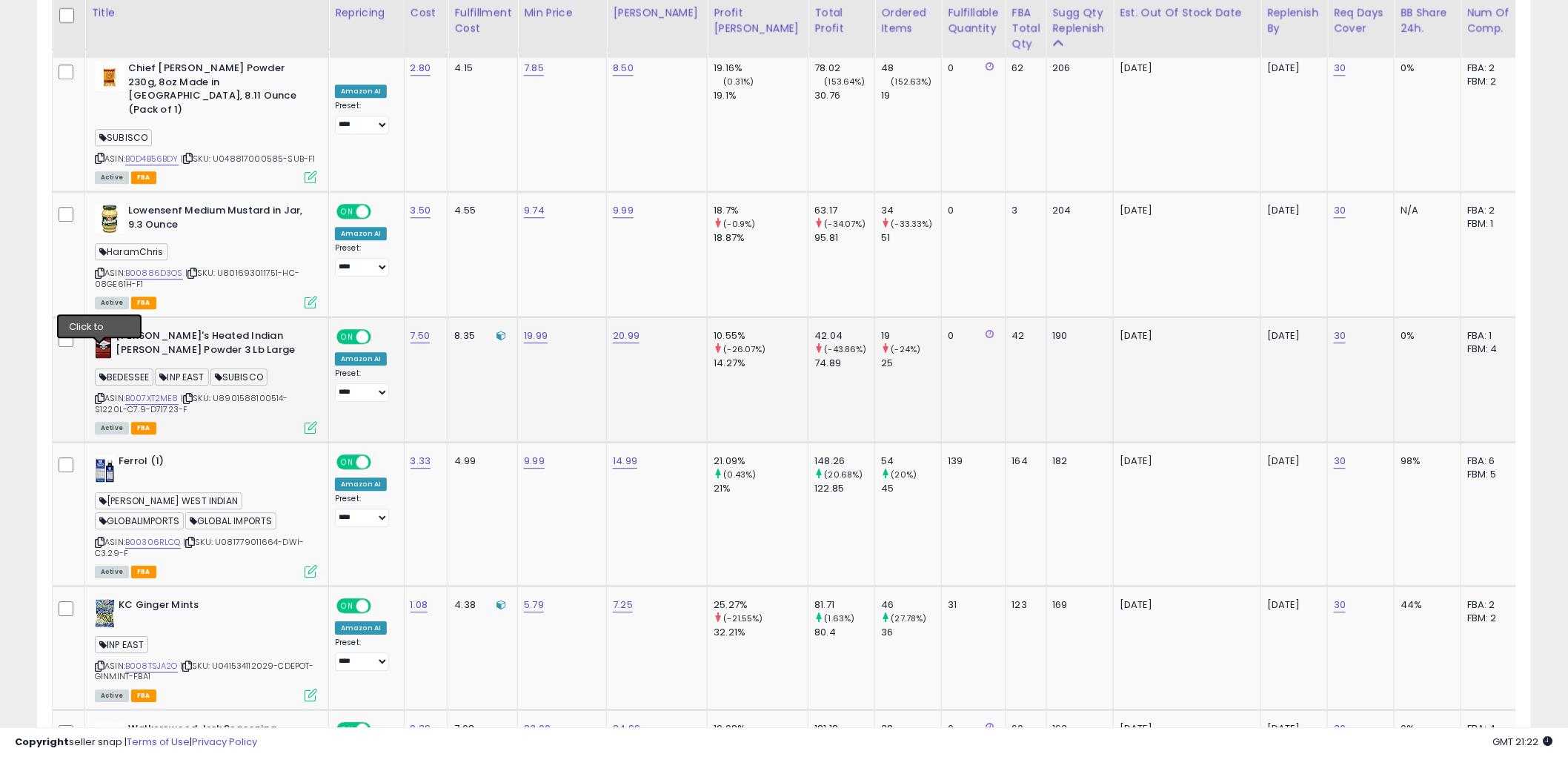
click at [98, 395] on icon at bounding box center [99, 399] width 10 height 8
click at [155, 392] on link "B007XT2ME8" at bounding box center [151, 399] width 53 height 12
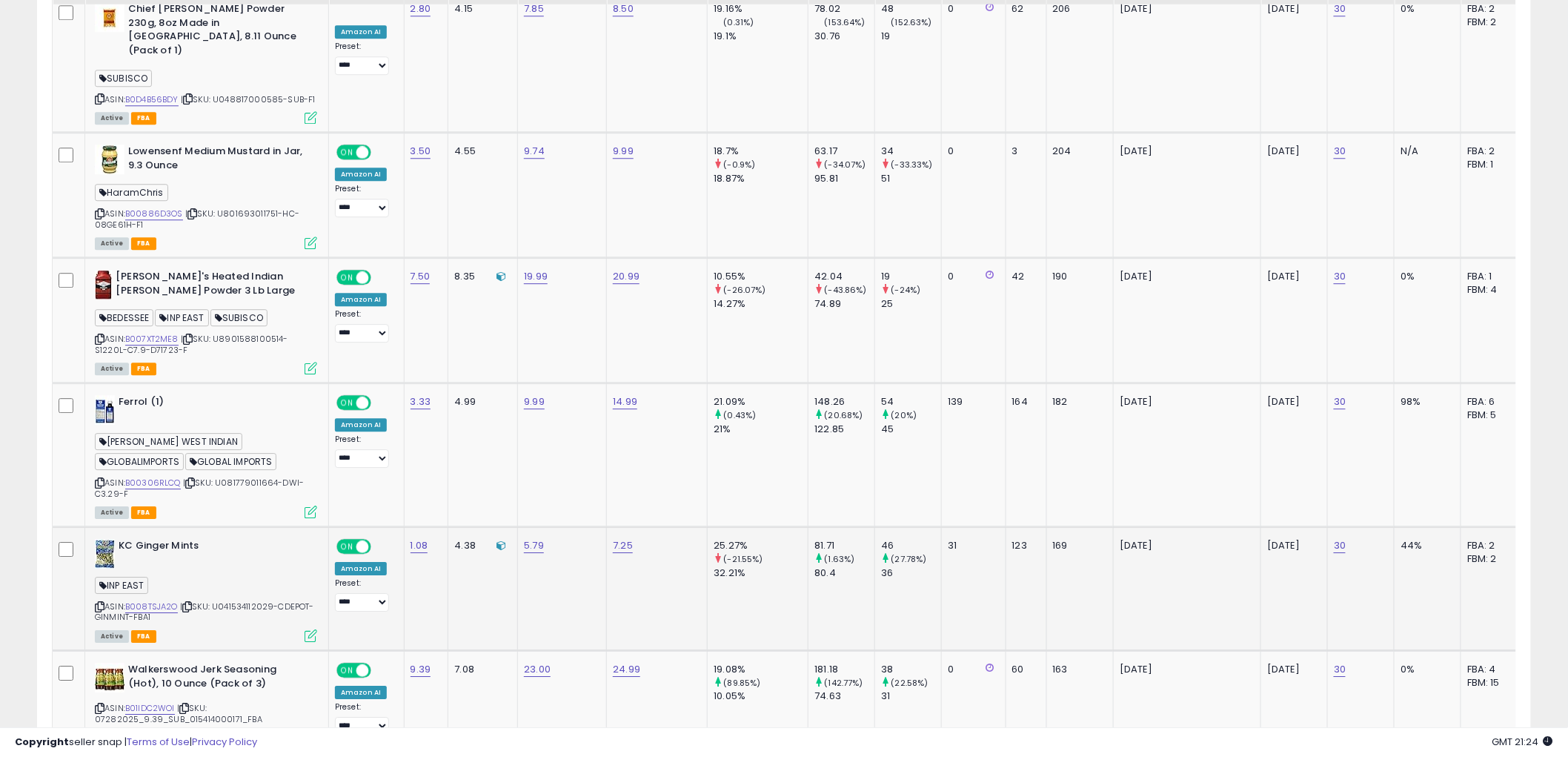
scroll to position [1632, 0]
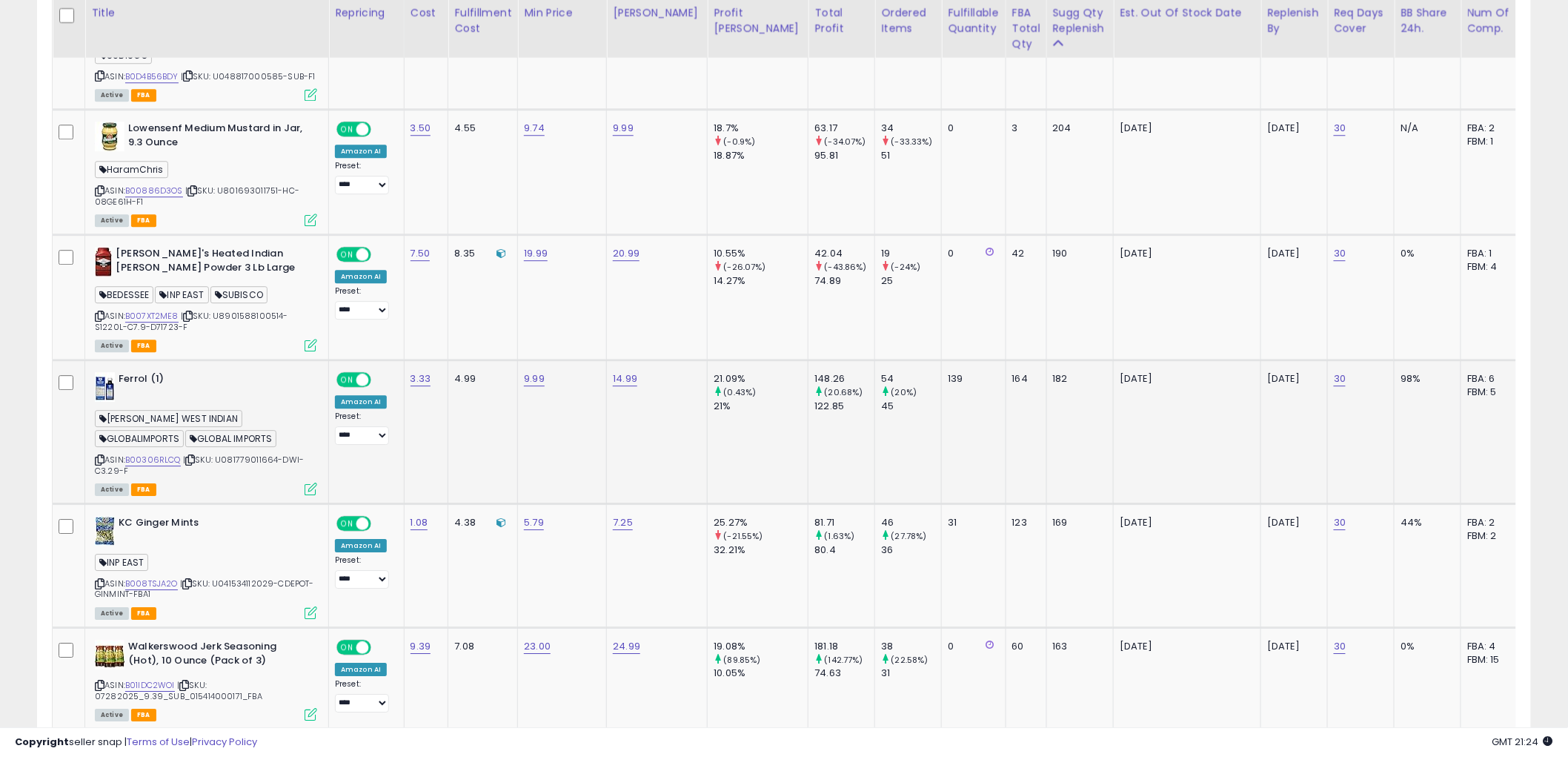
click at [97, 456] on icon at bounding box center [99, 460] width 10 height 8
click at [184, 430] on span "GLOBALIMPORTS" at bounding box center [139, 439] width 89 height 17
copy span "GLOBALIMPORTS"
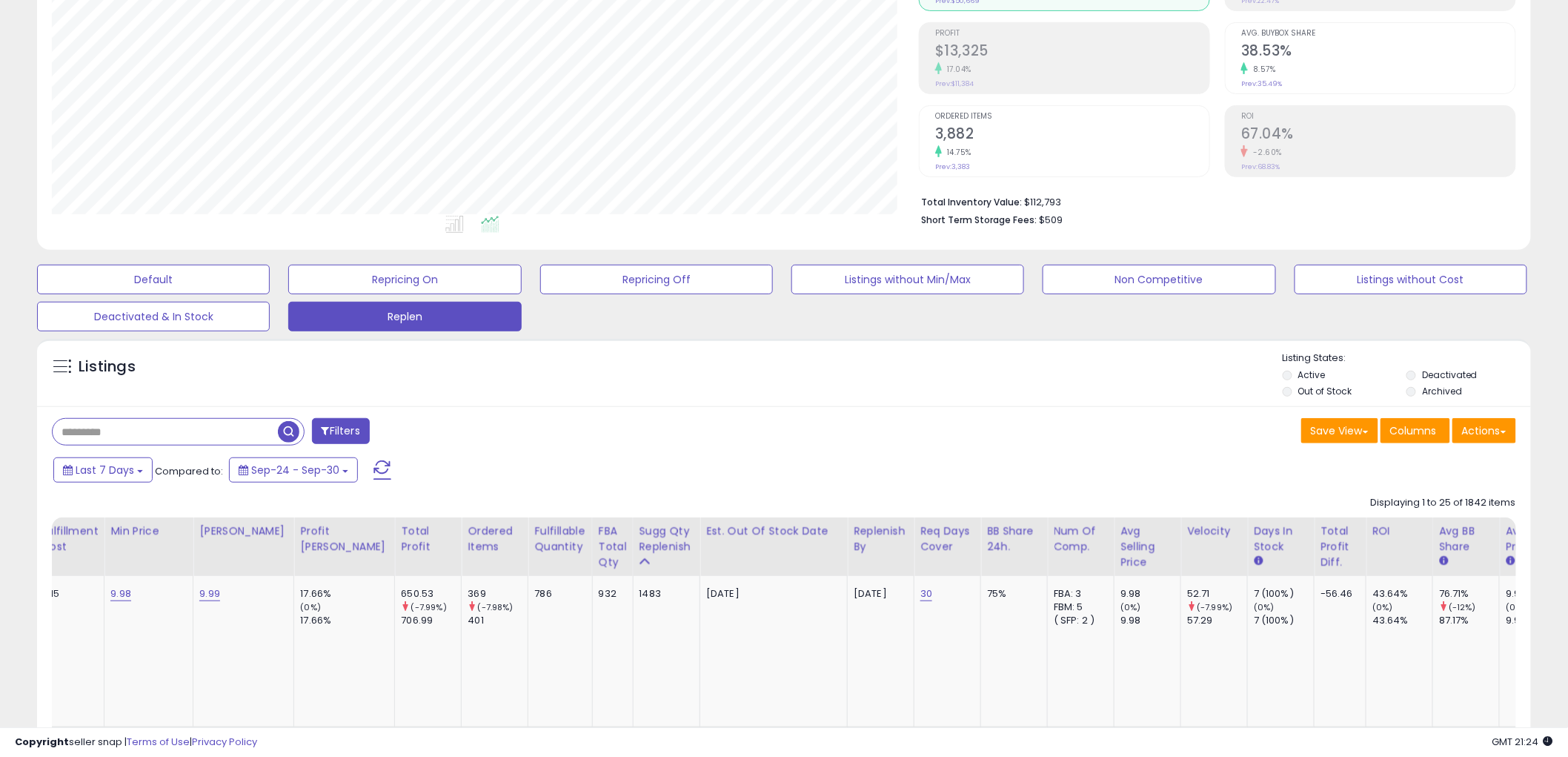
scroll to position [0, 0]
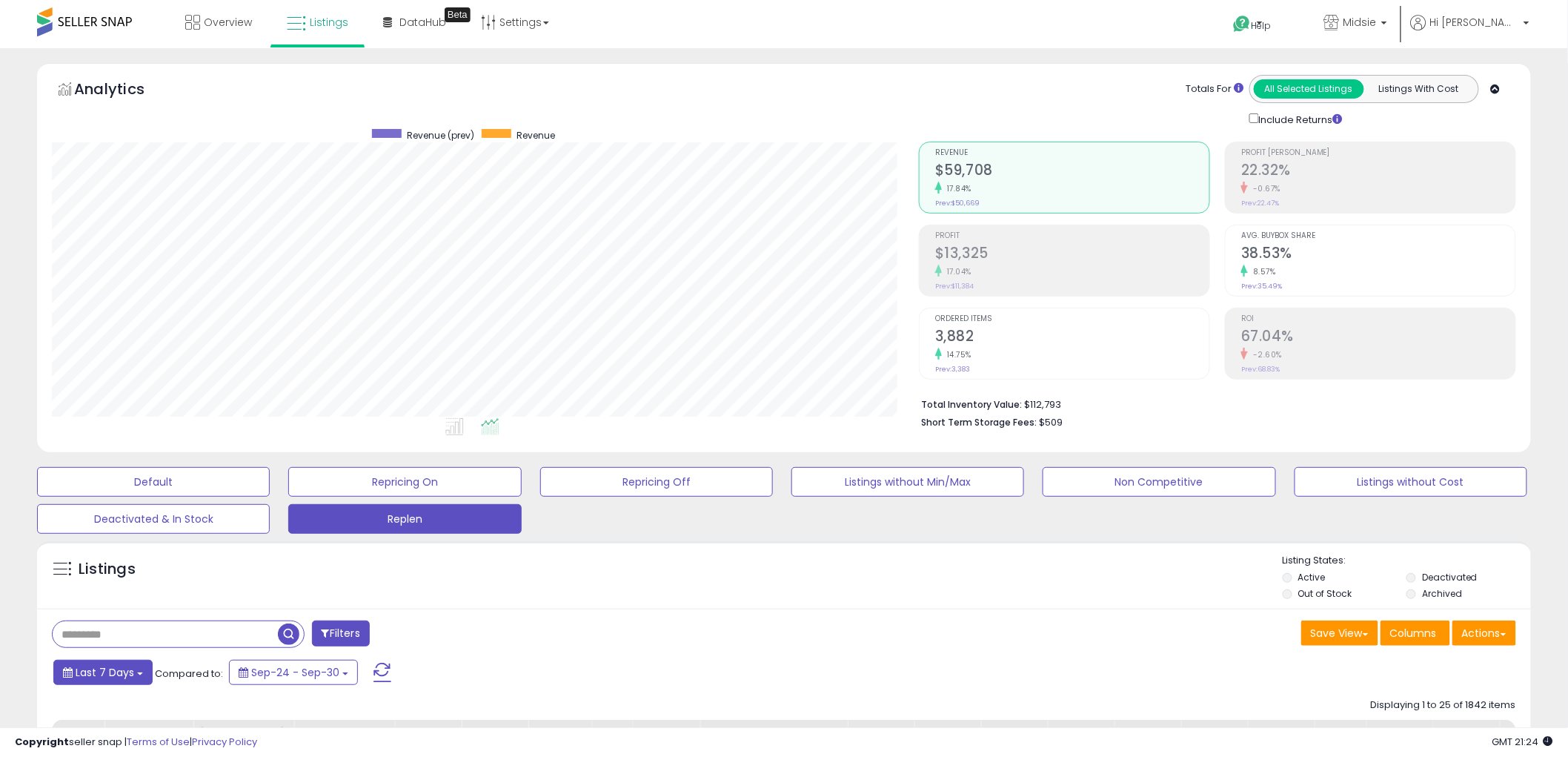
drag, startPoint x: 102, startPoint y: 675, endPoint x: 94, endPoint y: 672, distance: 8.5
click at [101, 675] on span "Last 7 Days" at bounding box center [105, 672] width 58 height 15
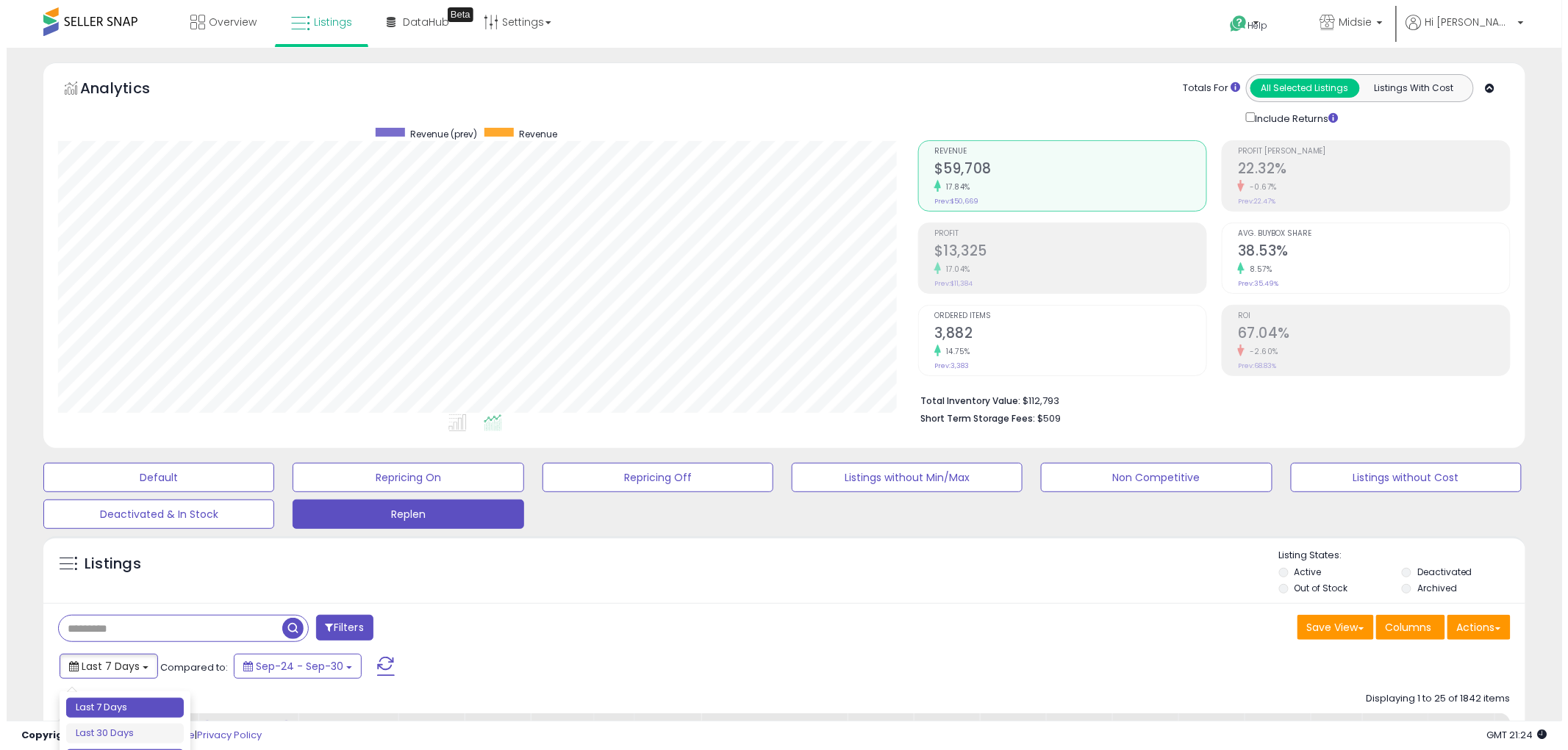
scroll to position [82, 0]
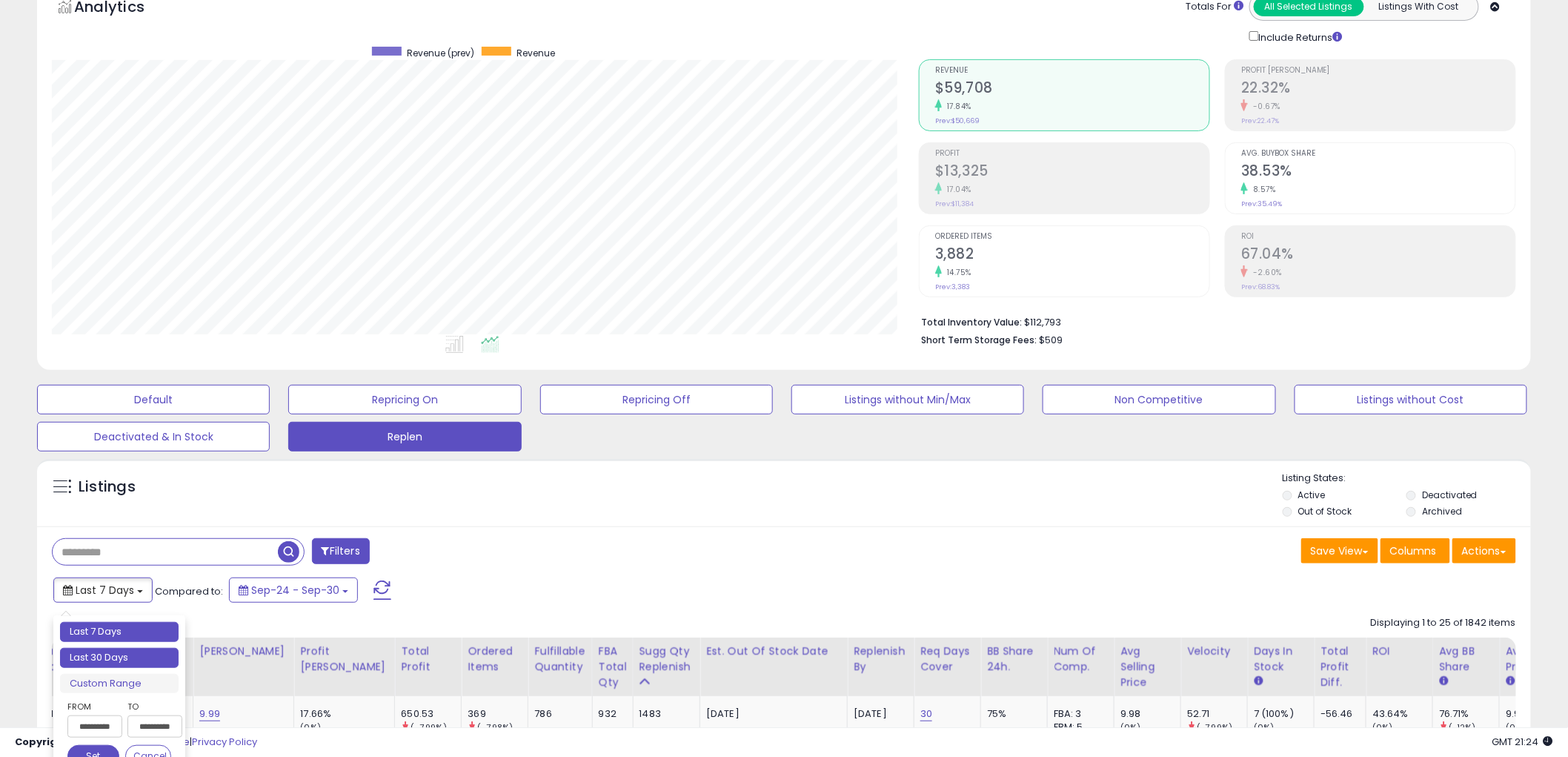
type input "**********"
click at [105, 659] on li "Last 30 Days" at bounding box center [119, 658] width 118 height 20
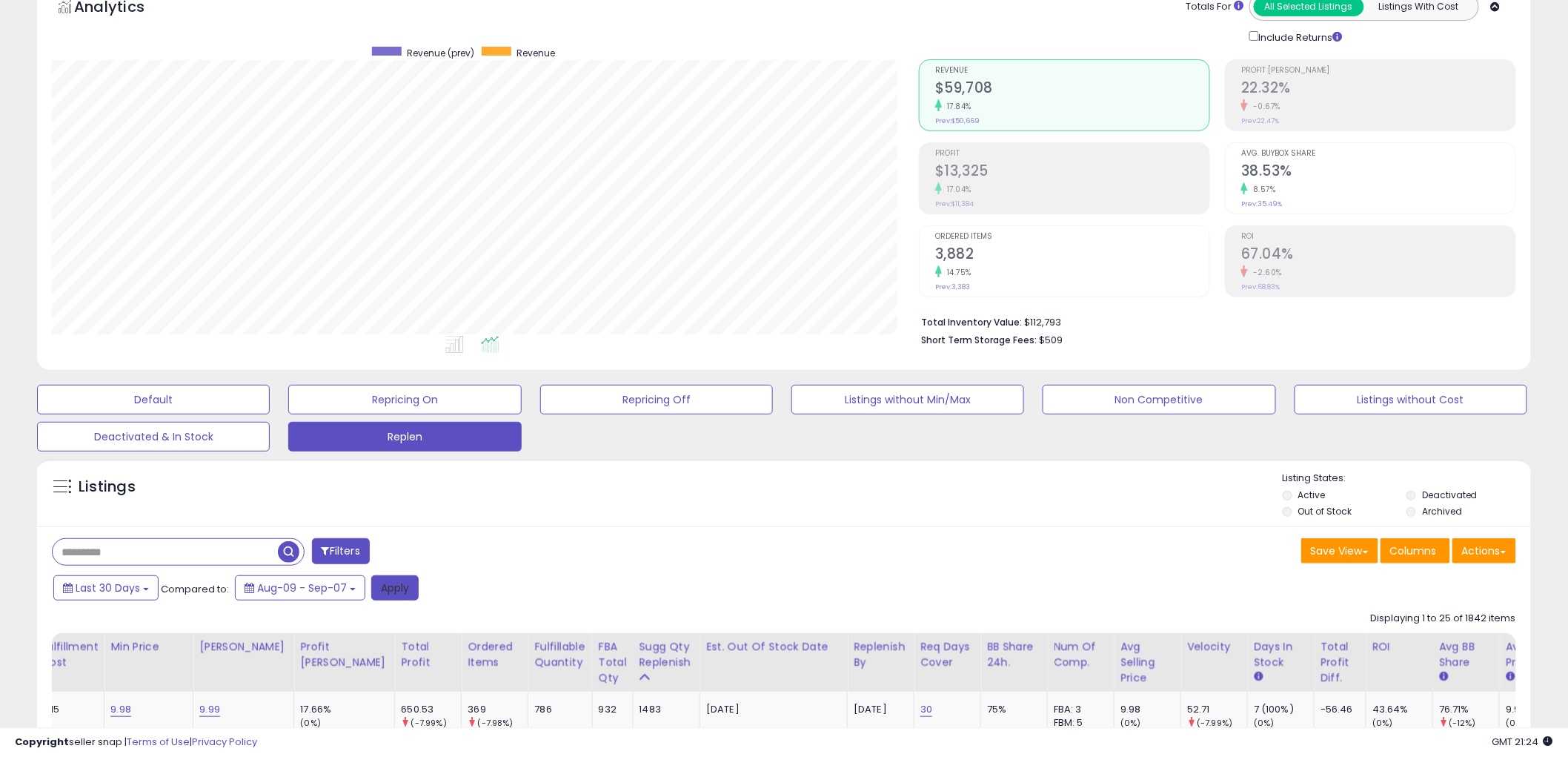
click at [401, 588] on button "Apply" at bounding box center [395, 588] width 48 height 25
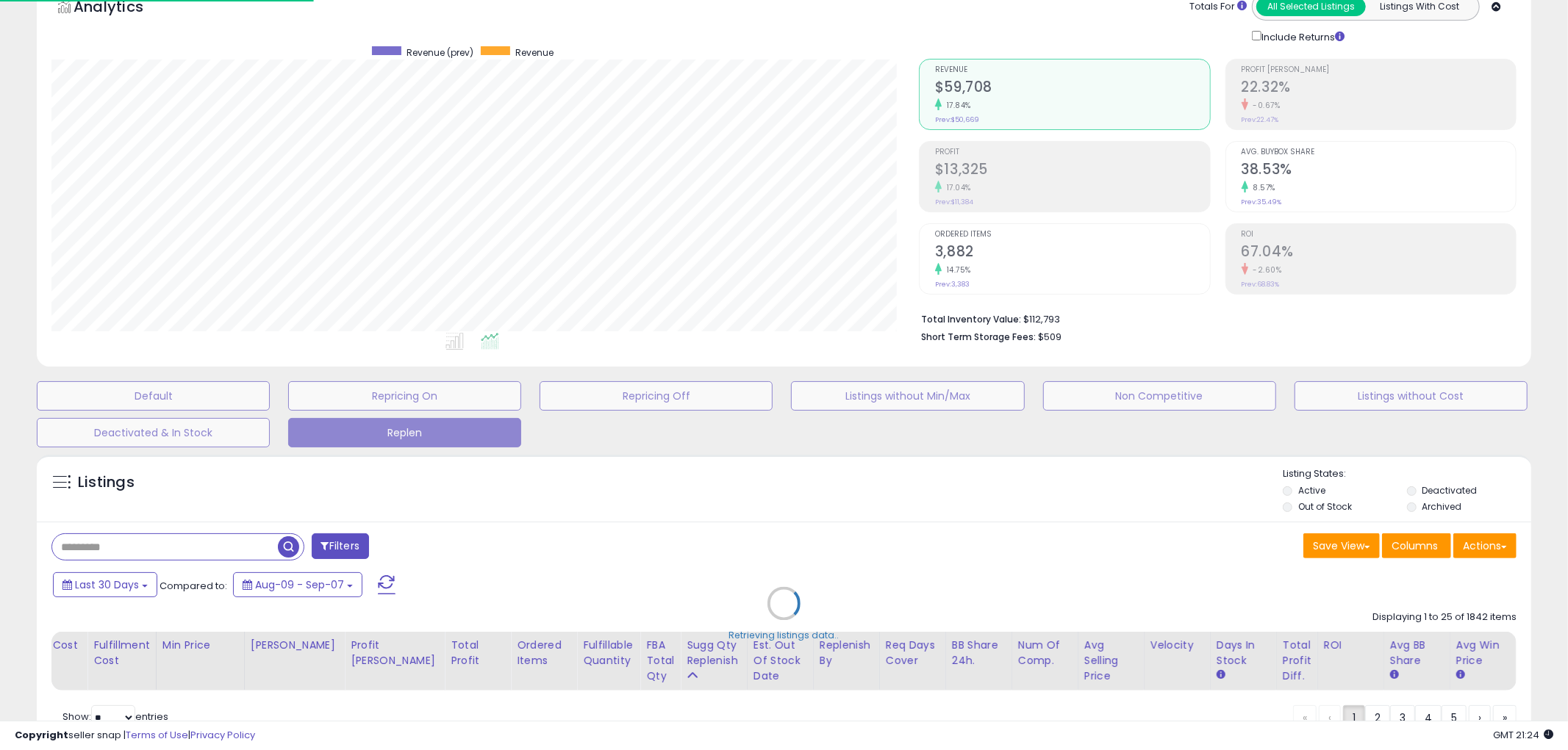
scroll to position [0, 88]
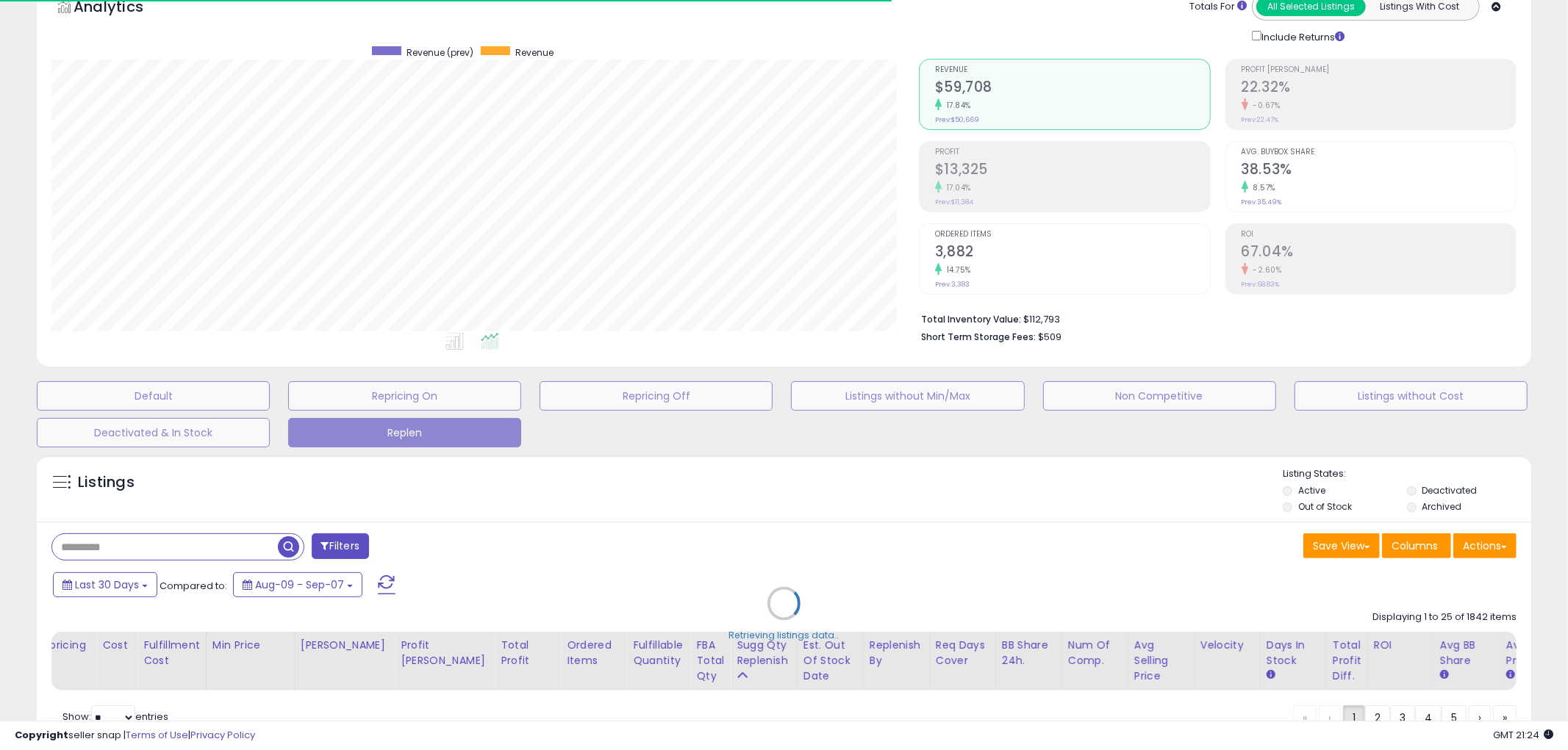
select select "*"
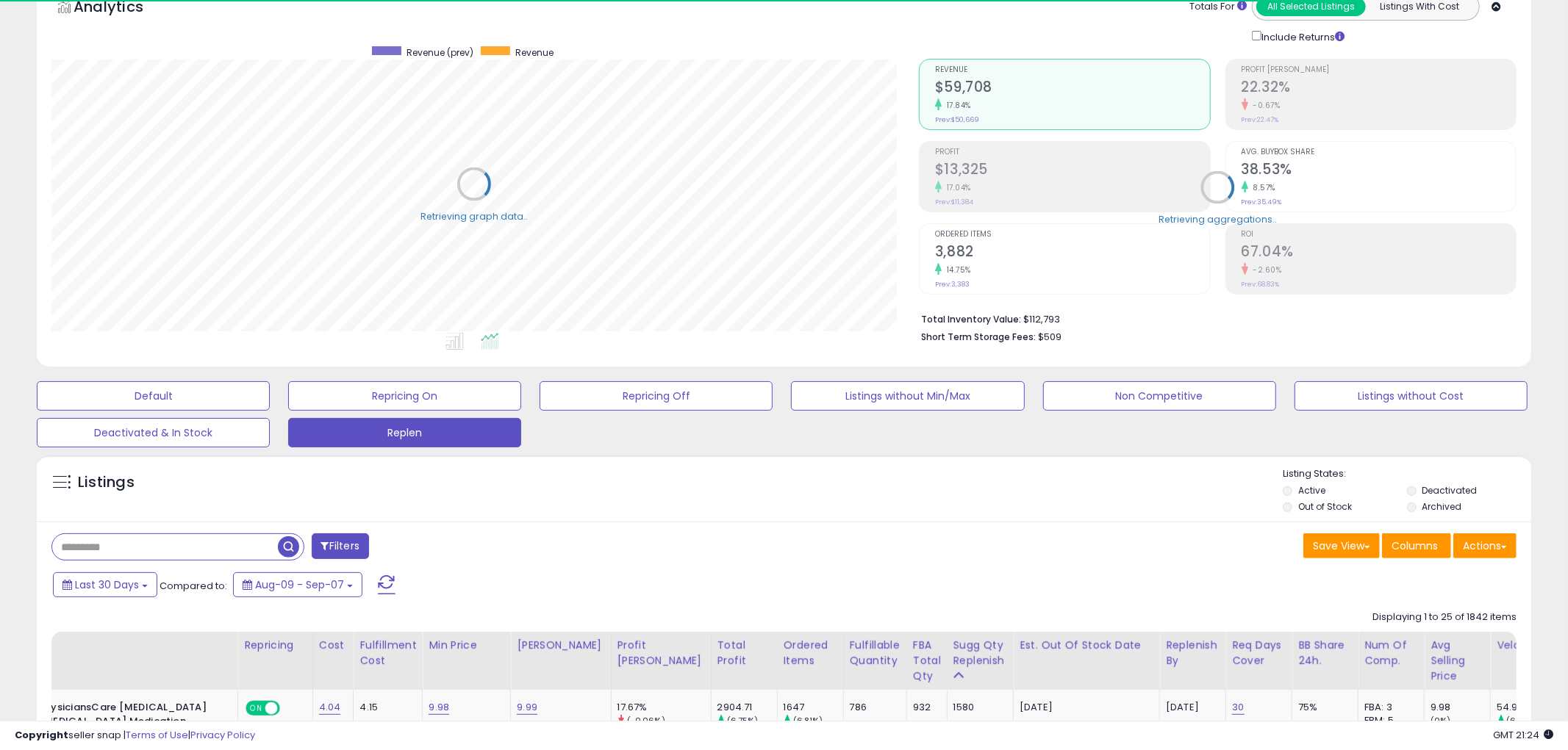
click at [339, 552] on button "Filters" at bounding box center [340, 546] width 57 height 26
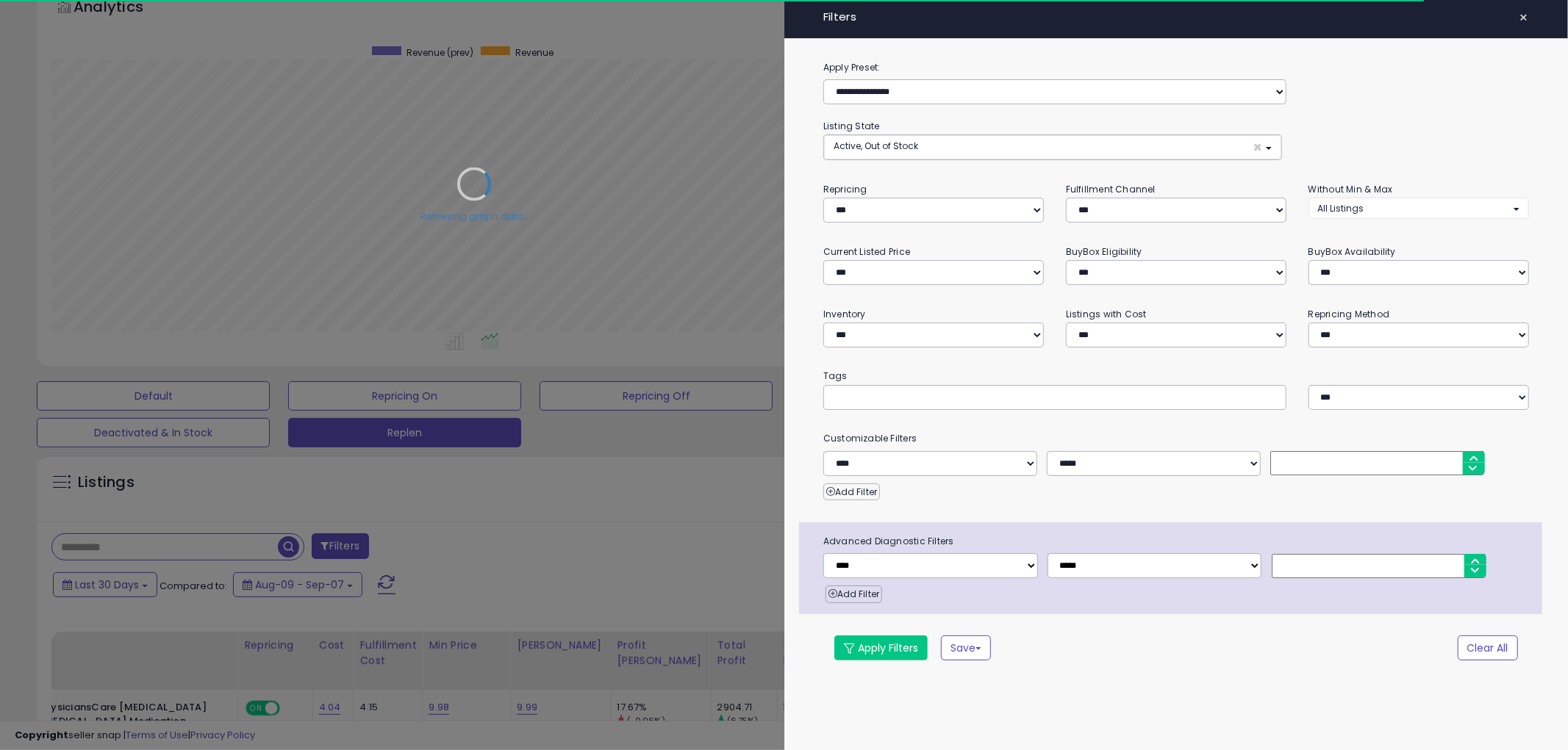
click at [927, 412] on div "**********" at bounding box center [1176, 370] width 784 height 621
click at [924, 404] on div at bounding box center [1054, 397] width 463 height 25
paste input "**********"
type input "**********"
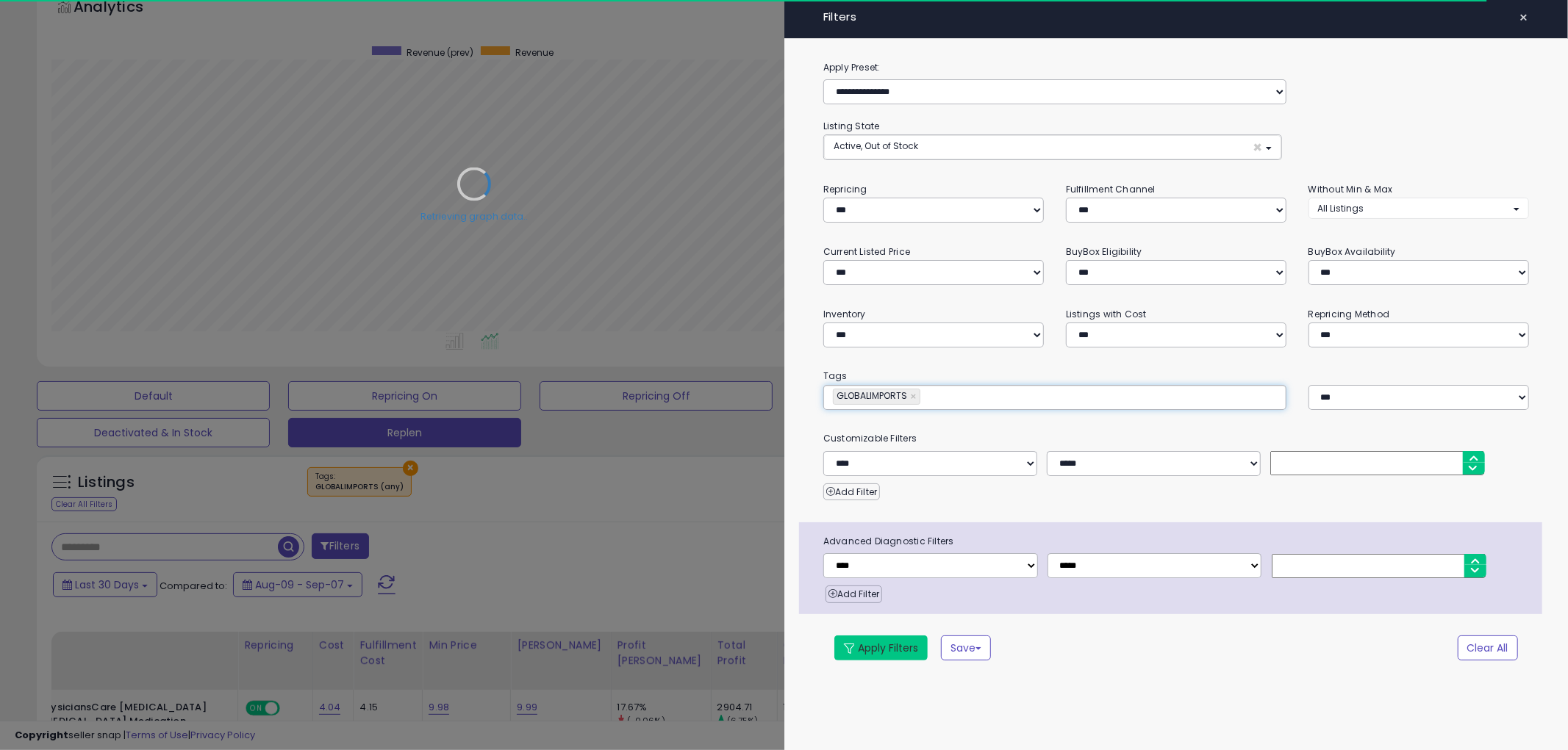
click at [882, 649] on button "Apply Filters" at bounding box center [881, 648] width 93 height 25
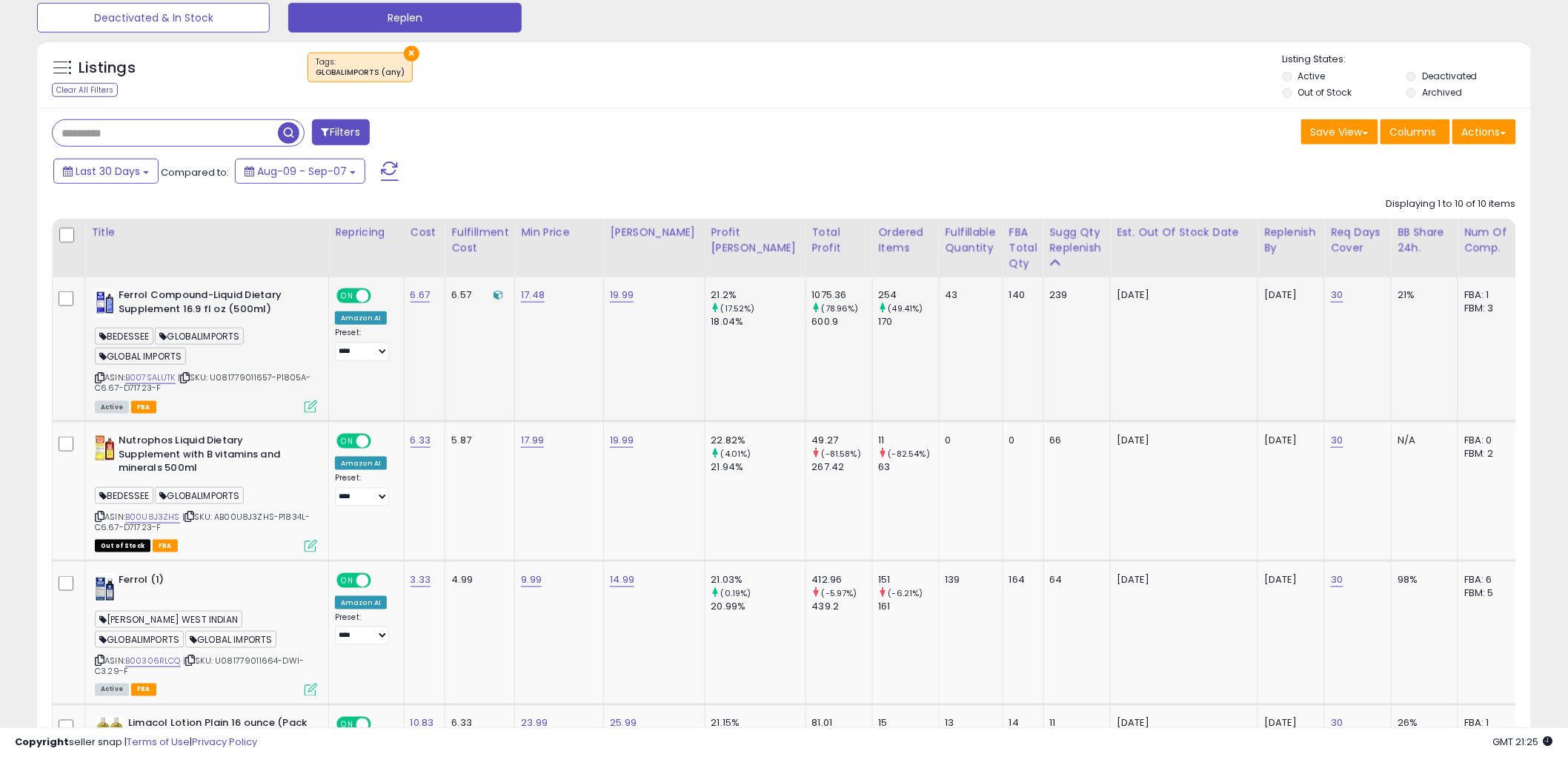
scroll to position [576, 0]
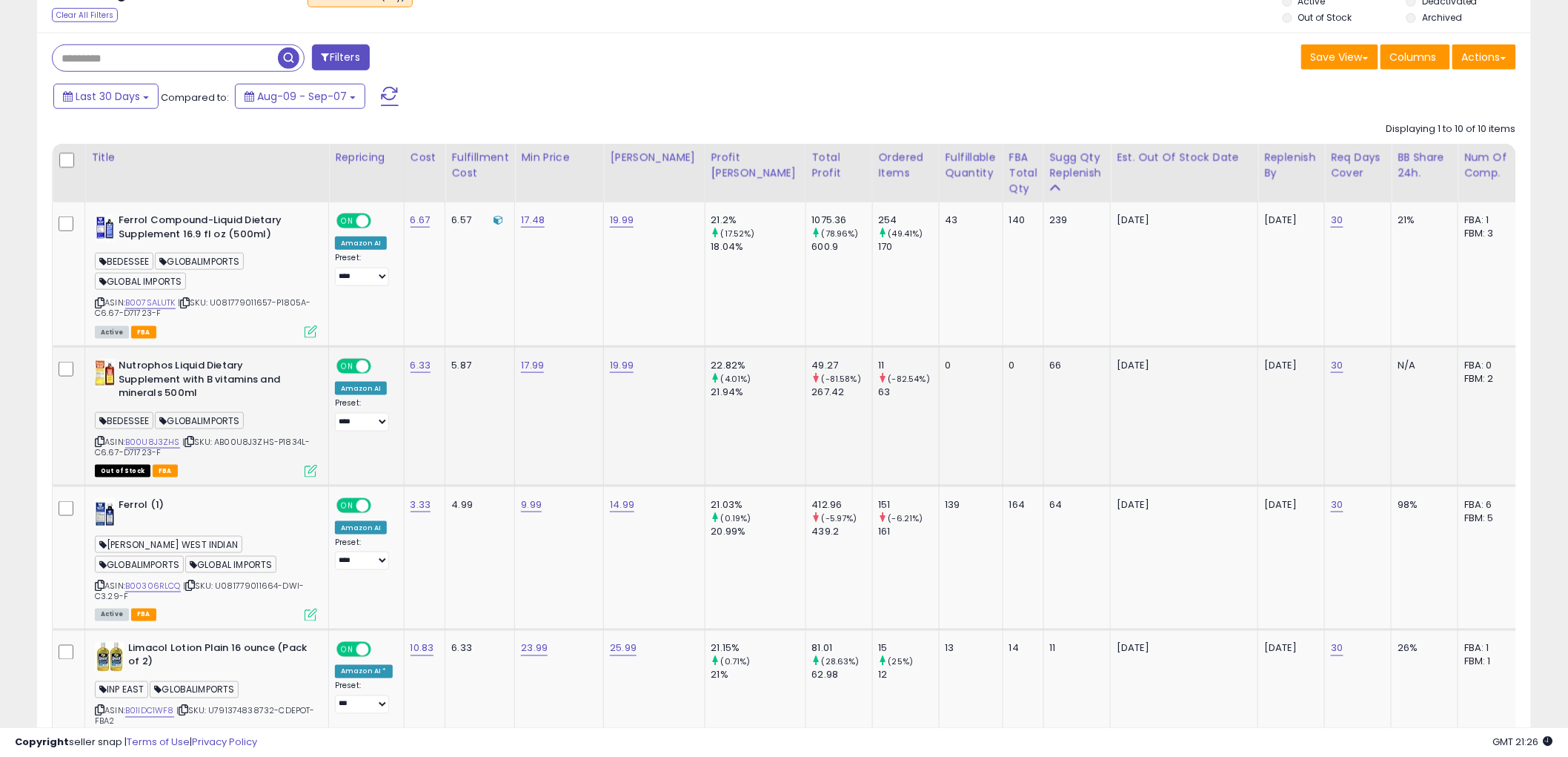
click at [102, 440] on icon at bounding box center [99, 442] width 10 height 8
click at [96, 438] on icon at bounding box center [99, 442] width 10 height 8
drag, startPoint x: 95, startPoint y: 581, endPoint x: 131, endPoint y: 499, distance: 89.6
click at [97, 582] on icon at bounding box center [99, 585] width 10 height 8
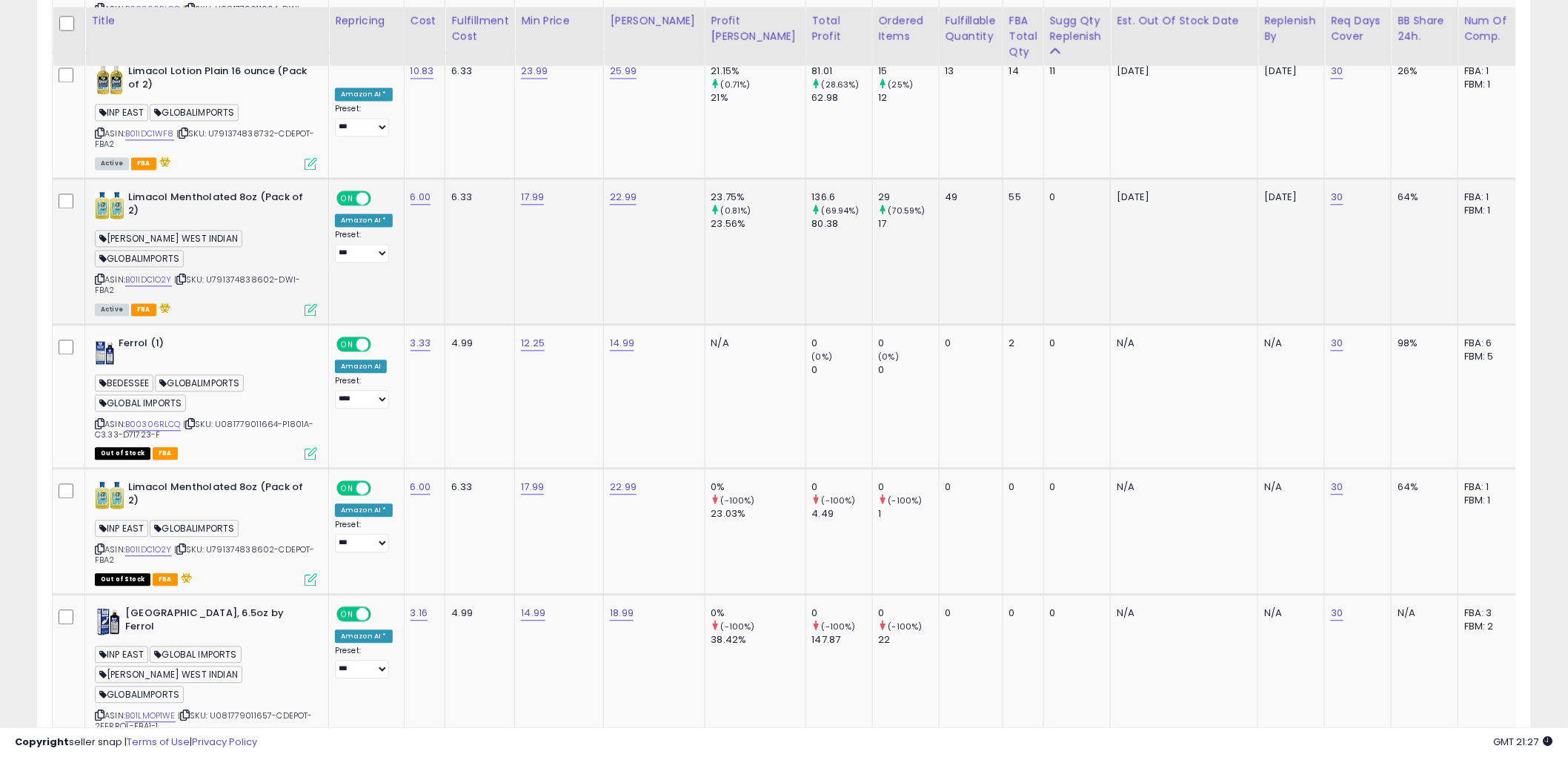
scroll to position [1236, 0]
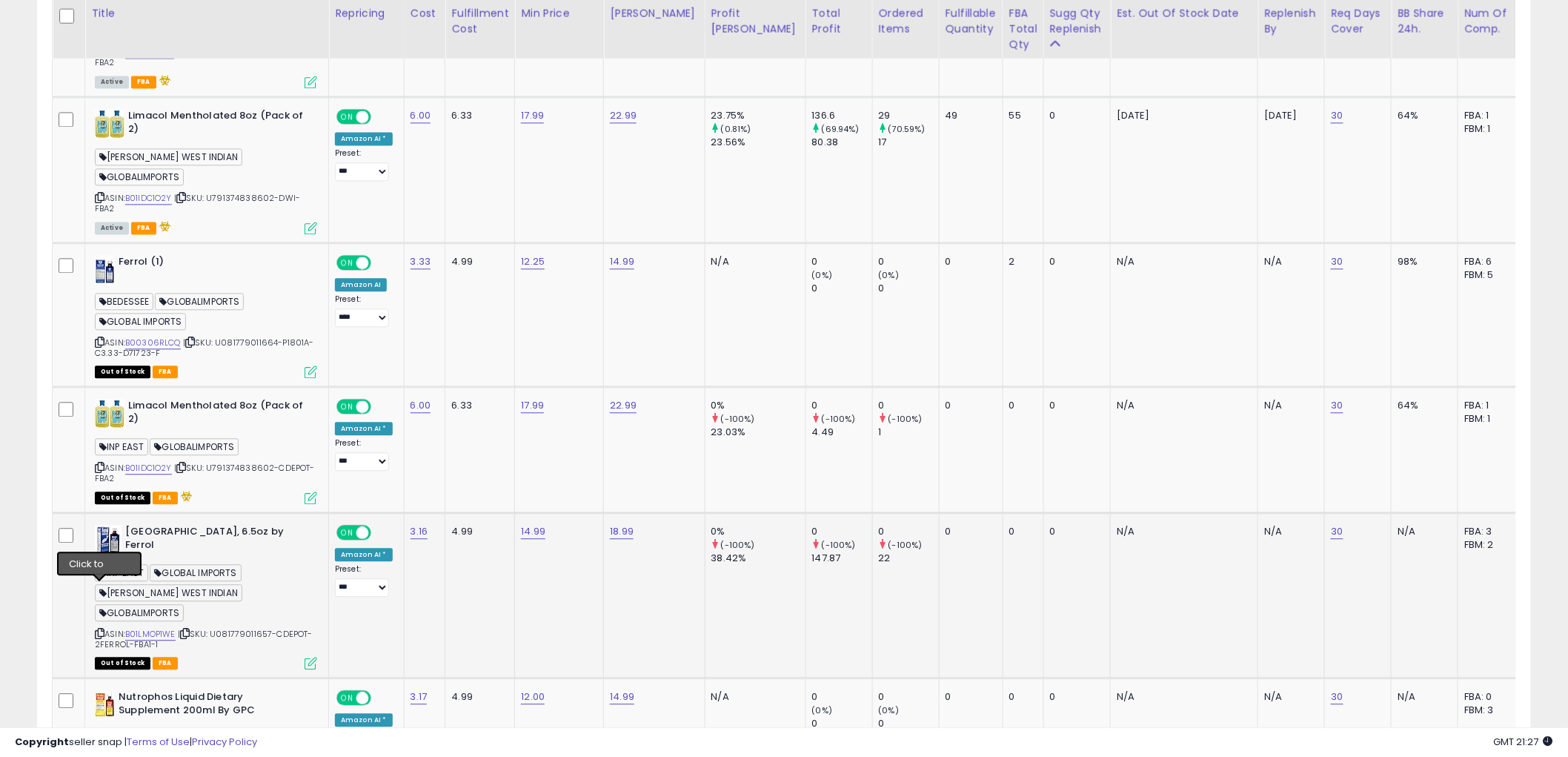
click at [101, 629] on icon at bounding box center [99, 633] width 10 height 8
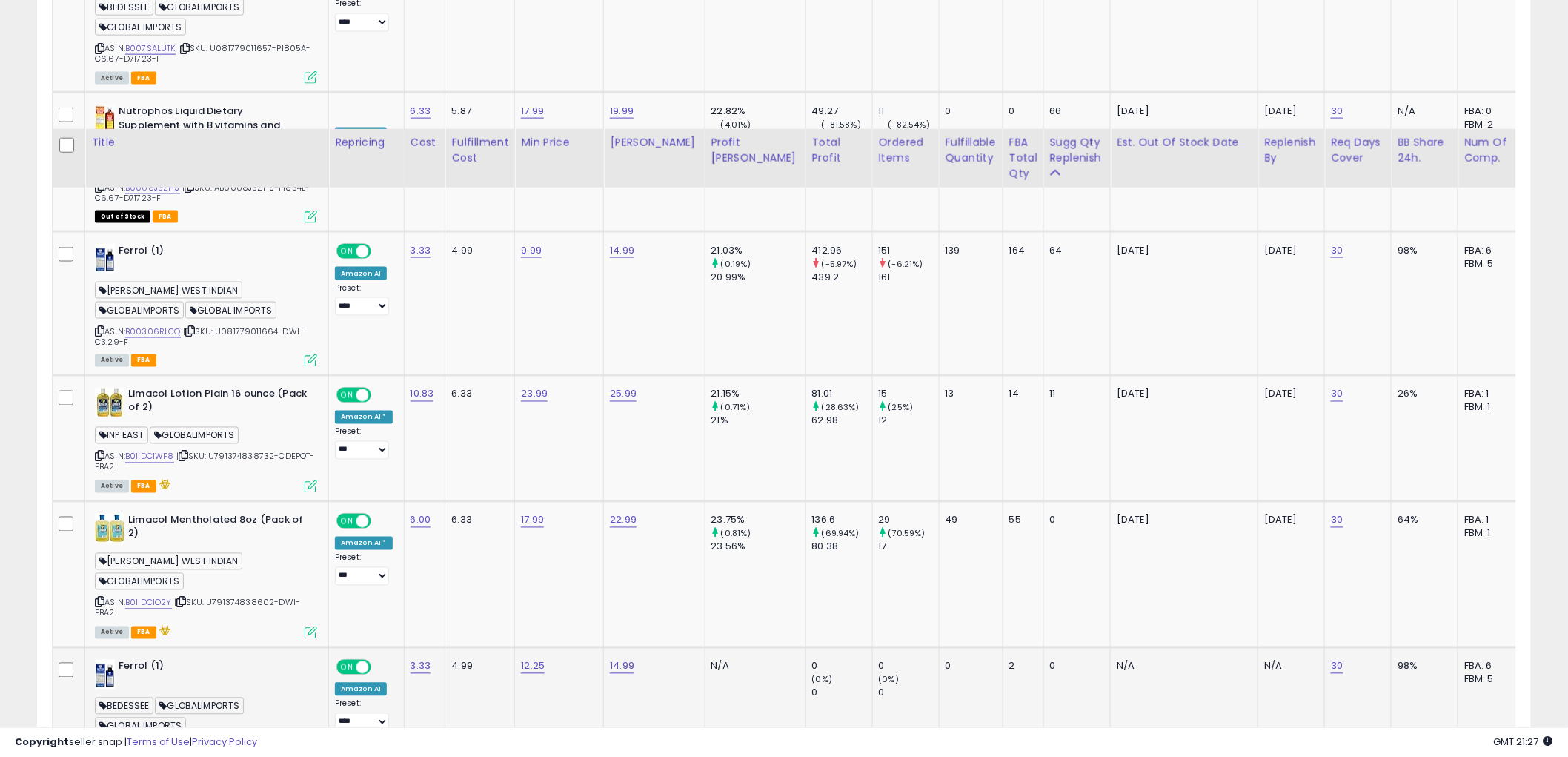
scroll to position [824, 0]
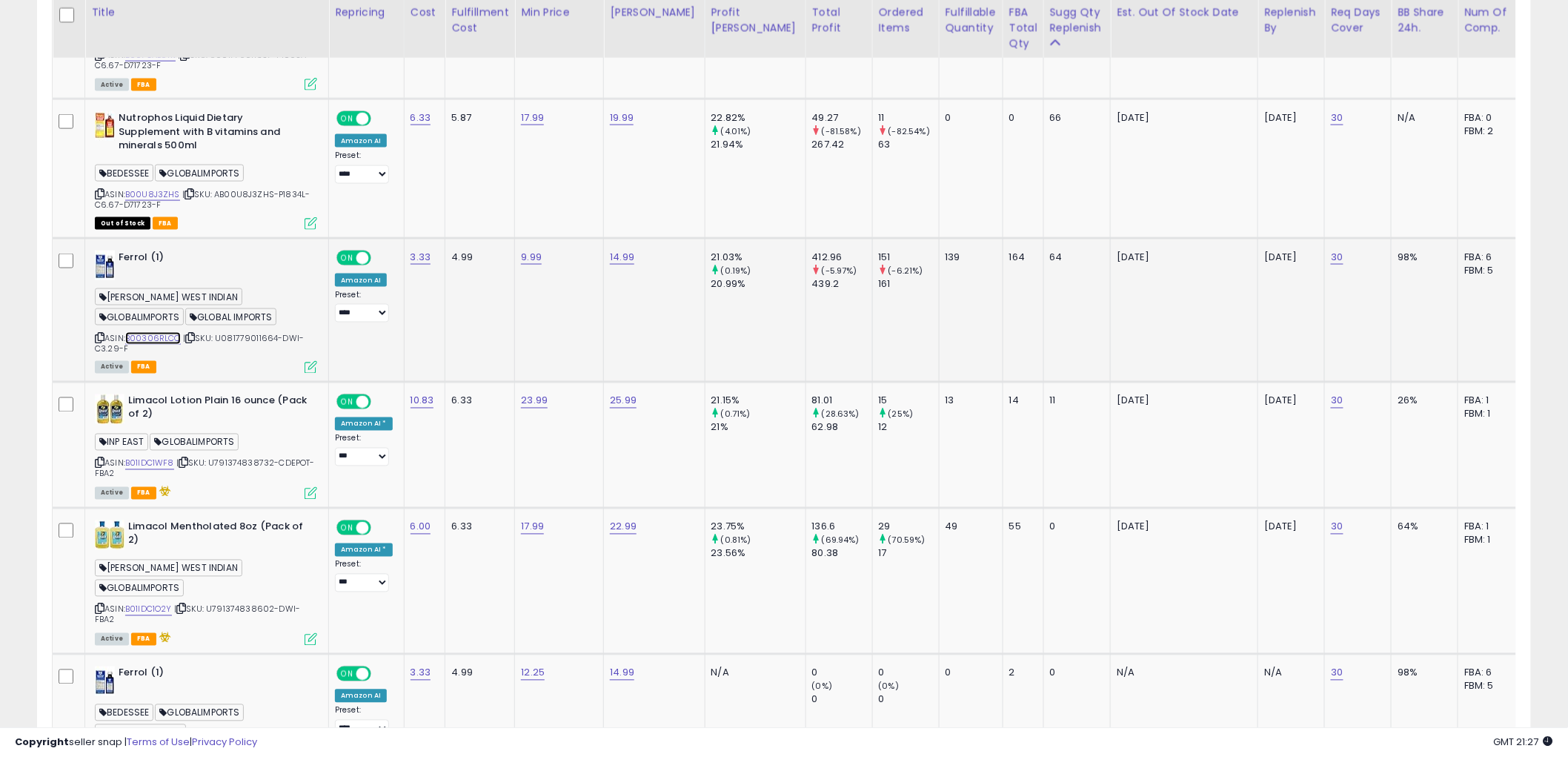
click at [158, 341] on link "B00306RLCQ" at bounding box center [153, 338] width 55 height 12
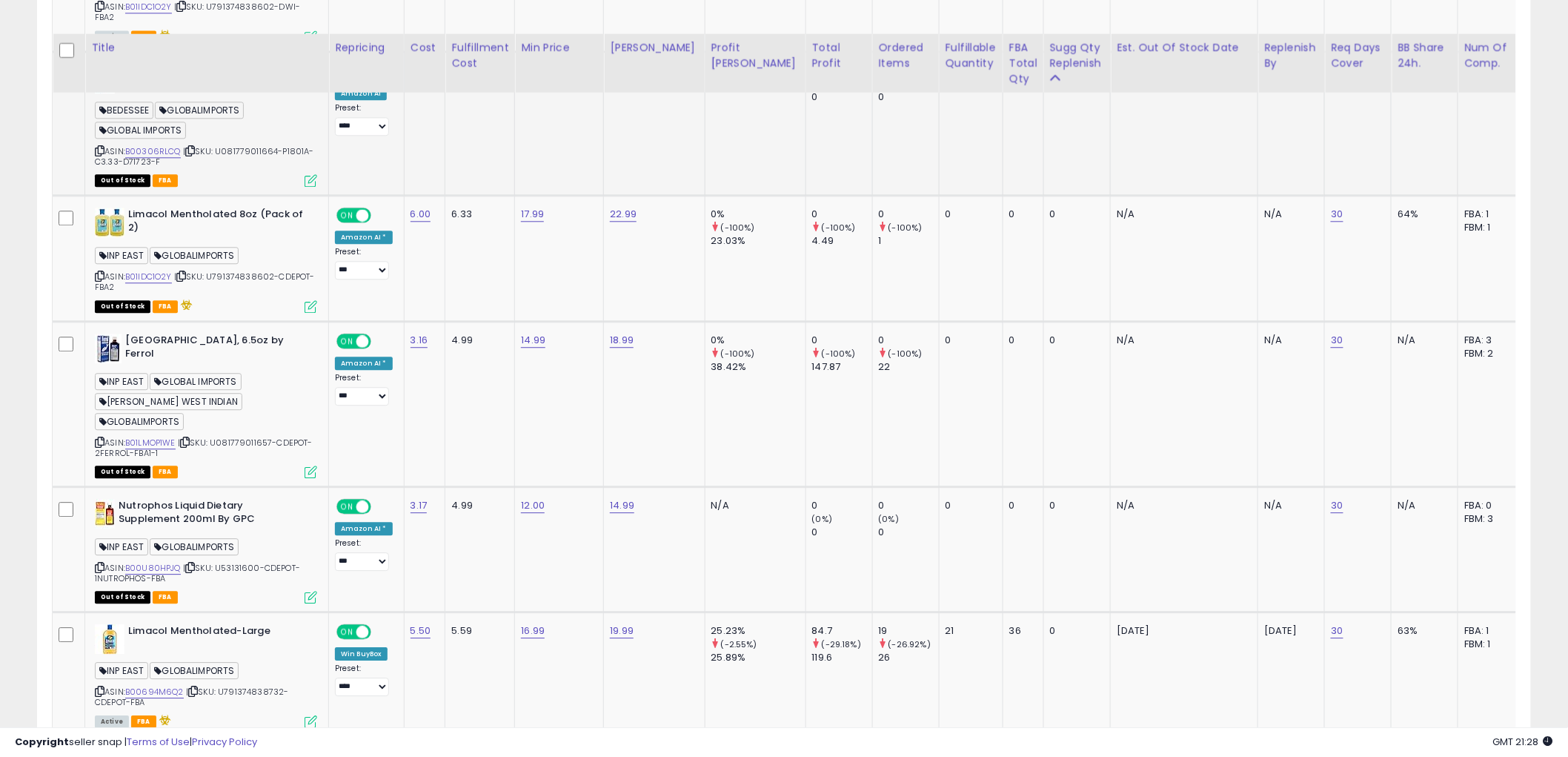
scroll to position [1487, 0]
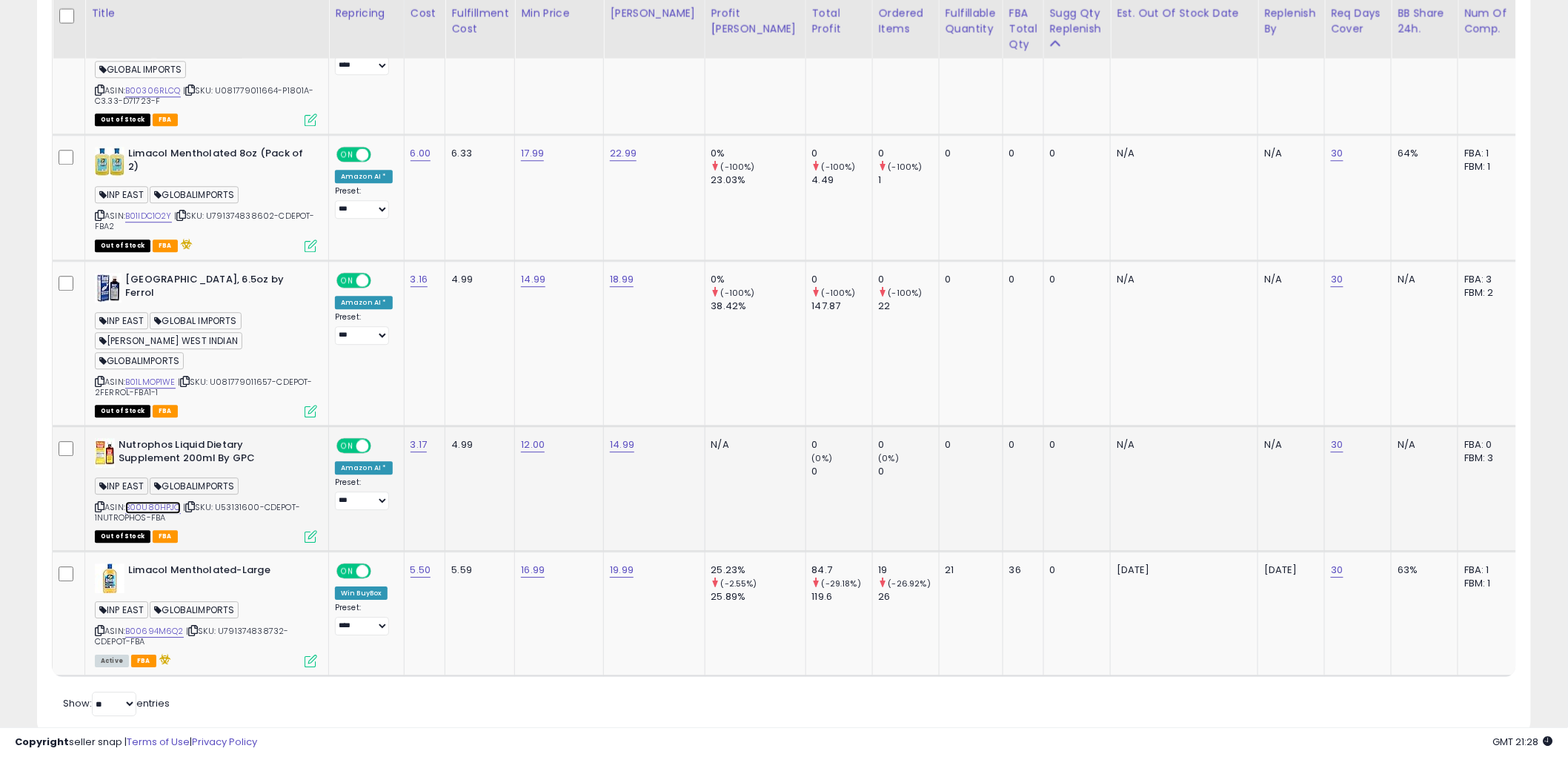
click at [151, 502] on link "B00U80HPJQ" at bounding box center [153, 508] width 55 height 12
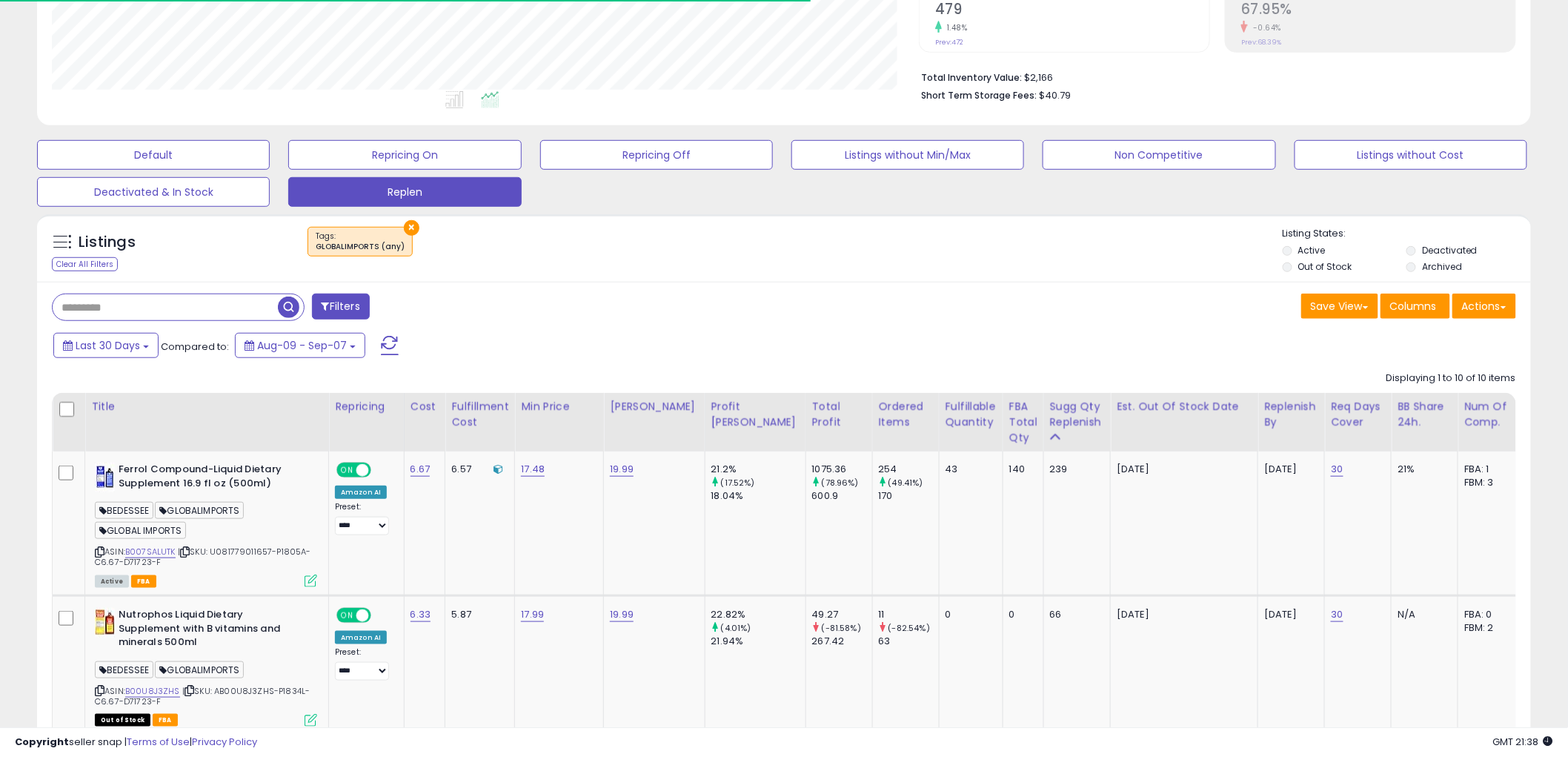
scroll to position [329, 0]
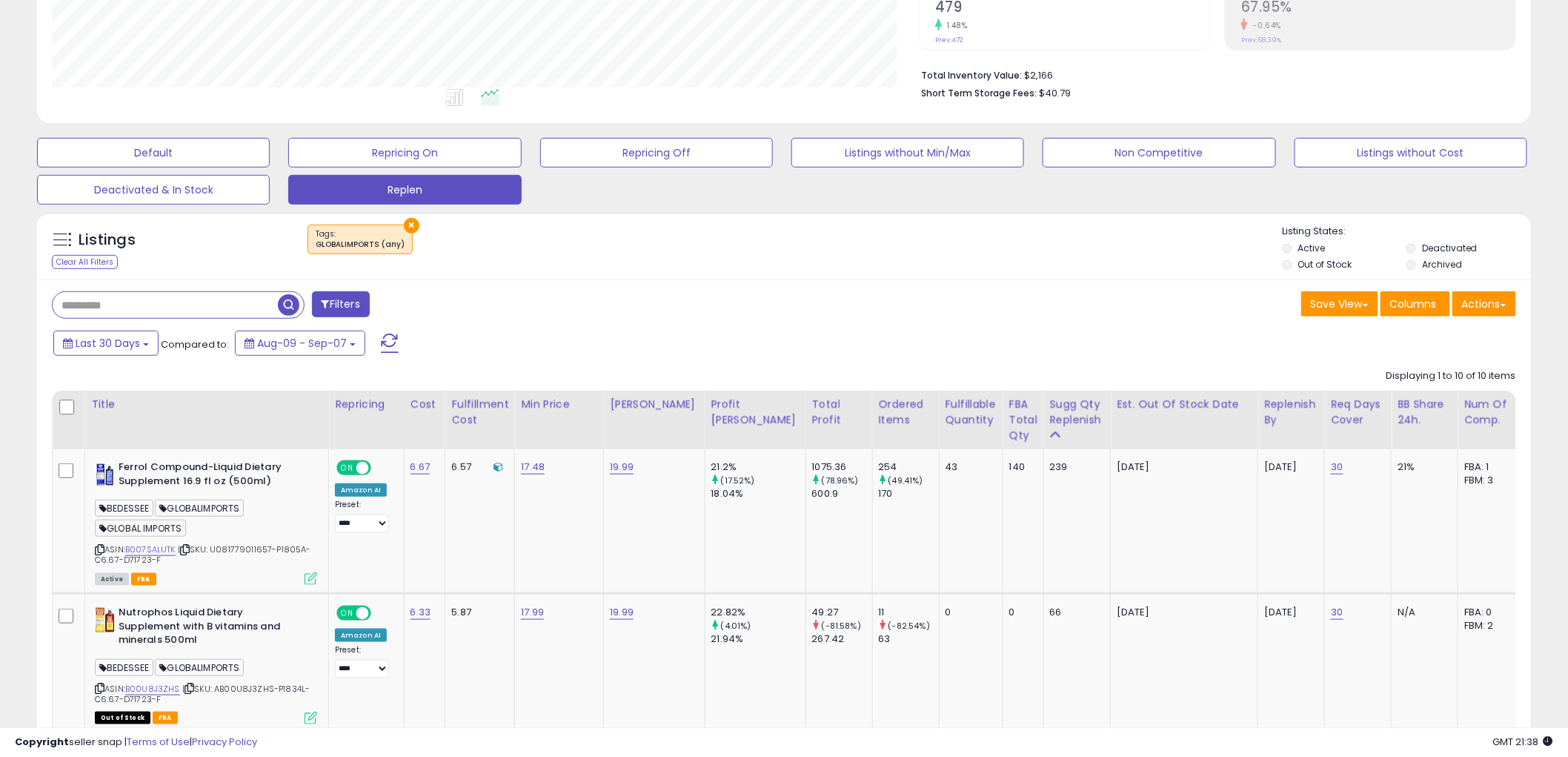
click at [404, 224] on button "×" at bounding box center [411, 225] width 15 height 15
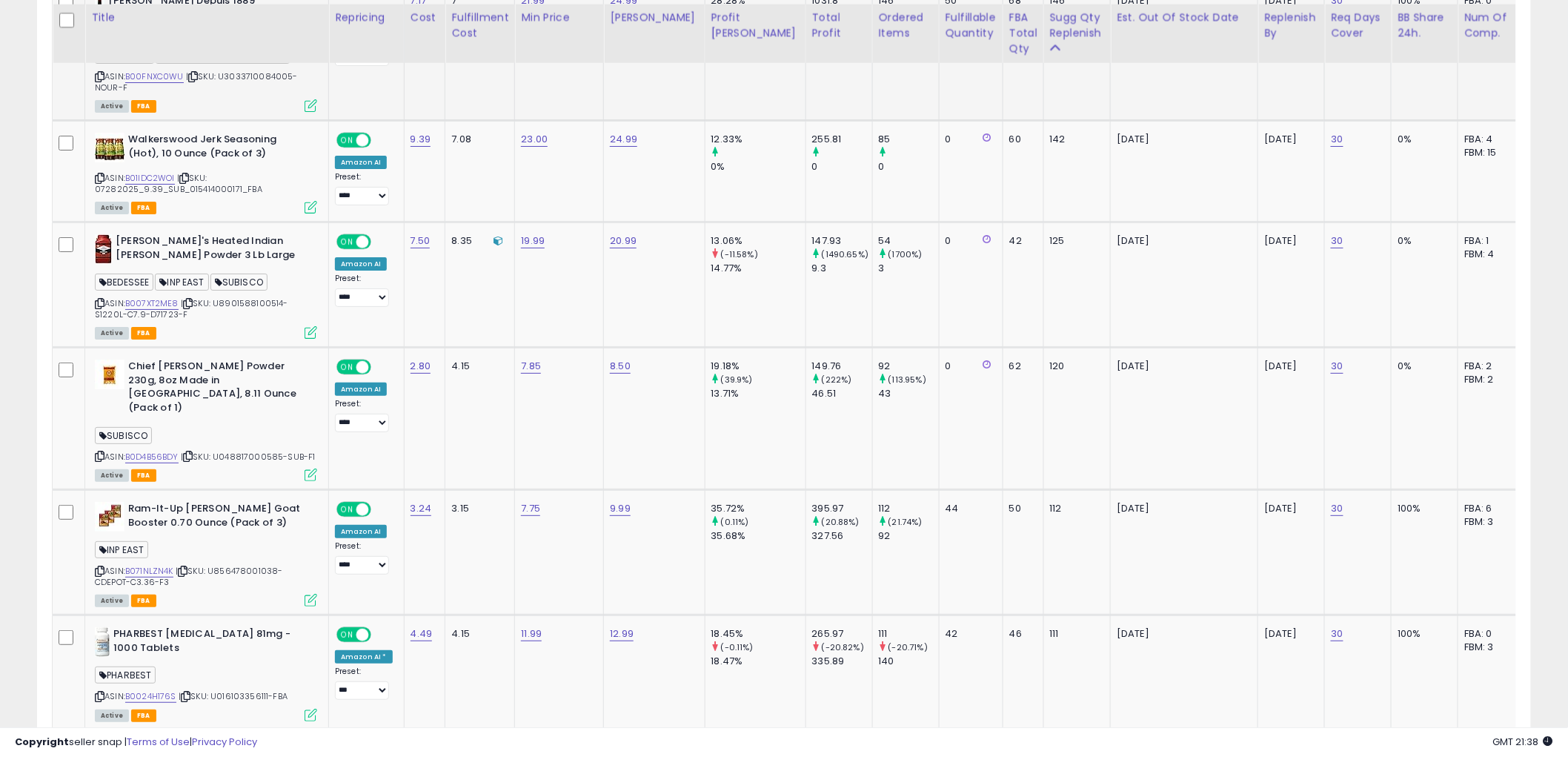
scroll to position [2456, 0]
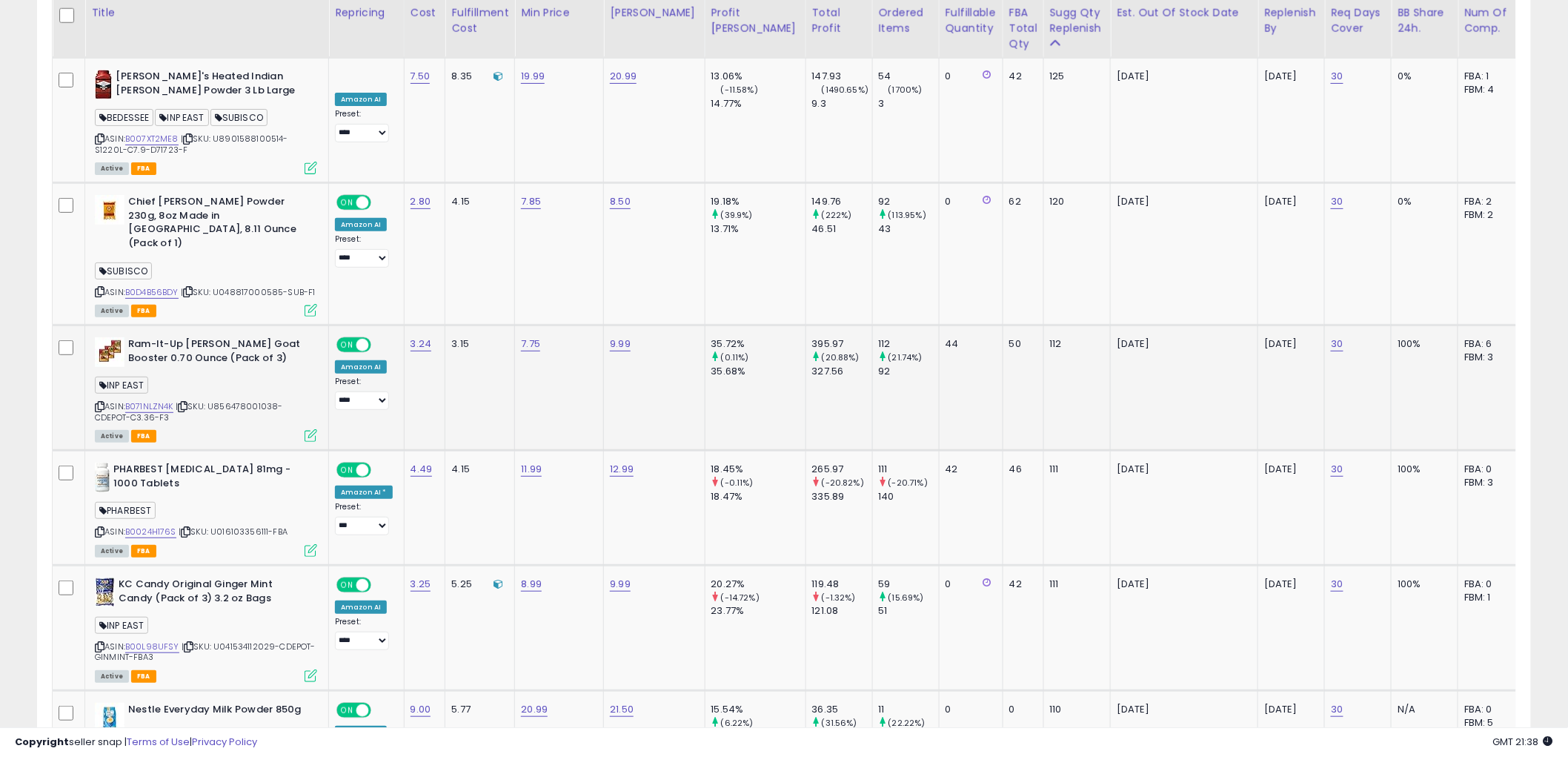
click at [102, 402] on icon at bounding box center [99, 406] width 10 height 8
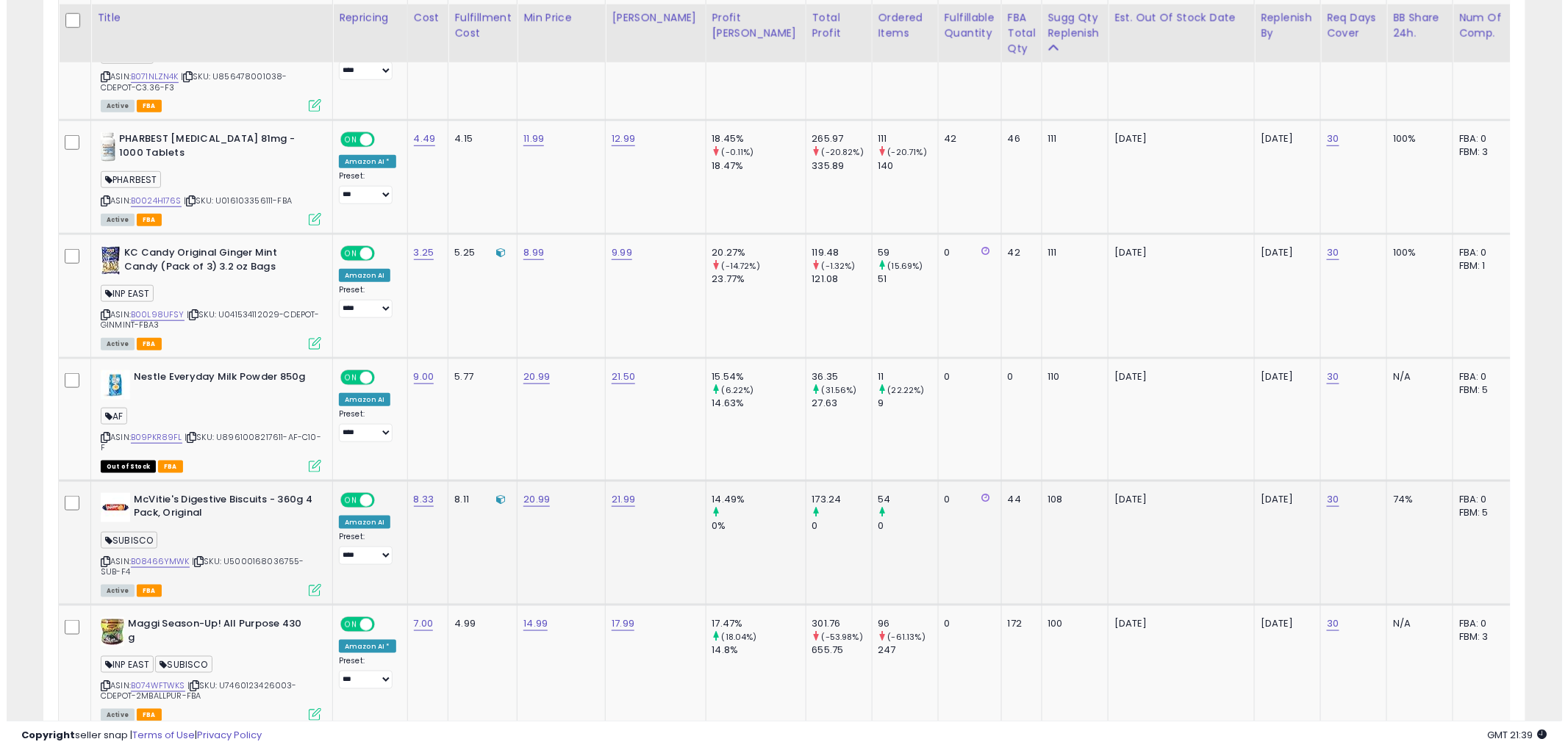
scroll to position [2924, 0]
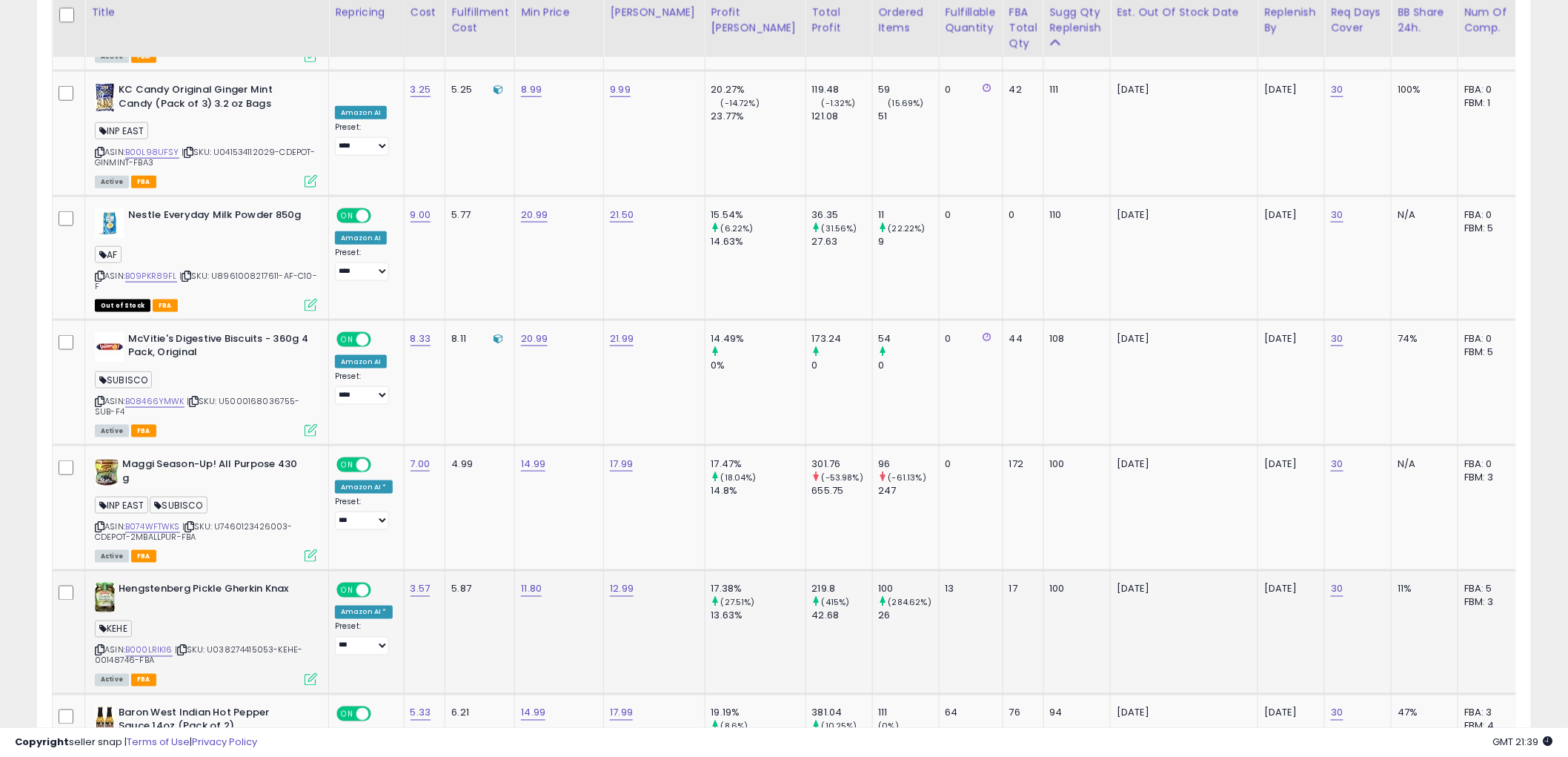
click at [315, 673] on icon at bounding box center [311, 679] width 12 height 12
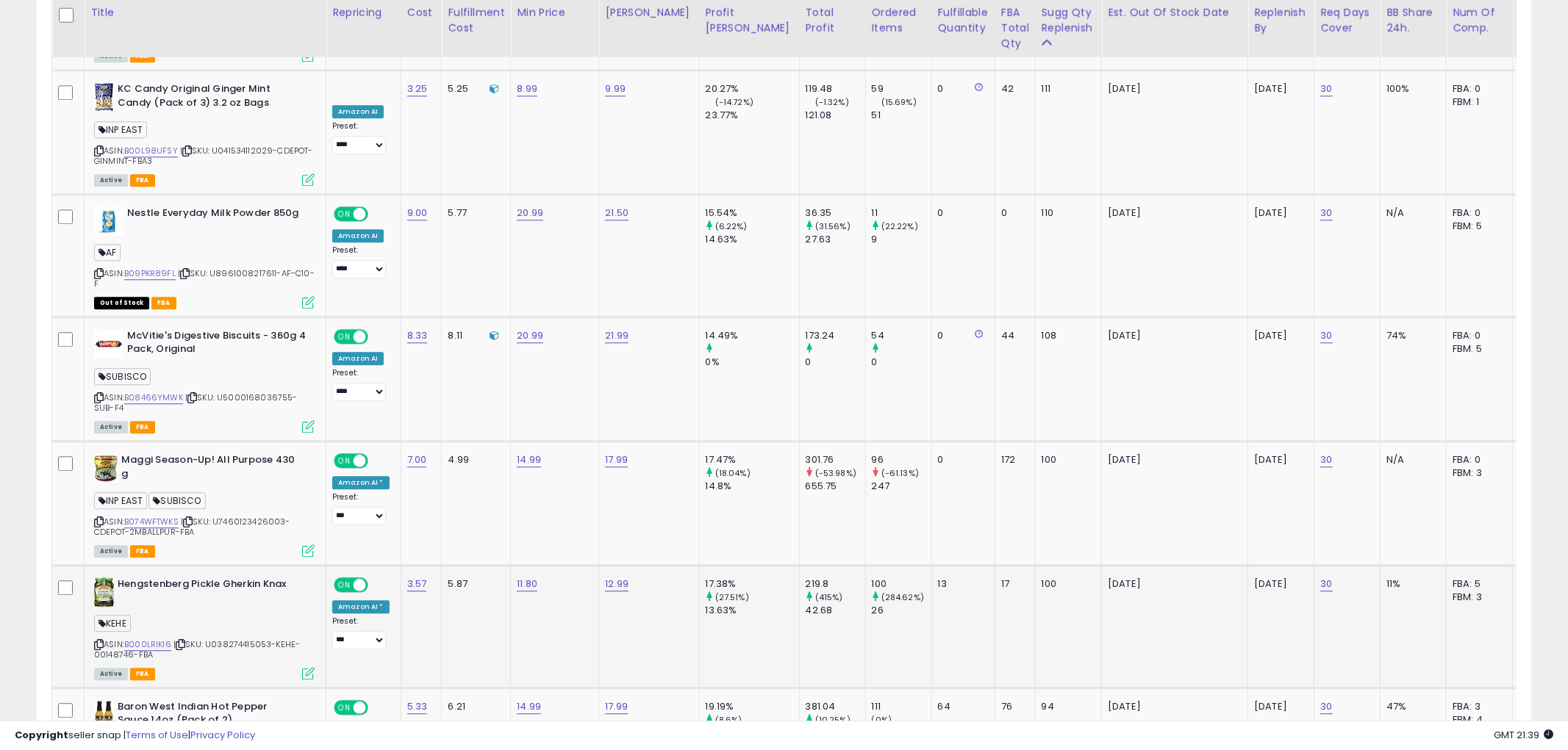
scroll to position [301, 868]
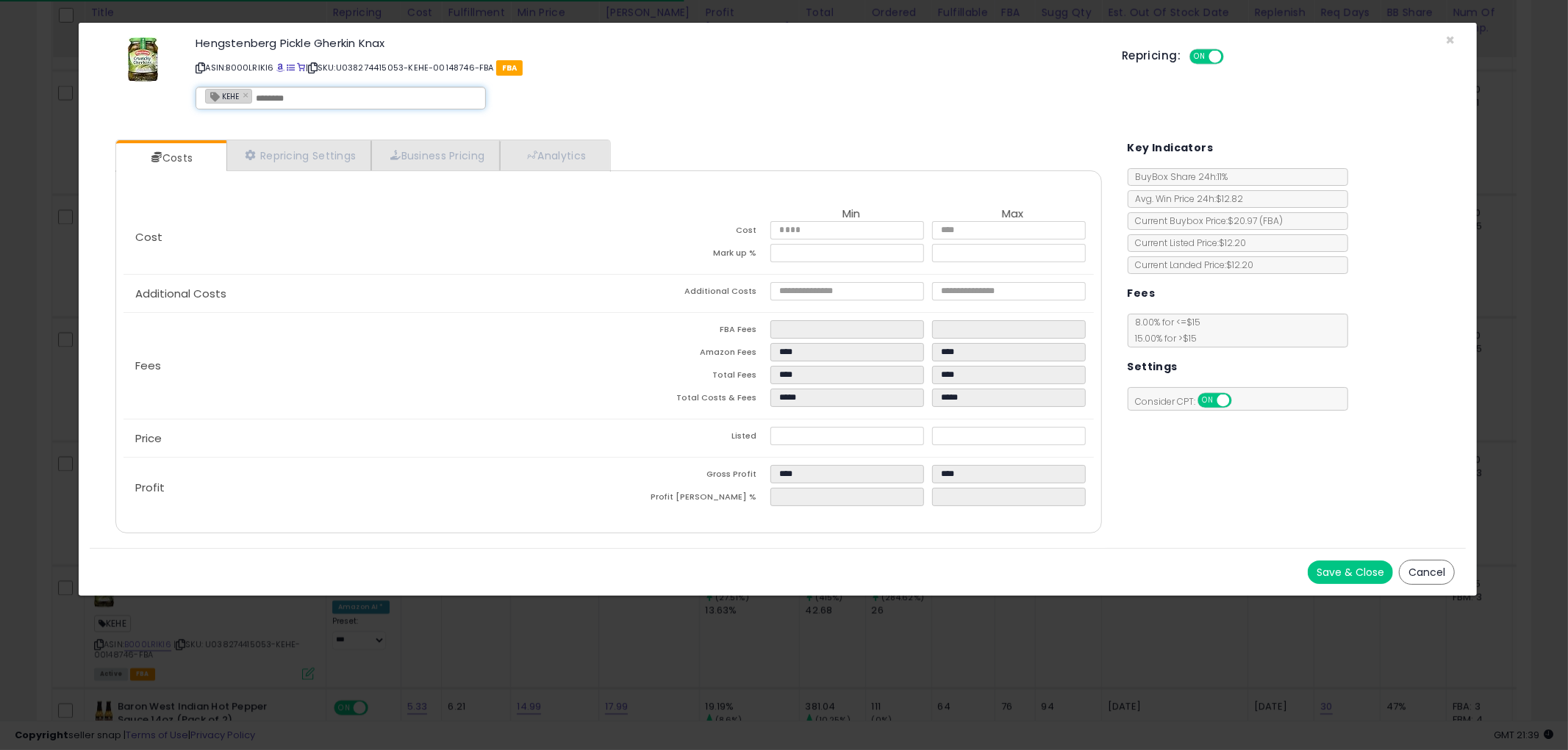
click at [291, 99] on input "text" at bounding box center [365, 98] width 220 height 13
type input "*"
type input "**********"
click at [1330, 566] on button "Save & Close" at bounding box center [1351, 572] width 85 height 24
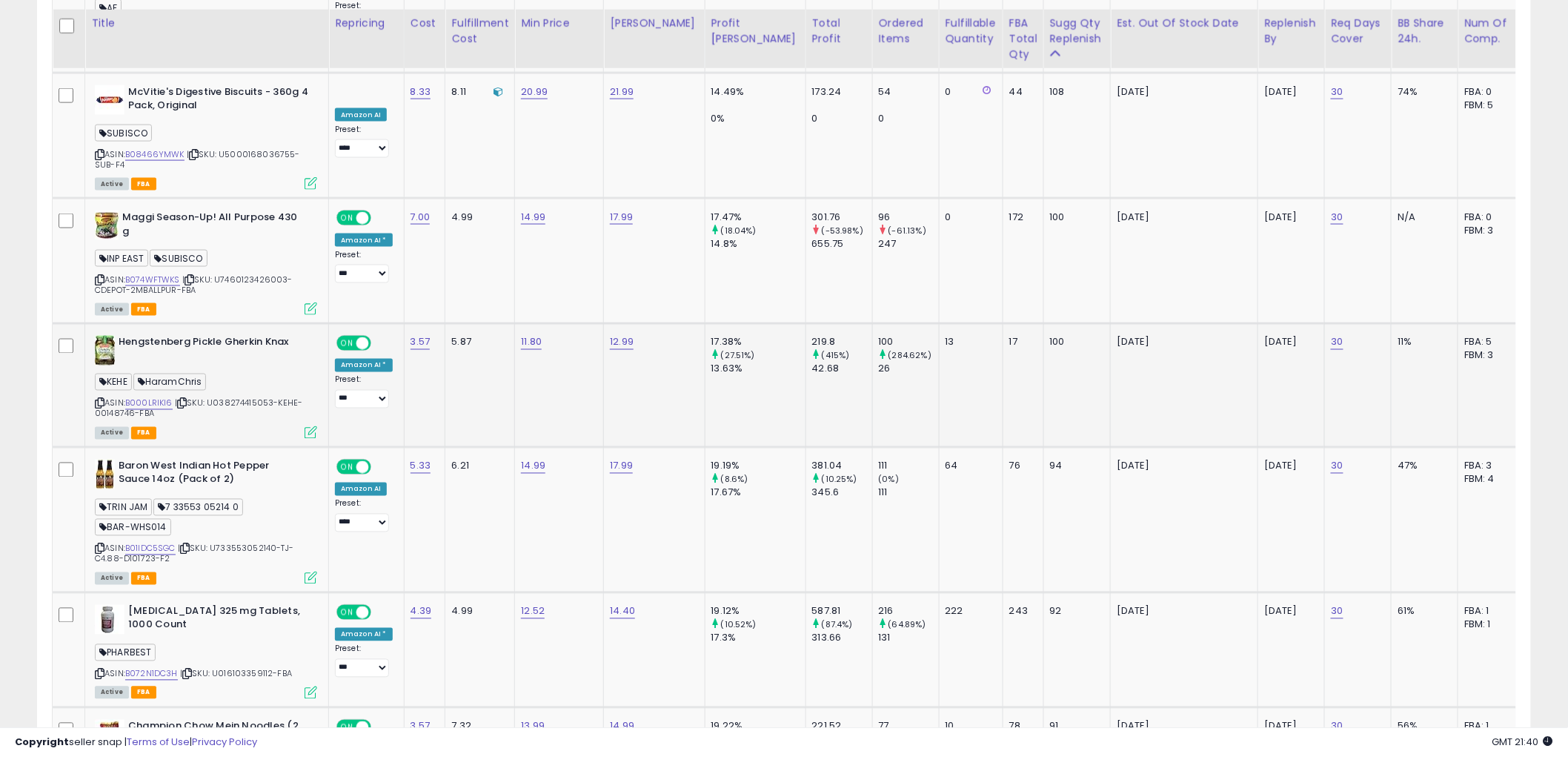
scroll to position [3280, 0]
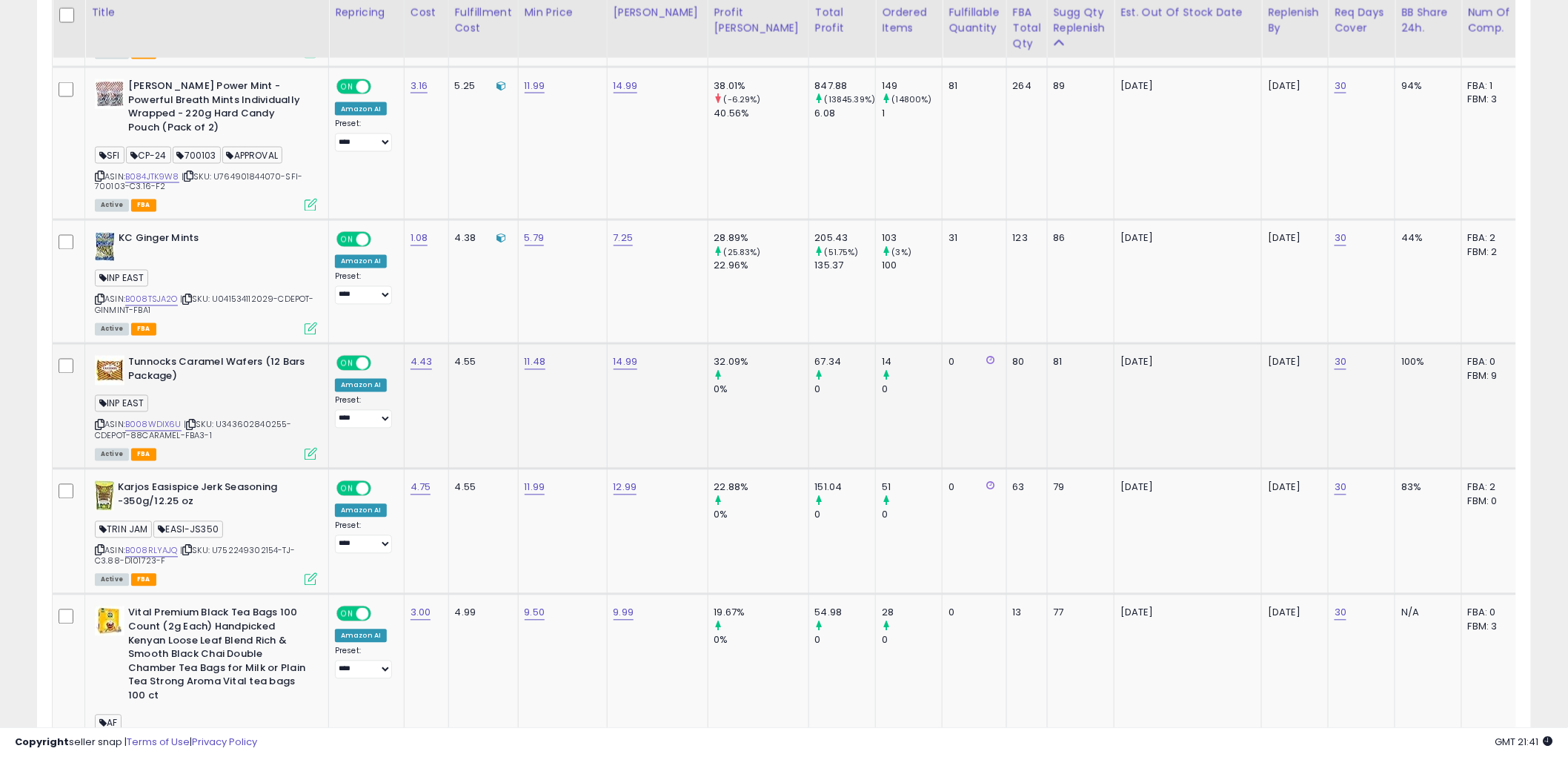
scroll to position [1153, 0]
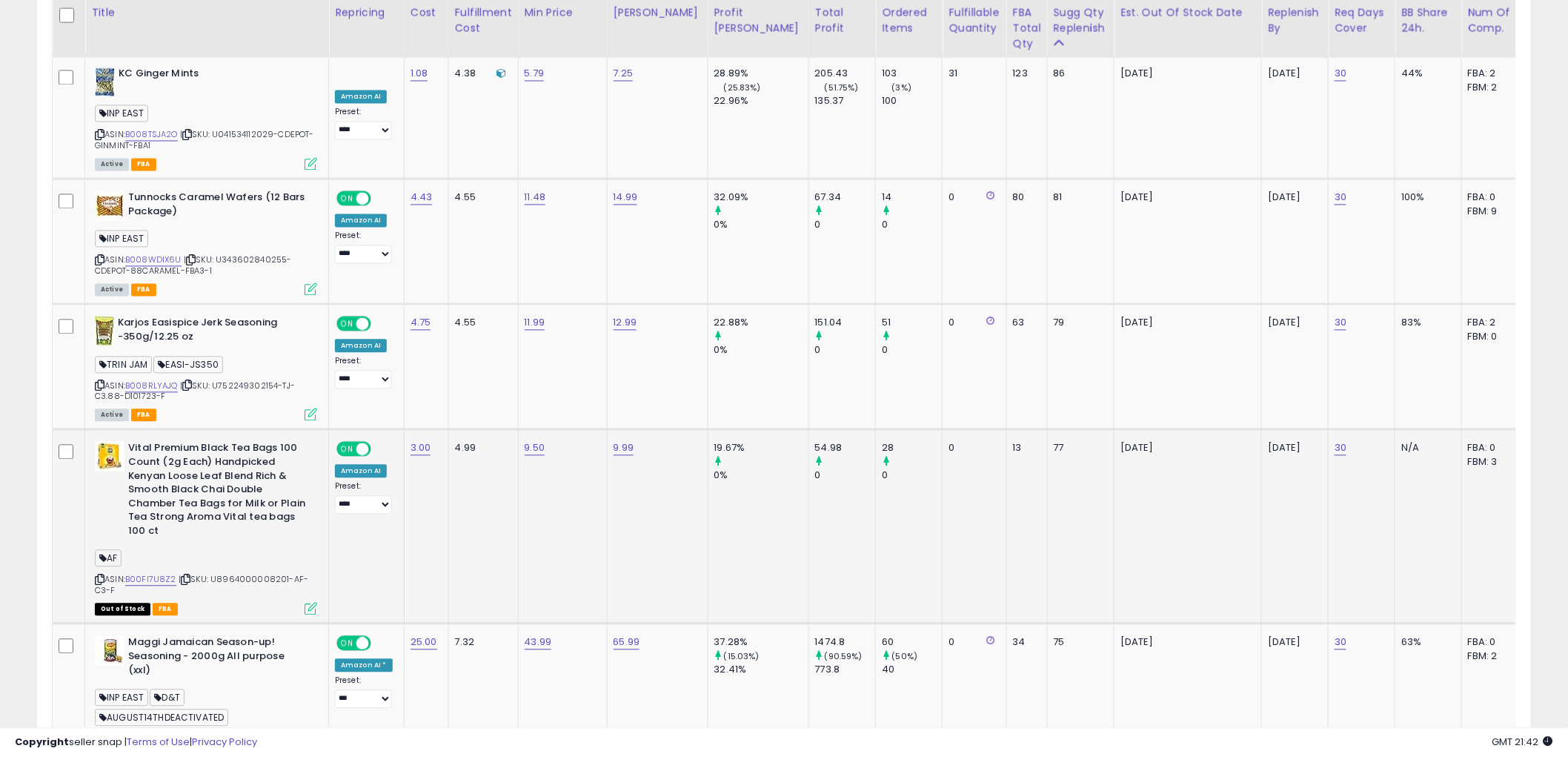
click at [117, 550] on span "AF" at bounding box center [108, 559] width 27 height 17
copy span "AF"
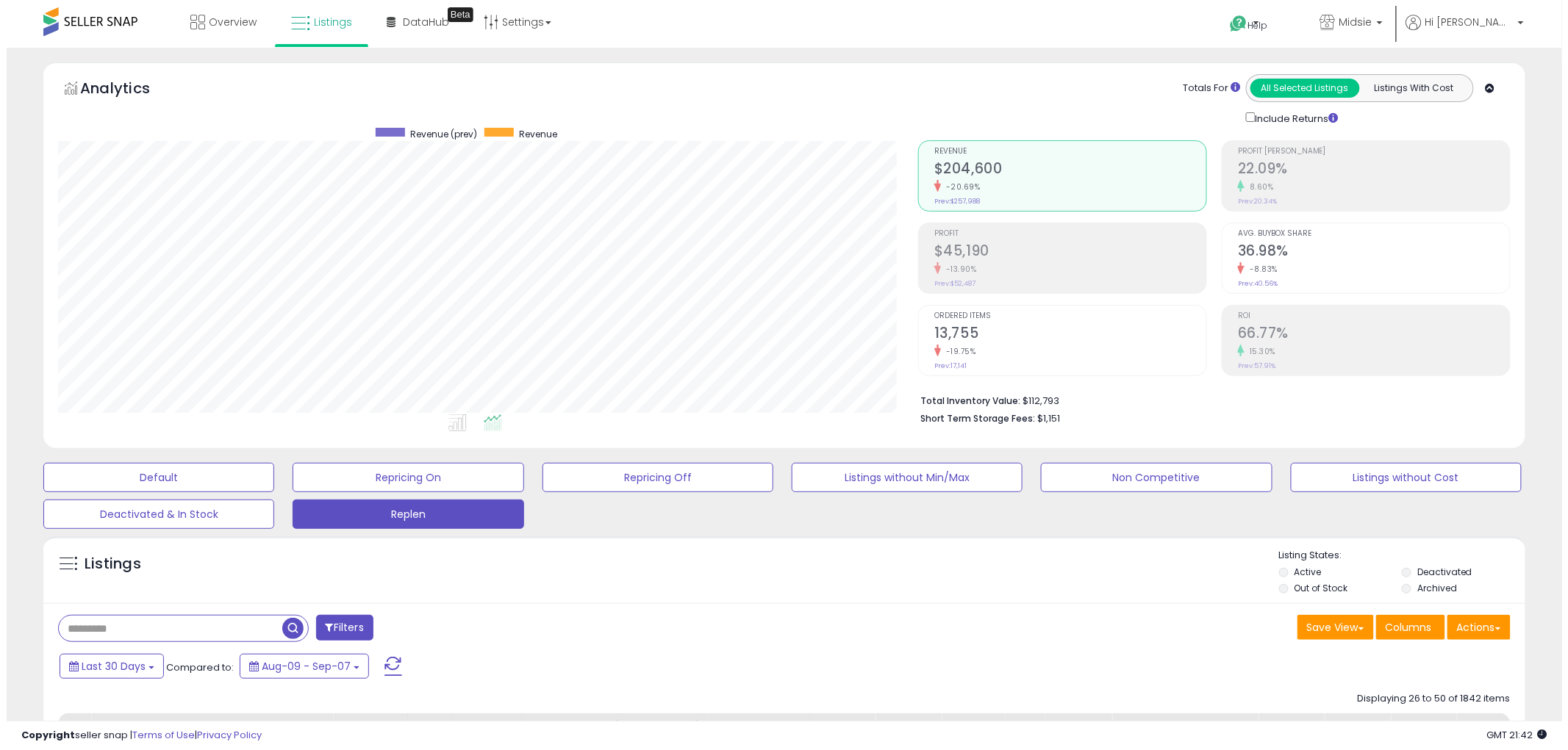
scroll to position [163, 0]
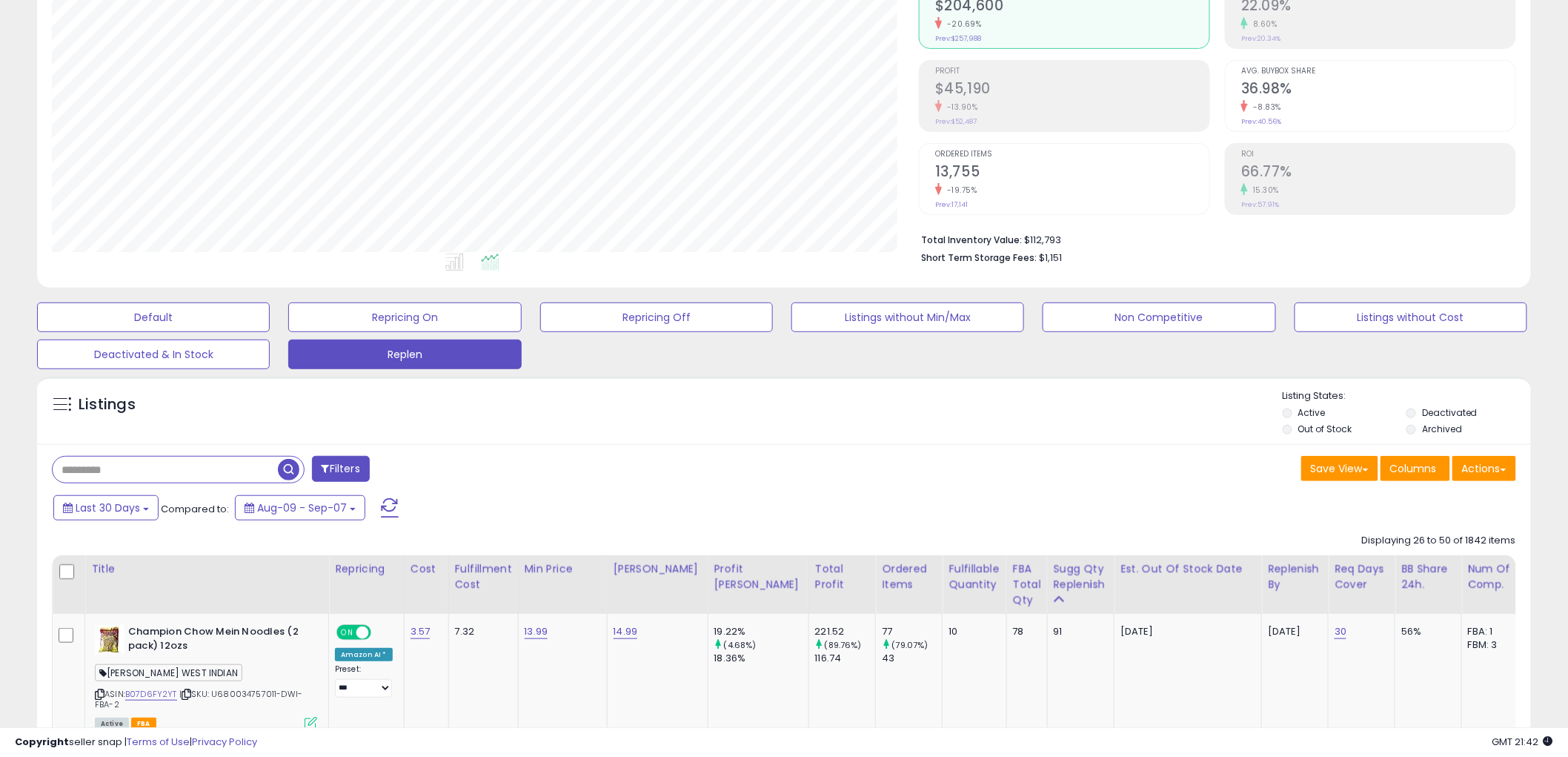
click at [339, 470] on button "Filters" at bounding box center [341, 469] width 58 height 26
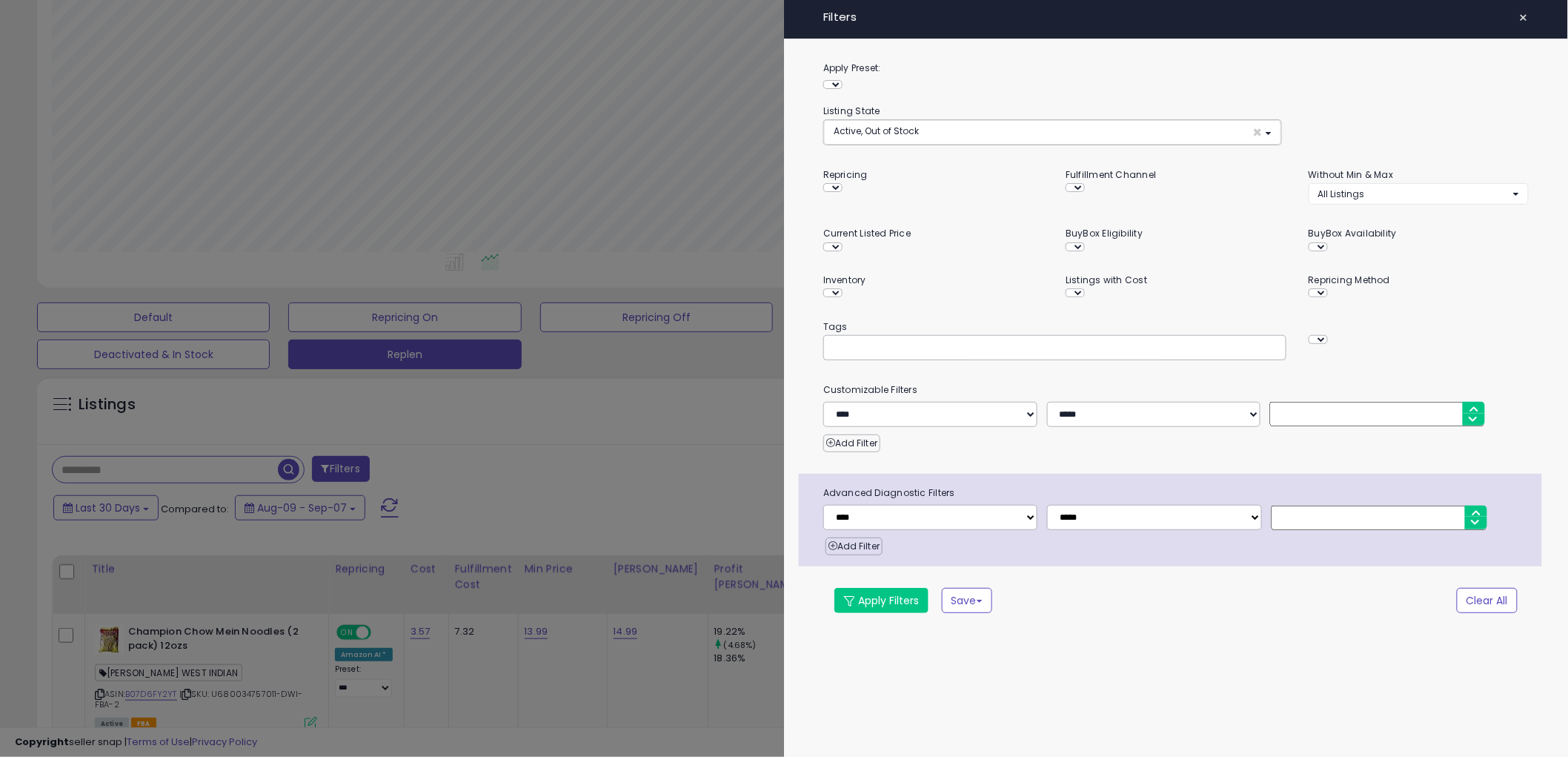
scroll to position [304, 875]
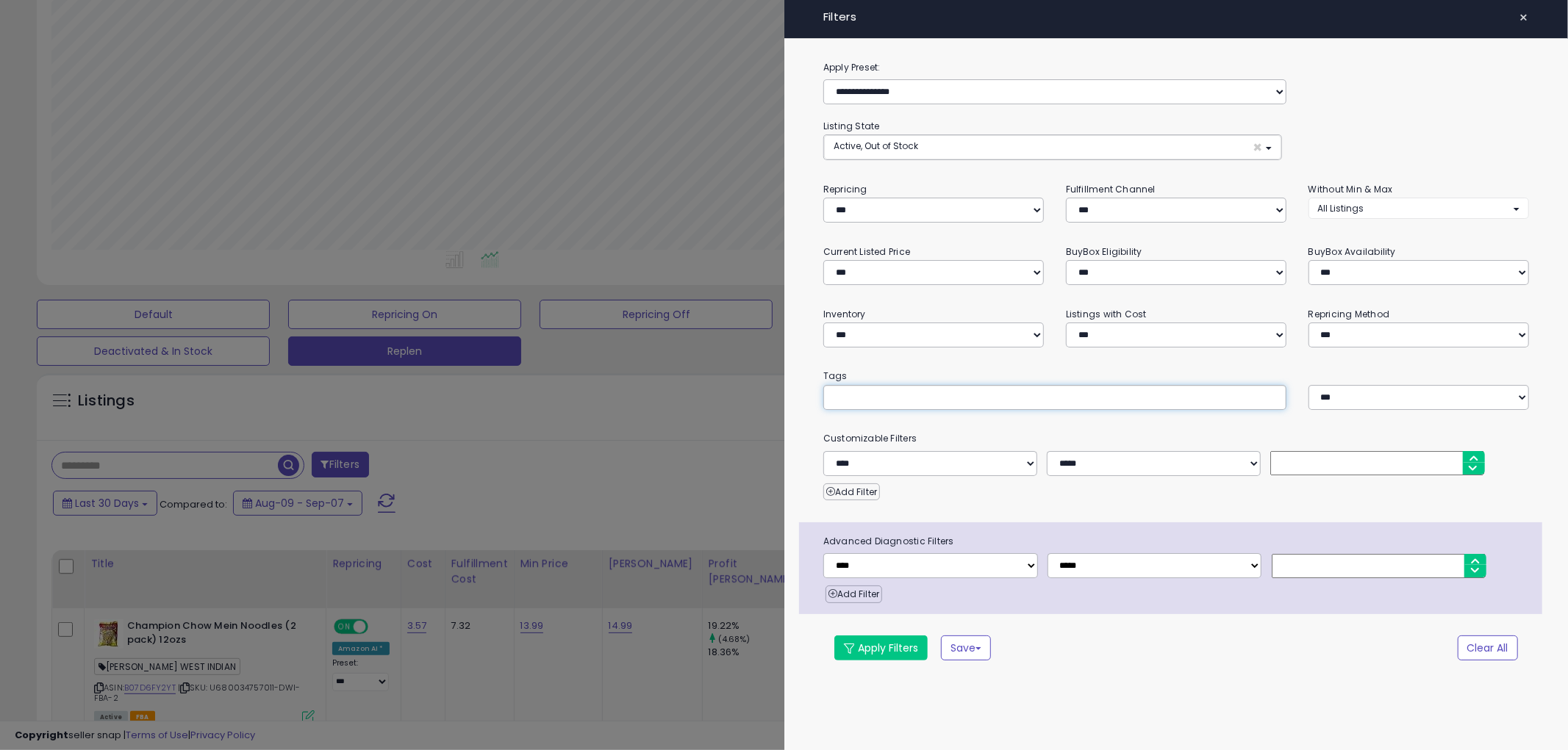
click at [940, 395] on input "text" at bounding box center [943, 396] width 220 height 14
paste input "**"
type input "**"
click at [653, 489] on div at bounding box center [784, 375] width 1568 height 750
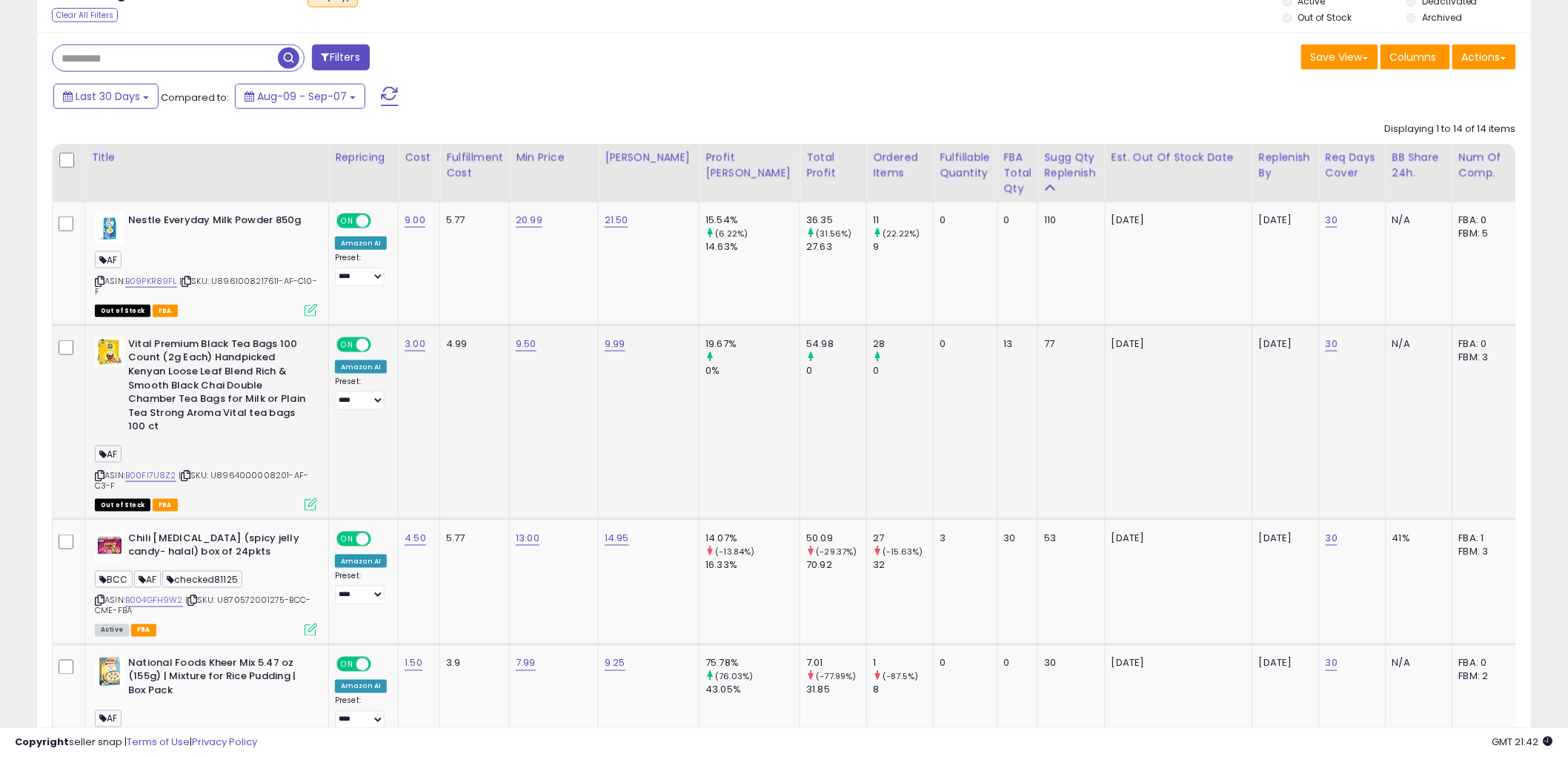
scroll to position [304, 867]
click at [105, 280] on div "ASIN: B09PKR89FL | SKU: U8961008217611-AF-C10-F Out of Stock FBA" at bounding box center [205, 265] width 222 height 102
click at [99, 280] on icon at bounding box center [99, 281] width 10 height 8
click at [96, 472] on icon at bounding box center [99, 475] width 10 height 8
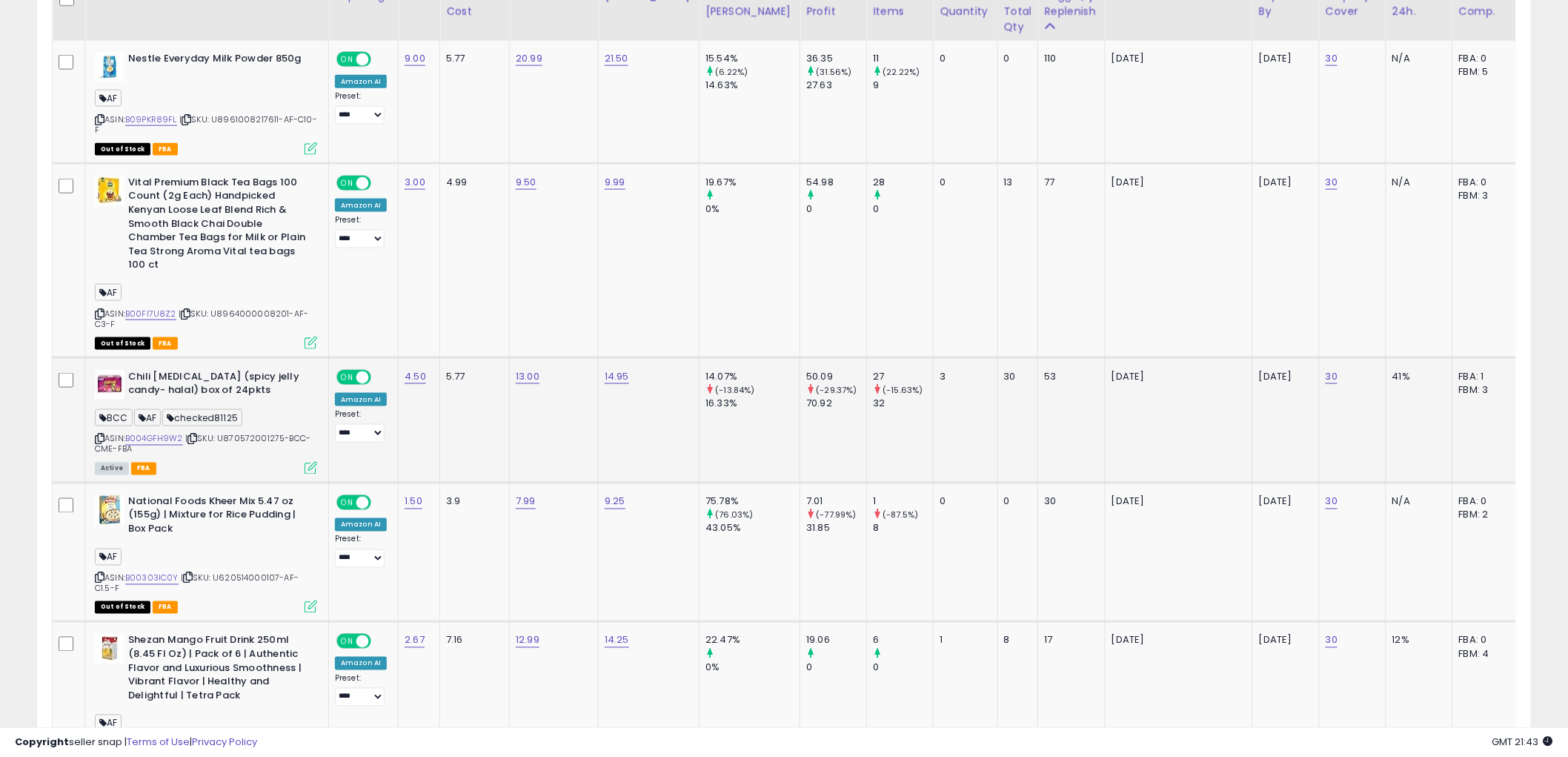
scroll to position [742, 0]
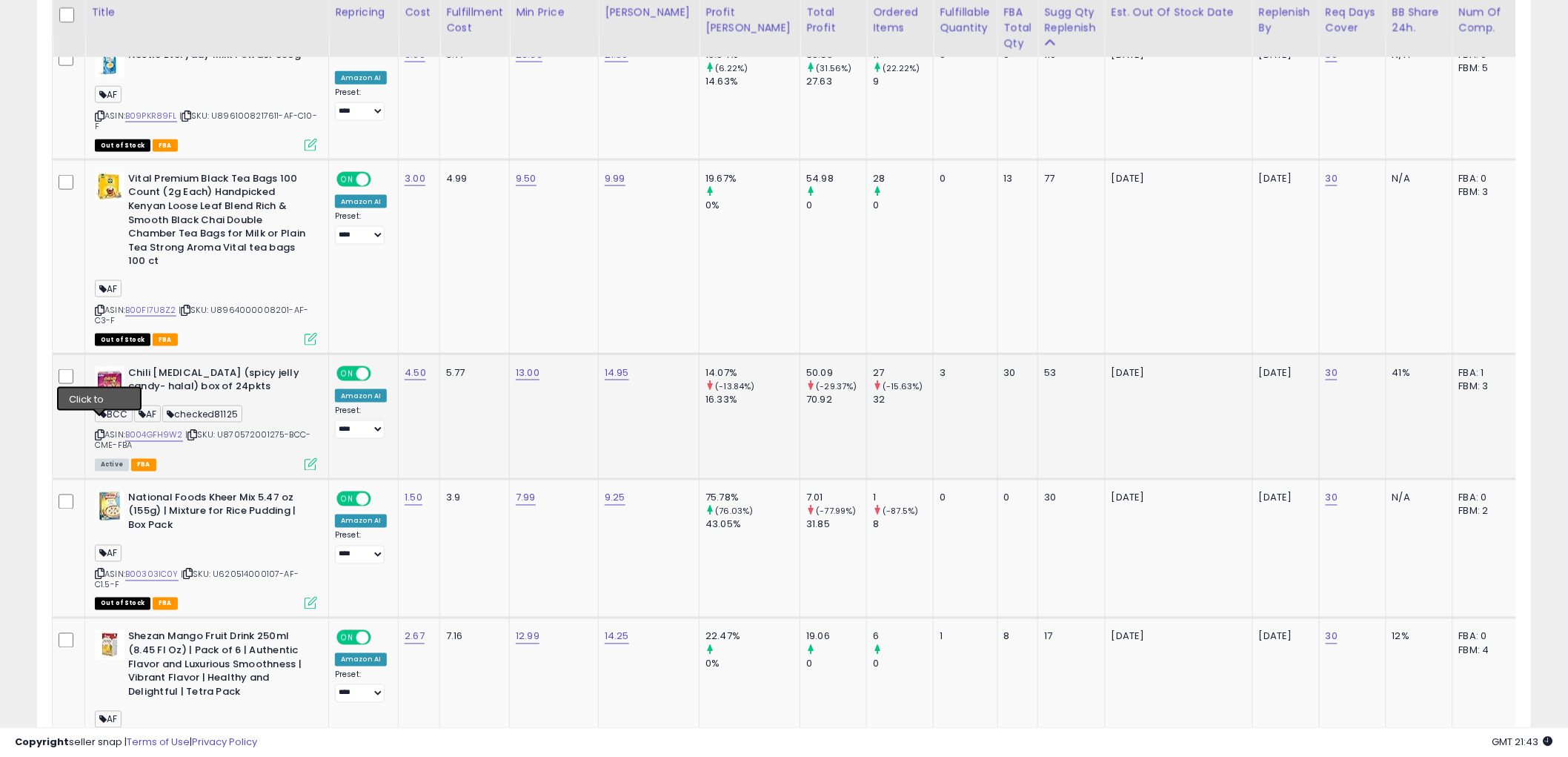
click at [100, 432] on icon at bounding box center [99, 435] width 10 height 8
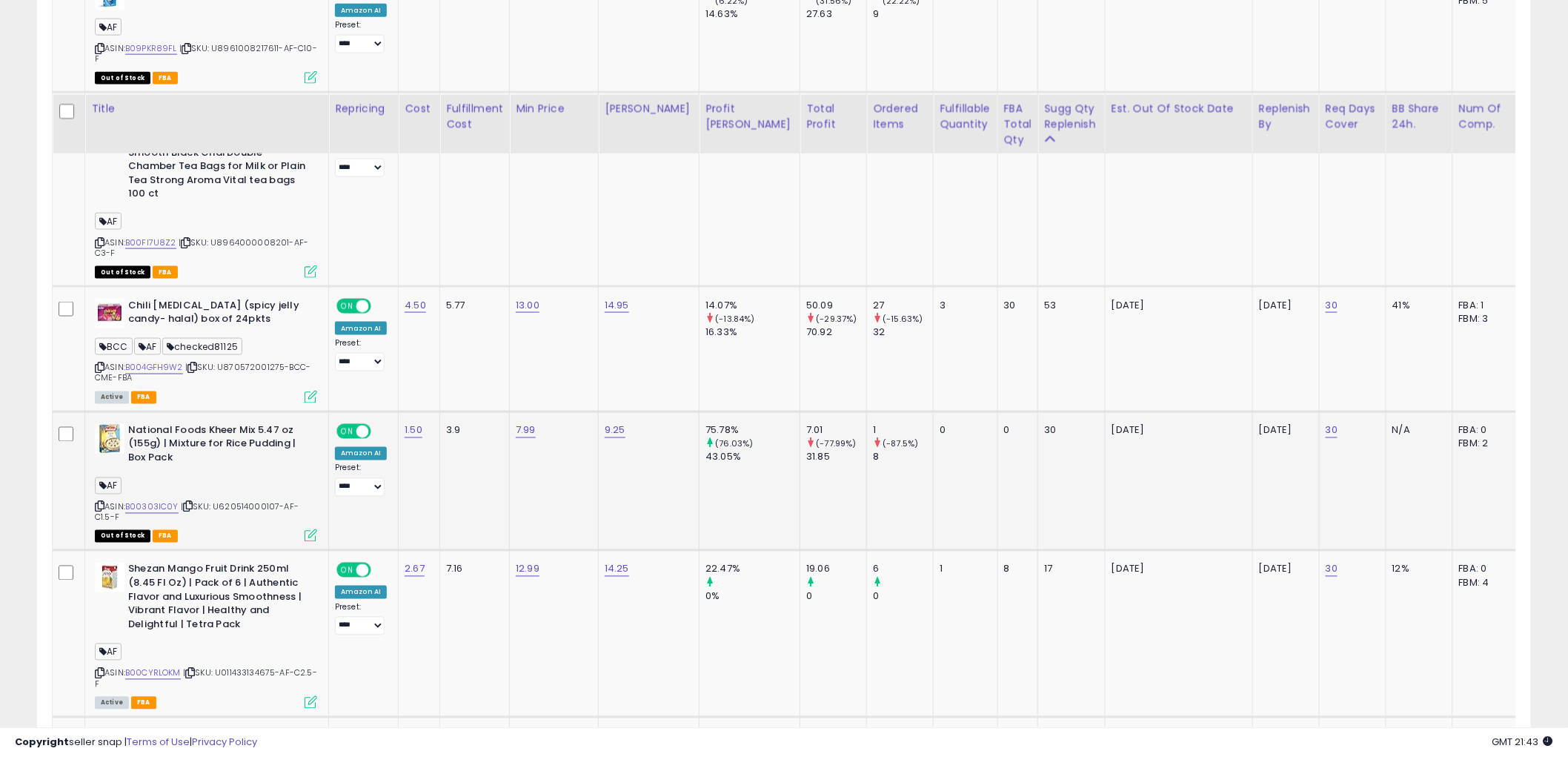
scroll to position [906, 0]
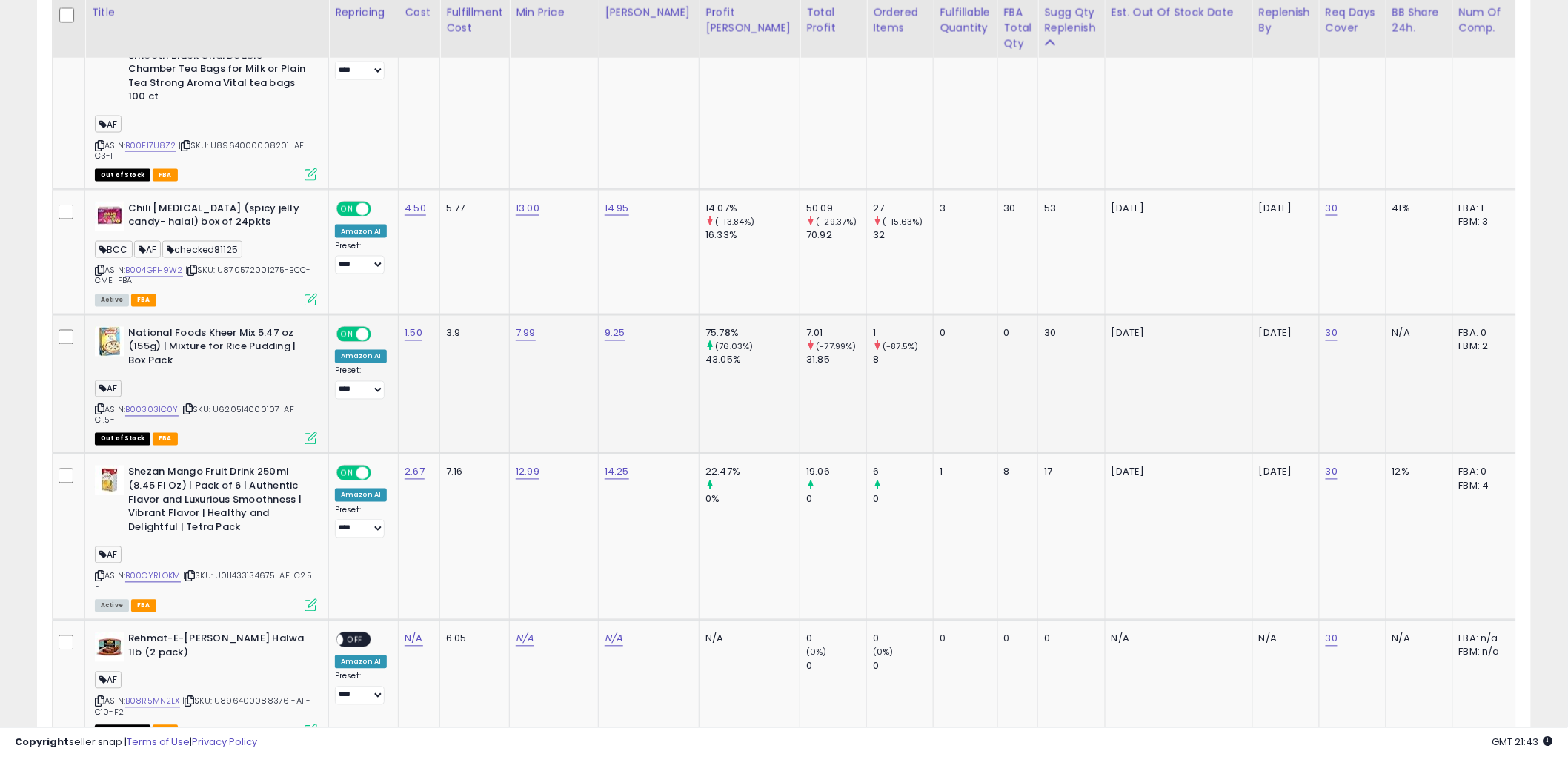
click at [100, 405] on icon at bounding box center [99, 409] width 10 height 8
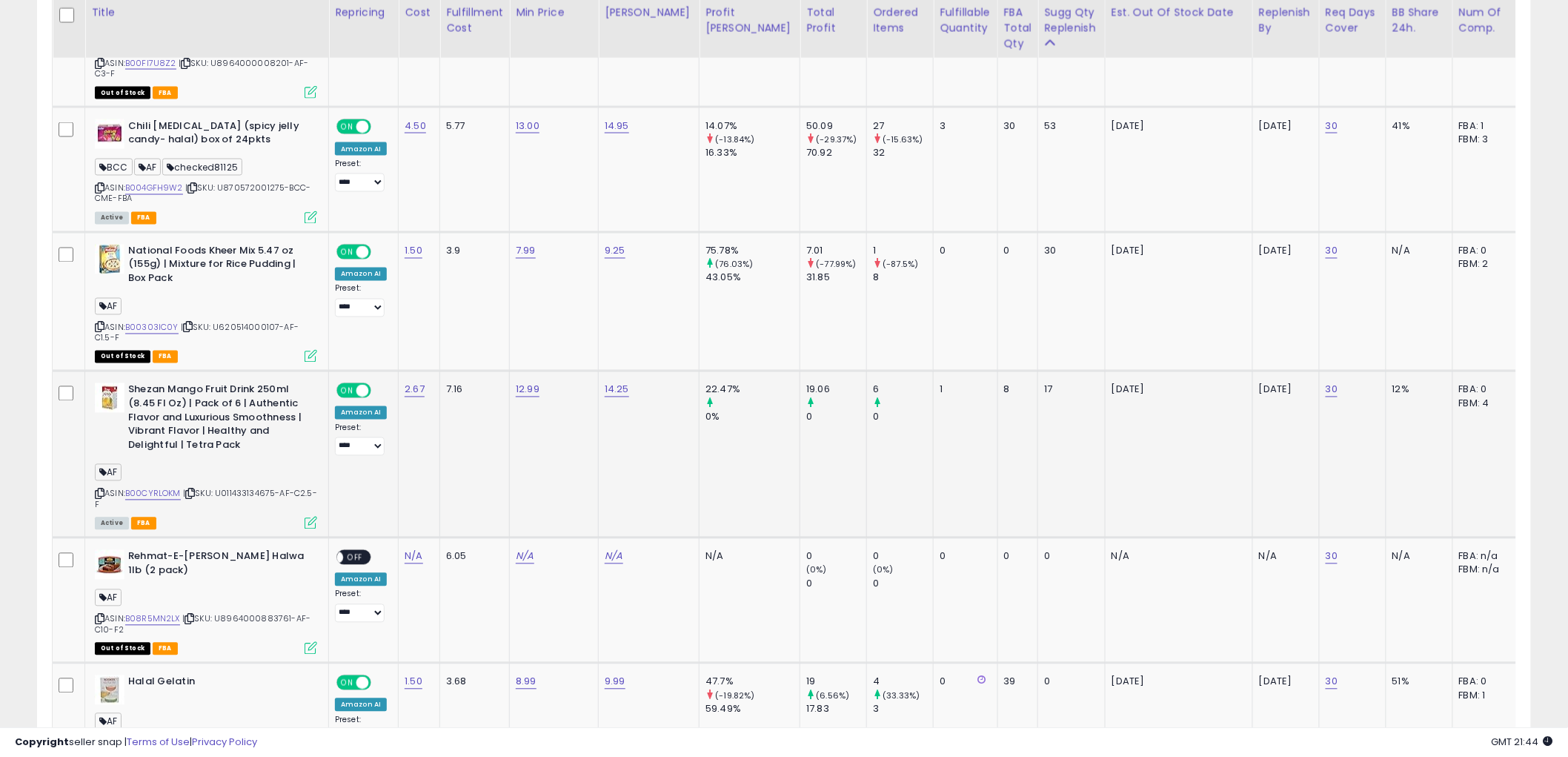
drag, startPoint x: 96, startPoint y: 479, endPoint x: 69, endPoint y: 479, distance: 27.0
click at [96, 490] on icon at bounding box center [99, 494] width 10 height 8
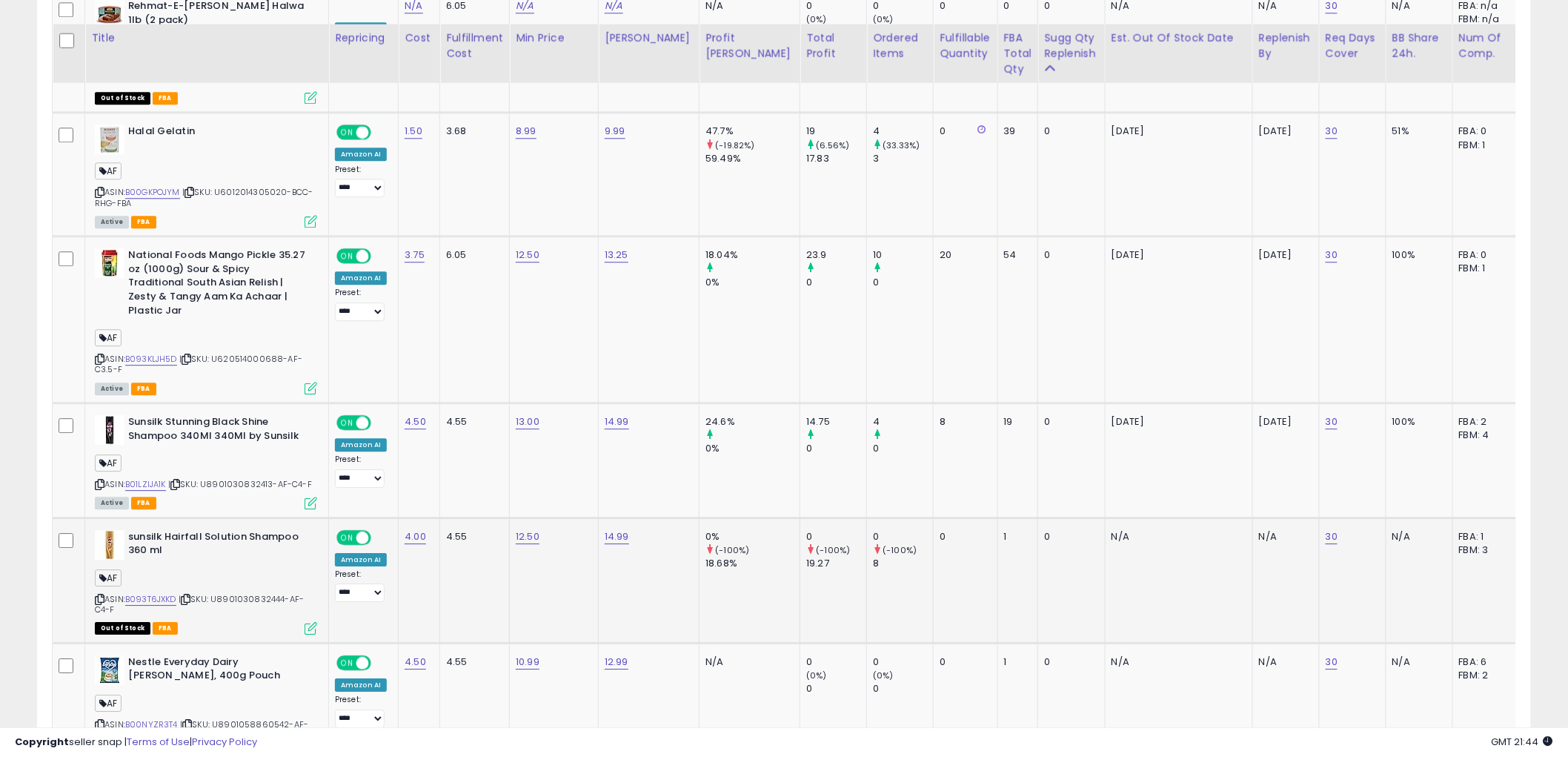
scroll to position [1566, 0]
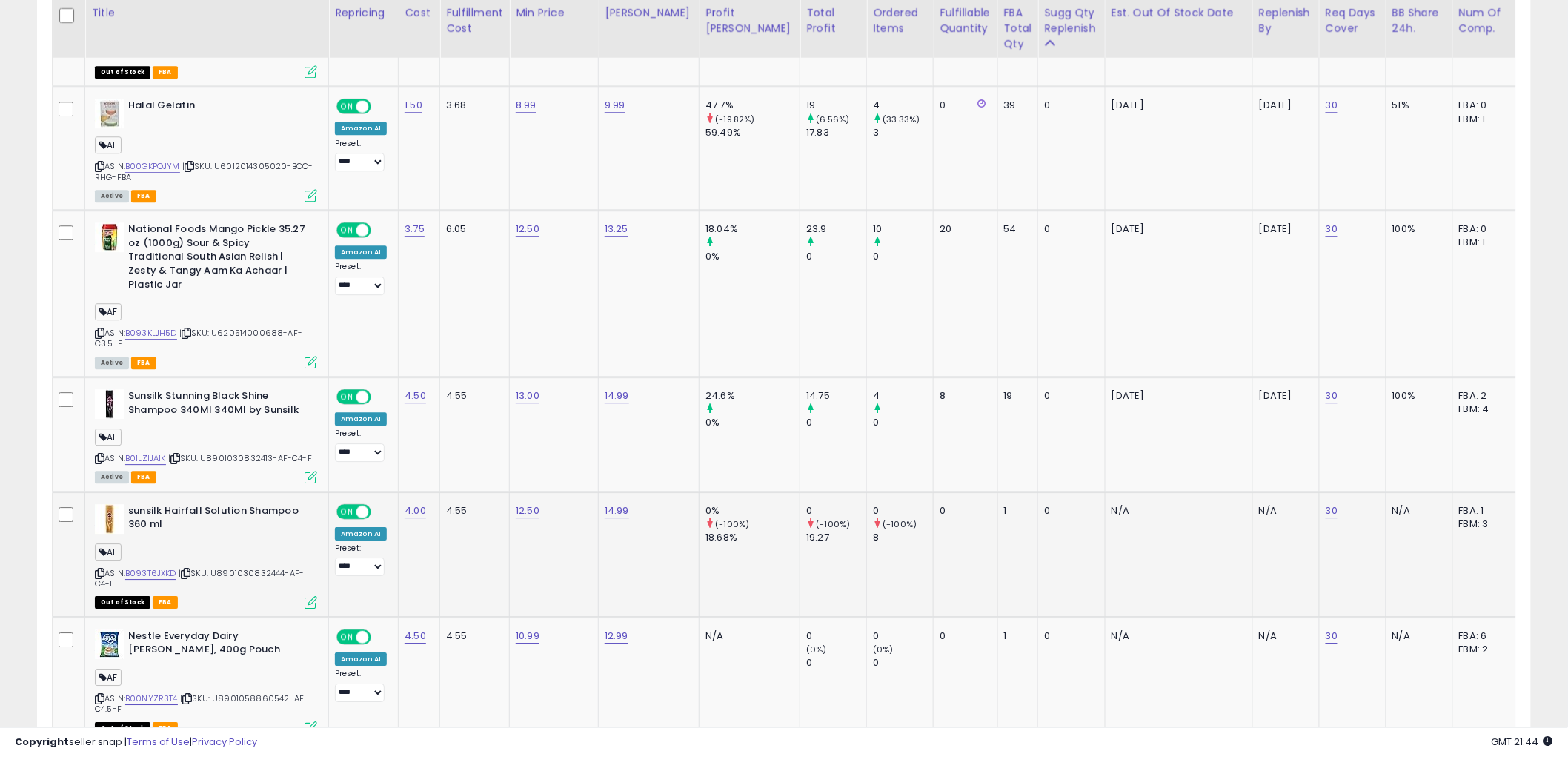
click at [96, 569] on icon at bounding box center [99, 573] width 10 height 8
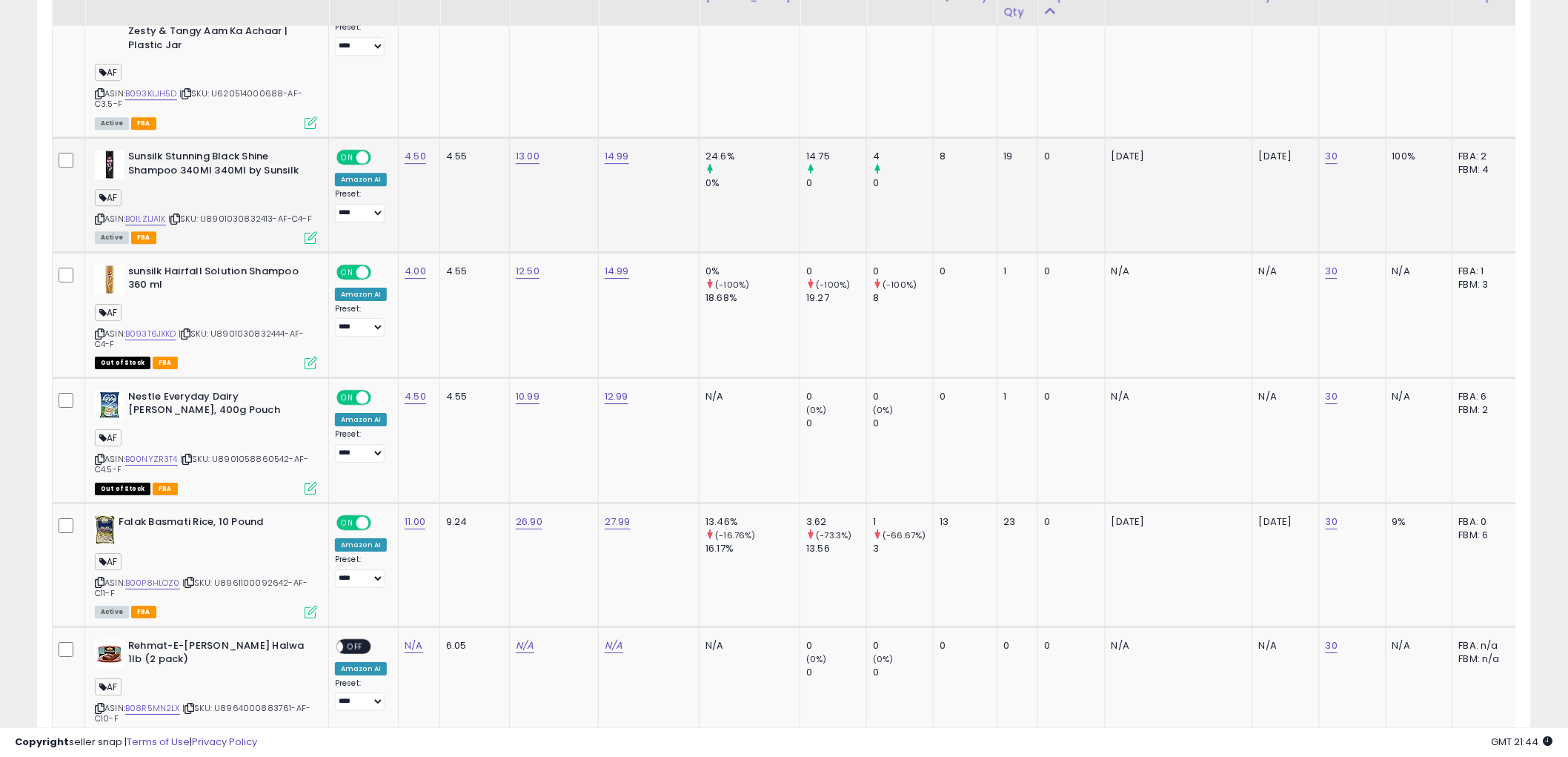
scroll to position [1812, 0]
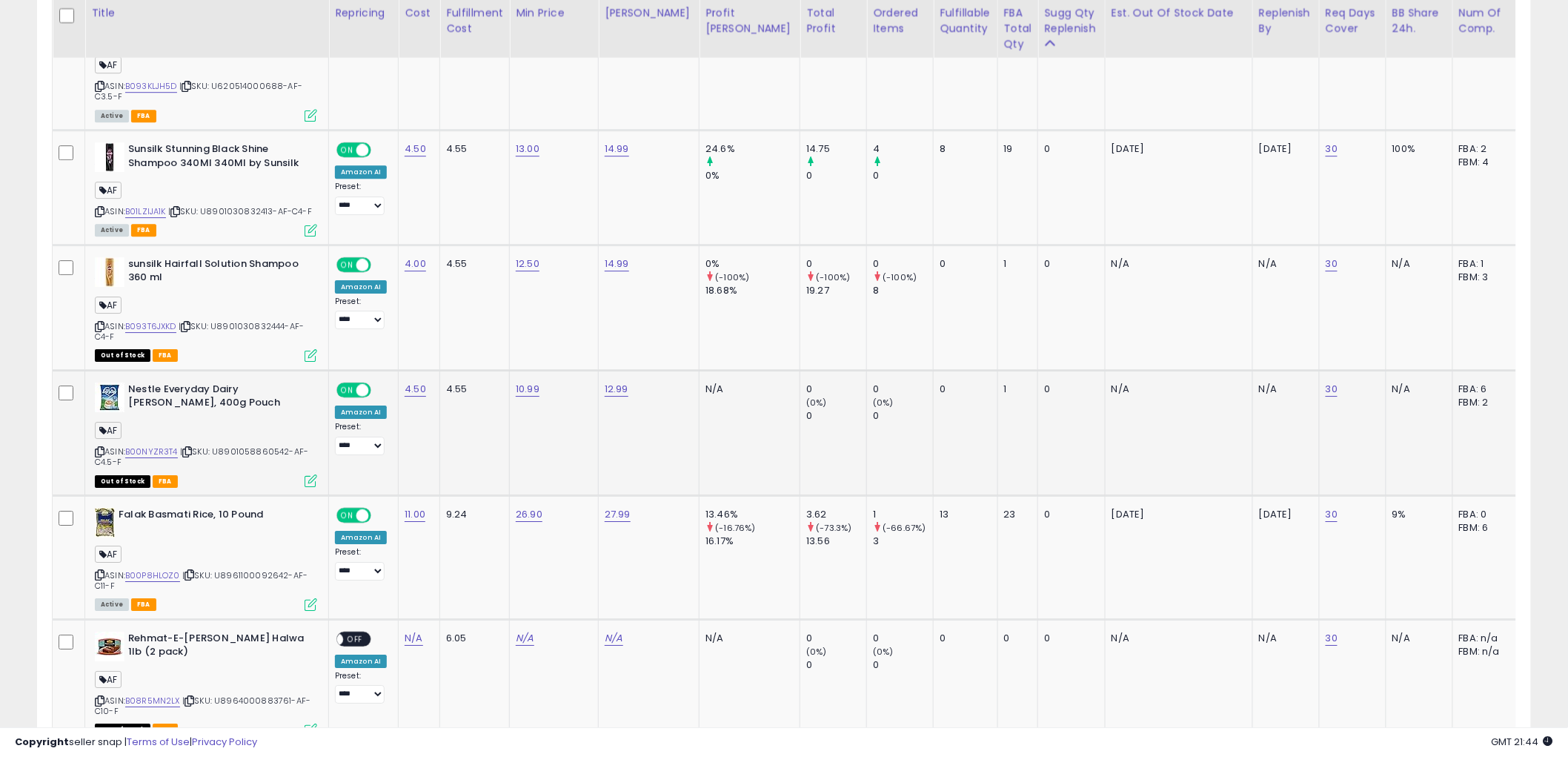
click at [98, 448] on icon at bounding box center [99, 452] width 10 height 8
click at [159, 445] on link "B00NYZR3T4" at bounding box center [151, 452] width 52 height 12
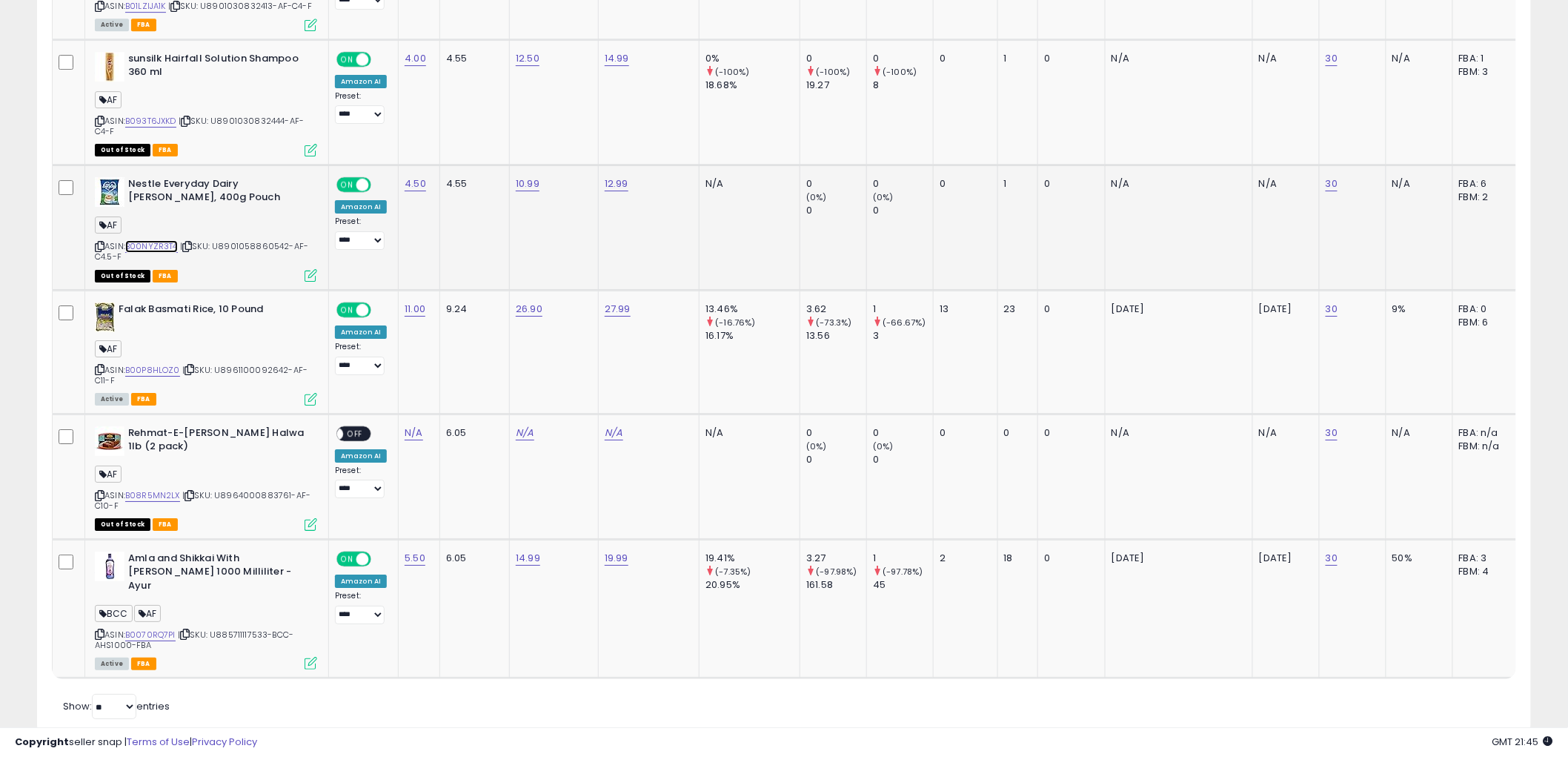
scroll to position [2021, 0]
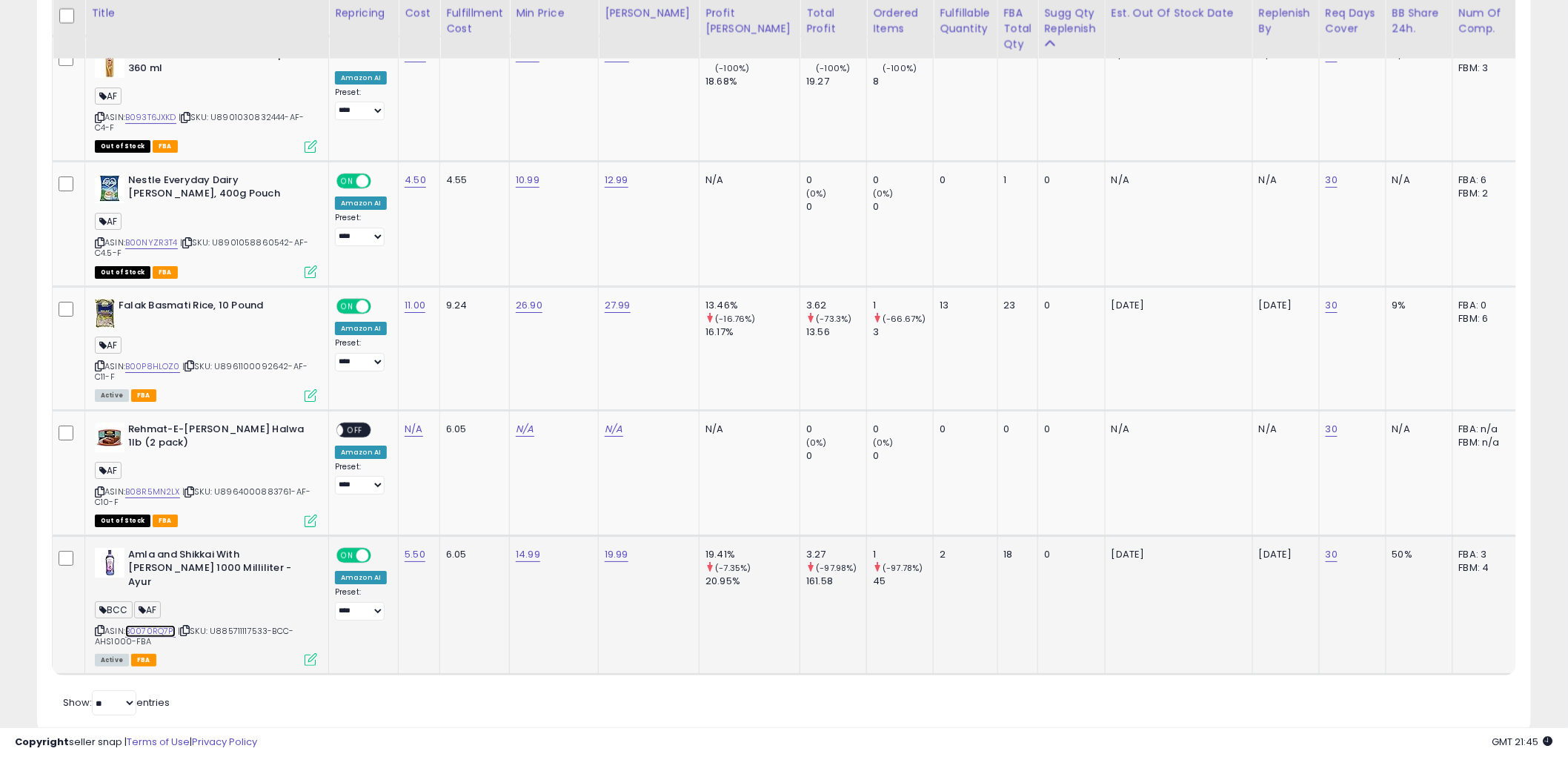
click at [161, 625] on link "B0070RQ7PI" at bounding box center [151, 631] width 51 height 12
drag, startPoint x: 102, startPoint y: 584, endPoint x: 15, endPoint y: 552, distance: 92.7
click at [102, 626] on icon at bounding box center [99, 630] width 10 height 8
click at [102, 626] on icon at bounding box center [99, 630] width 10 height 8
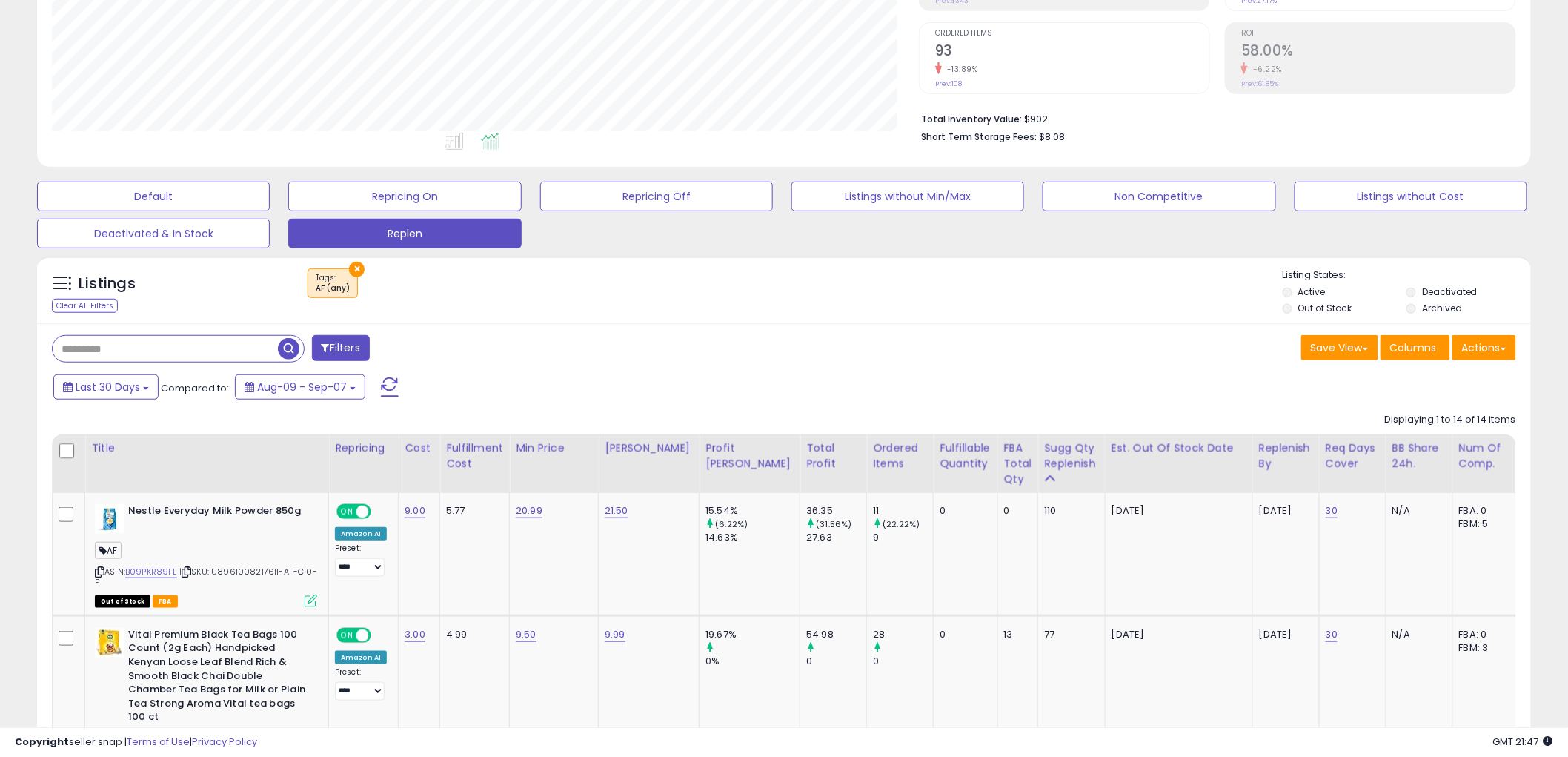
scroll to position [412, 0]
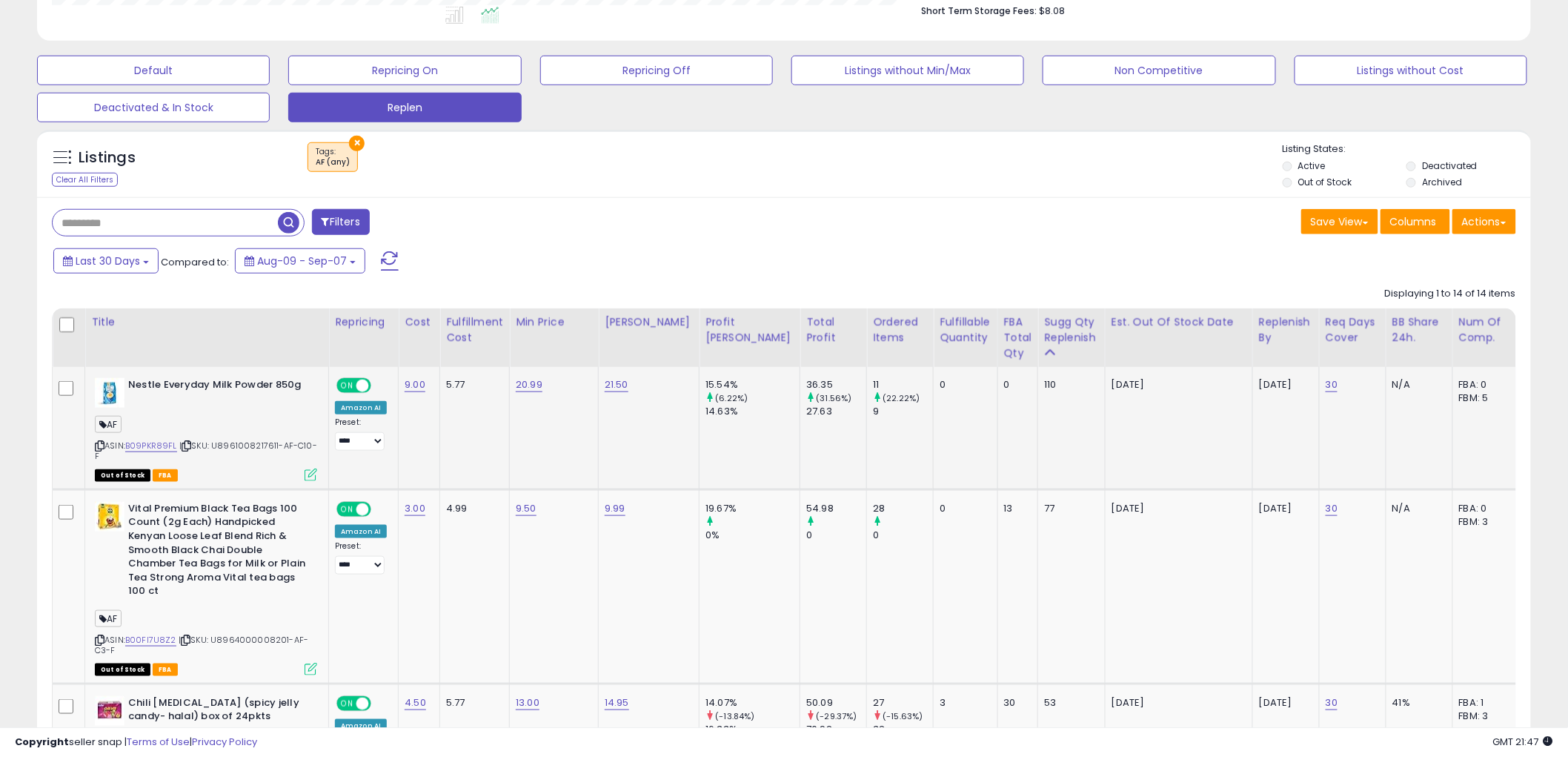
click at [98, 443] on icon at bounding box center [99, 445] width 10 height 8
click at [172, 228] on input "text" at bounding box center [165, 223] width 225 height 26
paste input "**********"
type input "**********"
click at [438, 226] on span "button" at bounding box center [432, 223] width 22 height 22
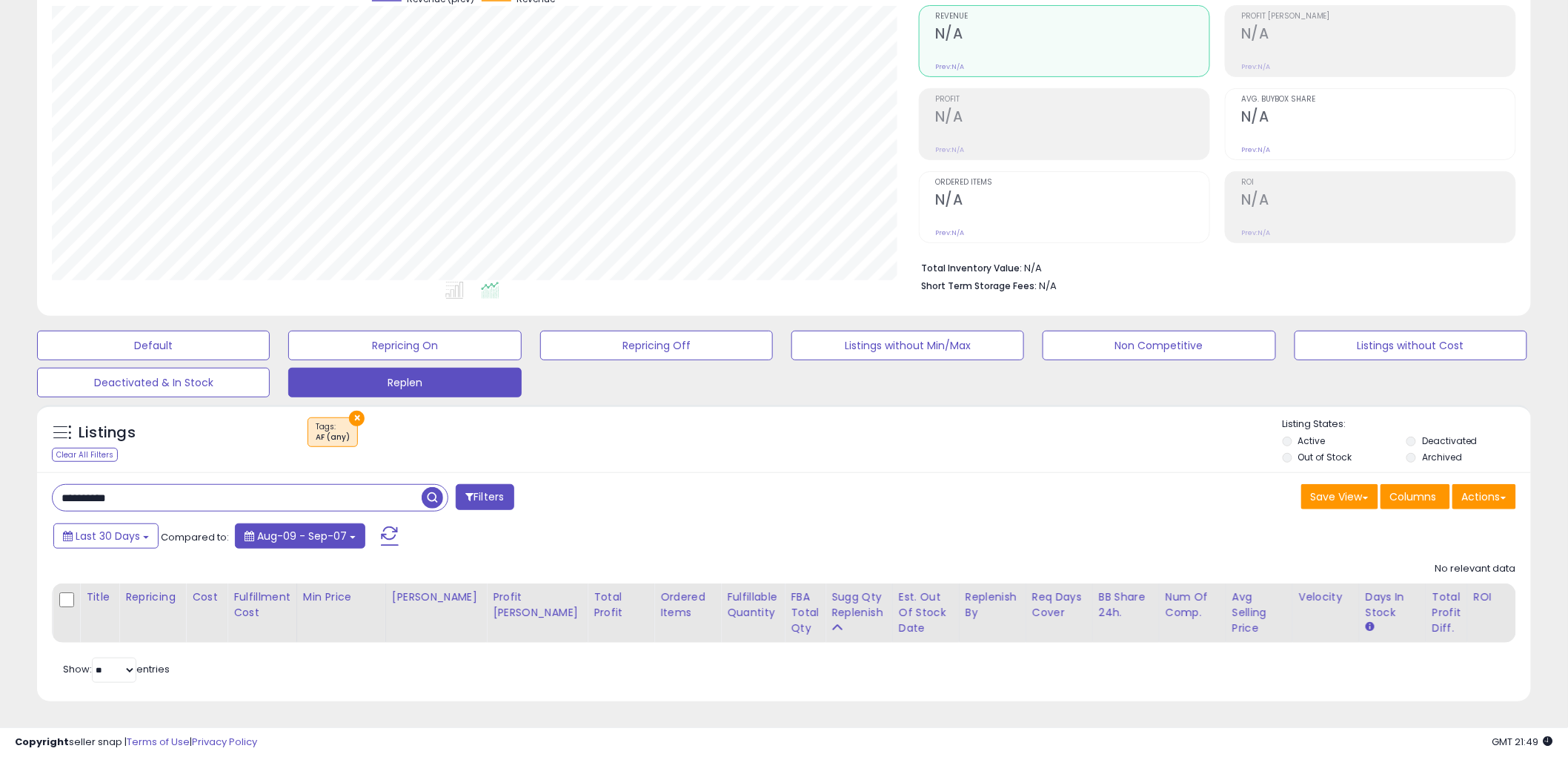
scroll to position [304, 867]
drag, startPoint x: 305, startPoint y: 481, endPoint x: -135, endPoint y: 468, distance: 440.2
click at [0, 468] on html "Unable to login Retrieving listings data.. has not yet accepted the Terms of Us…" at bounding box center [784, 242] width 1568 height 757
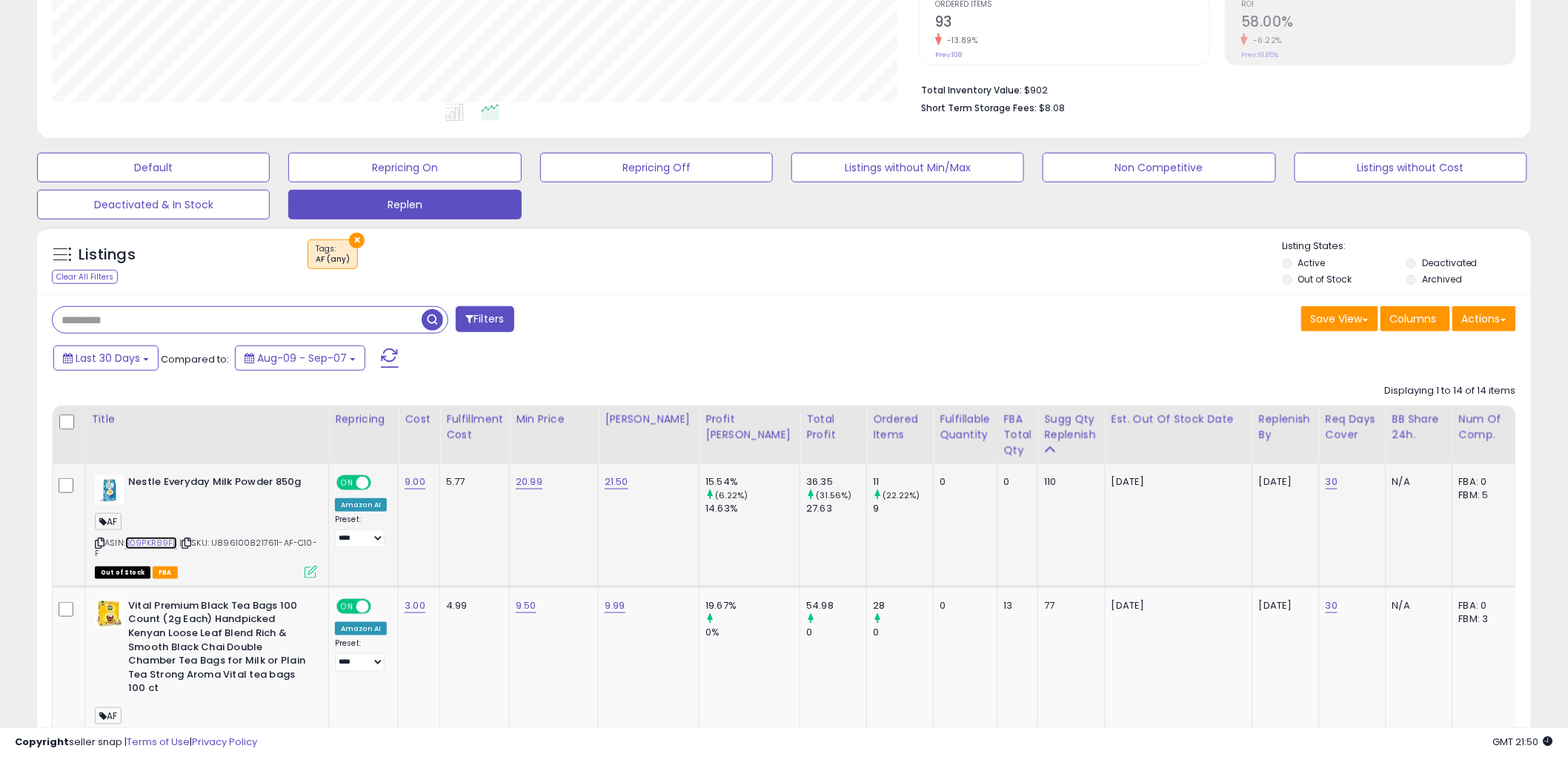
click at [161, 538] on link "B09PKR89FL" at bounding box center [151, 543] width 52 height 12
